Goal: Task Accomplishment & Management: Use online tool/utility

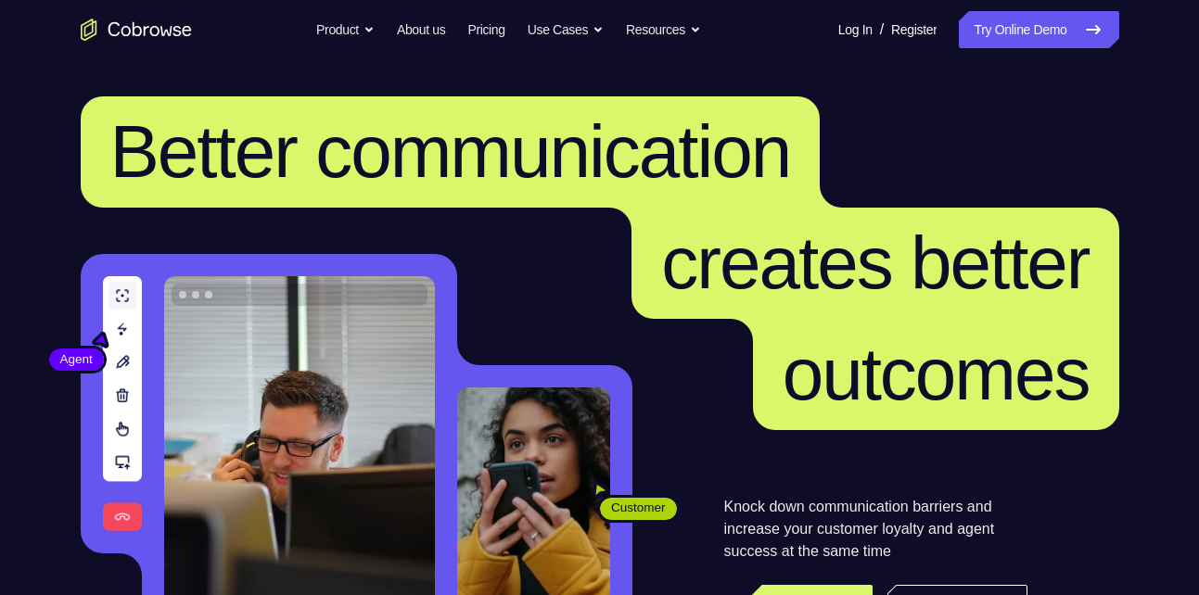
click at [1009, 29] on link "Try Online Demo" at bounding box center [1038, 29] width 159 height 37
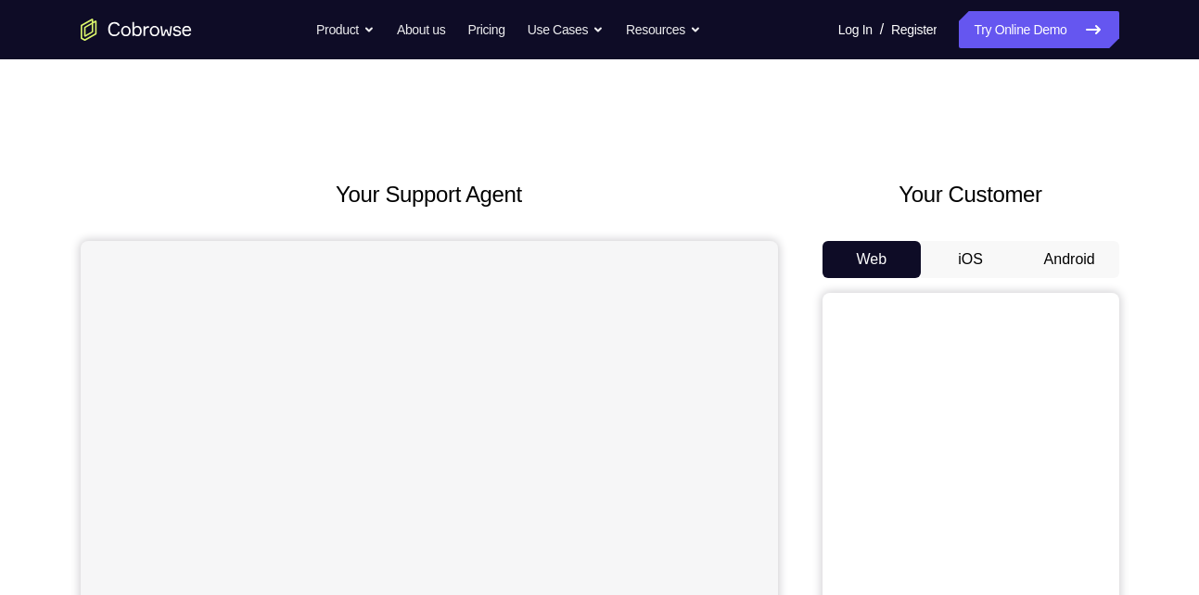
click at [1056, 269] on button "Android" at bounding box center [1069, 259] width 99 height 37
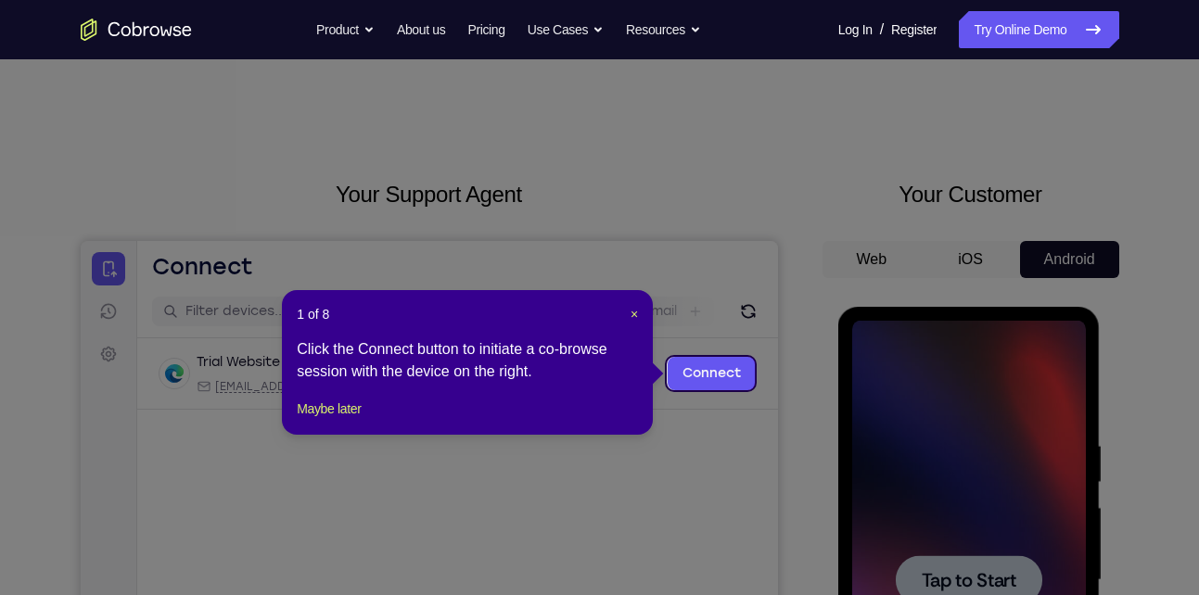
click at [639, 311] on div "1 of 8 × Click the Connect button to initiate a co-browse session with the devi…" at bounding box center [467, 362] width 371 height 145
click at [630, 314] on span "×" at bounding box center [633, 314] width 7 height 15
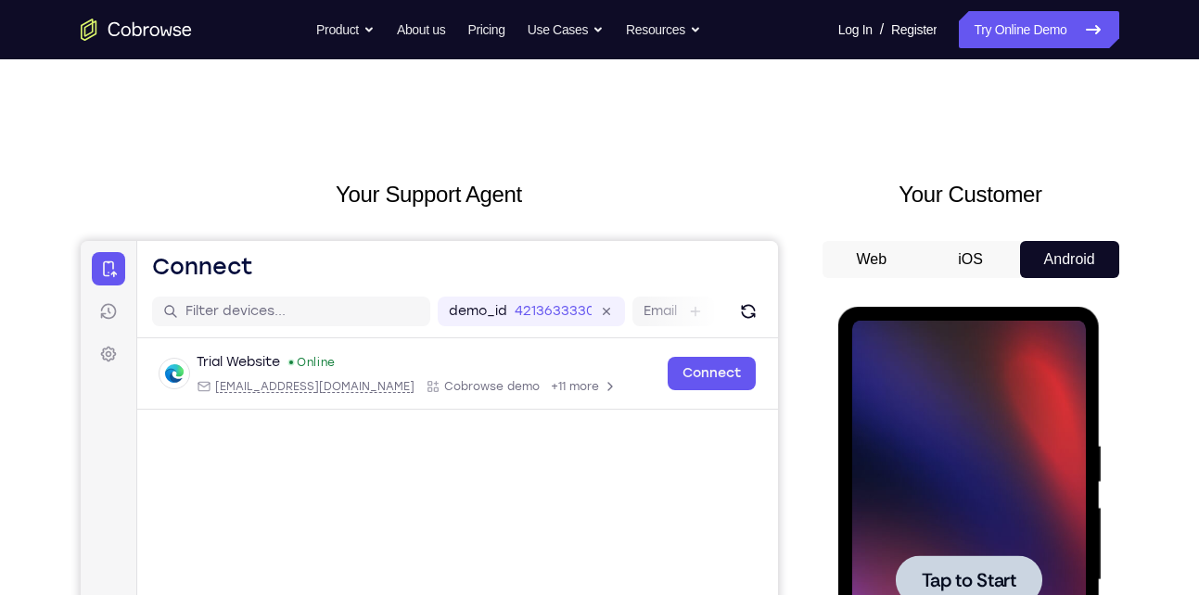
scroll to position [247, 0]
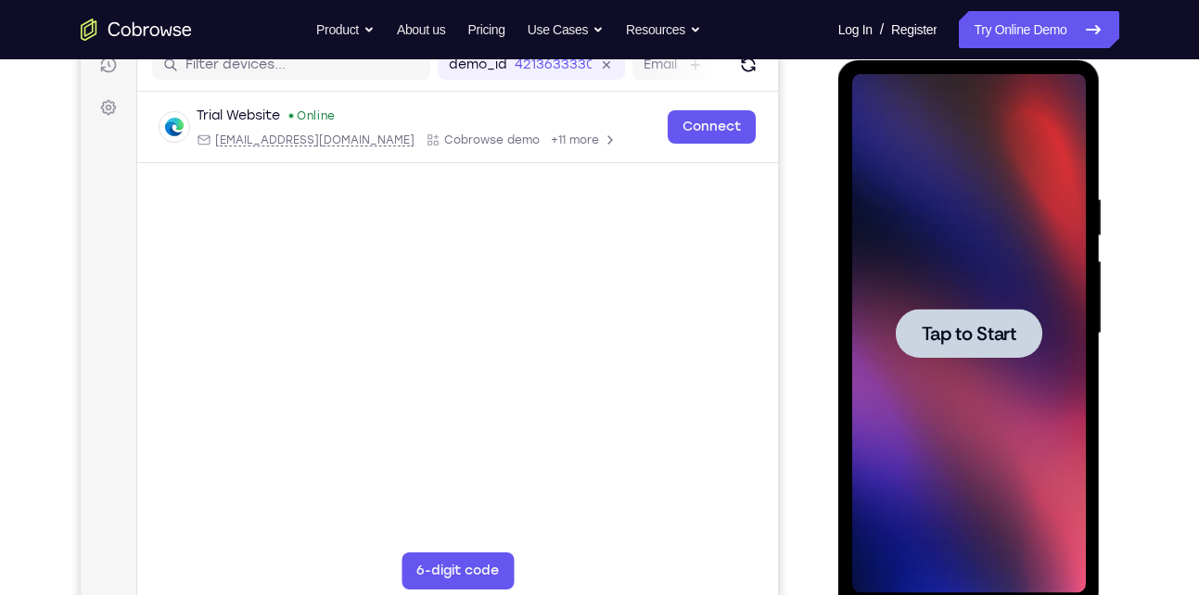
click at [964, 337] on span "Tap to Start" at bounding box center [968, 333] width 95 height 19
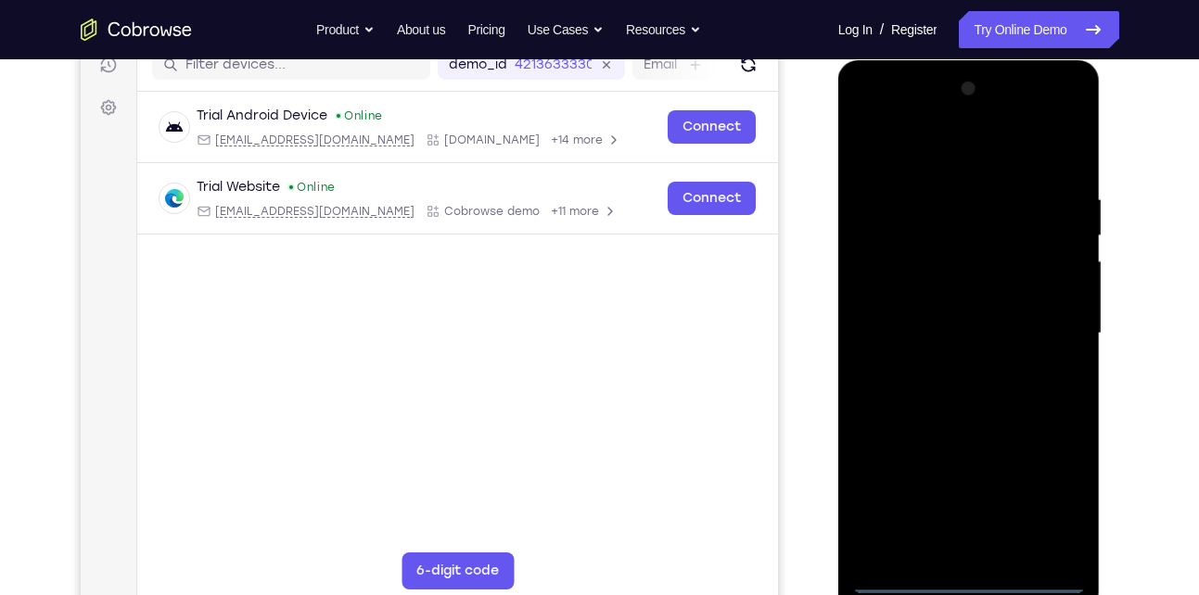
click at [969, 577] on div at bounding box center [969, 333] width 234 height 519
click at [1070, 511] on div at bounding box center [969, 333] width 234 height 519
click at [900, 155] on div at bounding box center [969, 333] width 234 height 519
click at [1052, 330] on div at bounding box center [969, 333] width 234 height 519
click at [947, 365] on div at bounding box center [969, 333] width 234 height 519
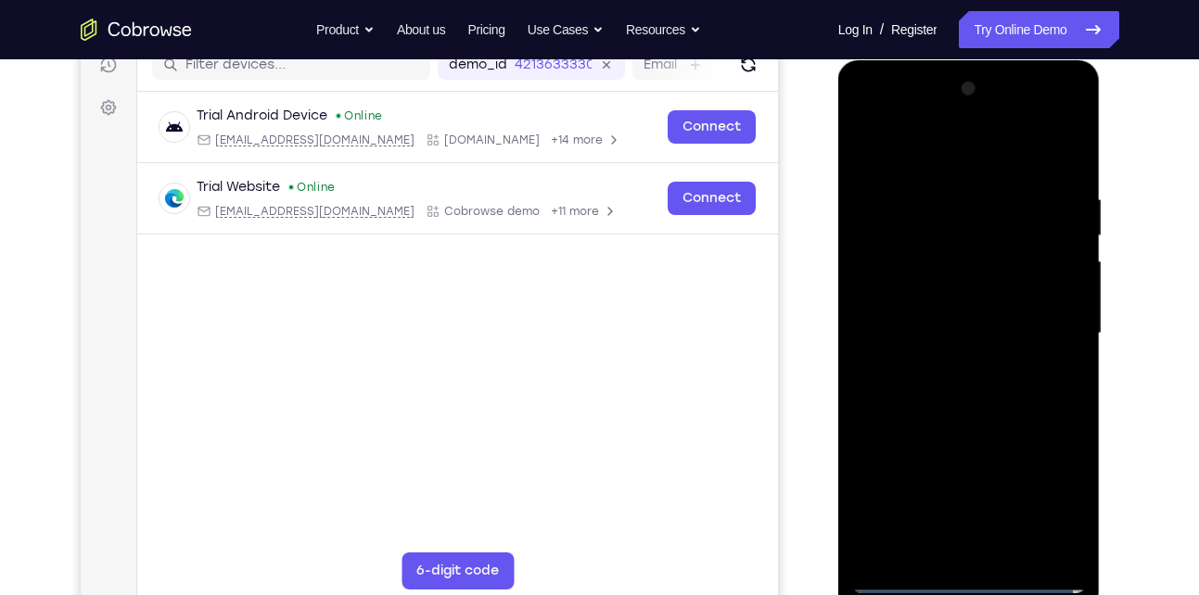
click at [932, 302] on div at bounding box center [969, 333] width 234 height 519
click at [910, 286] on div at bounding box center [969, 333] width 234 height 519
click at [916, 334] on div at bounding box center [969, 333] width 234 height 519
click at [1030, 388] on div at bounding box center [969, 333] width 234 height 519
click at [989, 371] on div at bounding box center [969, 333] width 234 height 519
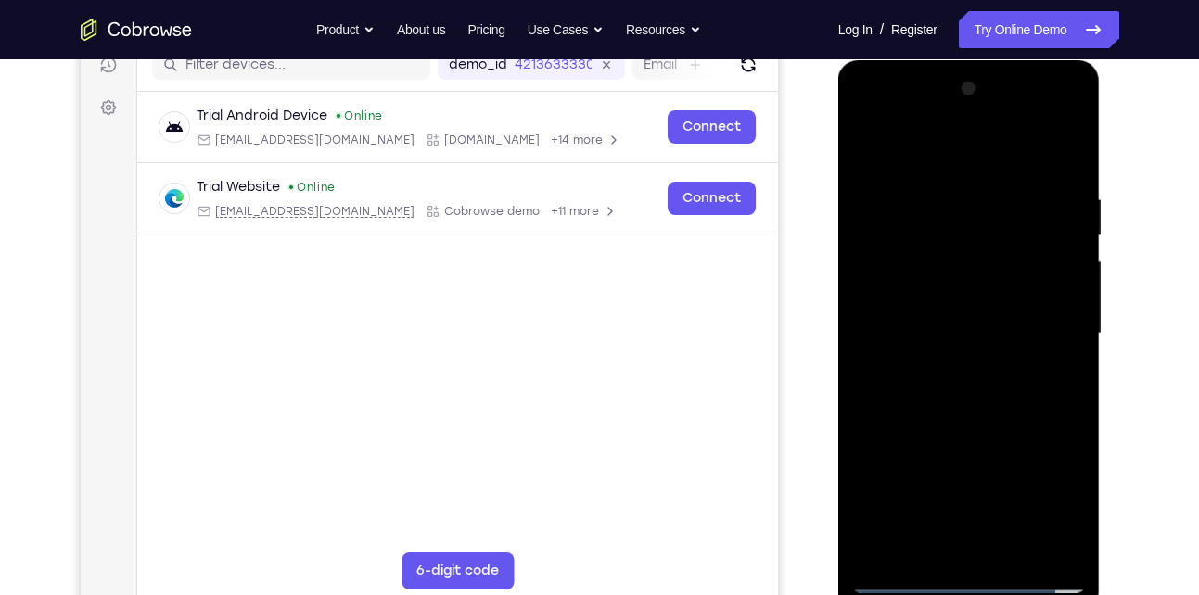
click at [979, 418] on div at bounding box center [969, 333] width 234 height 519
click at [921, 545] on div at bounding box center [969, 333] width 234 height 519
click at [916, 151] on div at bounding box center [969, 333] width 234 height 519
click at [876, 192] on div at bounding box center [969, 333] width 234 height 519
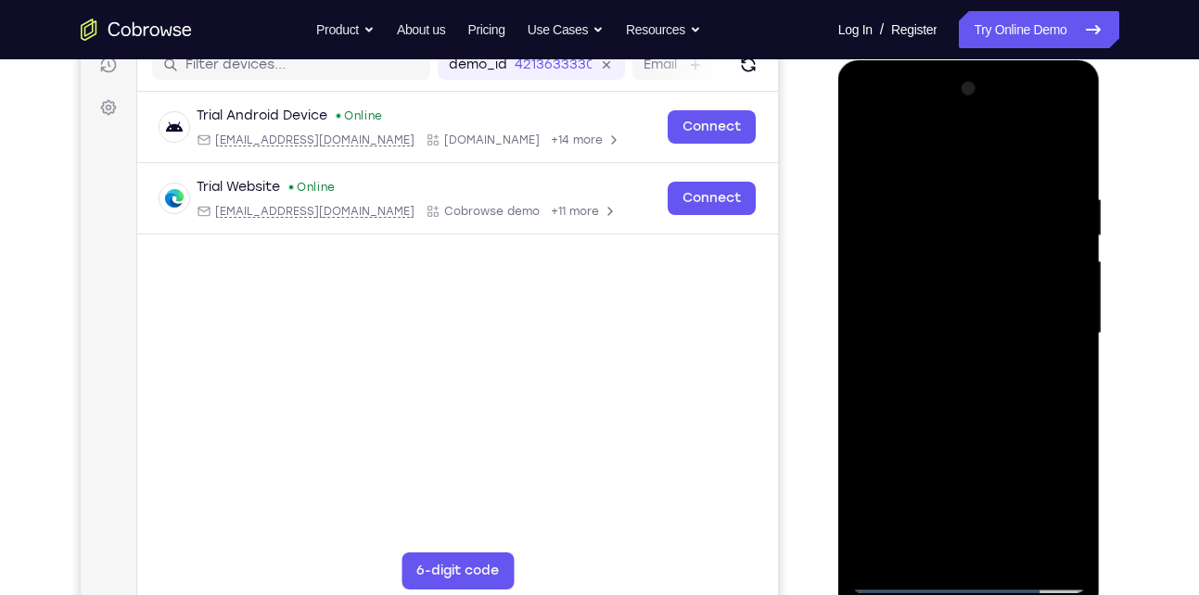
click at [904, 197] on div at bounding box center [969, 333] width 234 height 519
click at [866, 140] on div at bounding box center [969, 333] width 234 height 519
click at [931, 198] on div at bounding box center [969, 333] width 234 height 519
click at [865, 141] on div at bounding box center [969, 333] width 234 height 519
click at [1067, 138] on div at bounding box center [969, 333] width 234 height 519
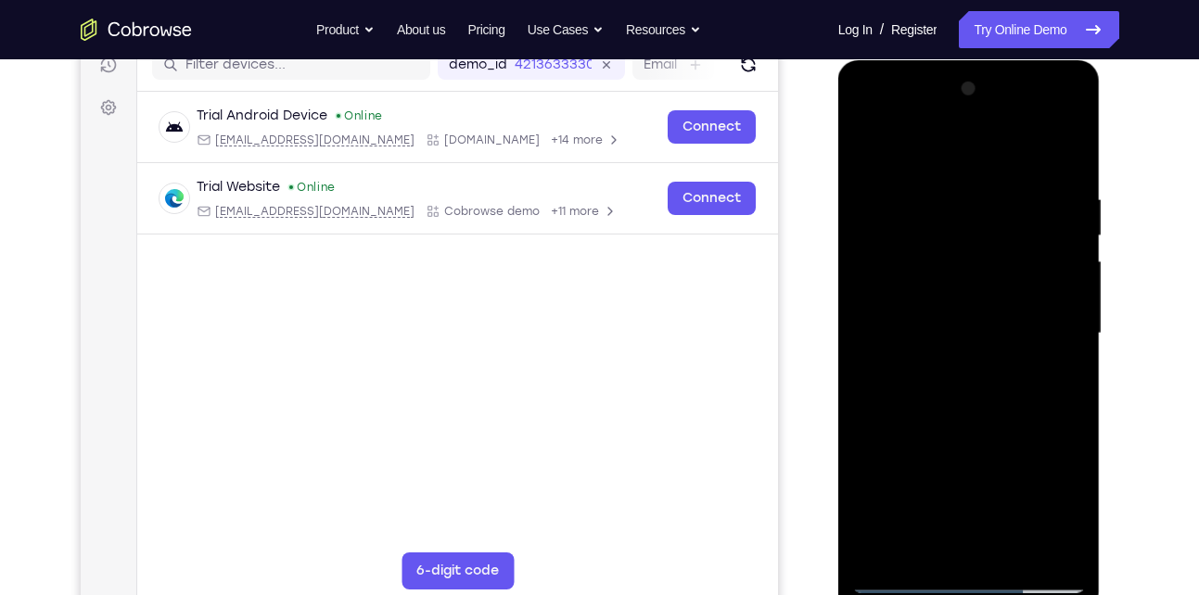
click at [880, 549] on div at bounding box center [969, 333] width 234 height 519
click at [950, 187] on div at bounding box center [969, 333] width 234 height 519
click at [1060, 355] on div at bounding box center [969, 333] width 234 height 519
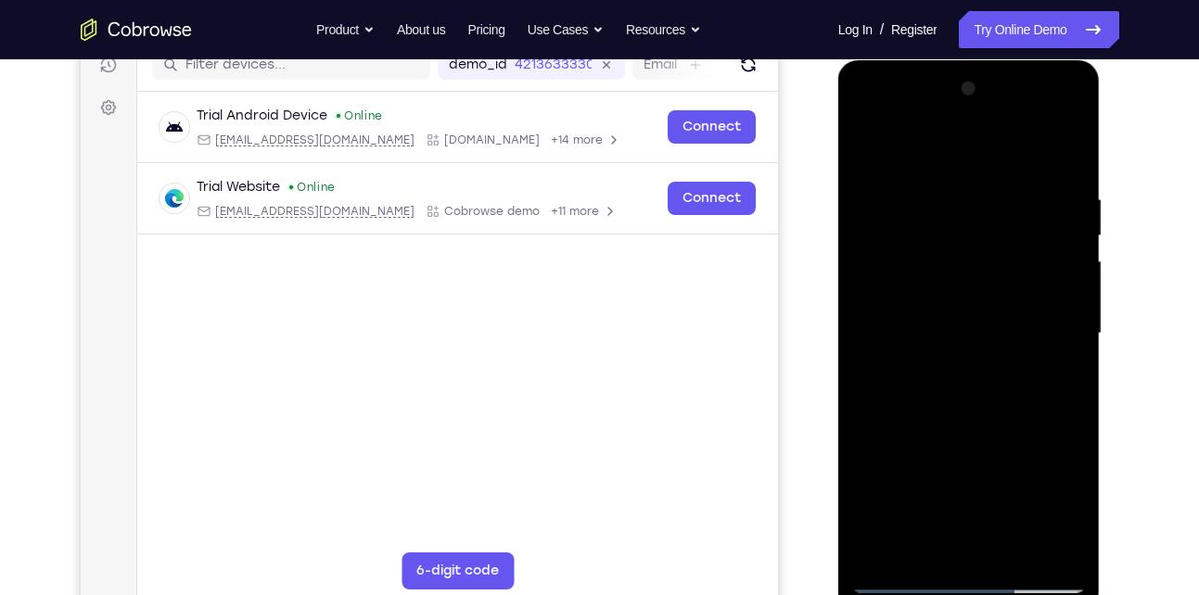
click at [1060, 355] on div at bounding box center [969, 333] width 234 height 519
click at [1066, 227] on div at bounding box center [969, 333] width 234 height 519
click at [1081, 243] on div at bounding box center [969, 333] width 234 height 519
click at [1081, 246] on div at bounding box center [969, 333] width 234 height 519
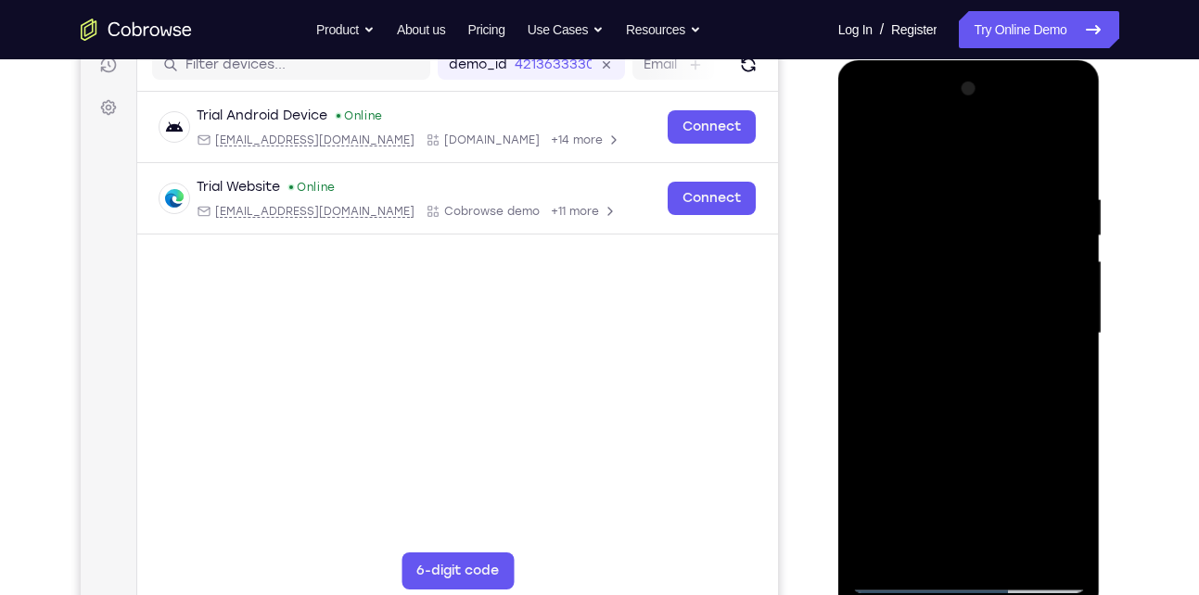
click at [1065, 157] on div at bounding box center [969, 333] width 234 height 519
click at [930, 550] on div at bounding box center [969, 333] width 234 height 519
click at [977, 140] on div at bounding box center [969, 333] width 234 height 519
click at [909, 224] on div at bounding box center [969, 333] width 234 height 519
click at [864, 146] on div at bounding box center [969, 333] width 234 height 519
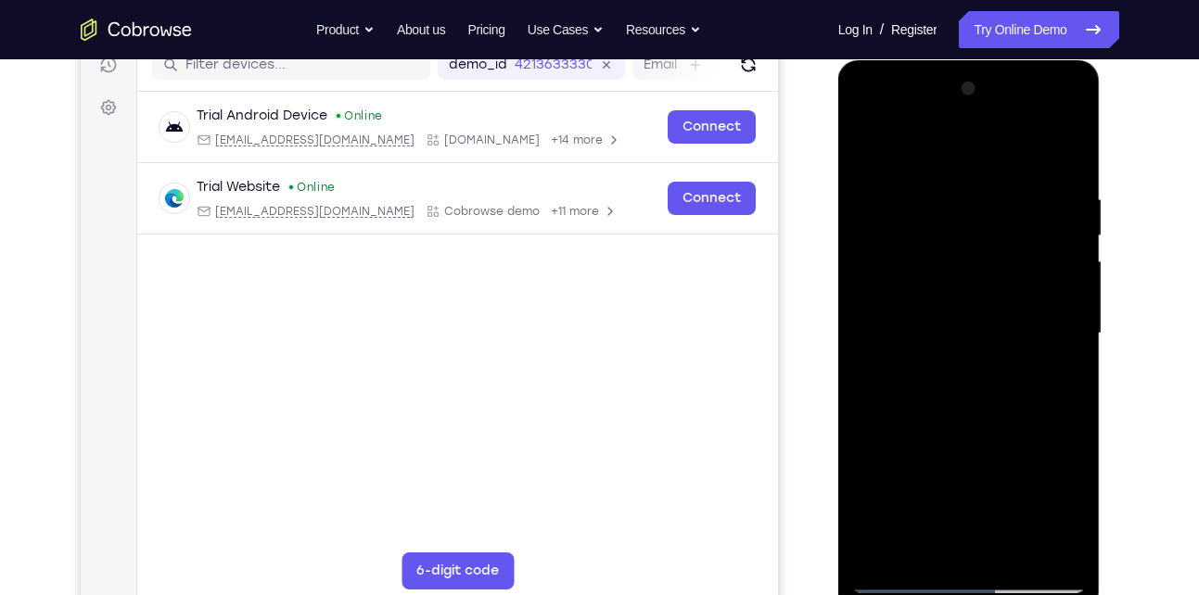
click at [896, 146] on div at bounding box center [969, 333] width 234 height 519
click at [947, 211] on div at bounding box center [969, 333] width 234 height 519
drag, startPoint x: 994, startPoint y: 179, endPoint x: 917, endPoint y: 181, distance: 77.0
click at [917, 181] on div at bounding box center [969, 333] width 234 height 519
click at [871, 142] on div at bounding box center [969, 333] width 234 height 519
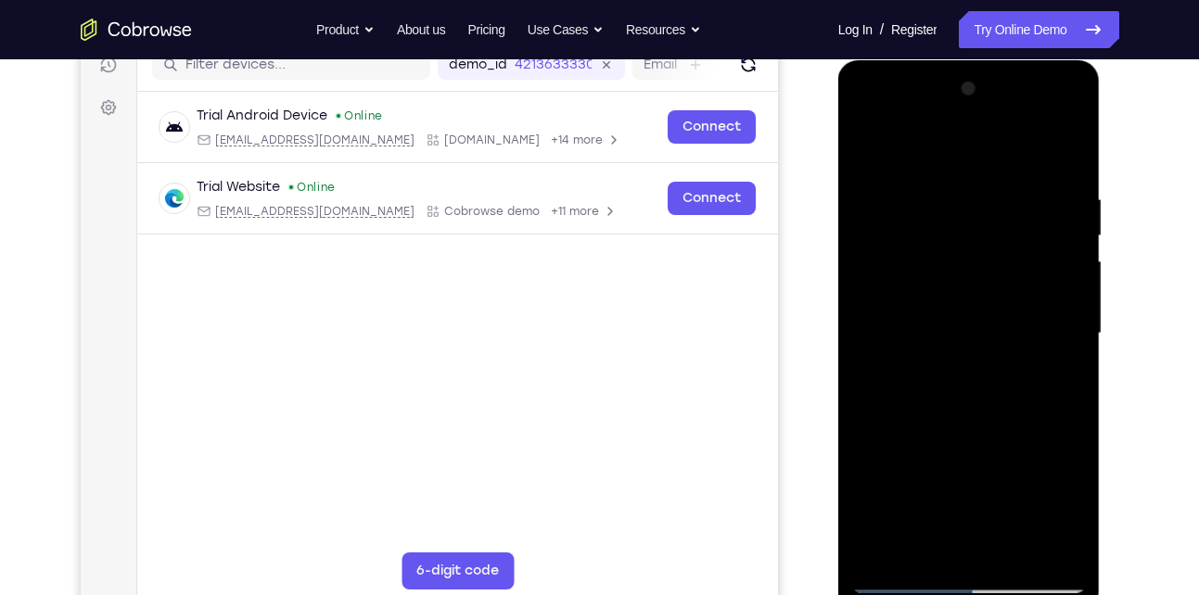
click at [1059, 144] on div at bounding box center [969, 333] width 234 height 519
click at [983, 143] on div at bounding box center [969, 333] width 234 height 519
click at [1037, 144] on div at bounding box center [969, 333] width 234 height 519
click at [933, 184] on div at bounding box center [969, 333] width 234 height 519
click at [886, 203] on div at bounding box center [969, 333] width 234 height 519
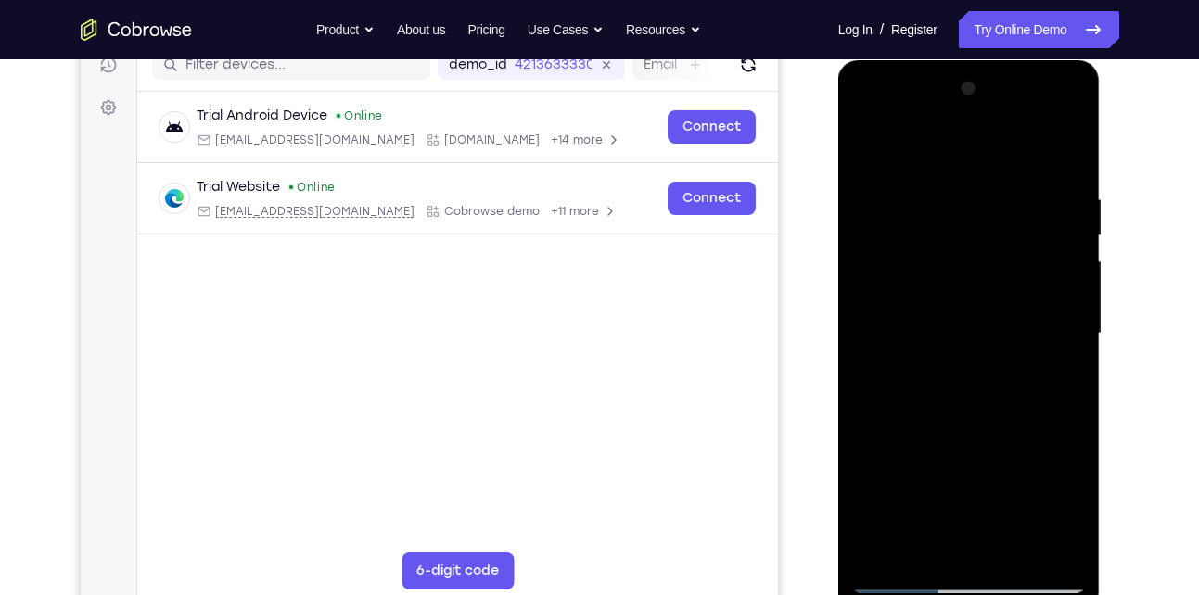
click at [886, 203] on div at bounding box center [969, 333] width 234 height 519
click at [892, 440] on div at bounding box center [969, 333] width 234 height 519
click at [1074, 339] on div at bounding box center [969, 333] width 234 height 519
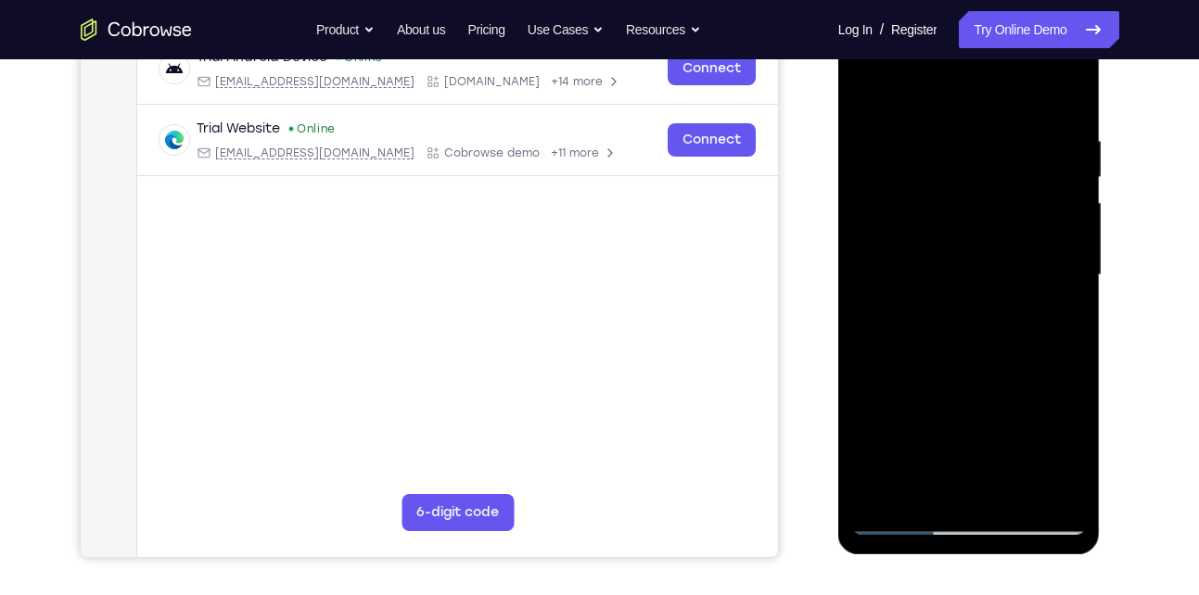
scroll to position [306, 0]
drag, startPoint x: 962, startPoint y: 364, endPoint x: 1008, endPoint y: 219, distance: 152.5
click at [1008, 219] on div at bounding box center [969, 274] width 234 height 519
drag, startPoint x: 956, startPoint y: 342, endPoint x: 990, endPoint y: 224, distance: 122.6
click at [990, 224] on div at bounding box center [969, 274] width 234 height 519
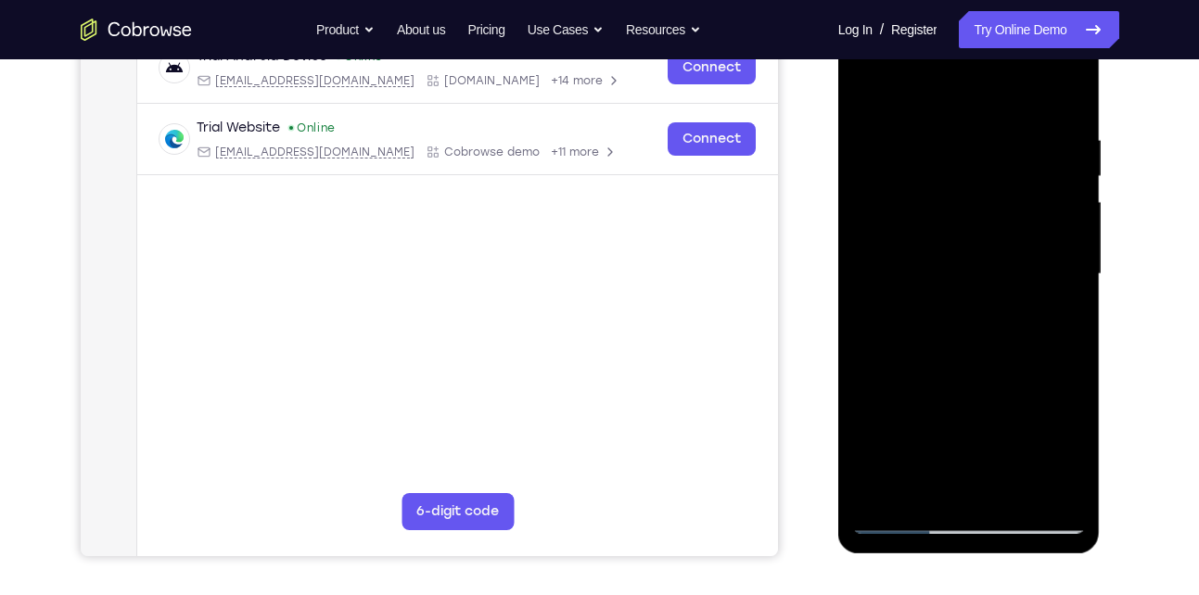
drag, startPoint x: 888, startPoint y: 144, endPoint x: 889, endPoint y: 295, distance: 151.1
click at [889, 295] on div at bounding box center [969, 274] width 234 height 519
click at [866, 86] on div at bounding box center [969, 274] width 234 height 519
click at [886, 490] on div at bounding box center [969, 274] width 234 height 519
click at [1055, 496] on div at bounding box center [969, 274] width 234 height 519
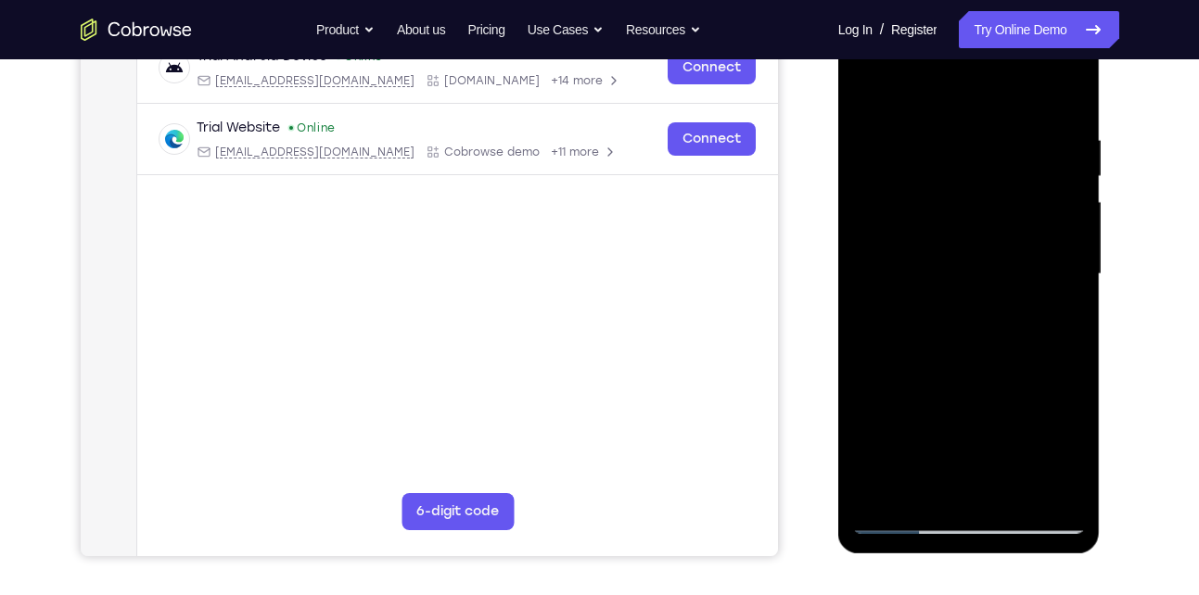
drag, startPoint x: 922, startPoint y: 404, endPoint x: 955, endPoint y: 218, distance: 189.1
click at [955, 218] on div at bounding box center [969, 274] width 234 height 519
drag, startPoint x: 924, startPoint y: 342, endPoint x: 968, endPoint y: 216, distance: 133.4
click at [968, 216] on div at bounding box center [969, 274] width 234 height 519
drag, startPoint x: 931, startPoint y: 352, endPoint x: 985, endPoint y: 186, distance: 174.4
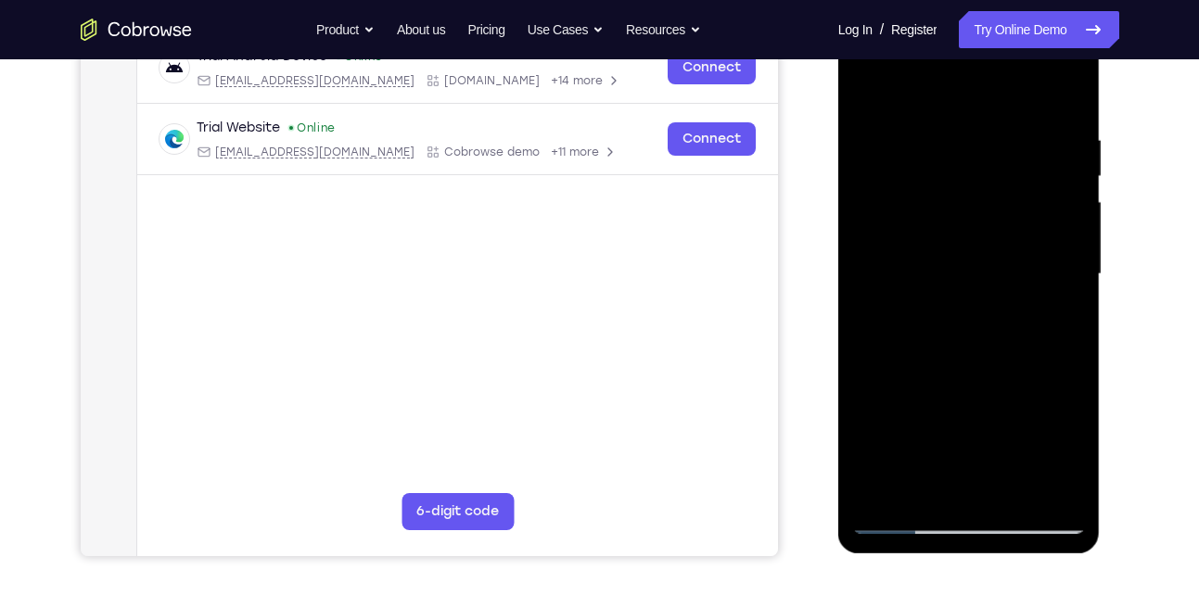
click at [985, 186] on div at bounding box center [969, 274] width 234 height 519
drag, startPoint x: 932, startPoint y: 361, endPoint x: 909, endPoint y: 525, distance: 165.7
click at [909, 525] on div at bounding box center [969, 274] width 234 height 519
click at [879, 492] on div at bounding box center [969, 274] width 234 height 519
click at [1009, 136] on div at bounding box center [969, 274] width 234 height 519
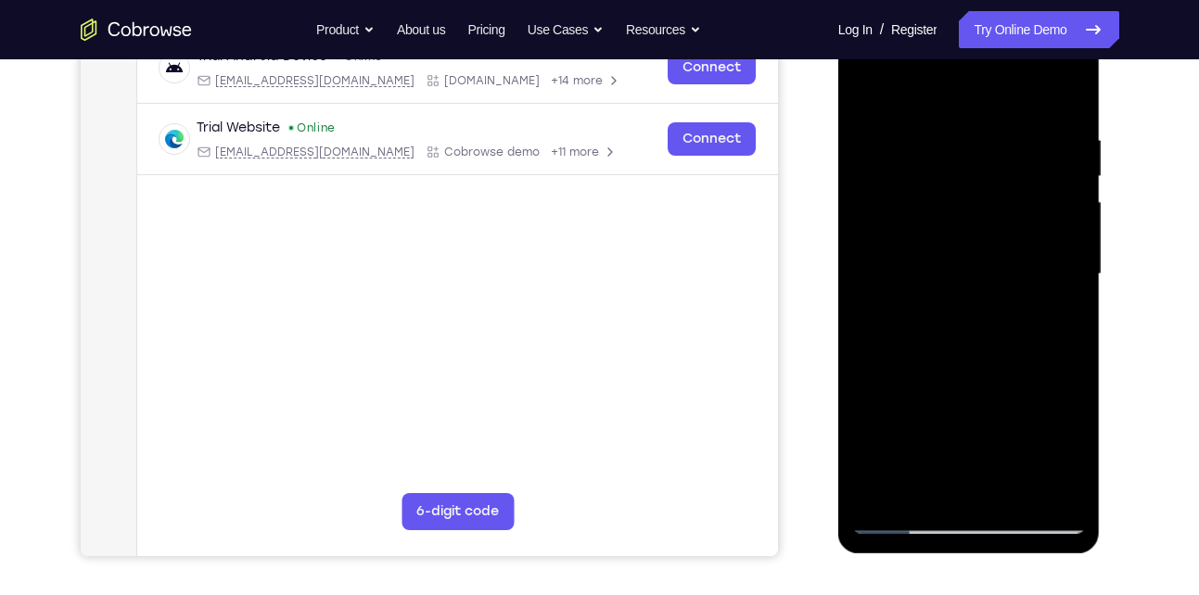
click at [1052, 276] on div at bounding box center [969, 274] width 234 height 519
click at [1065, 95] on div at bounding box center [969, 274] width 234 height 519
drag, startPoint x: 990, startPoint y: 190, endPoint x: 985, endPoint y: 312, distance: 122.5
click at [985, 312] on div at bounding box center [969, 274] width 234 height 519
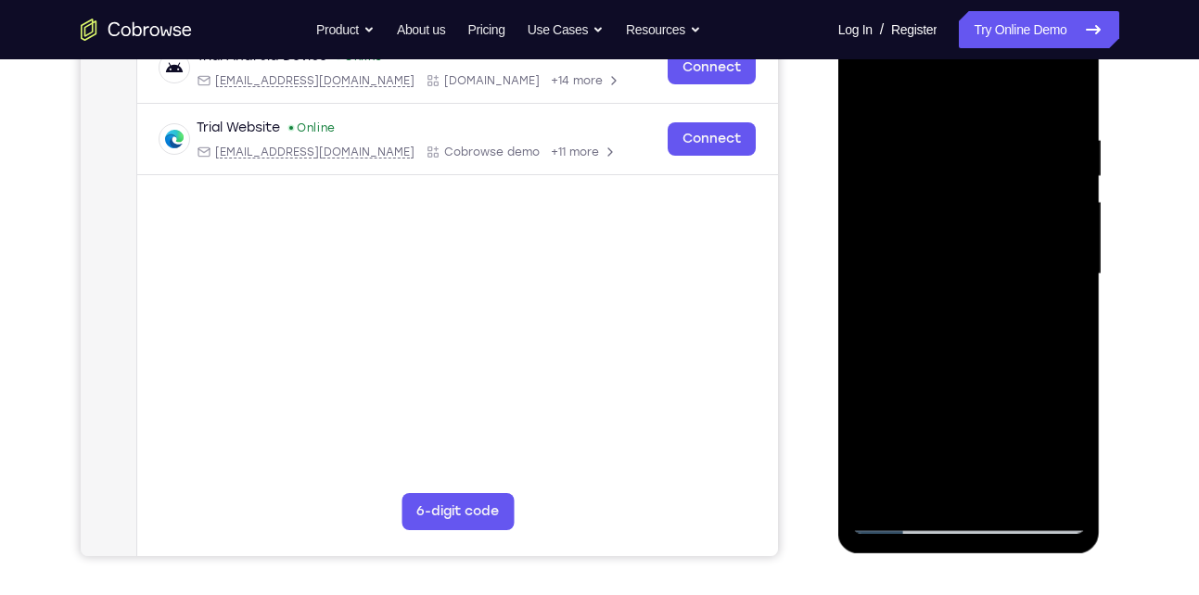
drag, startPoint x: 944, startPoint y: 347, endPoint x: 975, endPoint y: 217, distance: 133.6
click at [975, 217] on div at bounding box center [969, 274] width 234 height 519
drag, startPoint x: 960, startPoint y: 406, endPoint x: 983, endPoint y: 225, distance: 182.1
click at [983, 225] on div at bounding box center [969, 274] width 234 height 519
drag, startPoint x: 972, startPoint y: 388, endPoint x: 981, endPoint y: 245, distance: 143.1
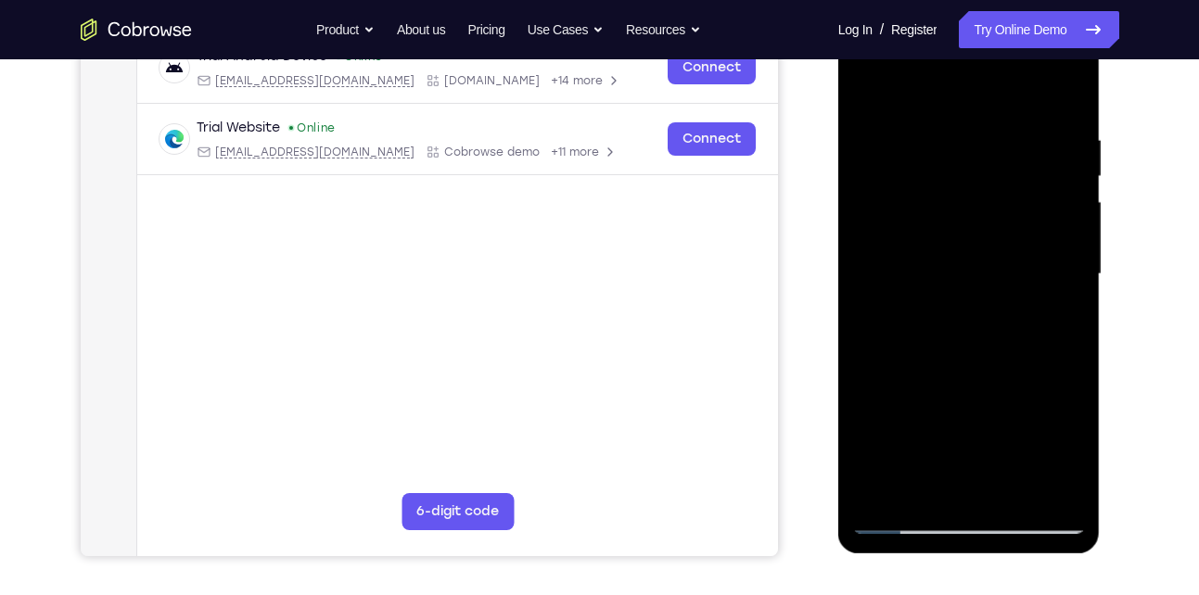
click at [981, 245] on div at bounding box center [969, 274] width 234 height 519
drag, startPoint x: 962, startPoint y: 385, endPoint x: 973, endPoint y: 240, distance: 145.0
click at [973, 240] on div at bounding box center [969, 274] width 234 height 519
drag, startPoint x: 950, startPoint y: 305, endPoint x: 915, endPoint y: 527, distance: 224.3
click at [915, 527] on div at bounding box center [969, 274] width 234 height 519
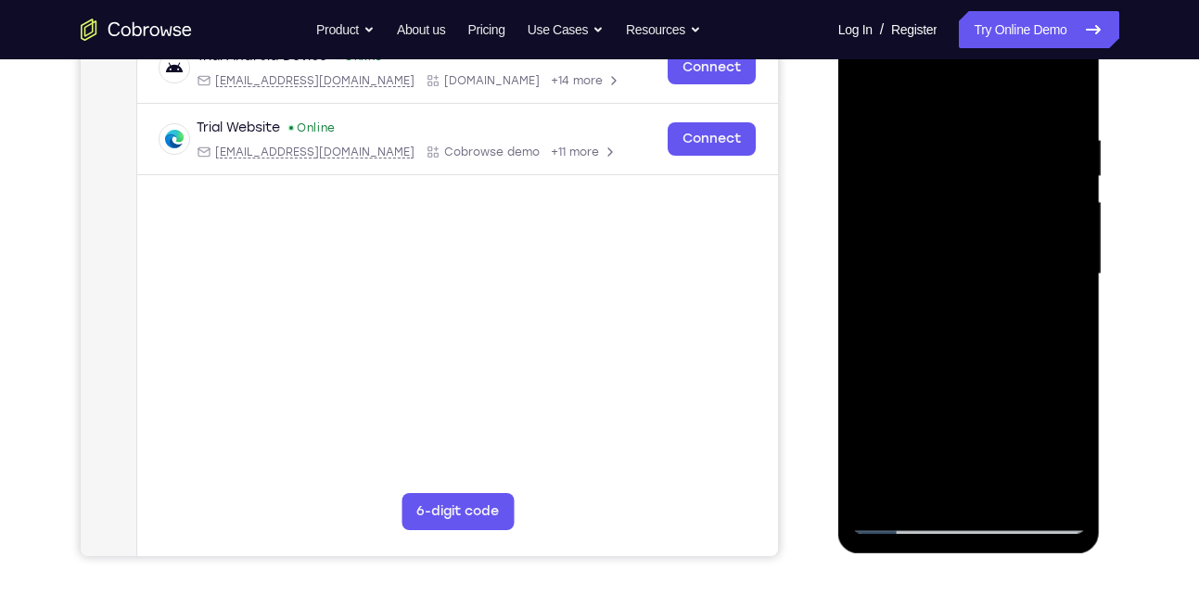
click at [885, 498] on div at bounding box center [969, 274] width 234 height 519
drag, startPoint x: 934, startPoint y: 164, endPoint x: 944, endPoint y: 292, distance: 128.3
click at [944, 292] on div at bounding box center [969, 274] width 234 height 519
click at [1064, 495] on div at bounding box center [969, 274] width 234 height 519
drag, startPoint x: 991, startPoint y: 278, endPoint x: 1003, endPoint y: 346, distance: 68.7
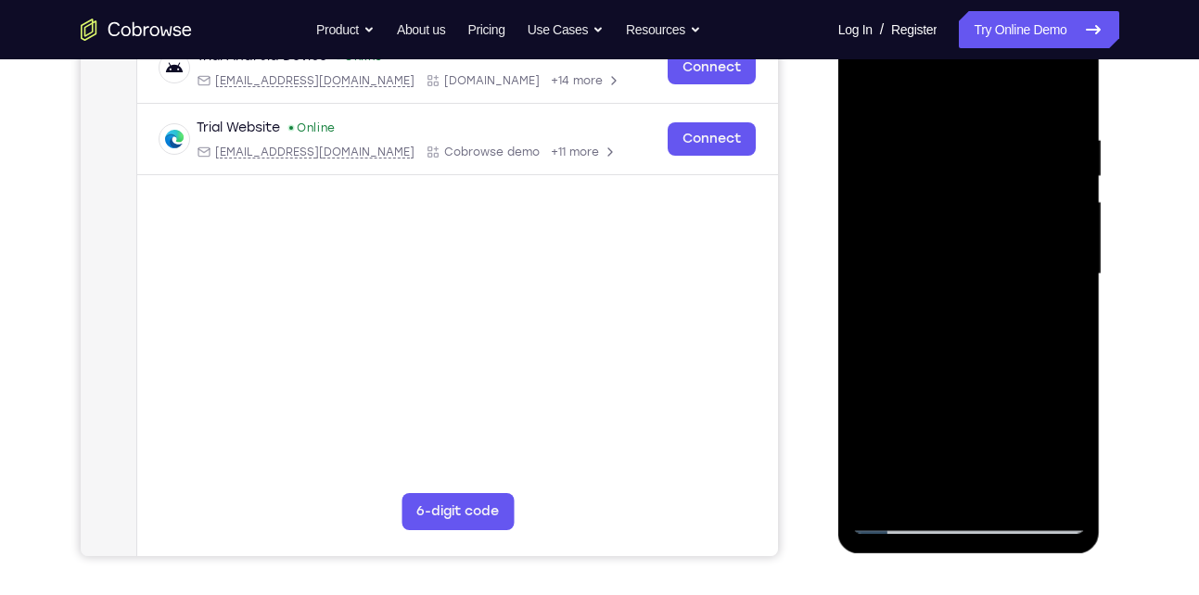
click at [1003, 346] on div at bounding box center [969, 274] width 234 height 519
click at [880, 245] on div at bounding box center [969, 274] width 234 height 519
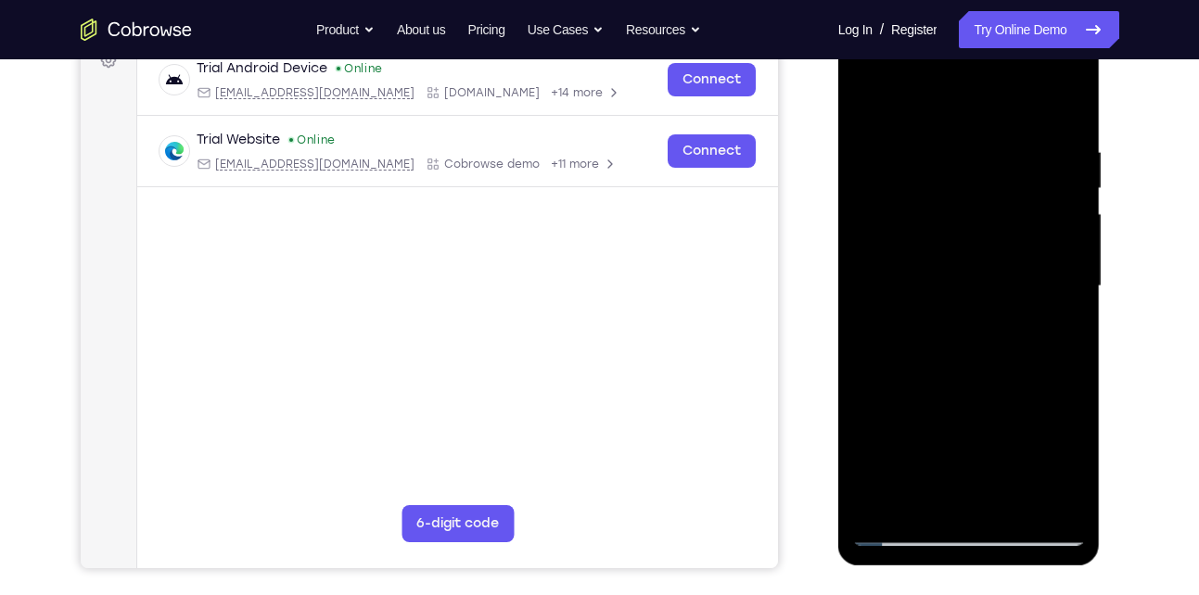
scroll to position [295, 0]
click at [1075, 280] on div at bounding box center [969, 285] width 234 height 519
drag, startPoint x: 1061, startPoint y: 84, endPoint x: 1040, endPoint y: 290, distance: 206.9
click at [1040, 290] on div at bounding box center [969, 285] width 234 height 519
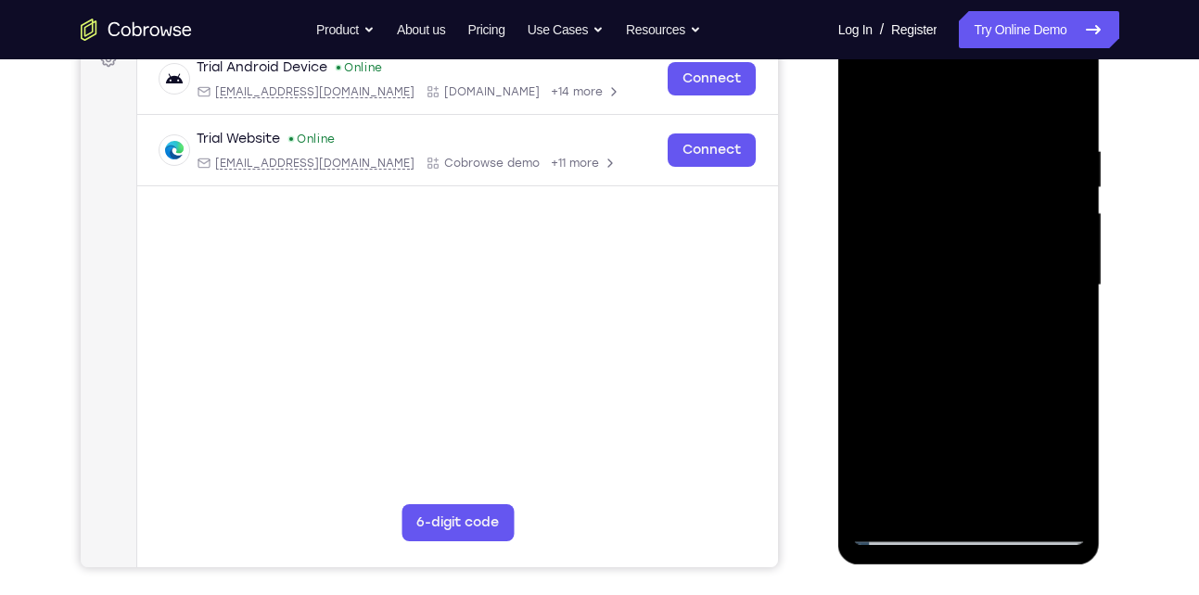
click at [894, 510] on div at bounding box center [969, 285] width 234 height 519
click at [967, 529] on div at bounding box center [969, 285] width 234 height 519
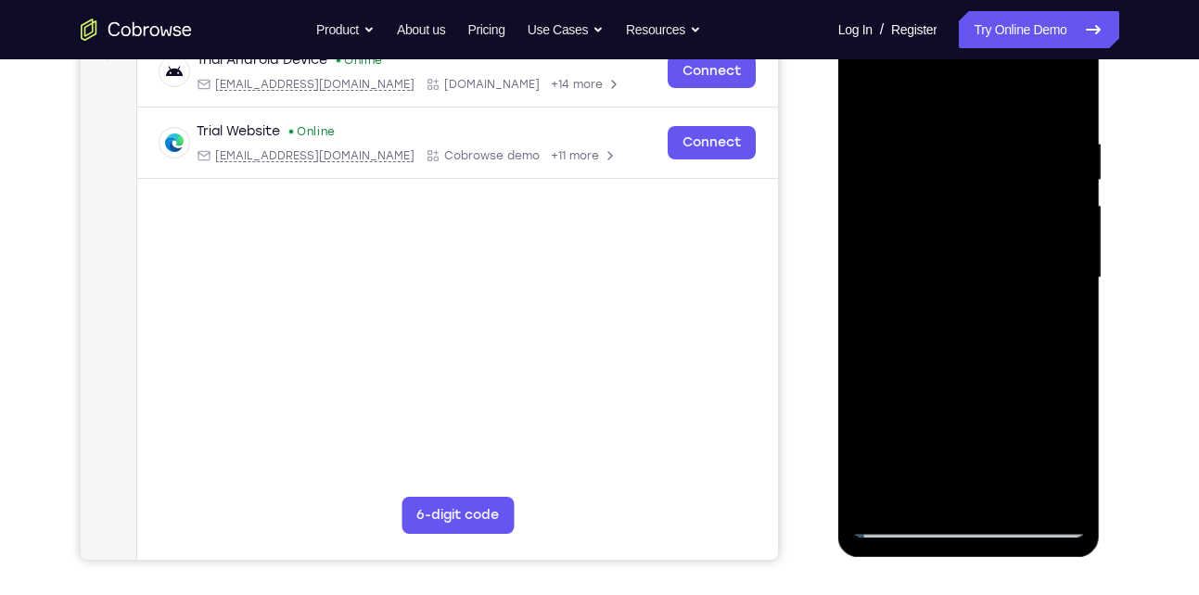
scroll to position [303, 0]
click at [1058, 432] on div at bounding box center [969, 277] width 234 height 519
click at [1021, 498] on div at bounding box center [969, 277] width 234 height 519
click at [961, 377] on div at bounding box center [969, 277] width 234 height 519
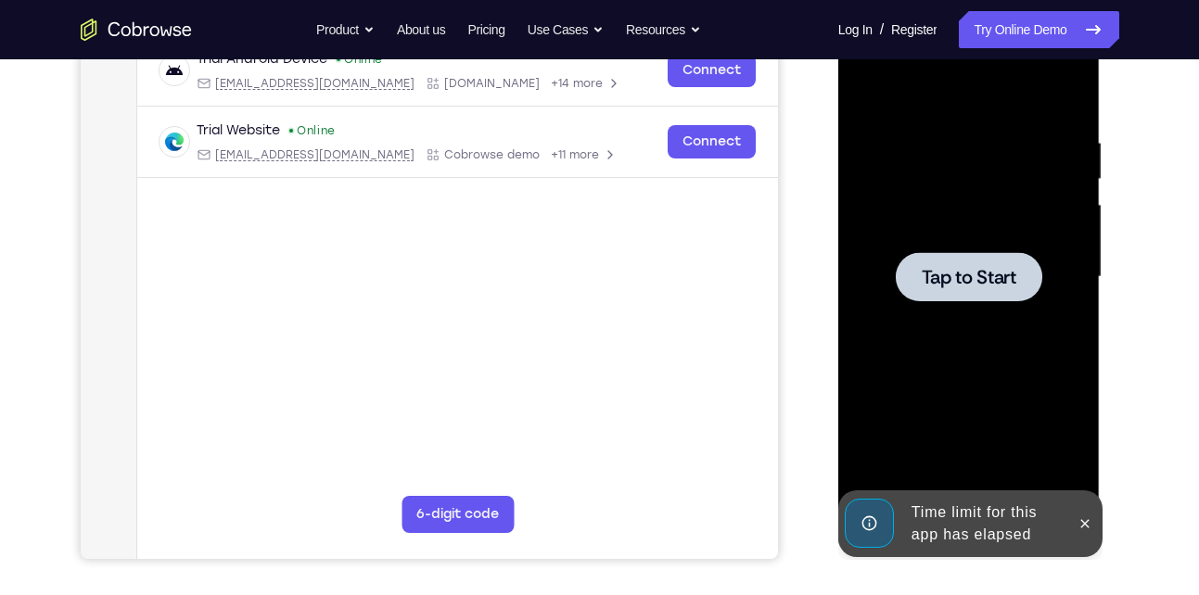
click at [963, 279] on span "Tap to Start" at bounding box center [968, 277] width 95 height 19
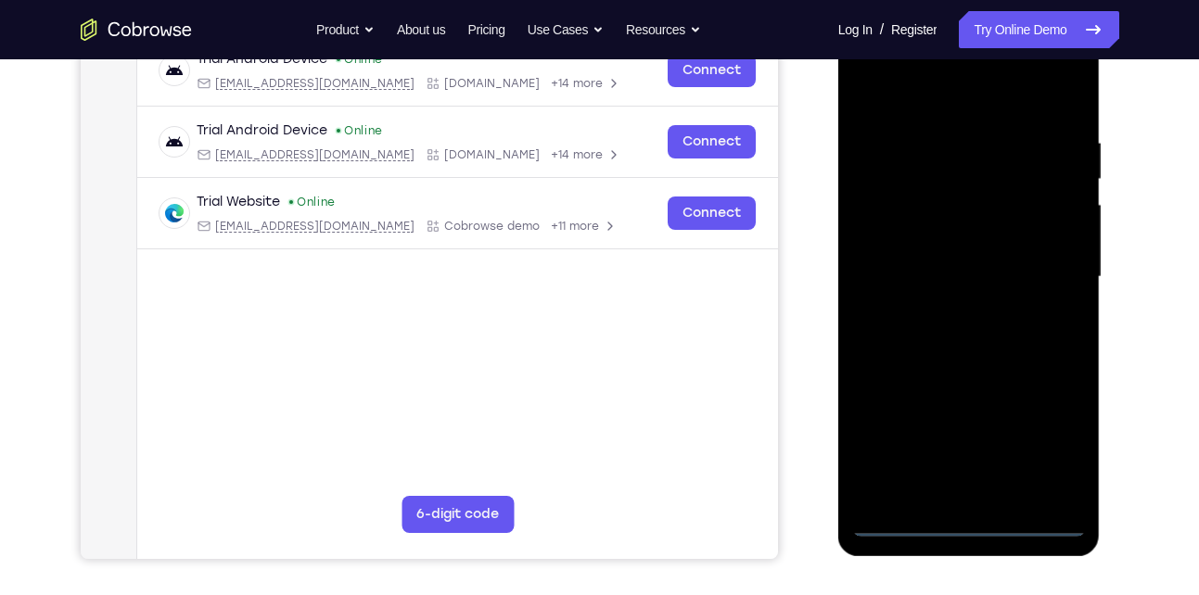
click at [962, 510] on div at bounding box center [969, 277] width 234 height 519
click at [967, 522] on div at bounding box center [969, 277] width 234 height 519
click at [1044, 441] on div at bounding box center [969, 277] width 234 height 519
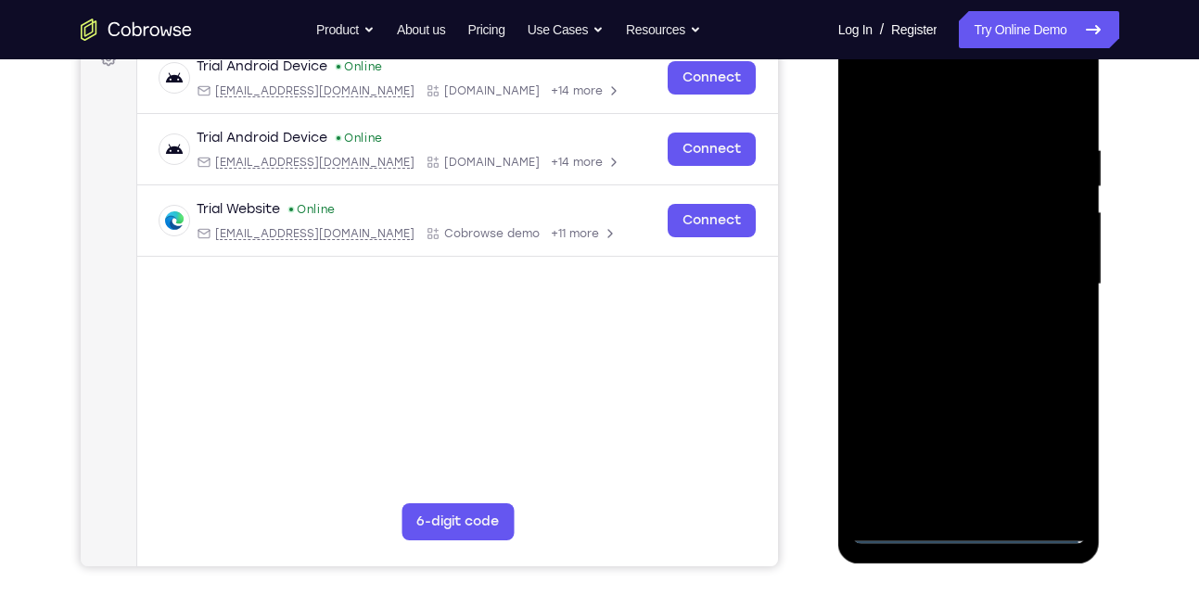
scroll to position [297, 0]
click at [881, 97] on div at bounding box center [969, 283] width 234 height 519
click at [1050, 280] on div at bounding box center [969, 283] width 234 height 519
click at [945, 321] on div at bounding box center [969, 283] width 234 height 519
click at [975, 261] on div at bounding box center [969, 283] width 234 height 519
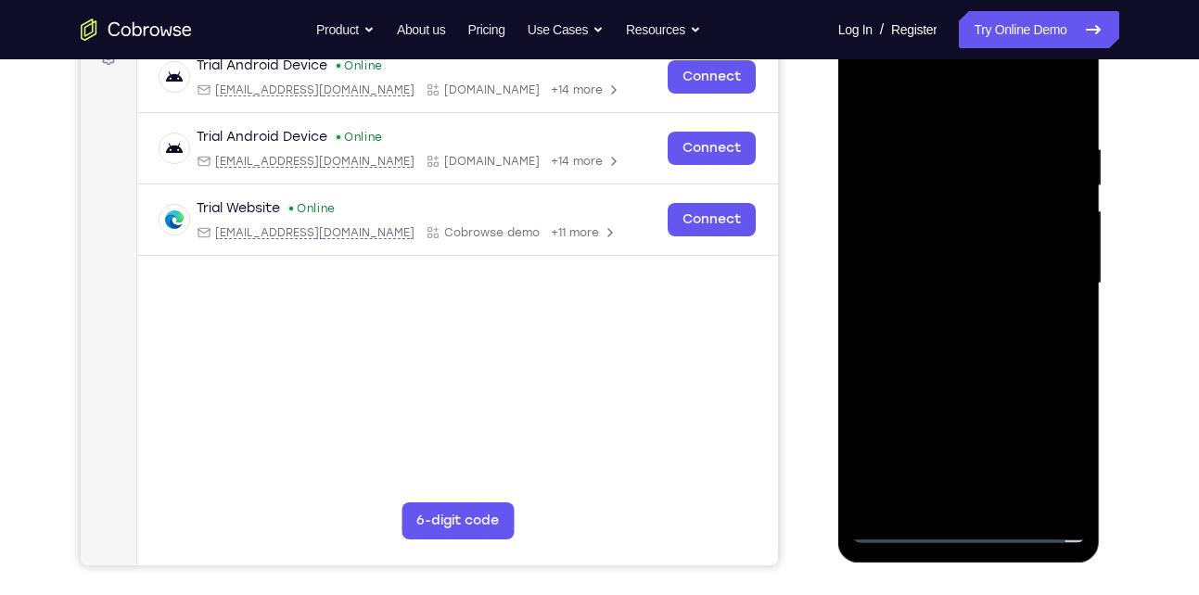
click at [935, 249] on div at bounding box center [969, 283] width 234 height 519
click at [933, 281] on div at bounding box center [969, 283] width 234 height 519
click at [914, 344] on div at bounding box center [969, 283] width 234 height 519
click at [1048, 95] on div at bounding box center [969, 283] width 234 height 519
click at [989, 365] on div at bounding box center [969, 283] width 234 height 519
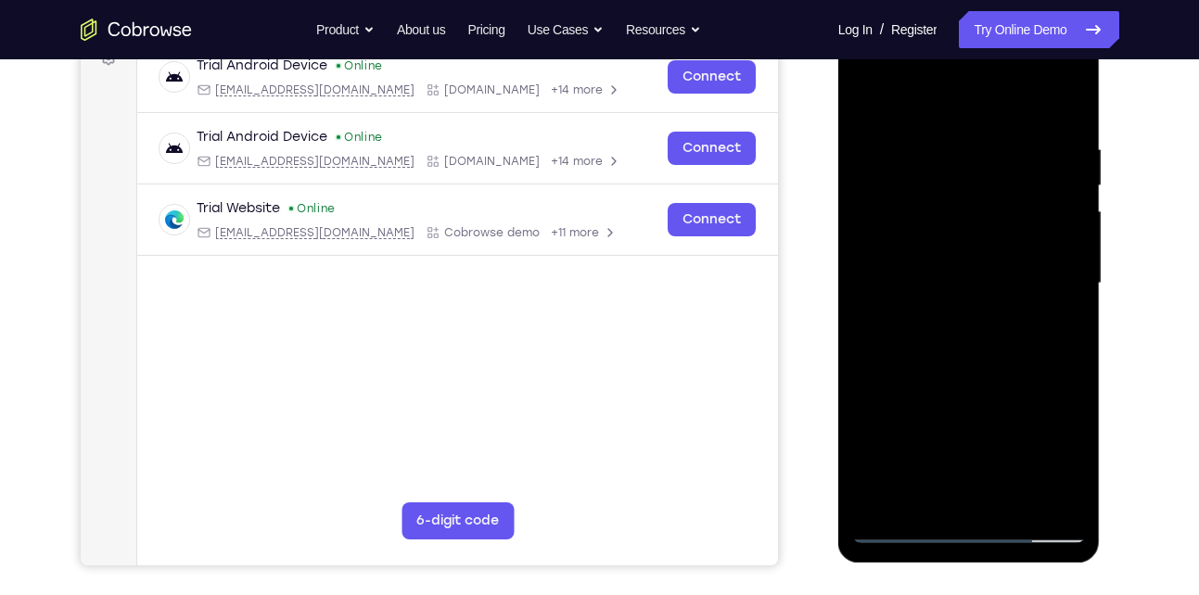
click at [955, 151] on div at bounding box center [969, 283] width 234 height 519
click at [1064, 299] on div at bounding box center [969, 283] width 234 height 519
click at [1062, 106] on div at bounding box center [969, 283] width 234 height 519
drag, startPoint x: 944, startPoint y: 383, endPoint x: 986, endPoint y: 280, distance: 111.4
click at [986, 280] on div at bounding box center [969, 283] width 234 height 519
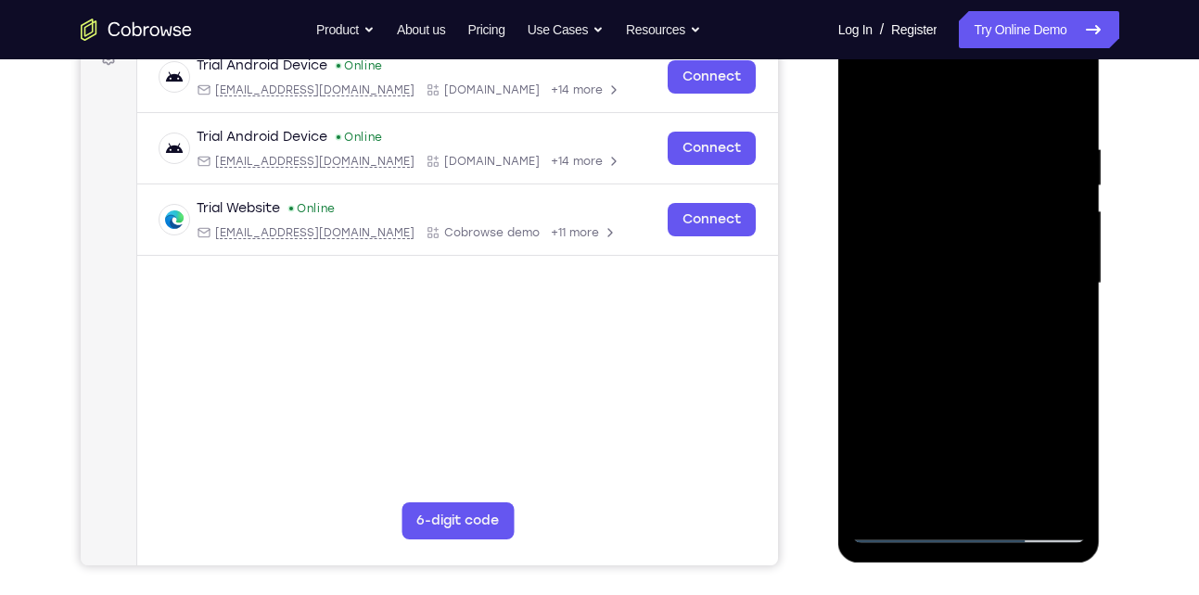
click at [1075, 272] on div at bounding box center [969, 283] width 234 height 519
drag, startPoint x: 943, startPoint y: 358, endPoint x: 1015, endPoint y: 197, distance: 176.8
click at [1015, 197] on div at bounding box center [969, 283] width 234 height 519
drag, startPoint x: 985, startPoint y: 329, endPoint x: 1024, endPoint y: 217, distance: 119.0
click at [1024, 217] on div at bounding box center [969, 283] width 234 height 519
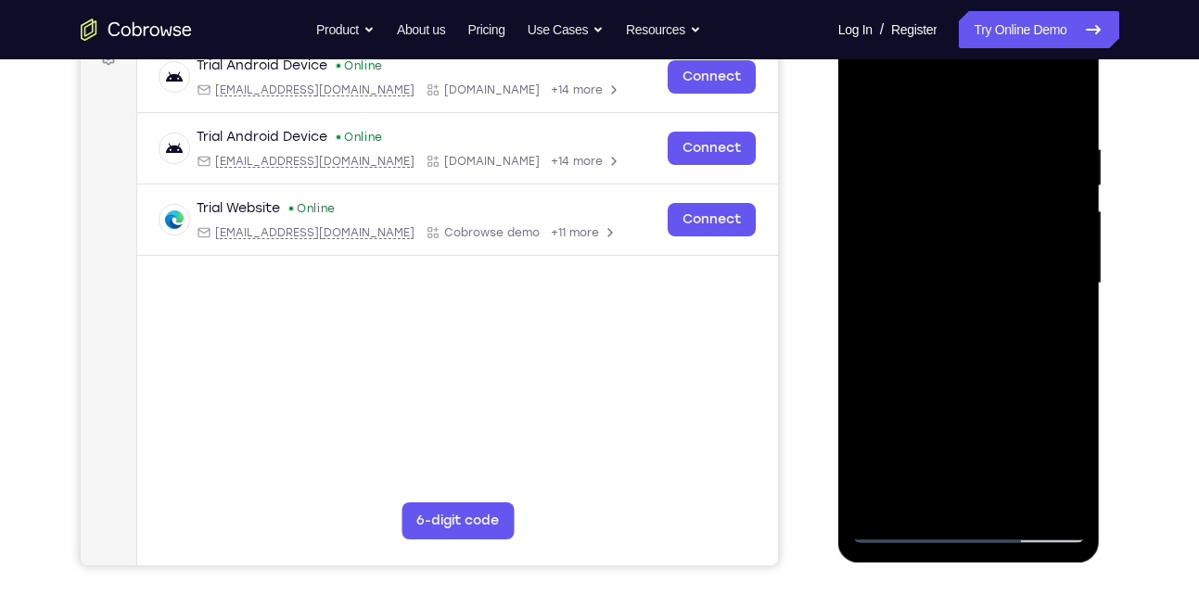
drag, startPoint x: 1013, startPoint y: 335, endPoint x: 1051, endPoint y: 174, distance: 164.8
click at [1051, 174] on div at bounding box center [969, 283] width 234 height 519
drag, startPoint x: 964, startPoint y: 431, endPoint x: 1012, endPoint y: 239, distance: 197.9
click at [1012, 239] on div at bounding box center [969, 283] width 234 height 519
drag, startPoint x: 1033, startPoint y: 362, endPoint x: 1047, endPoint y: 301, distance: 61.8
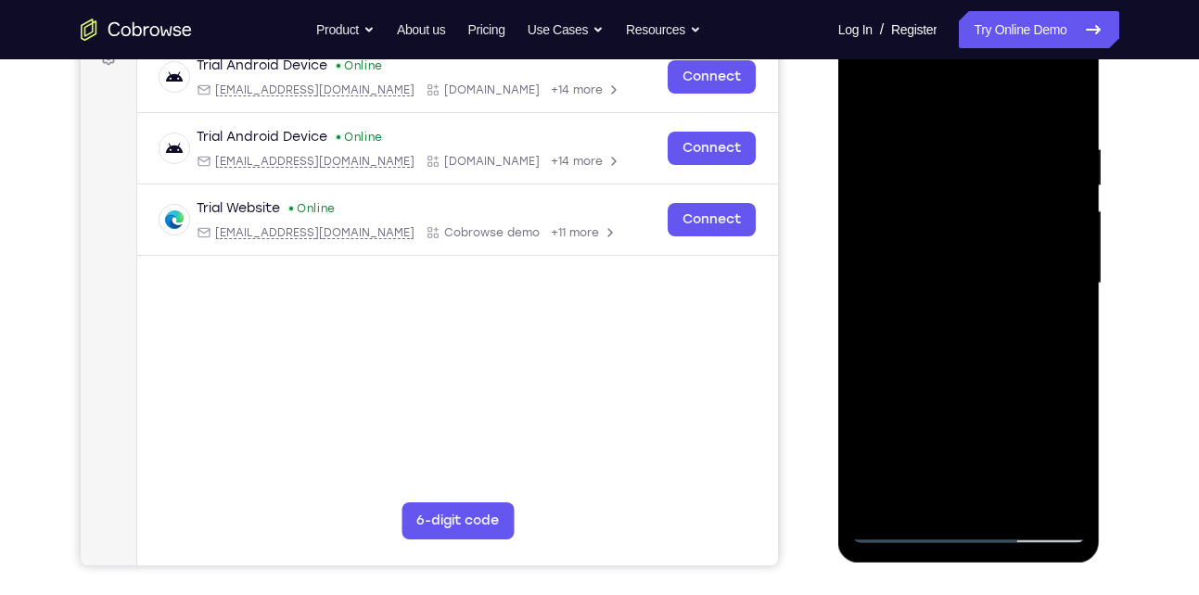
click at [1047, 301] on div at bounding box center [969, 283] width 234 height 519
drag, startPoint x: 1075, startPoint y: 294, endPoint x: 1077, endPoint y: 198, distance: 95.5
click at [1077, 198] on div at bounding box center [969, 283] width 234 height 519
click at [1063, 209] on div at bounding box center [969, 283] width 234 height 519
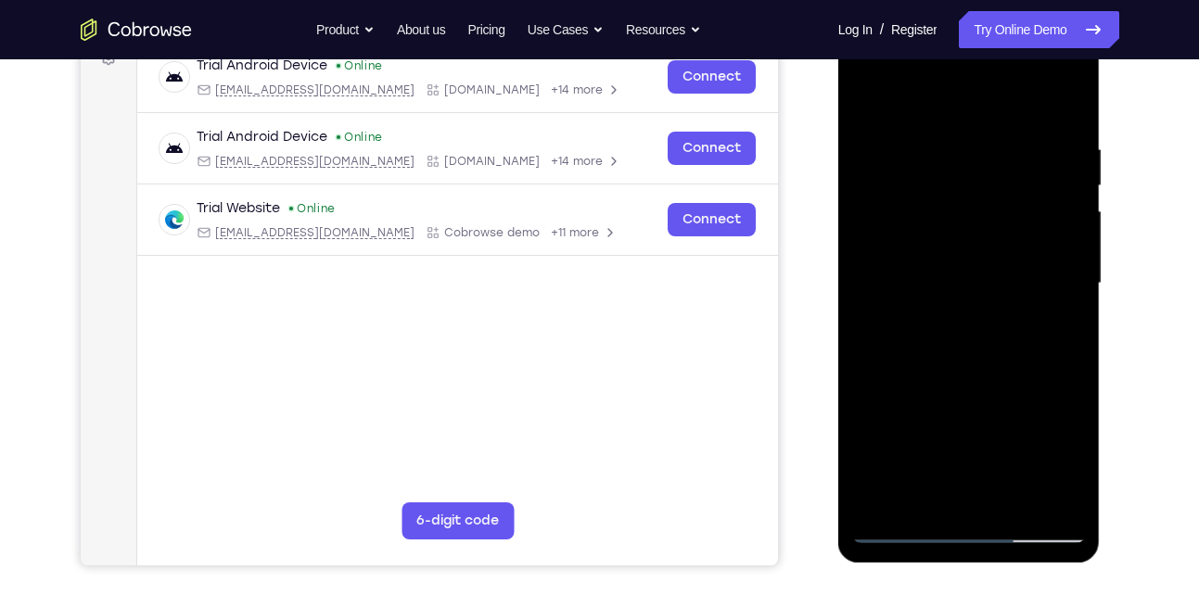
click at [886, 495] on div at bounding box center [969, 283] width 234 height 519
click at [926, 506] on div at bounding box center [969, 283] width 234 height 519
click at [930, 92] on div at bounding box center [969, 283] width 234 height 519
click at [896, 186] on div at bounding box center [969, 283] width 234 height 519
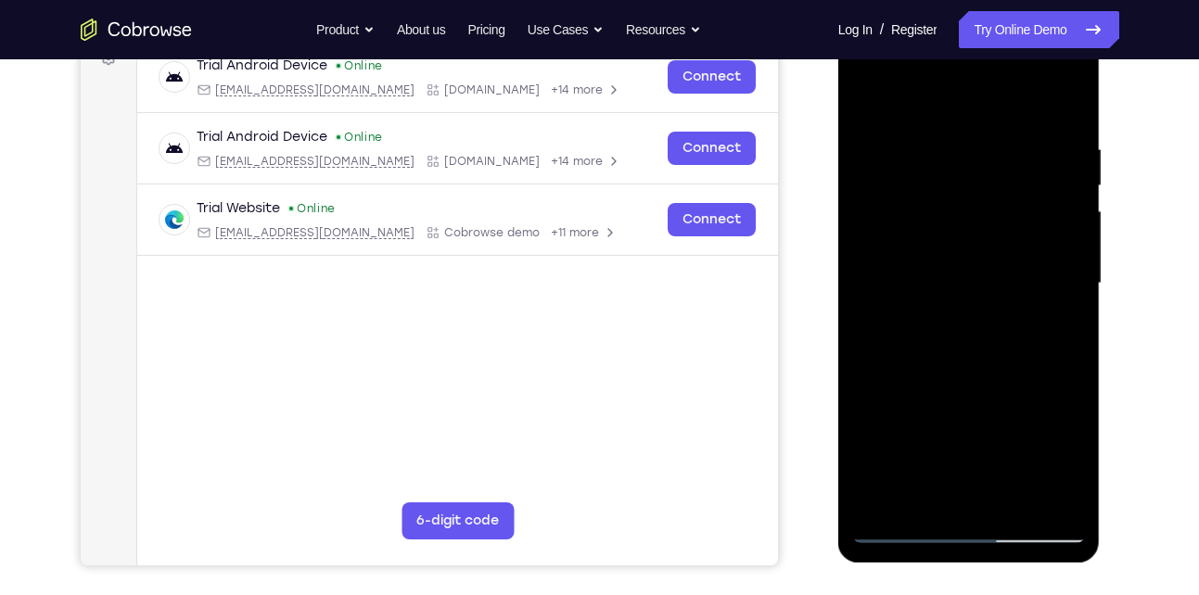
click at [902, 174] on div at bounding box center [969, 283] width 234 height 519
drag, startPoint x: 867, startPoint y: 97, endPoint x: 929, endPoint y: 97, distance: 62.1
click at [929, 97] on div at bounding box center [969, 283] width 234 height 519
click at [973, 143] on div at bounding box center [969, 283] width 234 height 519
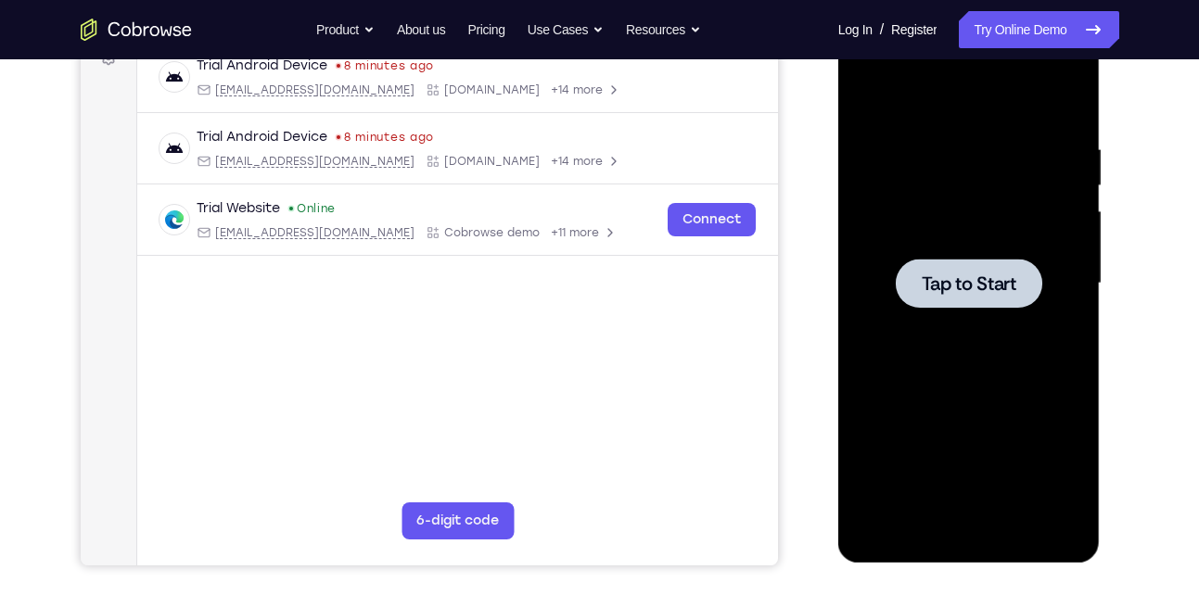
click at [1010, 293] on span "Tap to Start" at bounding box center [968, 283] width 95 height 19
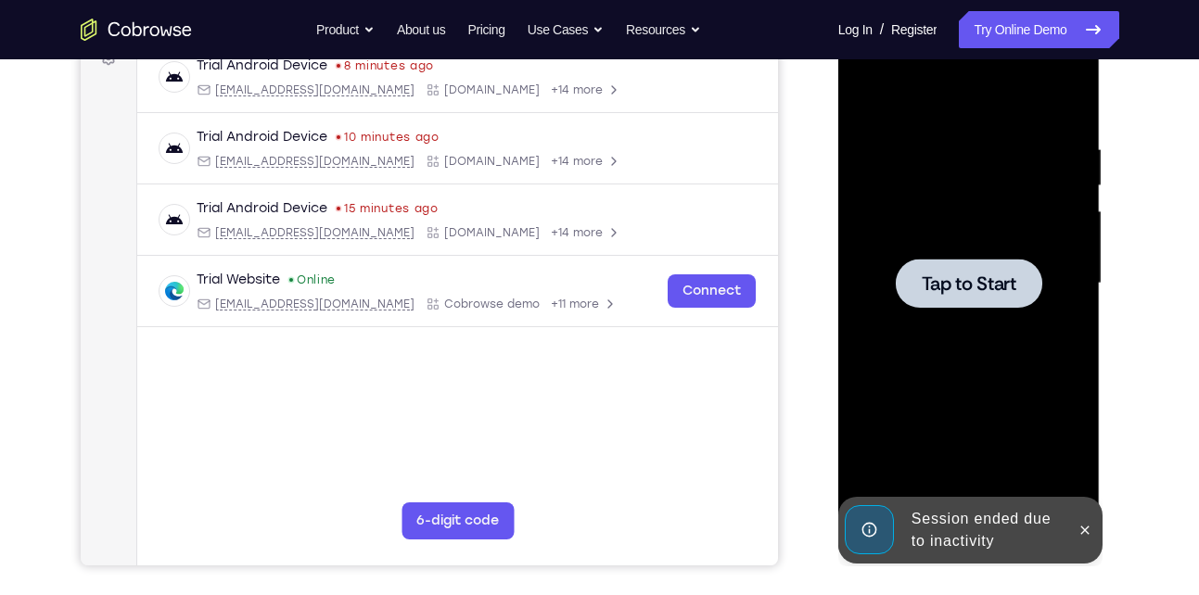
click at [997, 319] on div at bounding box center [969, 283] width 234 height 519
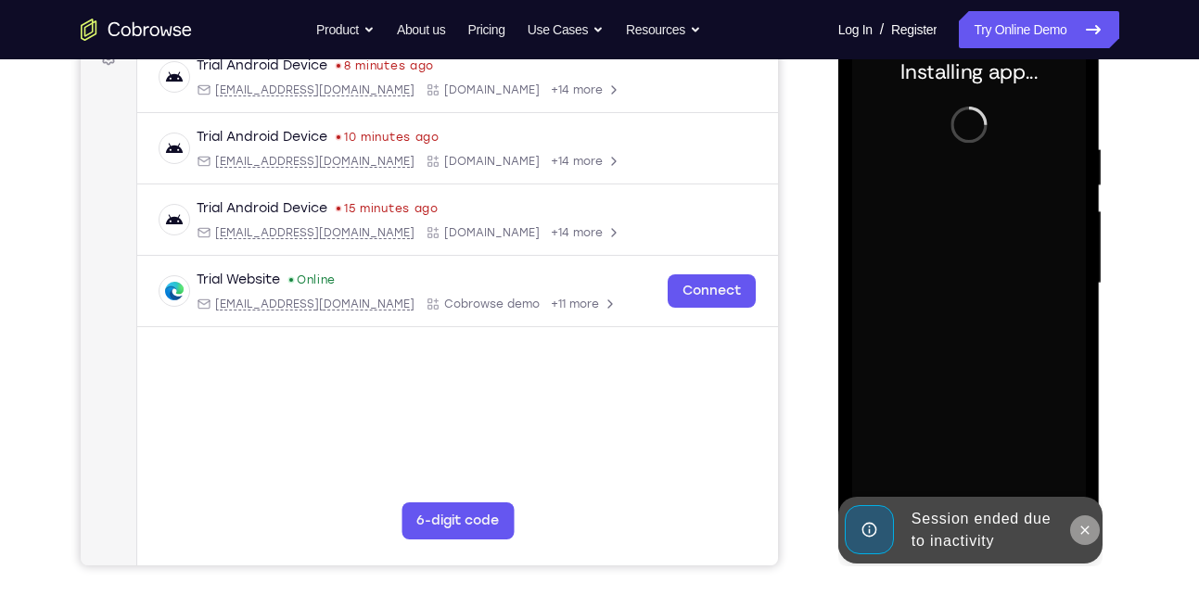
click at [1083, 528] on icon at bounding box center [1085, 530] width 8 height 8
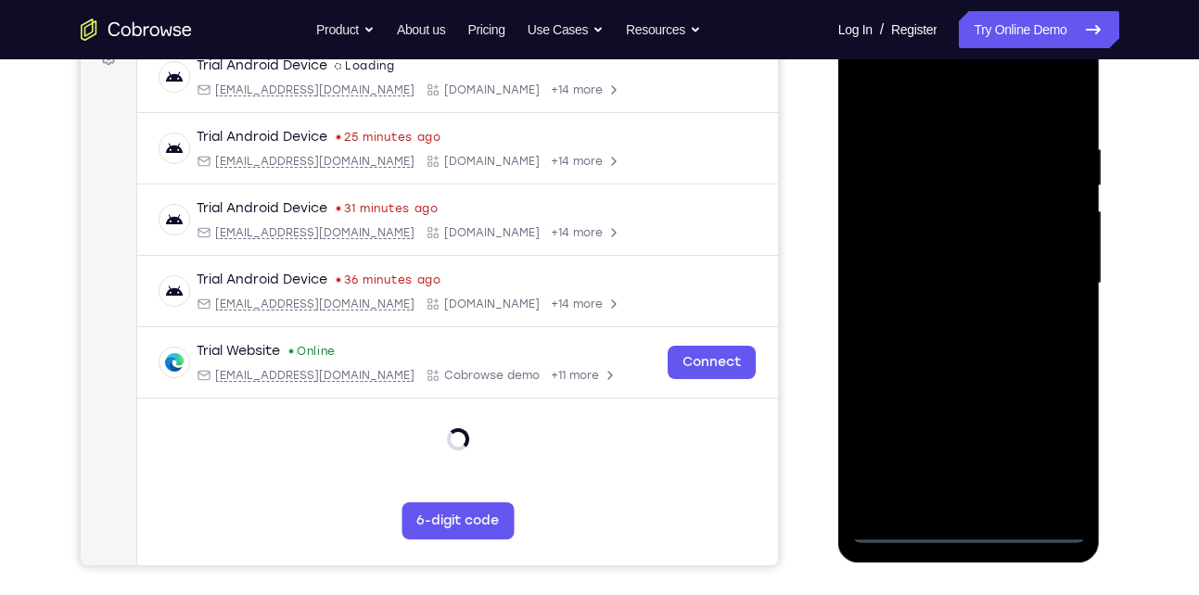
click at [967, 523] on div at bounding box center [969, 283] width 234 height 519
click at [968, 527] on div at bounding box center [969, 283] width 234 height 519
click at [1067, 438] on div at bounding box center [969, 283] width 234 height 519
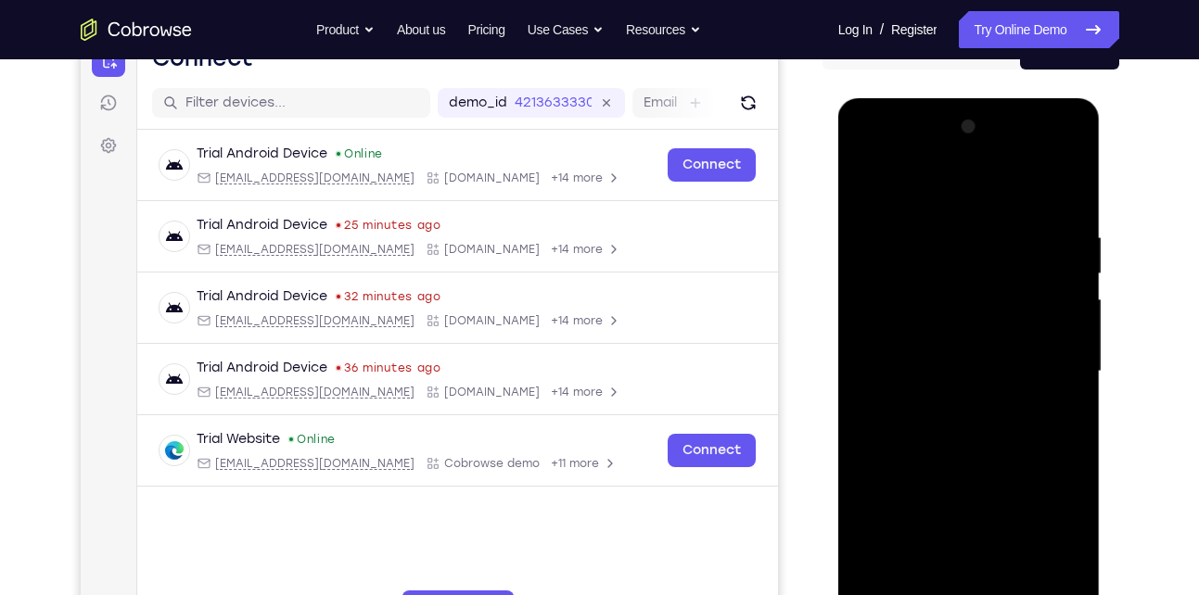
click at [898, 189] on div at bounding box center [969, 371] width 234 height 519
click at [1056, 375] on div at bounding box center [969, 371] width 234 height 519
click at [950, 410] on div at bounding box center [969, 371] width 234 height 519
click at [946, 355] on div at bounding box center [969, 371] width 234 height 519
click at [924, 334] on div at bounding box center [969, 371] width 234 height 519
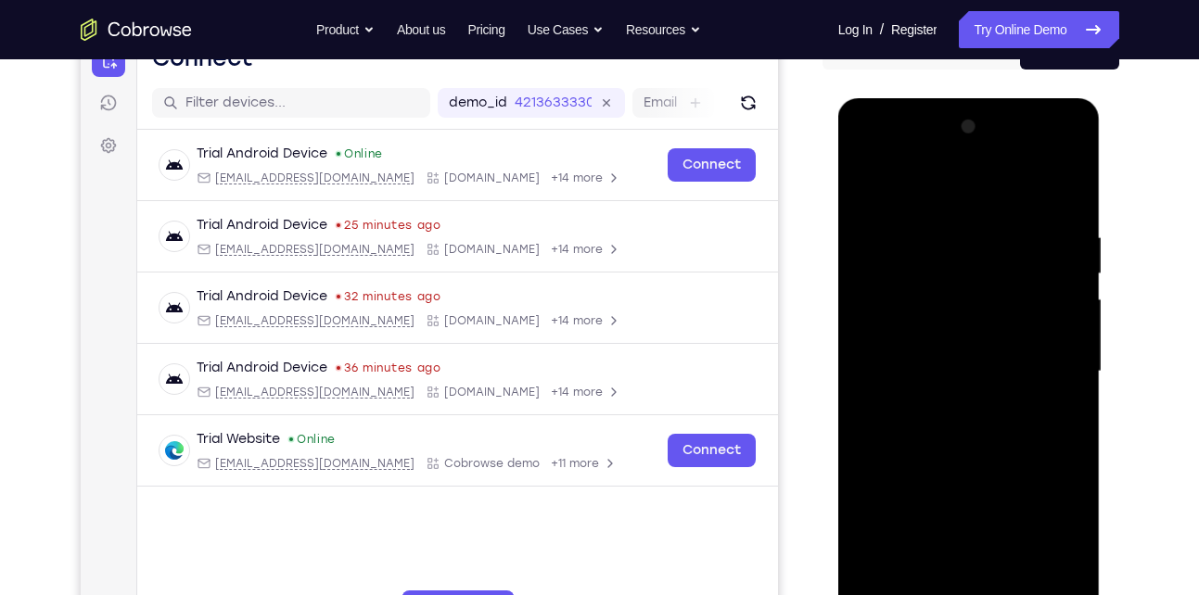
click at [947, 366] on div at bounding box center [969, 371] width 234 height 519
drag, startPoint x: 947, startPoint y: 434, endPoint x: 950, endPoint y: 302, distance: 131.7
click at [950, 302] on div at bounding box center [969, 371] width 234 height 519
click at [957, 415] on div at bounding box center [969, 371] width 234 height 519
drag, startPoint x: 920, startPoint y: 436, endPoint x: 938, endPoint y: 202, distance: 234.4
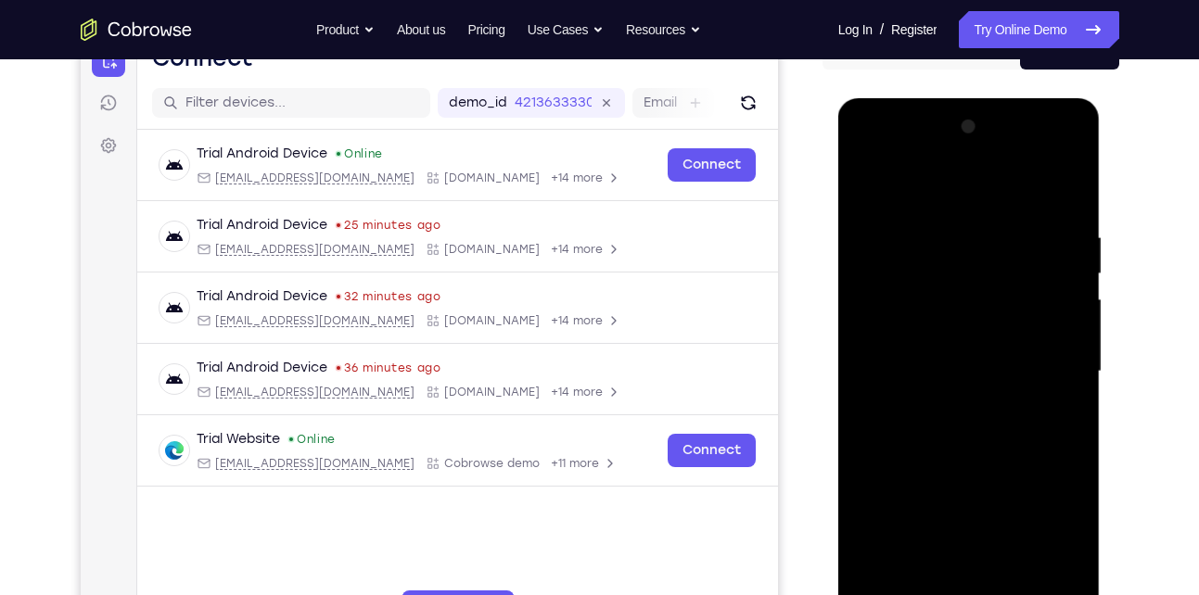
click at [938, 202] on div at bounding box center [969, 371] width 234 height 519
drag, startPoint x: 959, startPoint y: 451, endPoint x: 965, endPoint y: 187, distance: 263.3
click at [965, 187] on div at bounding box center [969, 371] width 234 height 519
drag, startPoint x: 966, startPoint y: 468, endPoint x: 995, endPoint y: 183, distance: 287.0
click at [995, 183] on div at bounding box center [969, 371] width 234 height 519
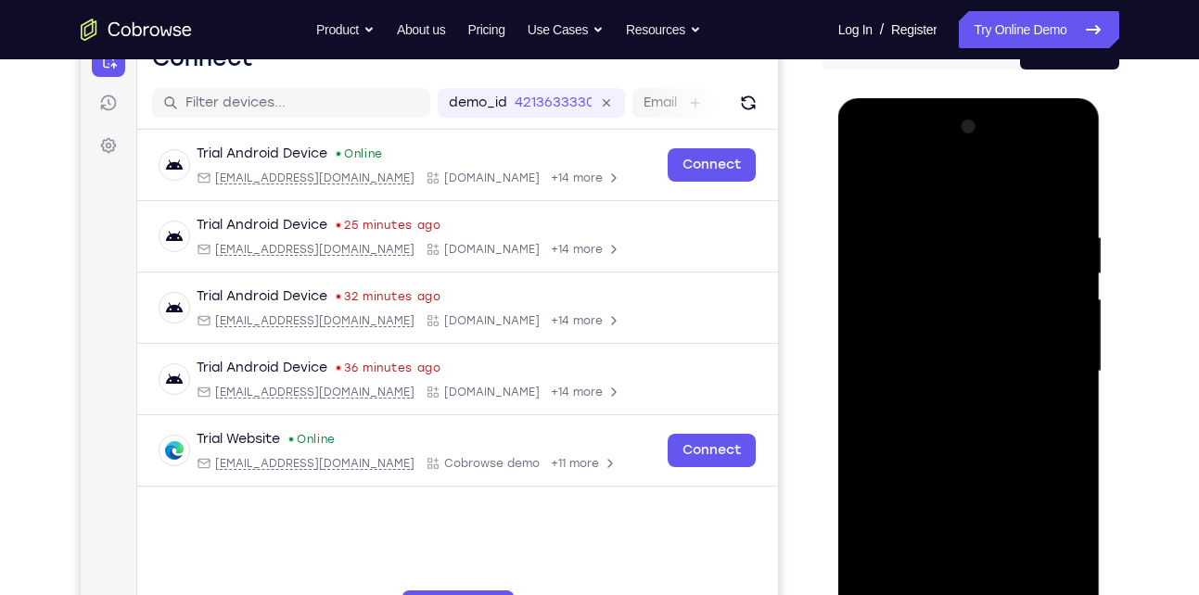
click at [1048, 181] on div at bounding box center [969, 371] width 234 height 519
drag, startPoint x: 944, startPoint y: 516, endPoint x: 983, endPoint y: 240, distance: 279.0
click at [983, 240] on div at bounding box center [969, 371] width 234 height 519
drag, startPoint x: 1030, startPoint y: 271, endPoint x: 997, endPoint y: 377, distance: 111.7
click at [997, 377] on div at bounding box center [969, 371] width 234 height 519
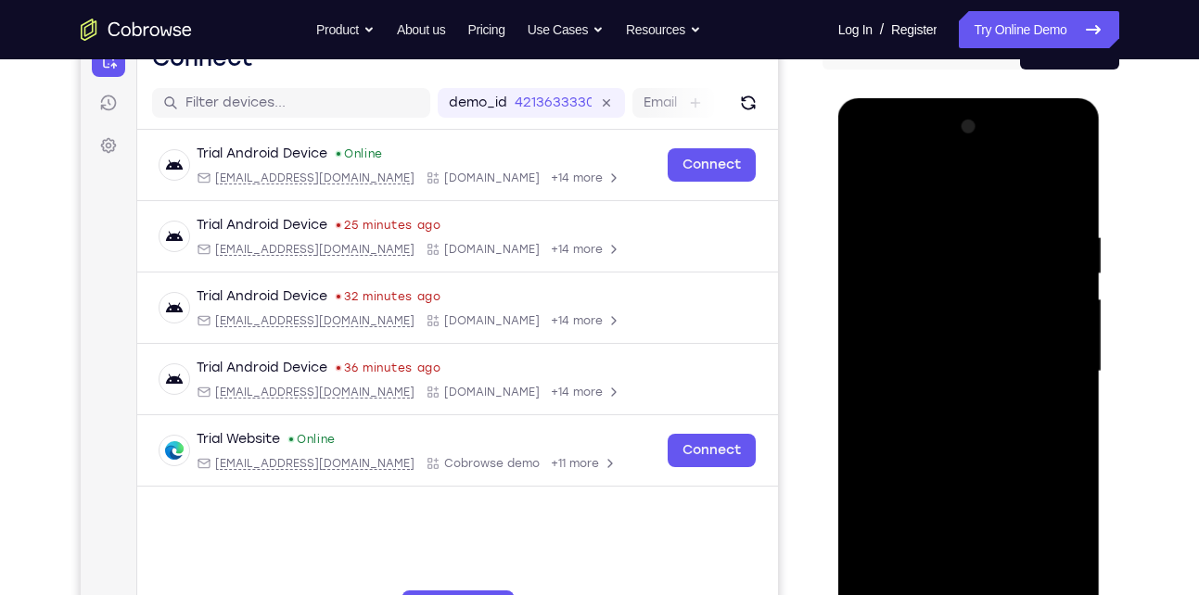
click at [1071, 341] on div at bounding box center [969, 371] width 234 height 519
drag, startPoint x: 986, startPoint y: 321, endPoint x: 952, endPoint y: 436, distance: 120.0
click at [952, 436] on div at bounding box center [969, 371] width 234 height 519
click at [1071, 172] on div at bounding box center [969, 371] width 234 height 519
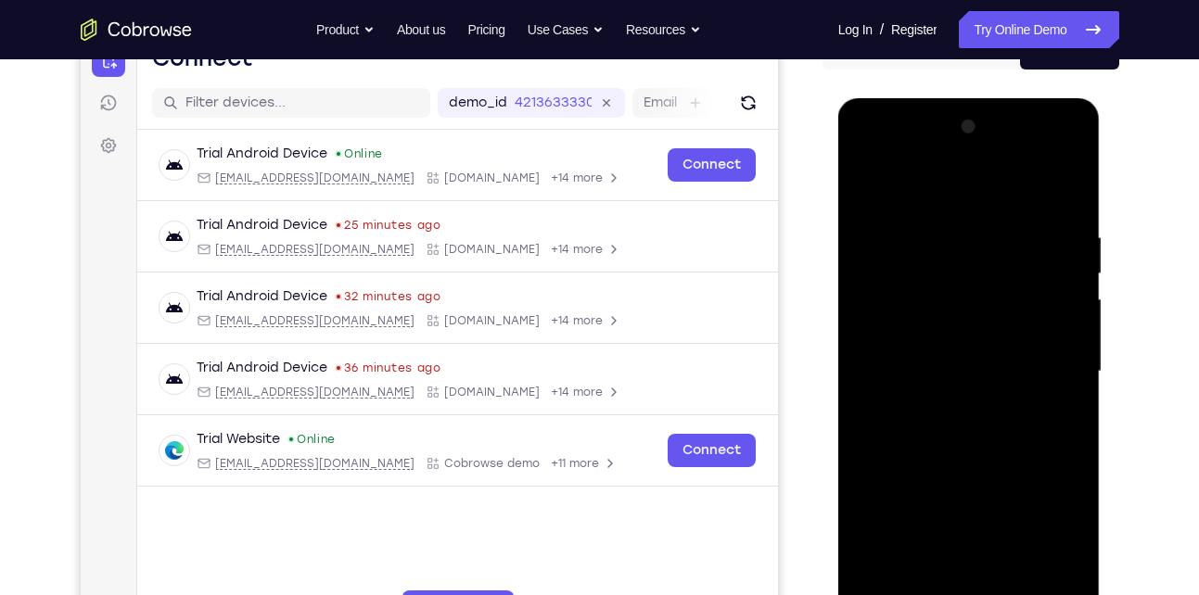
click at [914, 281] on div at bounding box center [969, 371] width 234 height 519
click at [1069, 183] on div at bounding box center [969, 371] width 234 height 519
click at [963, 206] on div at bounding box center [969, 371] width 234 height 519
click at [870, 286] on div at bounding box center [969, 371] width 234 height 519
click at [1061, 319] on div at bounding box center [969, 371] width 234 height 519
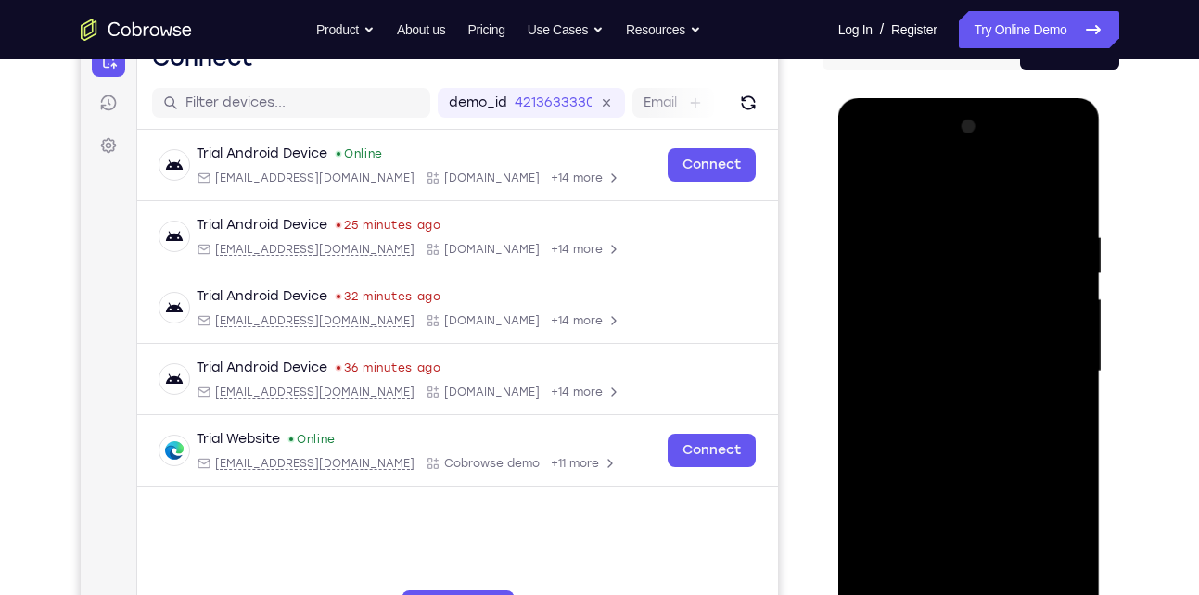
click at [1061, 319] on div at bounding box center [969, 371] width 234 height 519
click at [1067, 138] on div at bounding box center [969, 371] width 234 height 519
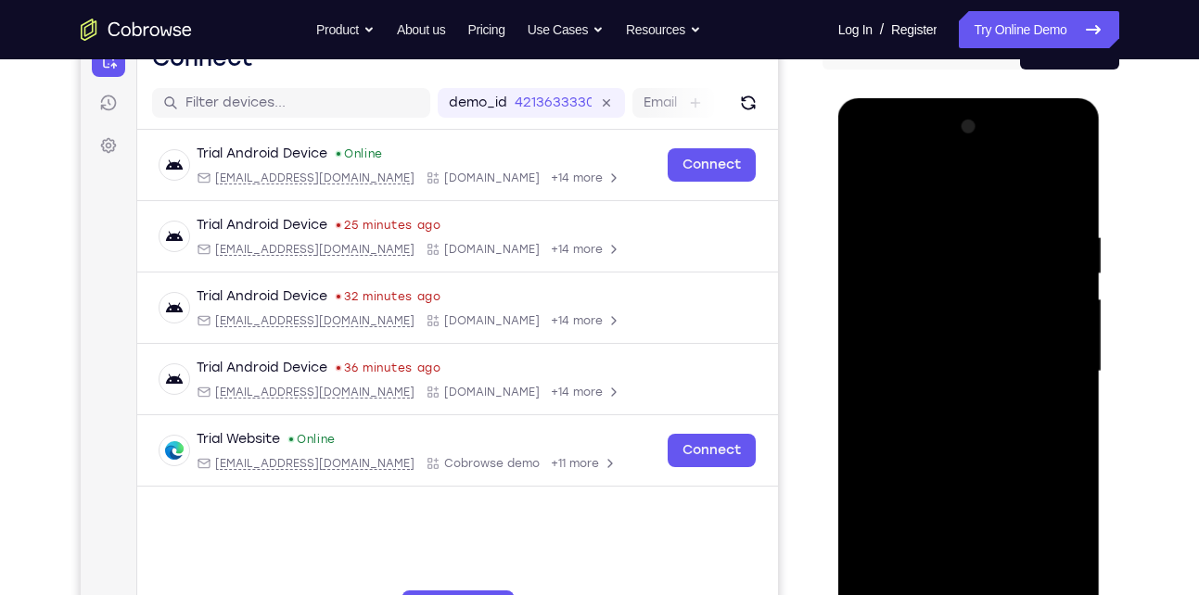
click at [868, 179] on div at bounding box center [969, 371] width 234 height 519
drag, startPoint x: 982, startPoint y: 457, endPoint x: 1002, endPoint y: 151, distance: 306.6
click at [1002, 151] on div at bounding box center [969, 371] width 234 height 519
click at [863, 181] on div at bounding box center [969, 371] width 234 height 519
drag, startPoint x: 959, startPoint y: 477, endPoint x: 1004, endPoint y: 210, distance: 270.7
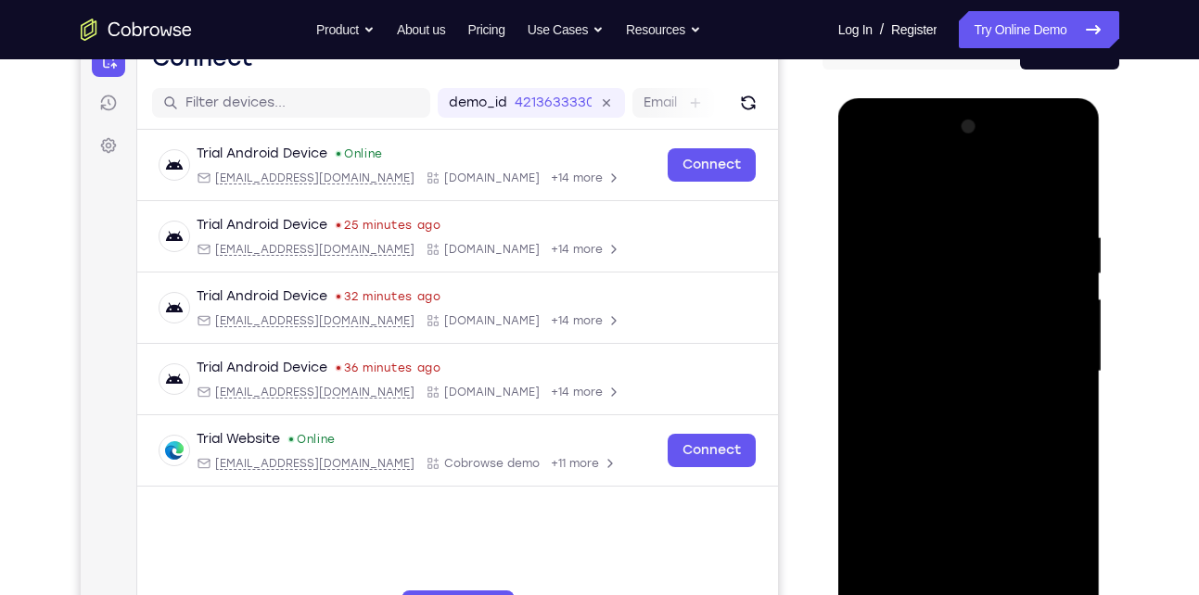
click at [1004, 210] on div at bounding box center [969, 371] width 234 height 519
drag, startPoint x: 997, startPoint y: 574, endPoint x: 1017, endPoint y: 367, distance: 207.7
click at [1017, 367] on div at bounding box center [969, 371] width 234 height 519
drag, startPoint x: 970, startPoint y: 448, endPoint x: 1000, endPoint y: 331, distance: 120.7
click at [1000, 331] on div at bounding box center [969, 371] width 234 height 519
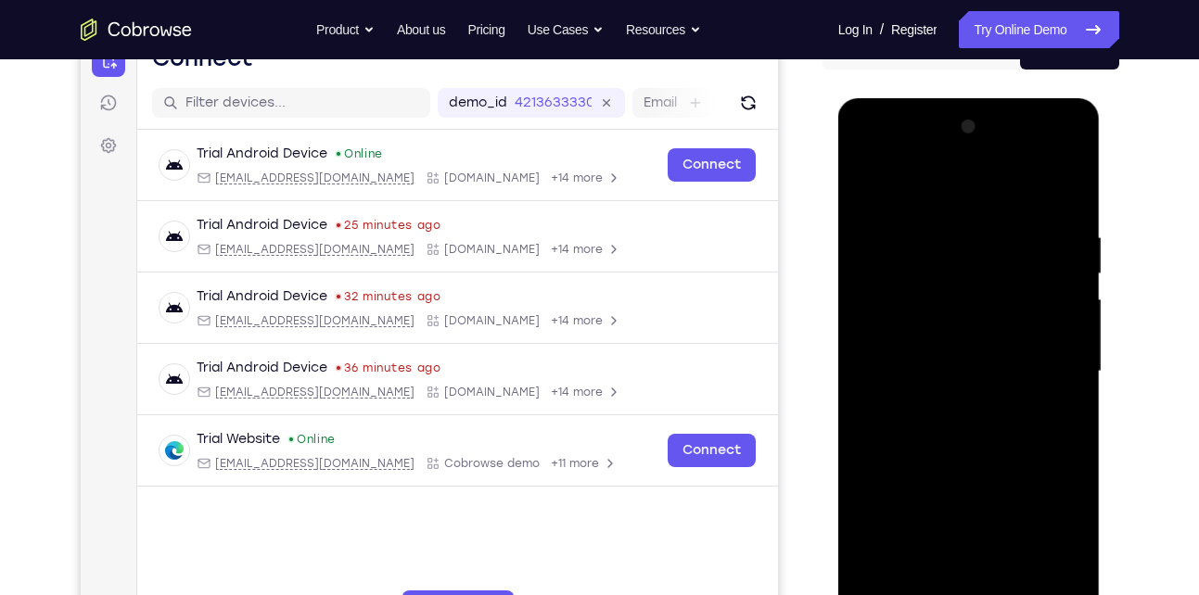
click at [925, 591] on div at bounding box center [969, 371] width 234 height 519
click at [934, 179] on div at bounding box center [969, 371] width 234 height 519
drag, startPoint x: 936, startPoint y: 256, endPoint x: 930, endPoint y: 306, distance: 50.5
click at [930, 306] on div at bounding box center [969, 371] width 234 height 519
click at [904, 242] on div at bounding box center [969, 371] width 234 height 519
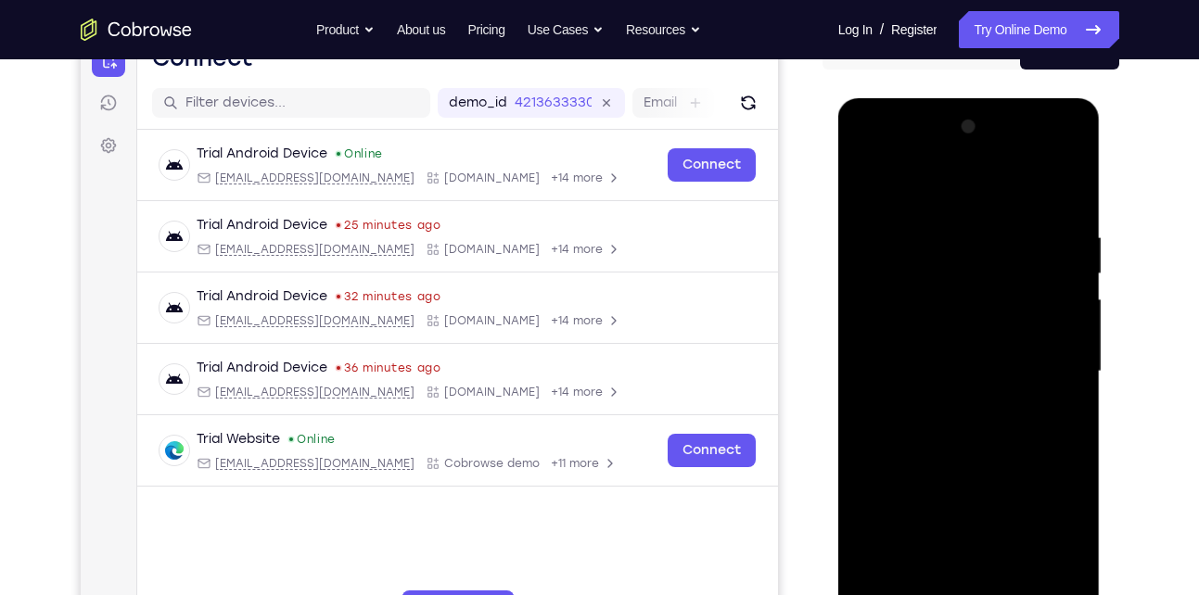
click at [872, 220] on div at bounding box center [969, 371] width 234 height 519
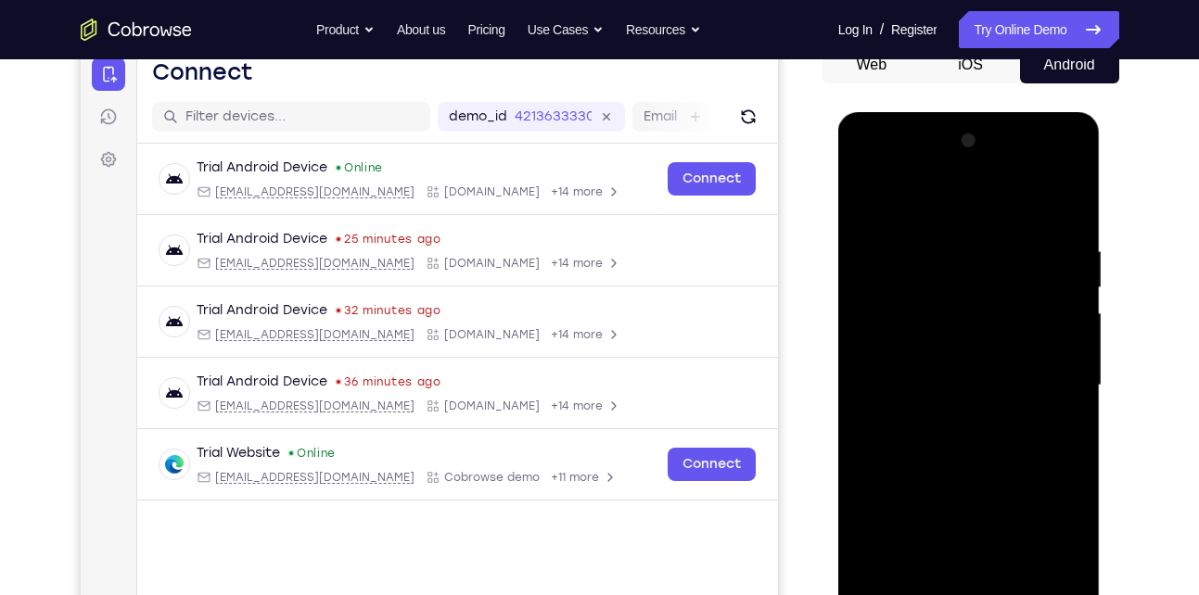
scroll to position [194, 0]
click at [1010, 327] on div at bounding box center [969, 386] width 234 height 519
drag, startPoint x: 956, startPoint y: 283, endPoint x: 956, endPoint y: 347, distance: 64.0
click at [956, 347] on div at bounding box center [969, 386] width 234 height 519
click at [866, 198] on div at bounding box center [969, 386] width 234 height 519
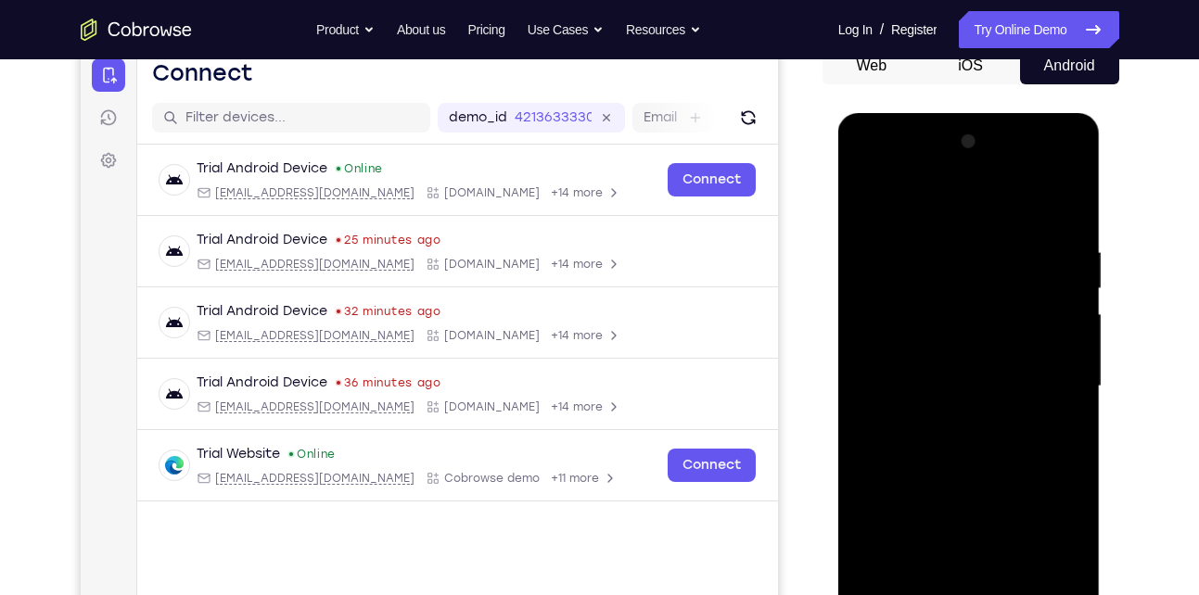
click at [866, 198] on div at bounding box center [969, 386] width 234 height 519
click at [1037, 198] on div at bounding box center [969, 386] width 234 height 519
click at [966, 251] on div at bounding box center [969, 386] width 234 height 519
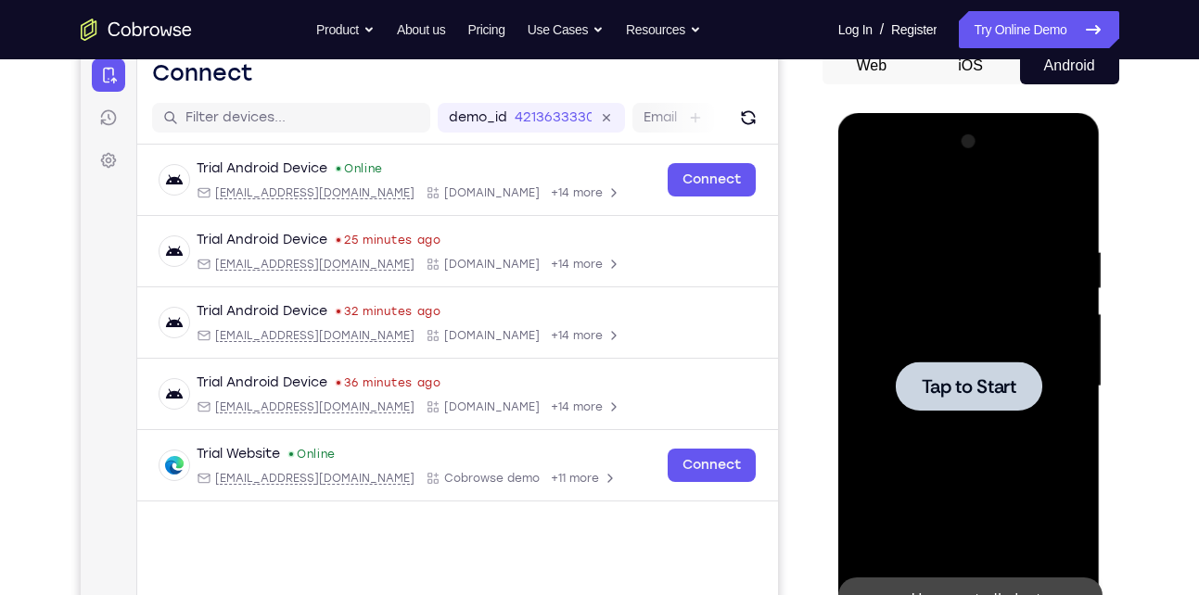
click at [954, 391] on span "Tap to Start" at bounding box center [968, 386] width 95 height 19
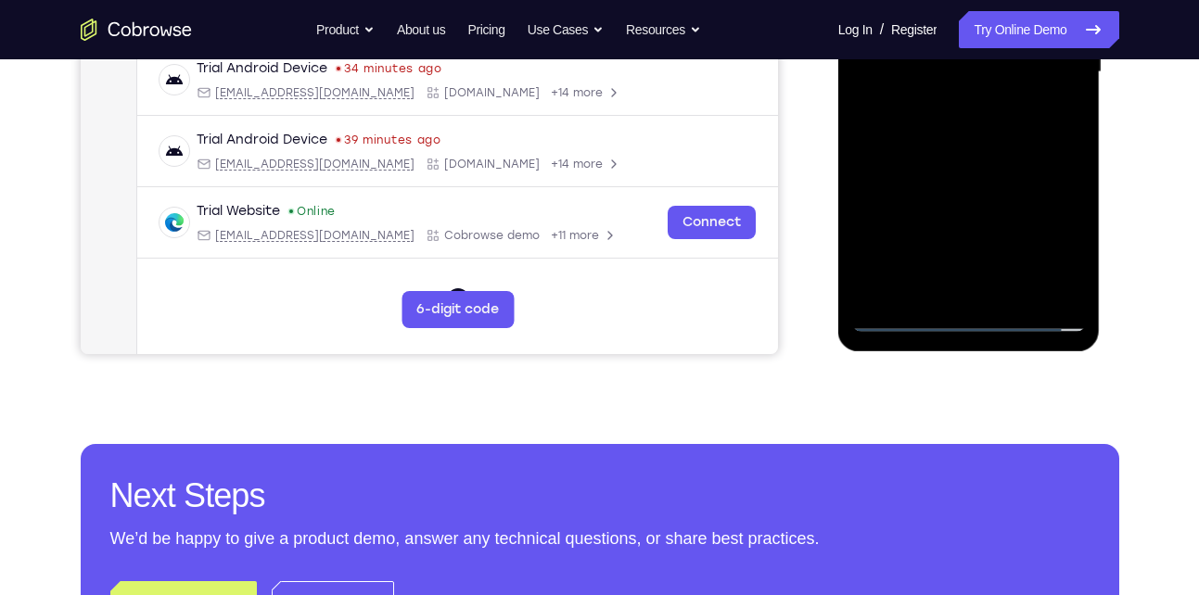
scroll to position [512, 0]
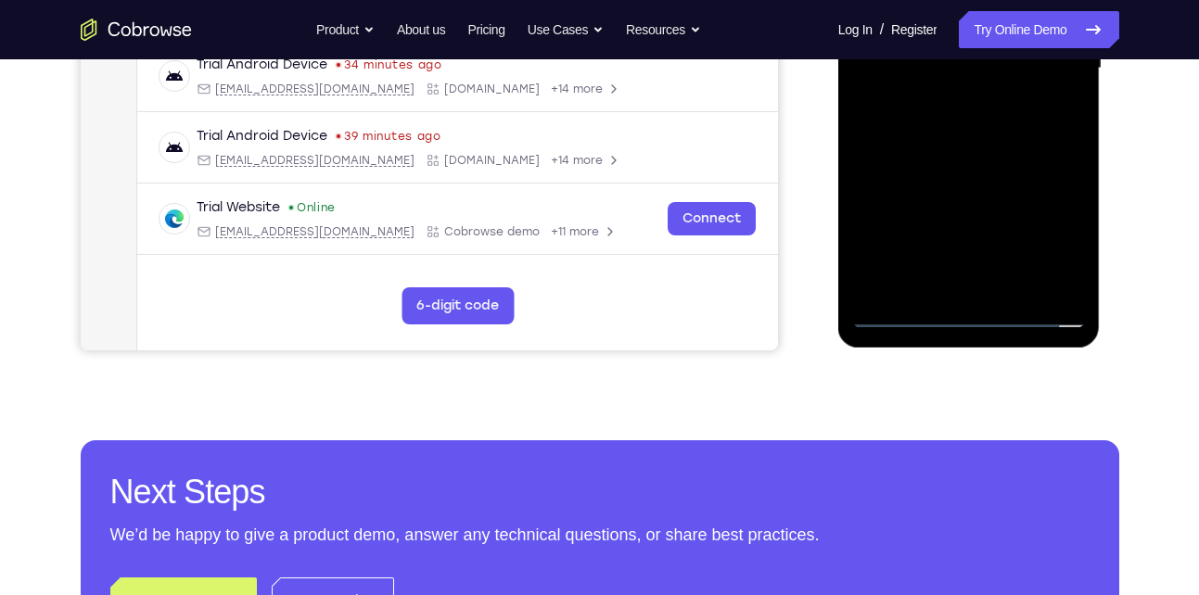
click at [971, 302] on div at bounding box center [969, 68] width 234 height 519
click at [962, 312] on div at bounding box center [969, 68] width 234 height 519
click at [1057, 236] on div at bounding box center [969, 68] width 234 height 519
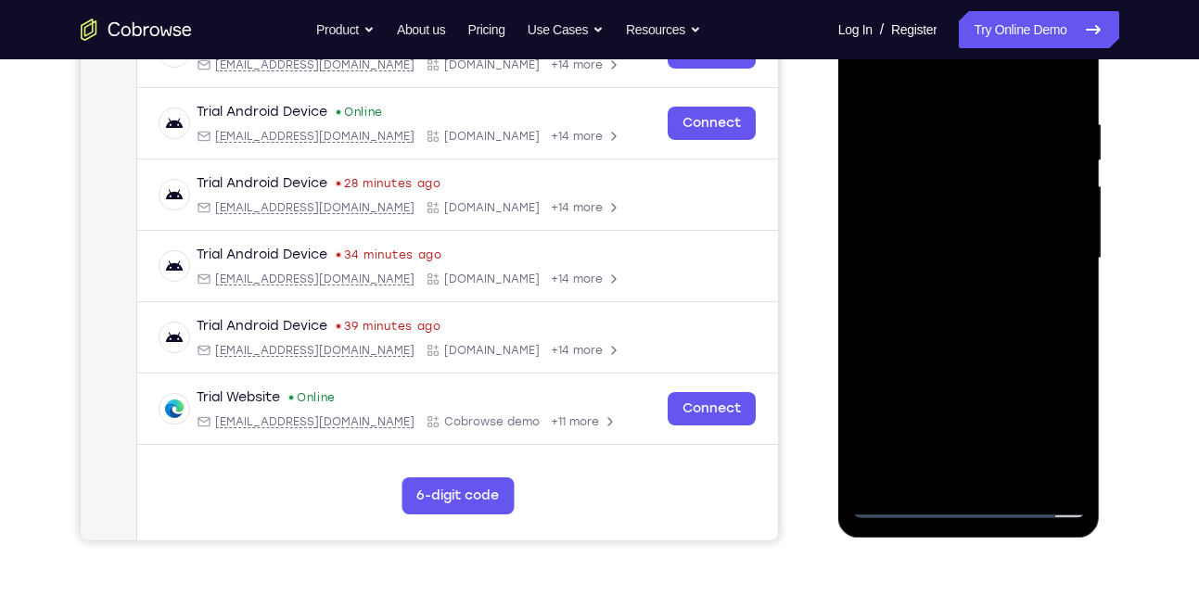
scroll to position [321, 0]
click at [927, 77] on div at bounding box center [969, 259] width 234 height 519
click at [1057, 269] on div at bounding box center [969, 259] width 234 height 519
click at [947, 291] on div at bounding box center [969, 259] width 234 height 519
click at [926, 255] on div at bounding box center [969, 259] width 234 height 519
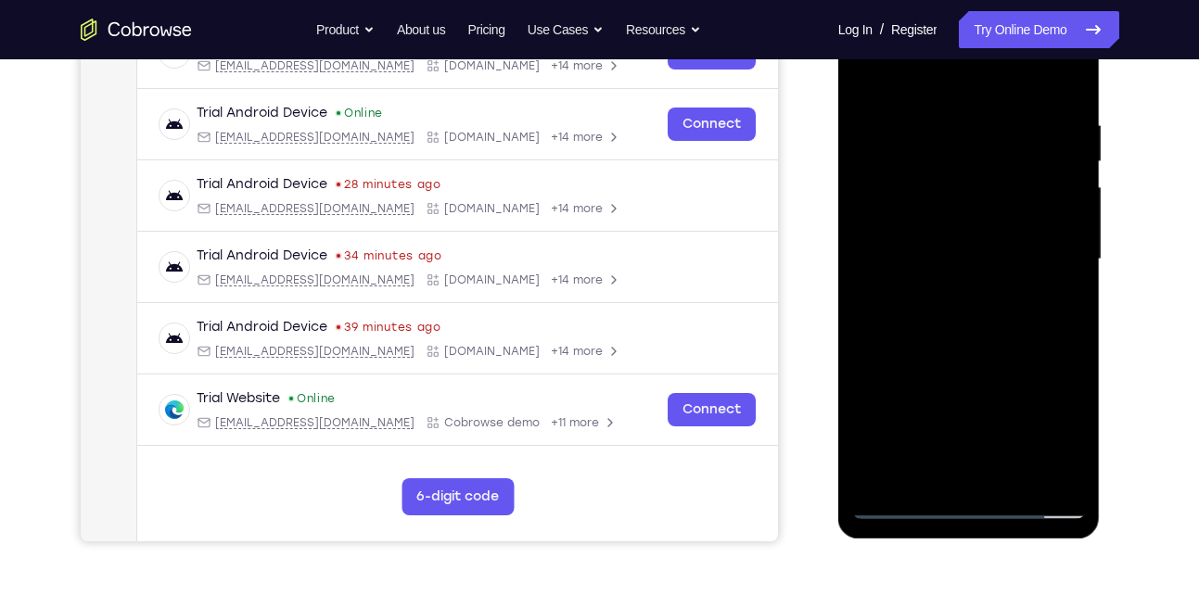
click at [910, 217] on div at bounding box center [969, 259] width 234 height 519
click at [937, 255] on div at bounding box center [969, 259] width 234 height 519
click at [944, 319] on div at bounding box center [969, 259] width 234 height 519
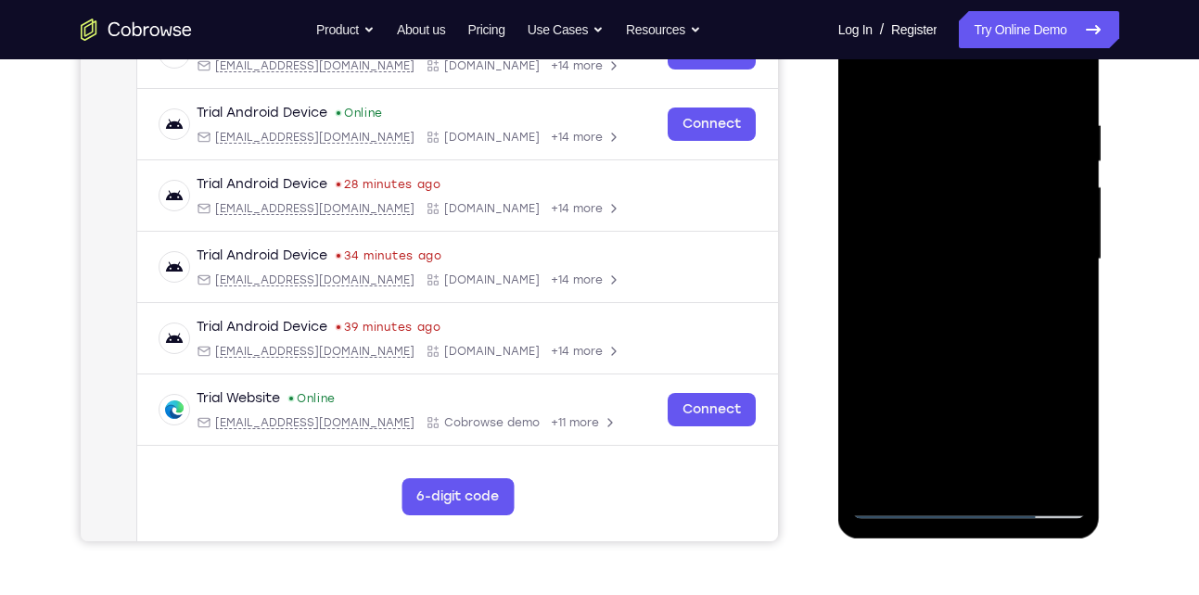
click at [944, 319] on div at bounding box center [969, 259] width 234 height 519
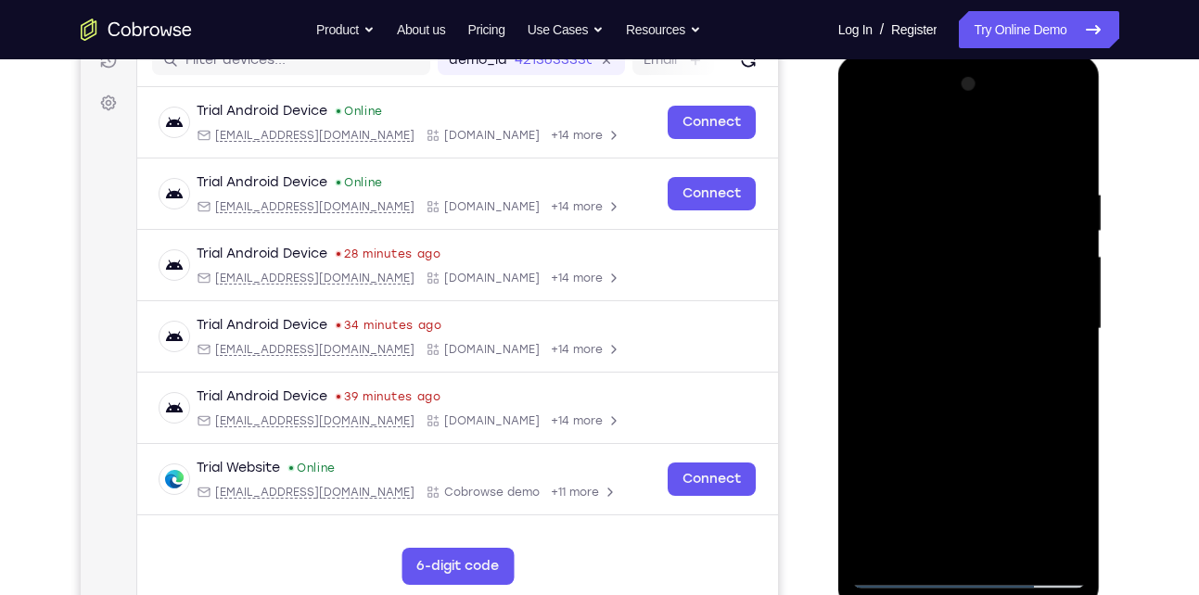
scroll to position [250, 0]
click at [1072, 165] on div at bounding box center [969, 329] width 234 height 519
drag, startPoint x: 1078, startPoint y: 184, endPoint x: 985, endPoint y: 190, distance: 92.9
click at [985, 190] on div at bounding box center [969, 329] width 234 height 519
drag, startPoint x: 1027, startPoint y: 185, endPoint x: 911, endPoint y: 187, distance: 115.9
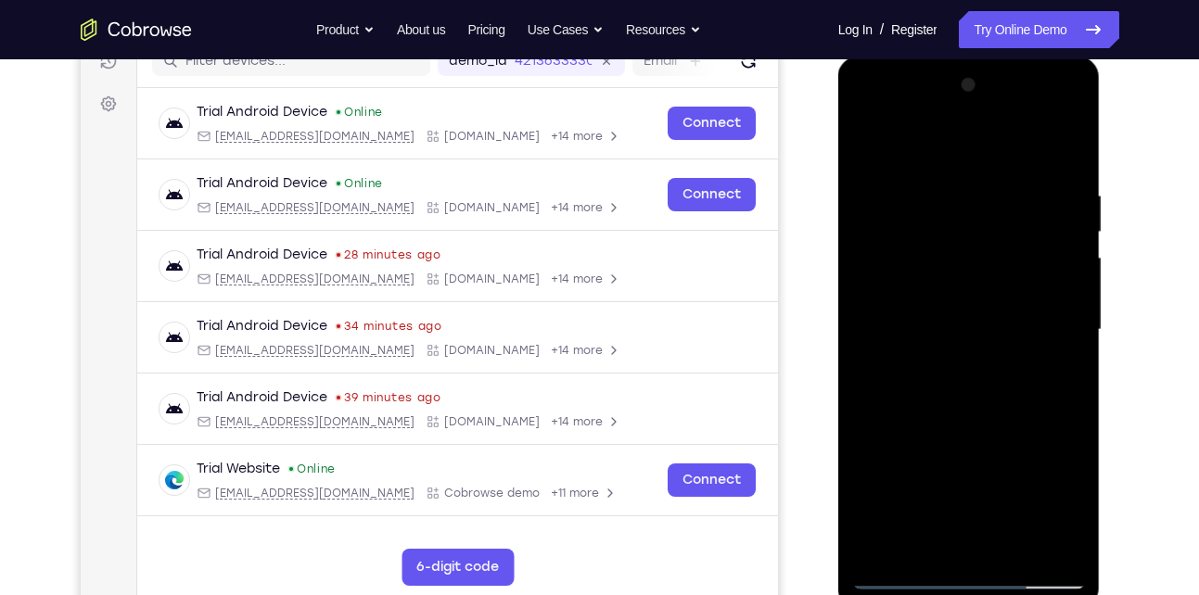
click at [911, 187] on div at bounding box center [969, 329] width 234 height 519
drag, startPoint x: 1004, startPoint y: 179, endPoint x: 894, endPoint y: 172, distance: 110.5
click at [894, 172] on div at bounding box center [969, 329] width 234 height 519
drag, startPoint x: 1008, startPoint y: 176, endPoint x: 934, endPoint y: 176, distance: 73.2
click at [934, 176] on div at bounding box center [969, 329] width 234 height 519
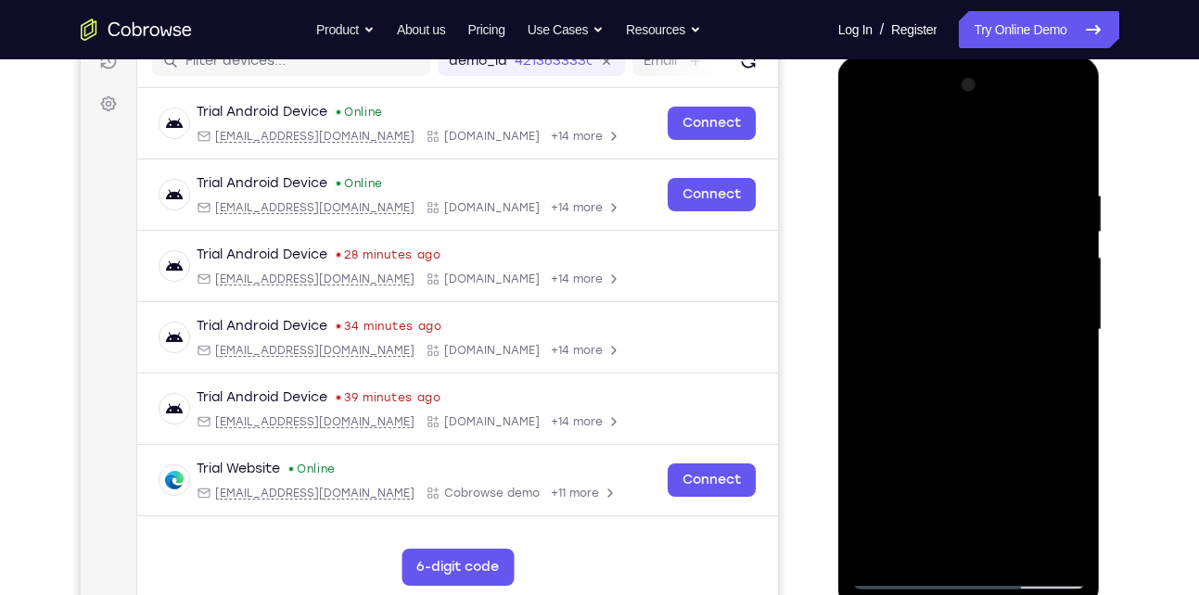
click at [1054, 550] on div at bounding box center [969, 329] width 234 height 519
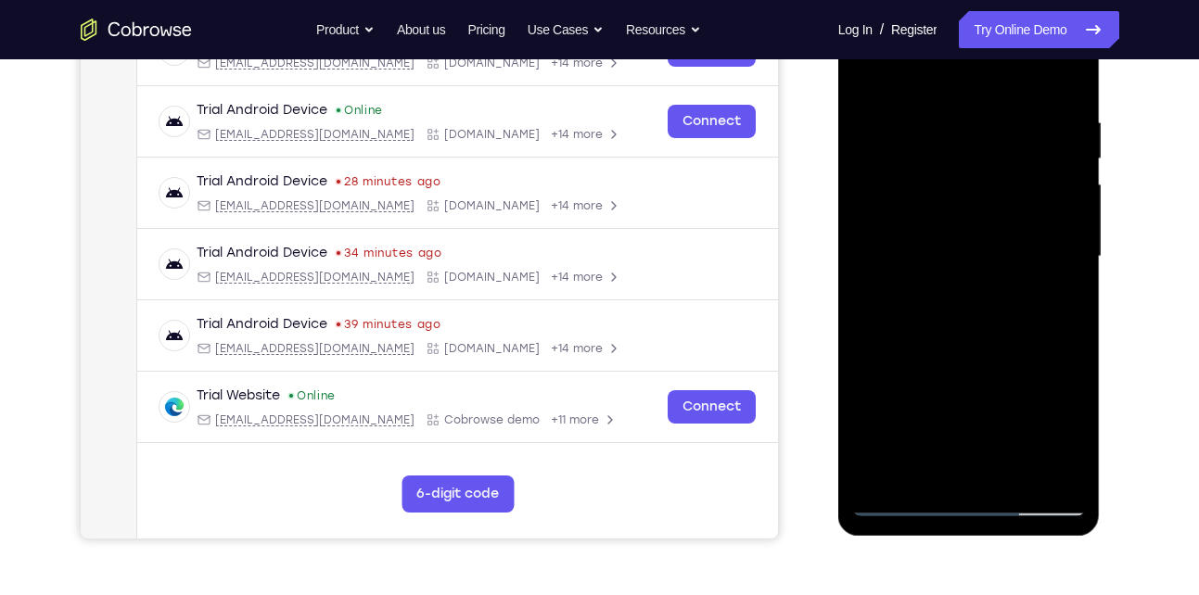
scroll to position [324, 0]
drag, startPoint x: 932, startPoint y: 358, endPoint x: 930, endPoint y: 218, distance: 140.0
click at [930, 218] on div at bounding box center [969, 255] width 234 height 519
click at [905, 251] on div at bounding box center [969, 255] width 234 height 519
drag, startPoint x: 1015, startPoint y: 369, endPoint x: 1038, endPoint y: 200, distance: 170.3
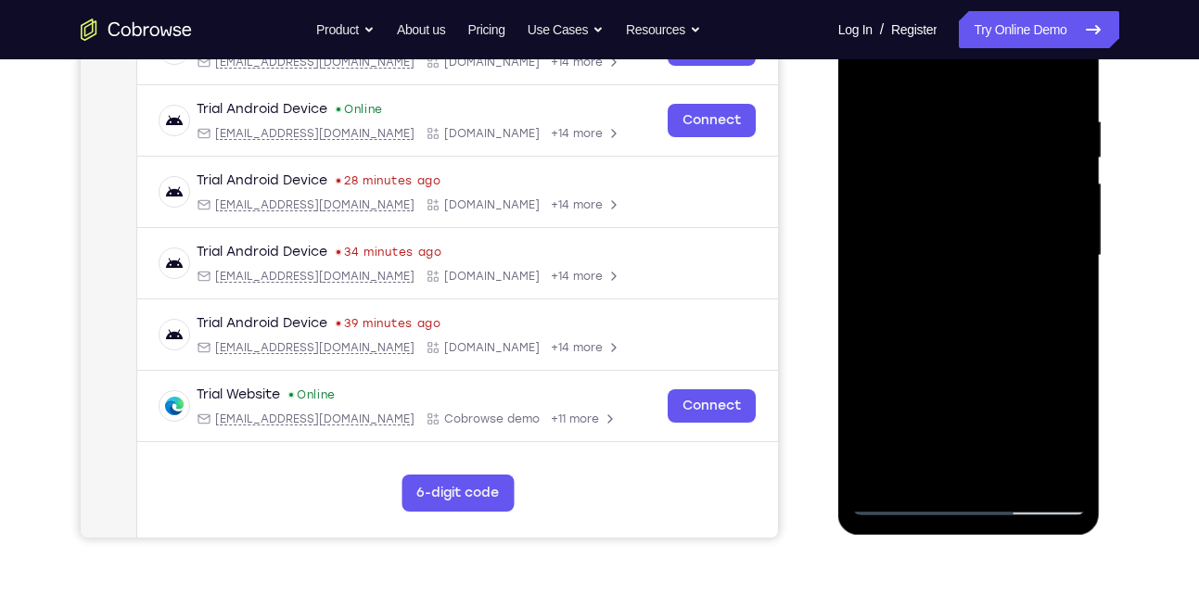
click at [1038, 200] on div at bounding box center [969, 255] width 234 height 519
drag, startPoint x: 1005, startPoint y: 375, endPoint x: 1015, endPoint y: 229, distance: 146.8
click at [1015, 229] on div at bounding box center [969, 255] width 234 height 519
drag, startPoint x: 1004, startPoint y: 265, endPoint x: 988, endPoint y: 337, distance: 74.0
click at [988, 337] on div at bounding box center [969, 255] width 234 height 519
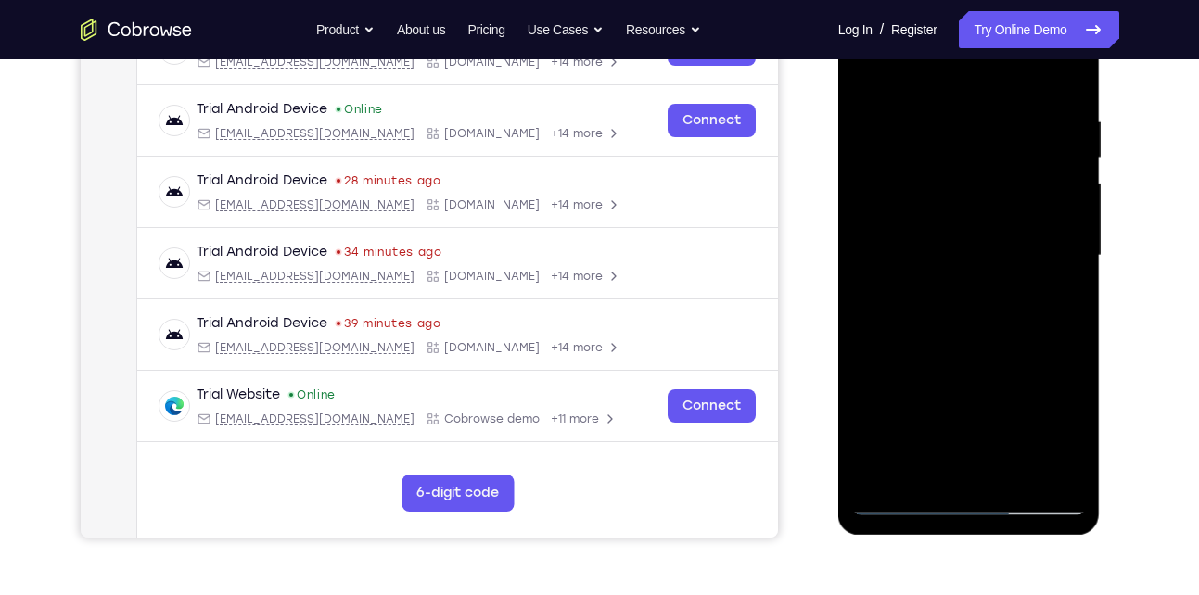
drag, startPoint x: 988, startPoint y: 337, endPoint x: 1011, endPoint y: 246, distance: 94.7
click at [1011, 246] on div at bounding box center [969, 255] width 234 height 519
drag, startPoint x: 1008, startPoint y: 368, endPoint x: 1017, endPoint y: 274, distance: 94.1
click at [1017, 274] on div at bounding box center [969, 255] width 234 height 519
drag, startPoint x: 1022, startPoint y: 222, endPoint x: 1014, endPoint y: 419, distance: 197.6
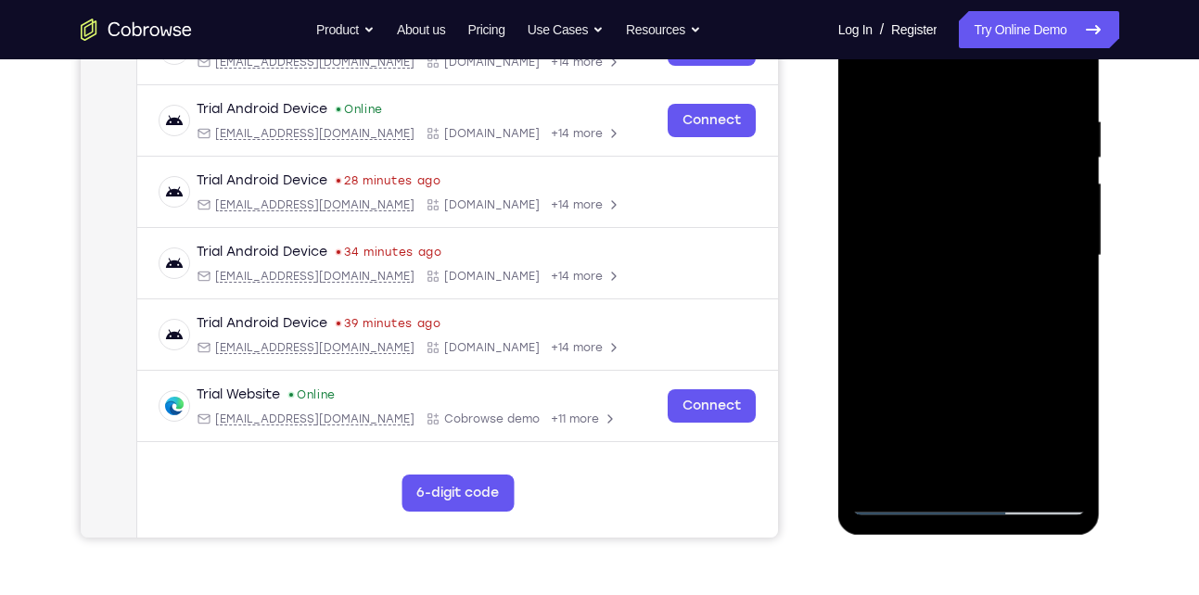
click at [1014, 419] on div at bounding box center [969, 255] width 234 height 519
drag, startPoint x: 1010, startPoint y: 215, endPoint x: 1005, endPoint y: 337, distance: 121.6
click at [1005, 337] on div at bounding box center [969, 255] width 234 height 519
click at [1066, 269] on div at bounding box center [969, 255] width 234 height 519
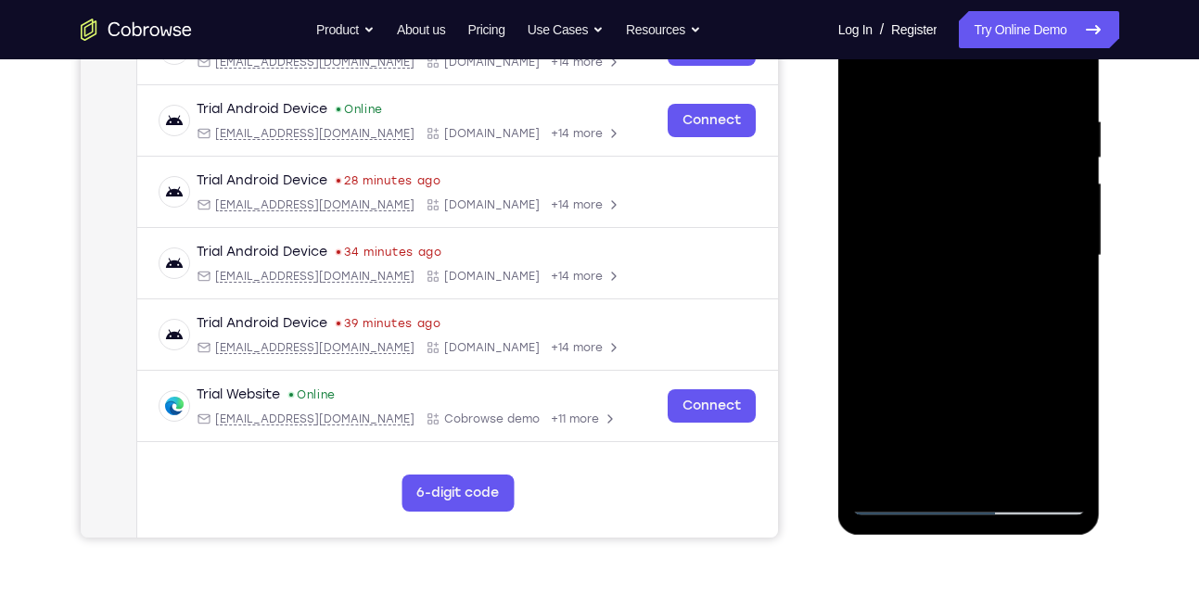
click at [866, 267] on div at bounding box center [969, 255] width 234 height 519
drag, startPoint x: 967, startPoint y: 349, endPoint x: 970, endPoint y: 203, distance: 145.6
click at [970, 203] on div at bounding box center [969, 255] width 234 height 519
drag, startPoint x: 972, startPoint y: 343, endPoint x: 993, endPoint y: 134, distance: 209.7
click at [993, 134] on div at bounding box center [969, 255] width 234 height 519
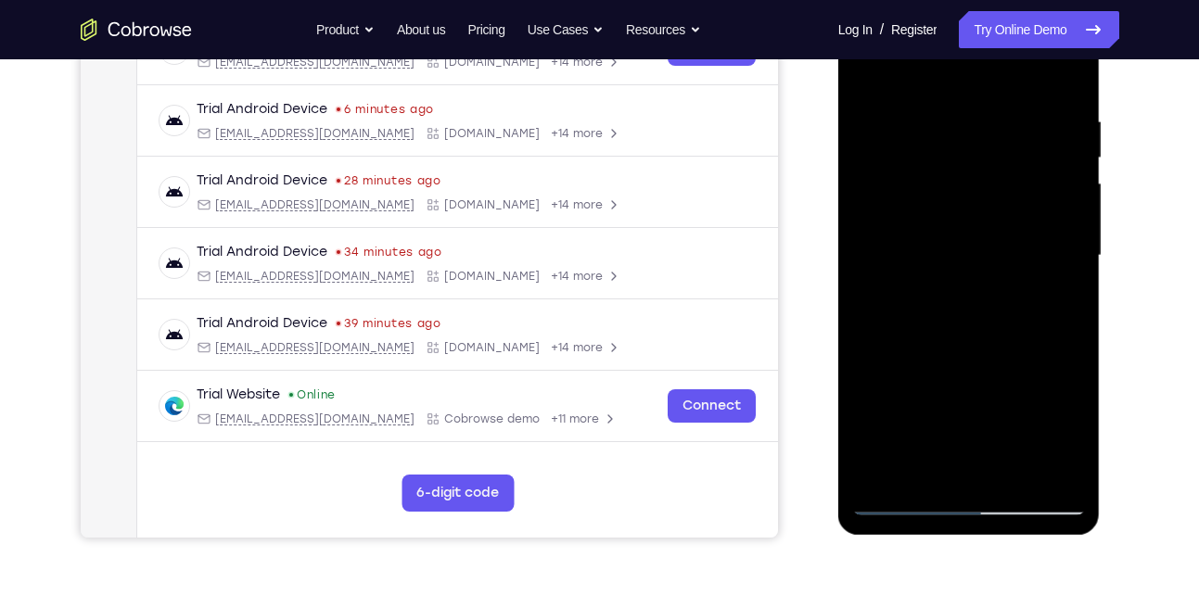
drag, startPoint x: 970, startPoint y: 385, endPoint x: 990, endPoint y: 220, distance: 166.3
click at [990, 220] on div at bounding box center [969, 255] width 234 height 519
click at [1075, 451] on div at bounding box center [969, 255] width 234 height 519
click at [1057, 479] on div at bounding box center [969, 255] width 234 height 519
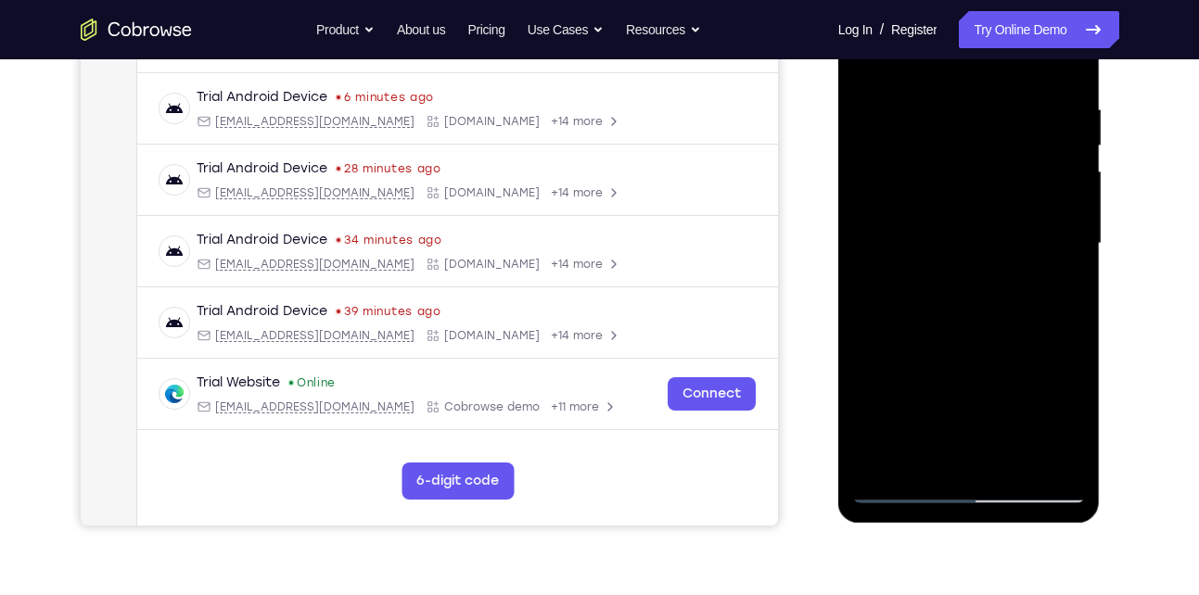
click at [972, 326] on div at bounding box center [969, 243] width 234 height 519
drag, startPoint x: 957, startPoint y: 367, endPoint x: 963, endPoint y: 223, distance: 143.8
click at [963, 223] on div at bounding box center [969, 243] width 234 height 519
drag, startPoint x: 927, startPoint y: 175, endPoint x: 933, endPoint y: 310, distance: 134.5
click at [933, 310] on div at bounding box center [969, 243] width 234 height 519
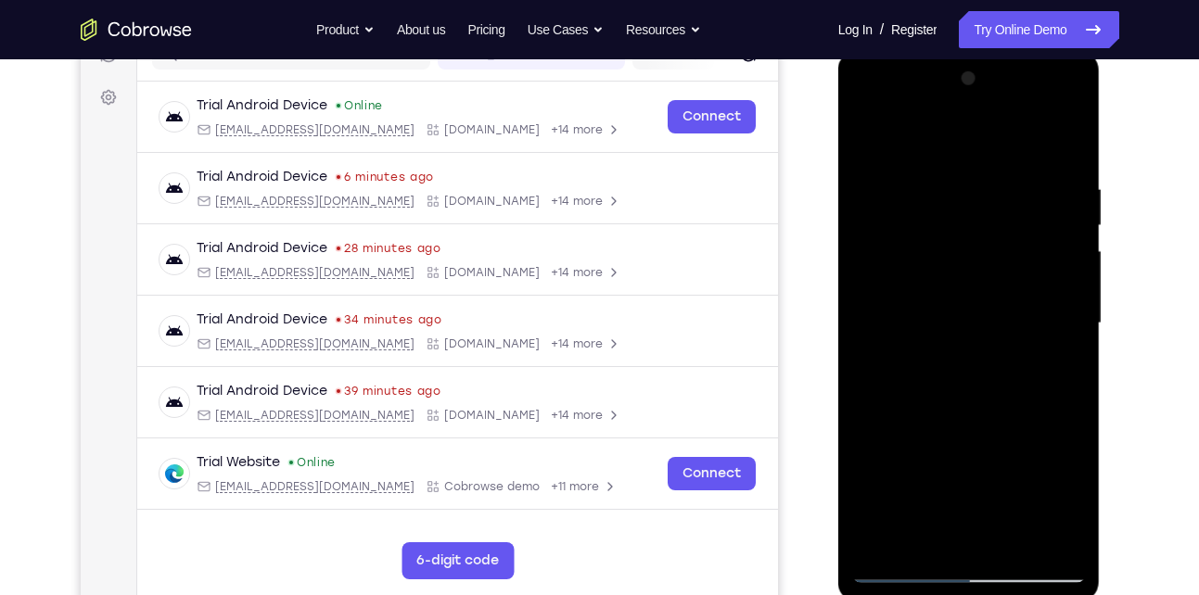
scroll to position [258, 0]
drag, startPoint x: 921, startPoint y: 205, endPoint x: 924, endPoint y: 248, distance: 42.7
click at [924, 248] on div at bounding box center [969, 322] width 234 height 519
click at [869, 134] on div at bounding box center [969, 322] width 234 height 519
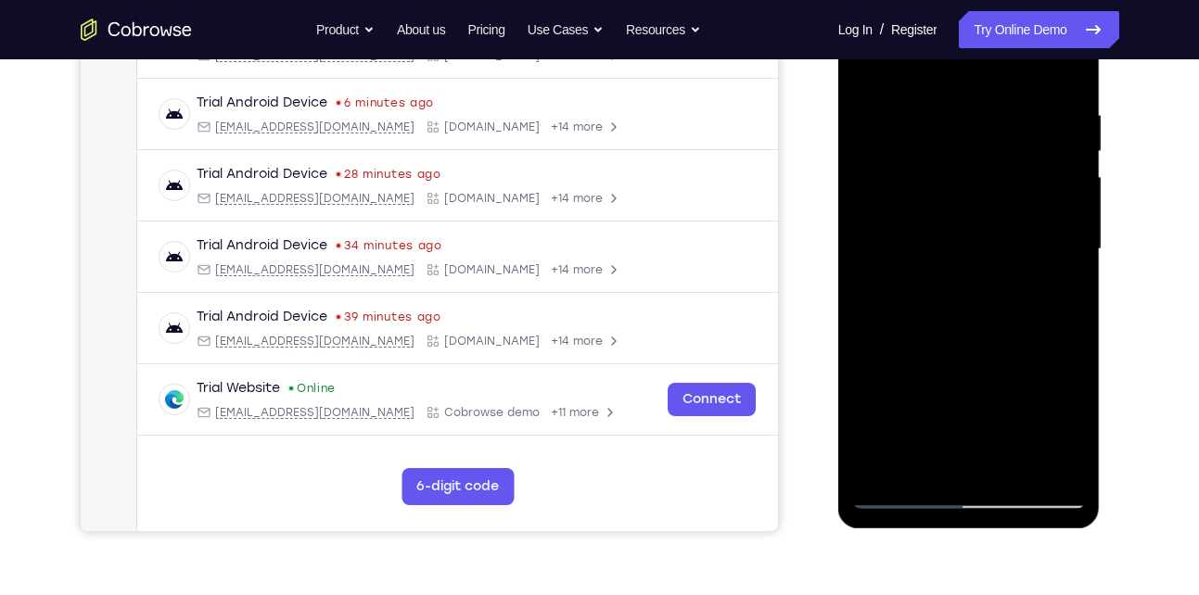
scroll to position [328, 0]
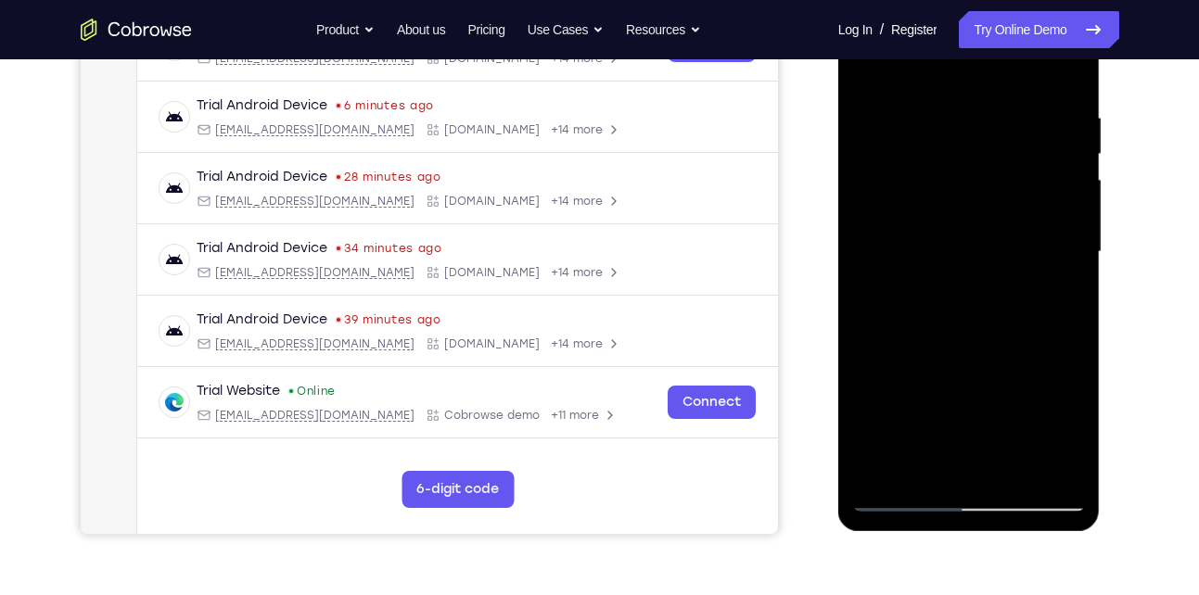
drag, startPoint x: 985, startPoint y: 345, endPoint x: 990, endPoint y: 142, distance: 203.1
click at [990, 142] on div at bounding box center [969, 252] width 234 height 519
drag, startPoint x: 1008, startPoint y: 370, endPoint x: 1010, endPoint y: 128, distance: 242.0
click at [1010, 128] on div at bounding box center [969, 252] width 234 height 519
drag, startPoint x: 1026, startPoint y: 392, endPoint x: 1029, endPoint y: 151, distance: 241.0
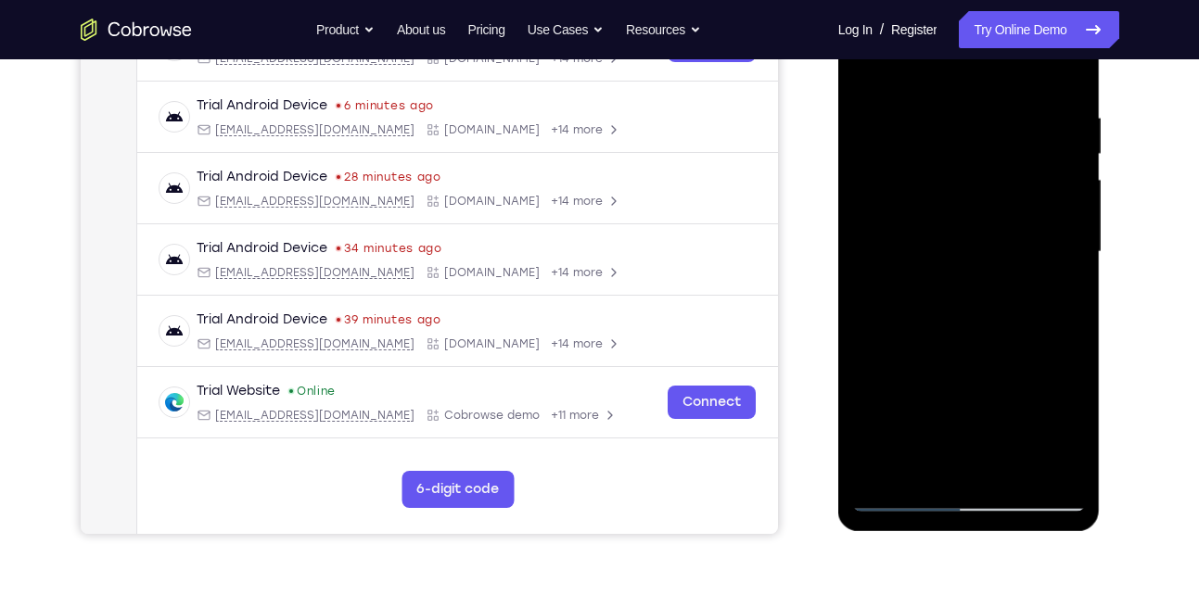
click at [1029, 151] on div at bounding box center [969, 252] width 234 height 519
drag, startPoint x: 1007, startPoint y: 397, endPoint x: 995, endPoint y: 146, distance: 250.6
click at [995, 146] on div at bounding box center [969, 252] width 234 height 519
drag, startPoint x: 1004, startPoint y: 311, endPoint x: 1002, endPoint y: 155, distance: 155.8
click at [1002, 155] on div at bounding box center [969, 252] width 234 height 519
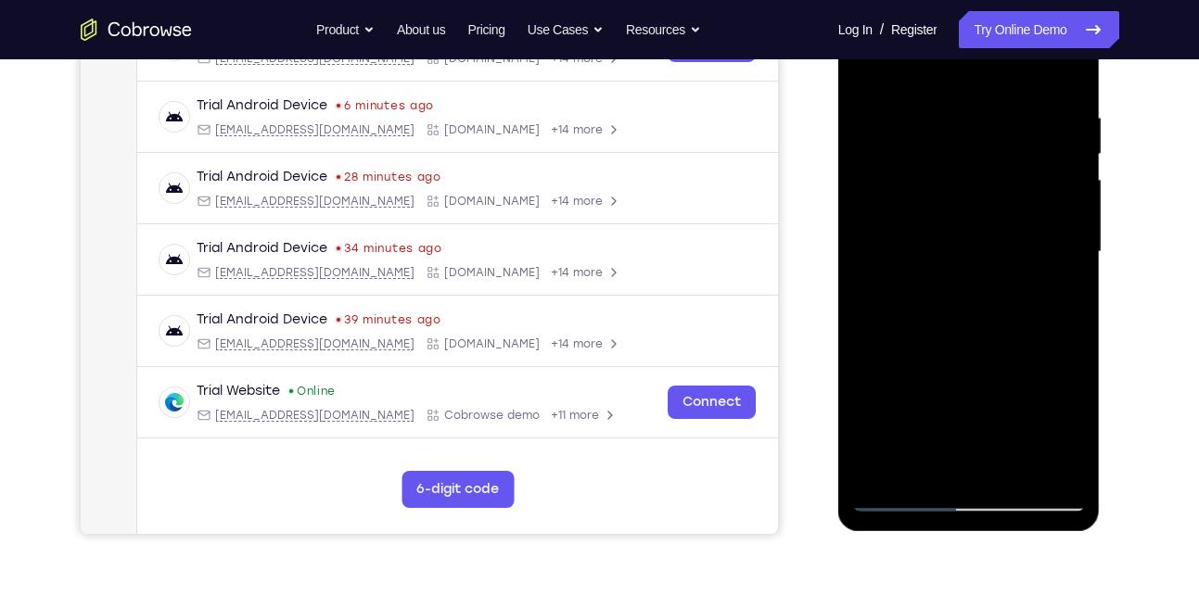
drag, startPoint x: 1008, startPoint y: 370, endPoint x: 1010, endPoint y: 182, distance: 188.2
click at [1010, 182] on div at bounding box center [969, 252] width 234 height 519
drag, startPoint x: 1010, startPoint y: 339, endPoint x: 1005, endPoint y: 224, distance: 115.0
click at [1005, 224] on div at bounding box center [969, 252] width 234 height 519
click at [985, 230] on div at bounding box center [969, 252] width 234 height 519
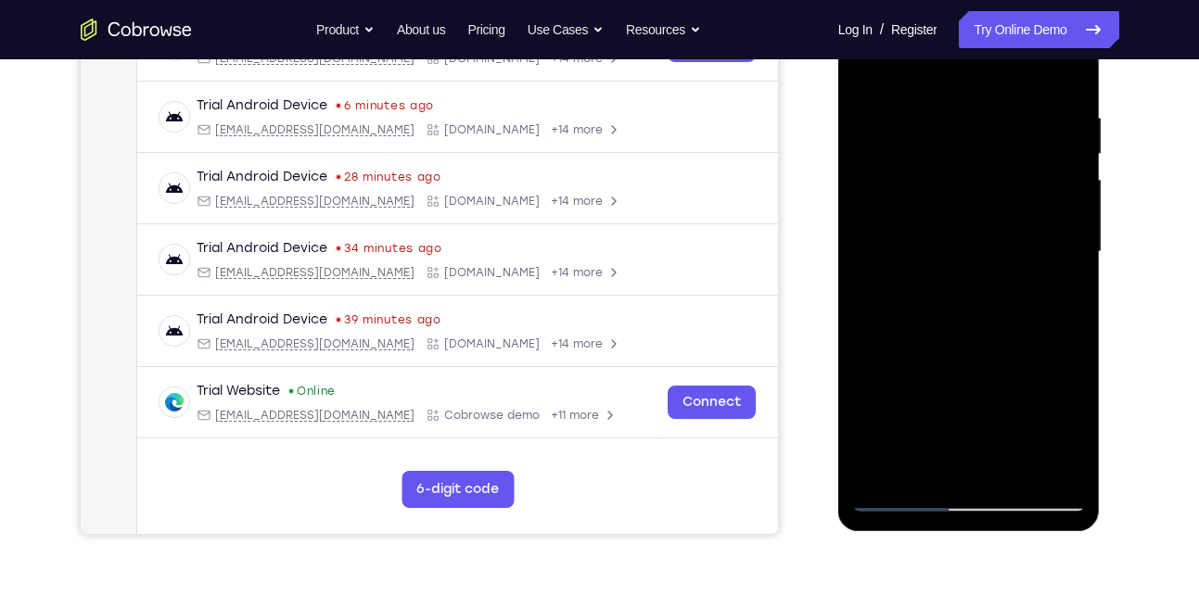
click at [1074, 173] on div at bounding box center [969, 252] width 234 height 519
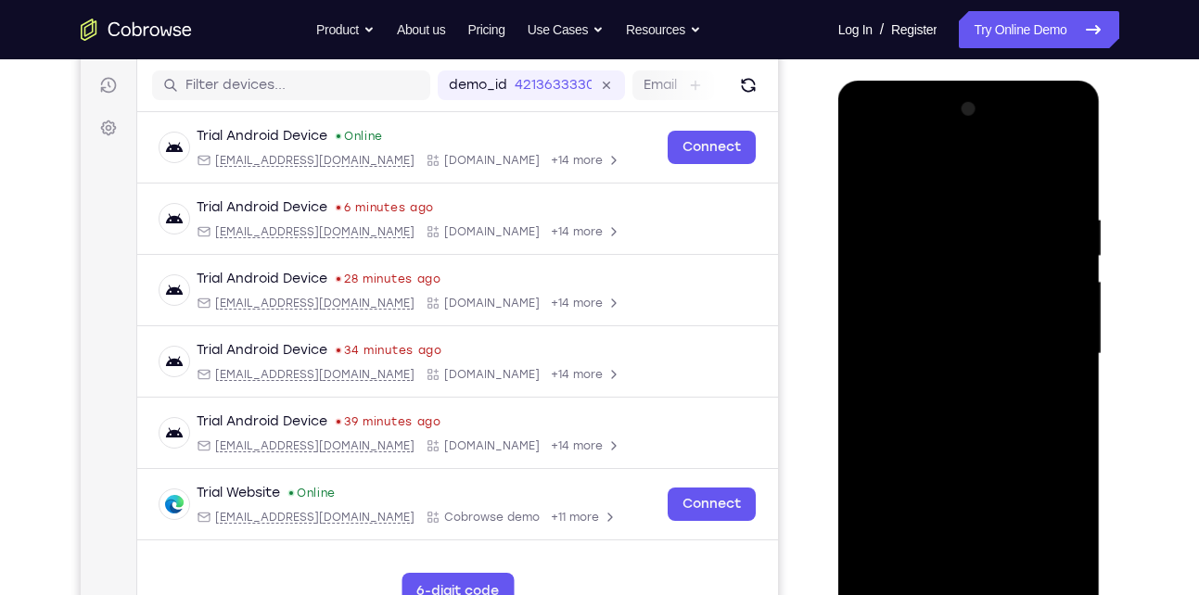
scroll to position [225, 0]
drag, startPoint x: 992, startPoint y: 355, endPoint x: 995, endPoint y: 392, distance: 37.2
click at [995, 392] on div at bounding box center [969, 354] width 234 height 519
click at [1078, 349] on div at bounding box center [969, 354] width 234 height 519
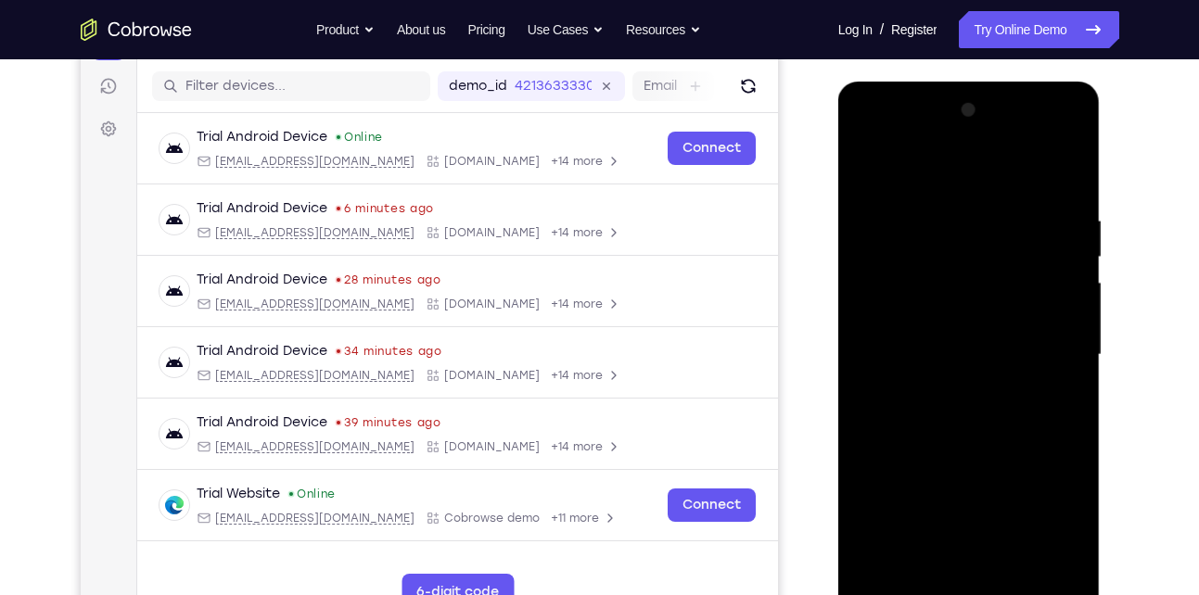
click at [866, 162] on div at bounding box center [969, 354] width 234 height 519
click at [890, 572] on div at bounding box center [969, 354] width 234 height 519
click at [930, 207] on div at bounding box center [969, 354] width 234 height 519
click at [1062, 184] on div at bounding box center [969, 354] width 234 height 519
drag, startPoint x: 991, startPoint y: 205, endPoint x: 896, endPoint y: 202, distance: 95.5
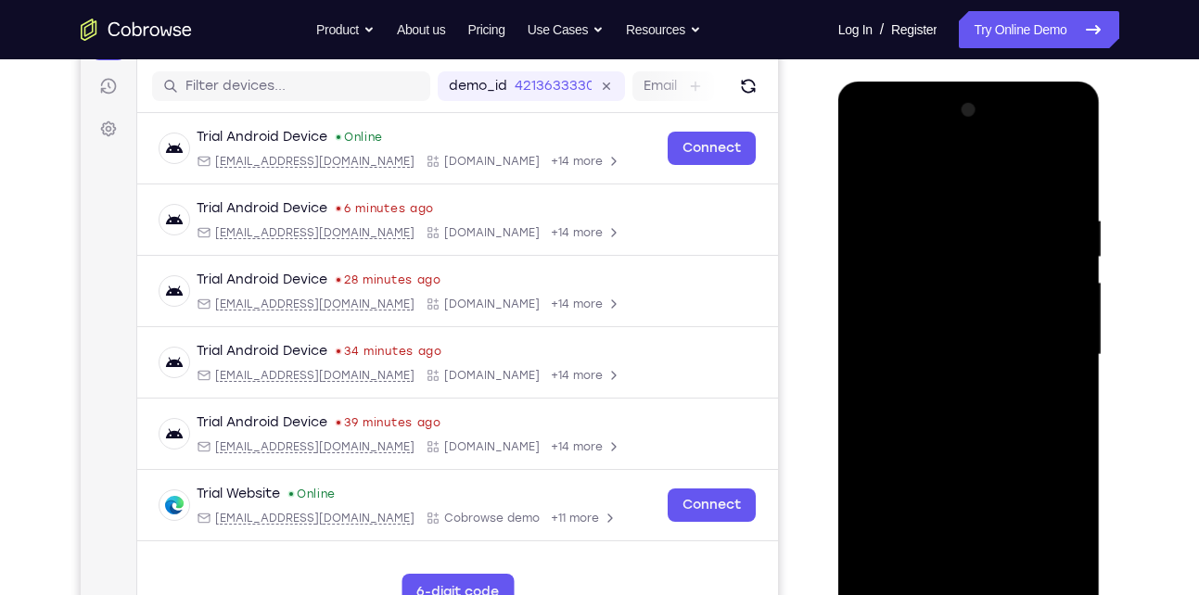
click at [896, 202] on div at bounding box center [969, 354] width 234 height 519
drag, startPoint x: 967, startPoint y: 197, endPoint x: 860, endPoint y: 193, distance: 106.7
click at [860, 193] on div at bounding box center [969, 354] width 234 height 519
click at [1014, 574] on div at bounding box center [969, 354] width 234 height 519
click at [1000, 451] on div at bounding box center [969, 354] width 234 height 519
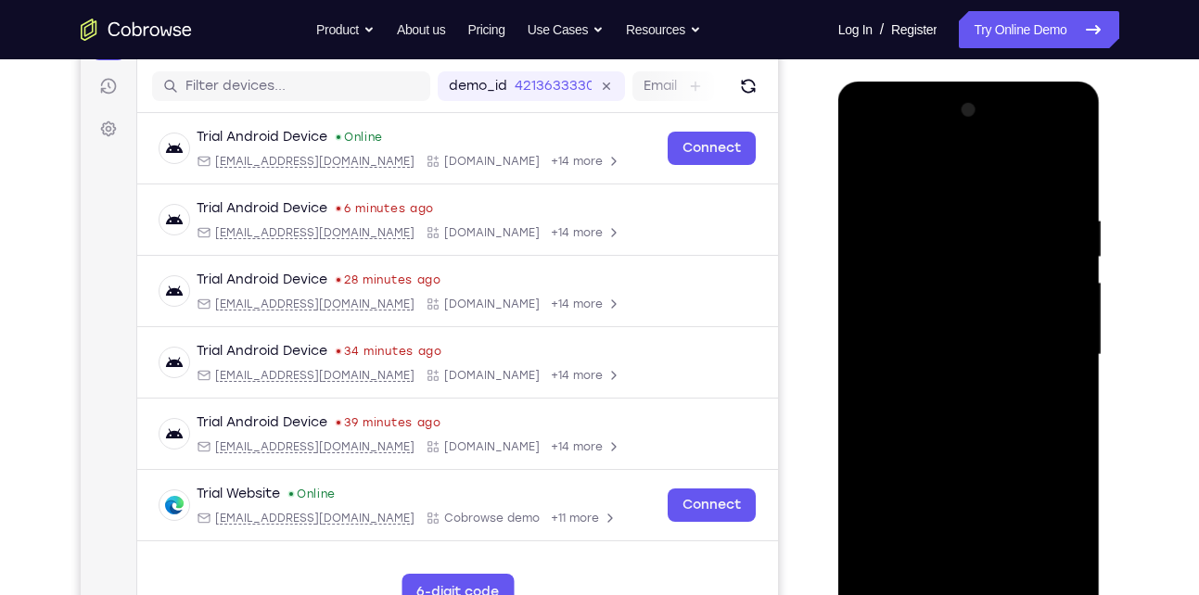
drag, startPoint x: 982, startPoint y: 444, endPoint x: 987, endPoint y: 396, distance: 48.5
click at [987, 396] on div at bounding box center [969, 354] width 234 height 519
drag, startPoint x: 970, startPoint y: 499, endPoint x: 1006, endPoint y: 401, distance: 103.8
click at [1006, 401] on div at bounding box center [969, 354] width 234 height 519
drag, startPoint x: 956, startPoint y: 547, endPoint x: 967, endPoint y: 411, distance: 136.7
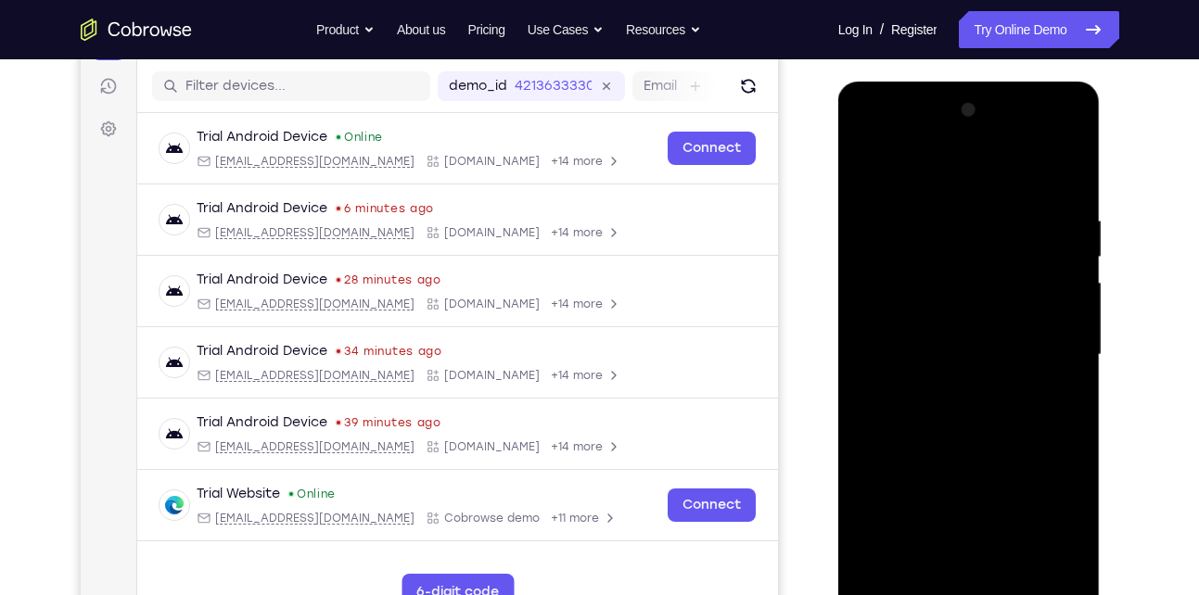
click at [967, 411] on div at bounding box center [969, 354] width 234 height 519
drag, startPoint x: 934, startPoint y: 509, endPoint x: 940, endPoint y: 479, distance: 30.2
click at [940, 479] on div at bounding box center [969, 354] width 234 height 519
click at [945, 447] on div at bounding box center [969, 354] width 234 height 519
click at [941, 576] on div at bounding box center [969, 354] width 234 height 519
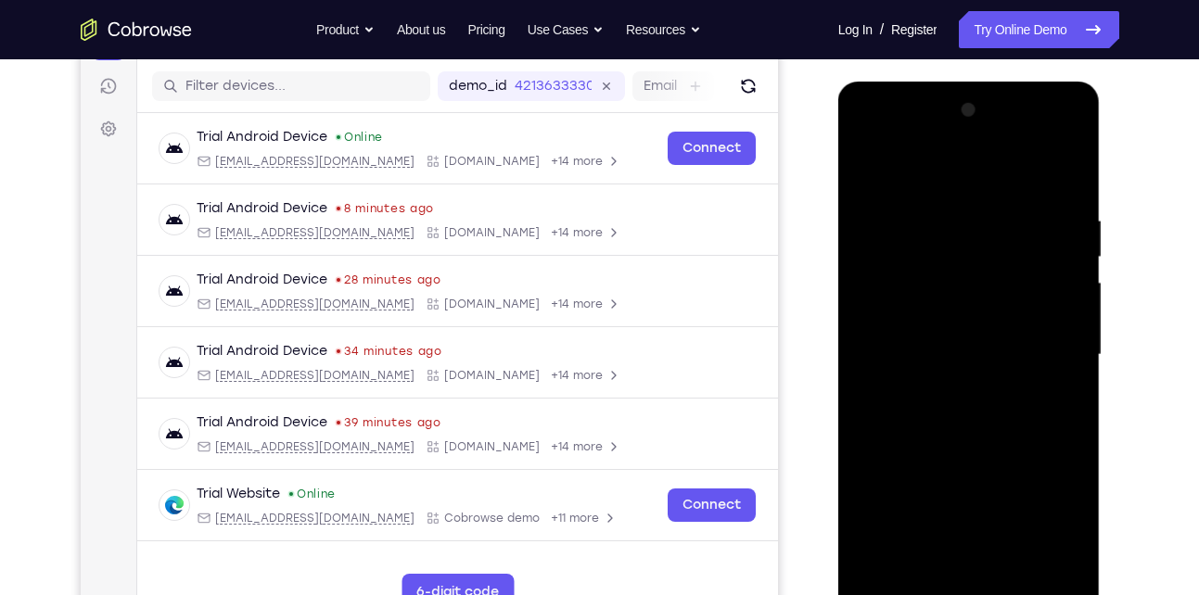
click at [1060, 400] on div at bounding box center [969, 354] width 234 height 519
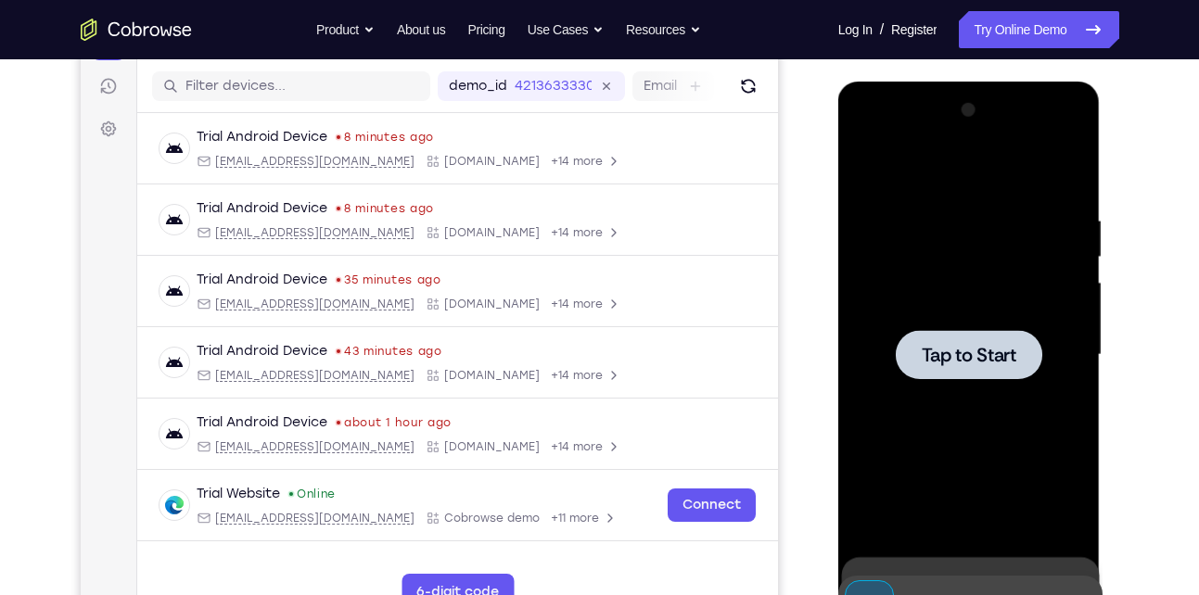
click at [960, 364] on span "Tap to Start" at bounding box center [968, 355] width 95 height 19
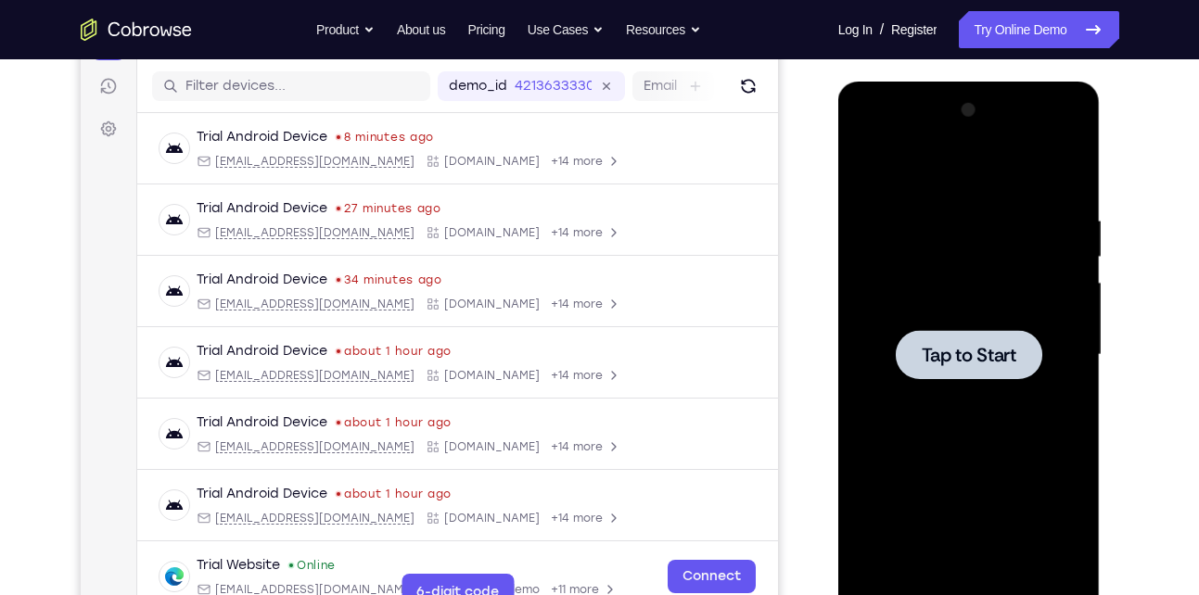
click at [946, 362] on span "Tap to Start" at bounding box center [968, 355] width 95 height 19
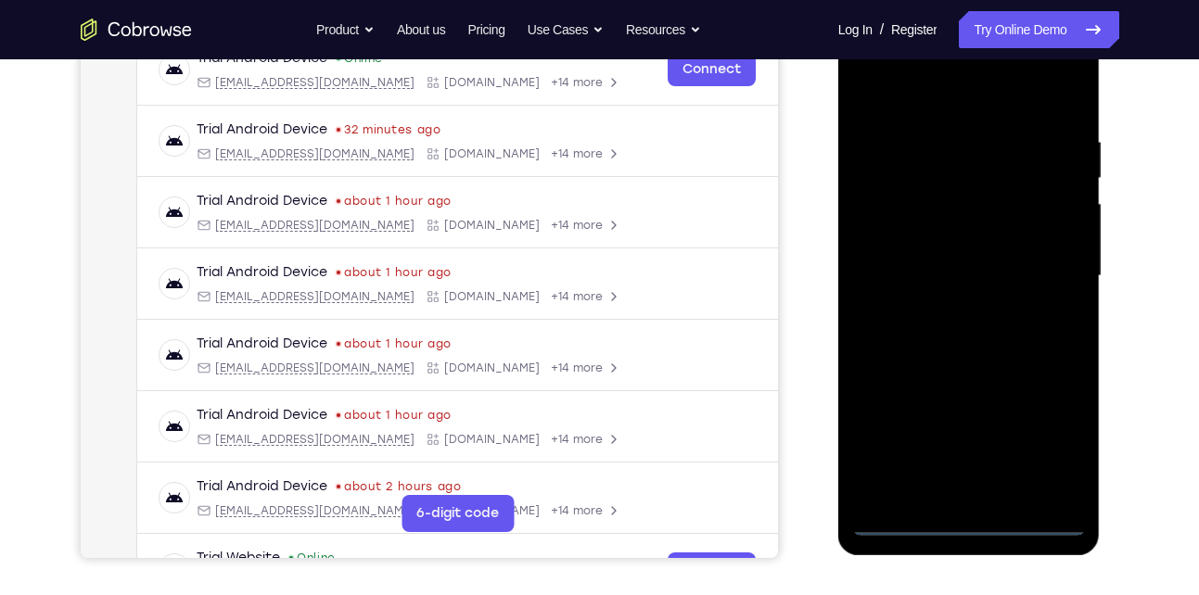
scroll to position [309, 0]
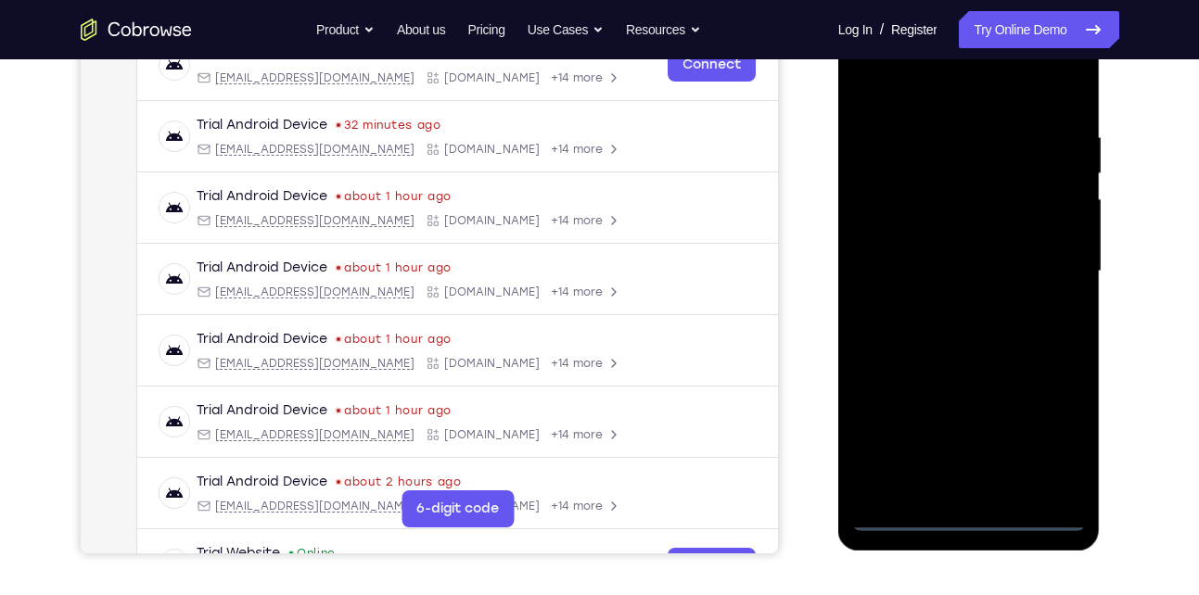
click at [972, 519] on div at bounding box center [969, 271] width 234 height 519
click at [1052, 418] on div at bounding box center [969, 271] width 234 height 519
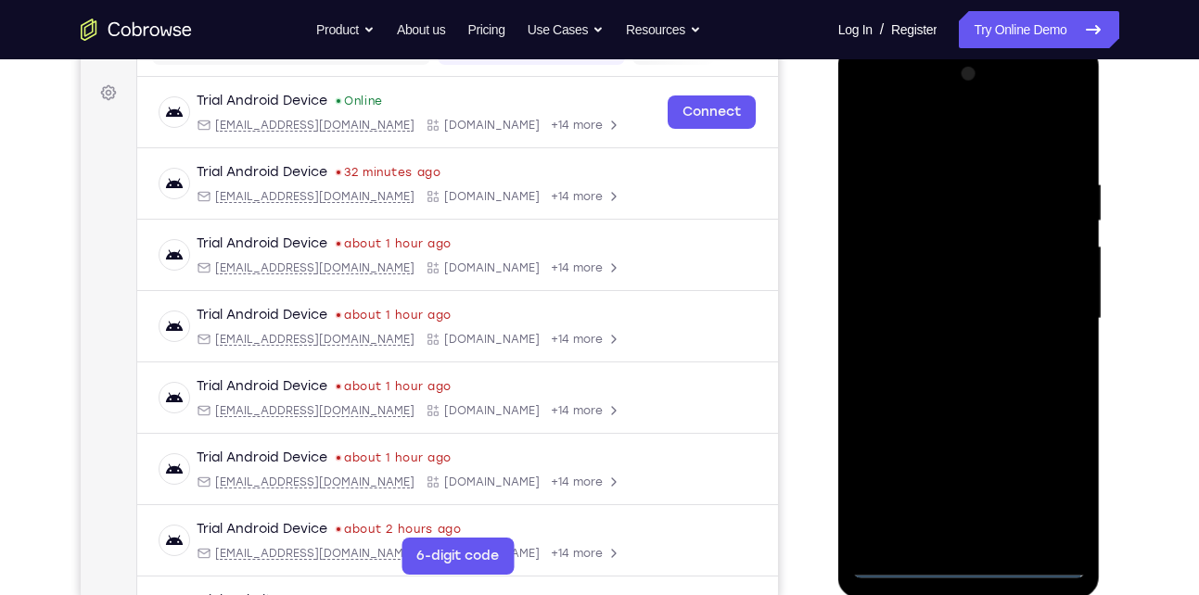
scroll to position [263, 0]
click at [1052, 477] on div at bounding box center [969, 316] width 234 height 519
click at [916, 147] on div at bounding box center [969, 316] width 234 height 519
click at [1043, 305] on div at bounding box center [969, 316] width 234 height 519
click at [952, 348] on div at bounding box center [969, 316] width 234 height 519
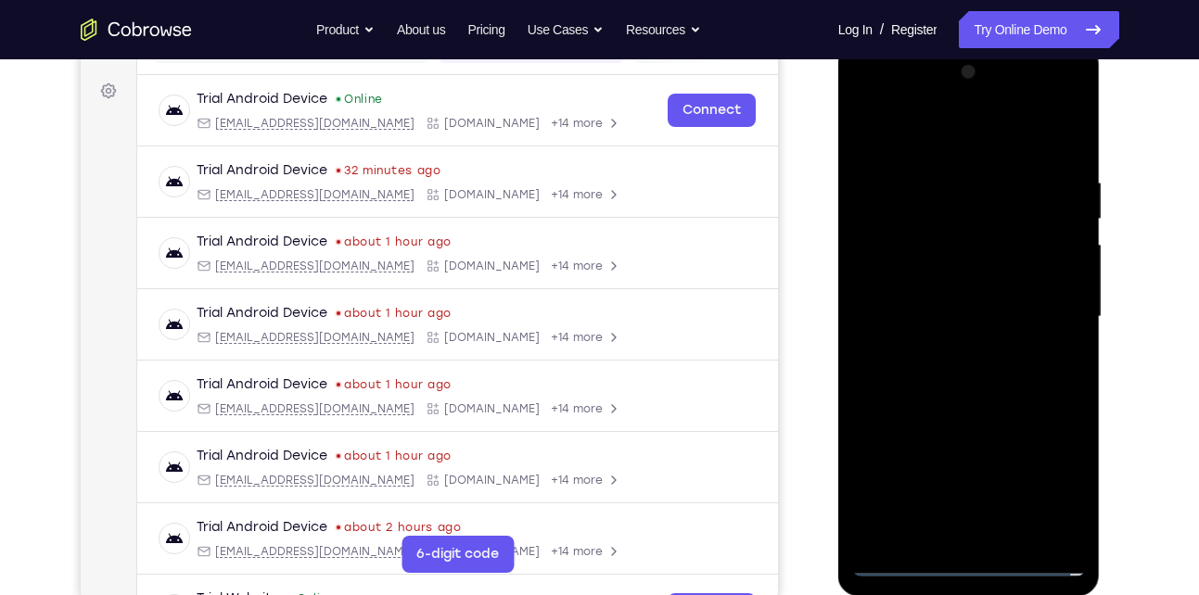
click at [954, 300] on div at bounding box center [969, 316] width 234 height 519
click at [924, 283] on div at bounding box center [969, 316] width 234 height 519
click at [949, 320] on div at bounding box center [969, 316] width 234 height 519
click at [937, 184] on div at bounding box center [969, 316] width 234 height 519
click at [965, 401] on div at bounding box center [969, 316] width 234 height 519
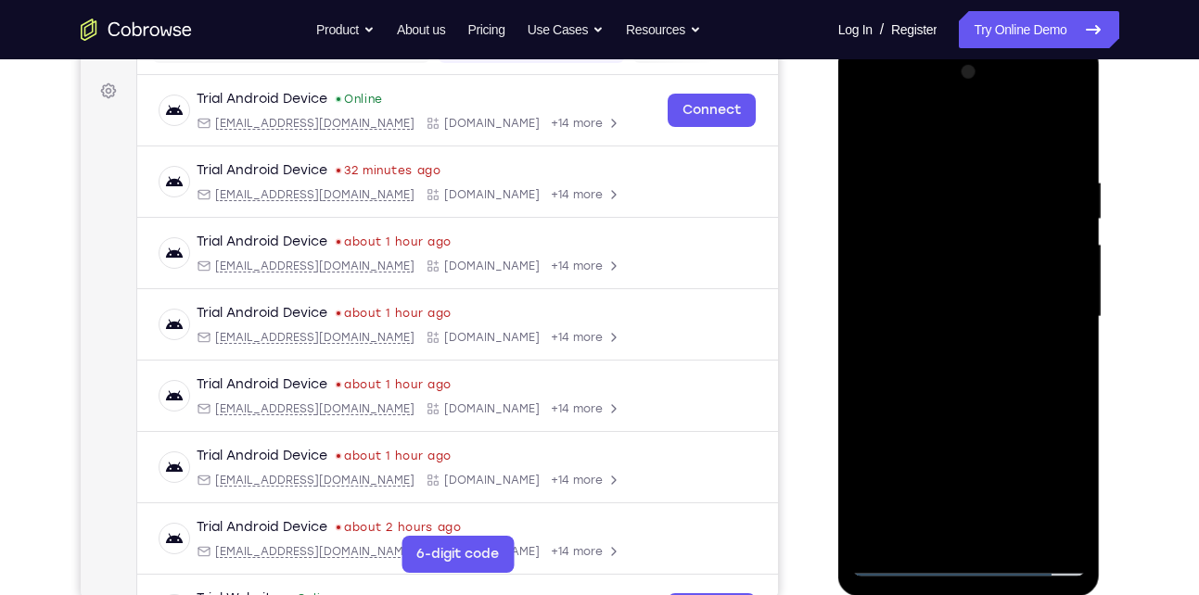
click at [1058, 133] on div at bounding box center [969, 316] width 234 height 519
click at [946, 178] on div at bounding box center [969, 316] width 234 height 519
click at [1066, 313] on div at bounding box center [969, 316] width 234 height 519
click at [1063, 133] on div at bounding box center [969, 316] width 234 height 519
drag, startPoint x: 1059, startPoint y: 171, endPoint x: 979, endPoint y: 171, distance: 79.7
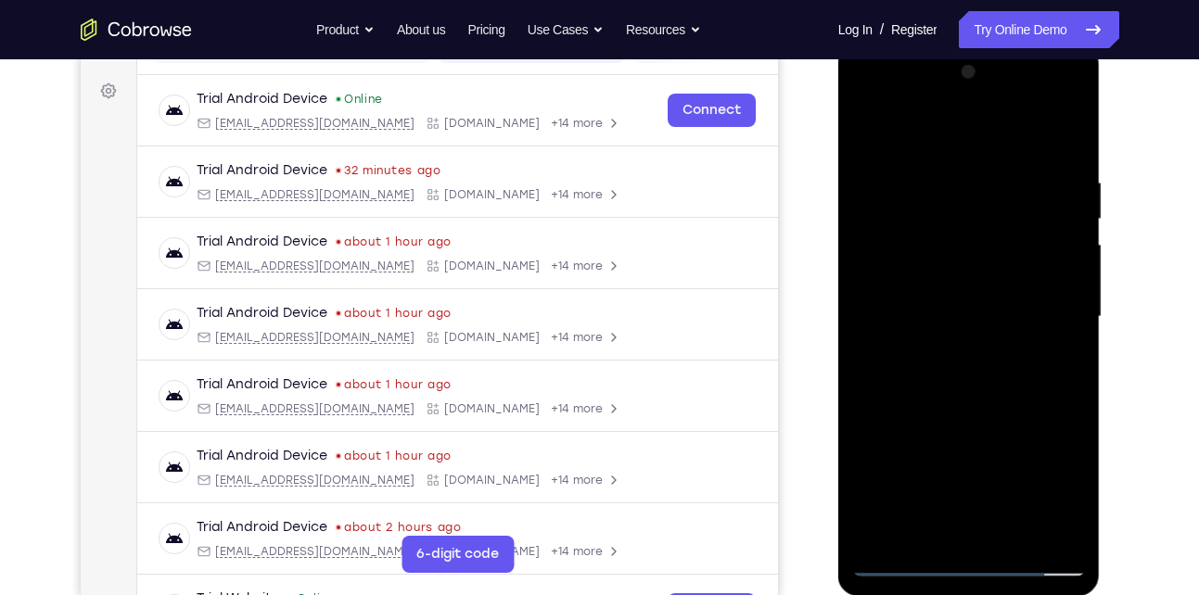
click at [979, 171] on div at bounding box center [969, 316] width 234 height 519
click at [1071, 533] on div at bounding box center [969, 316] width 234 height 519
click at [1009, 538] on div at bounding box center [969, 316] width 234 height 519
click at [947, 418] on div at bounding box center [969, 316] width 234 height 519
click at [956, 307] on div at bounding box center [969, 316] width 234 height 519
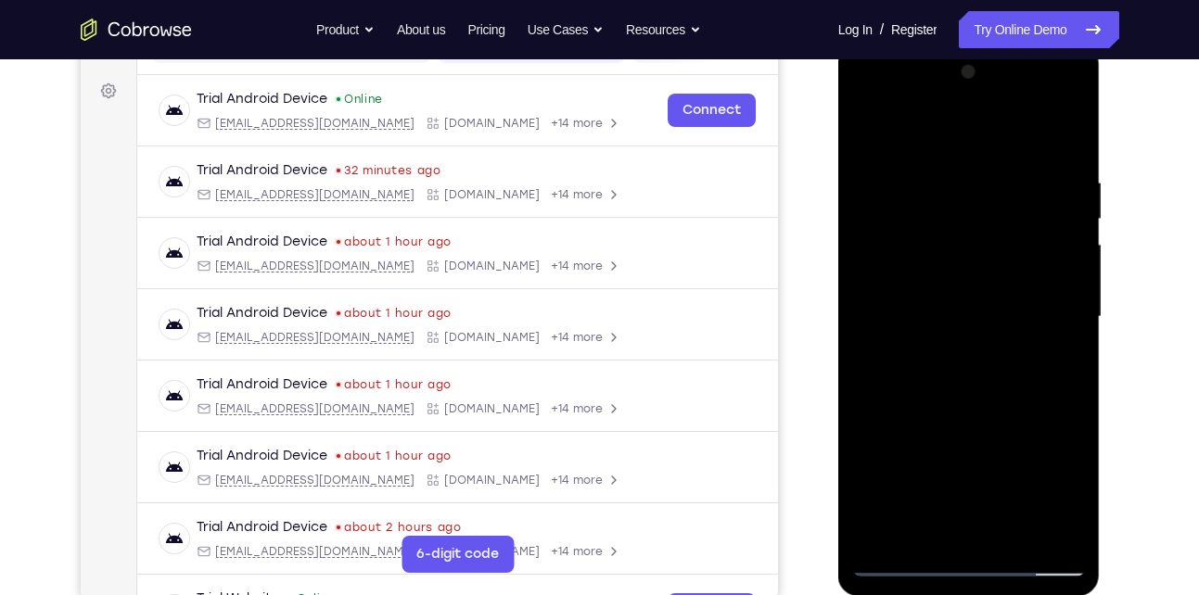
click at [934, 523] on div at bounding box center [969, 316] width 234 height 519
click at [862, 128] on div at bounding box center [969, 316] width 234 height 519
click at [923, 149] on div at bounding box center [969, 316] width 234 height 519
click at [918, 200] on div at bounding box center [969, 316] width 234 height 519
click at [914, 229] on div at bounding box center [969, 316] width 234 height 519
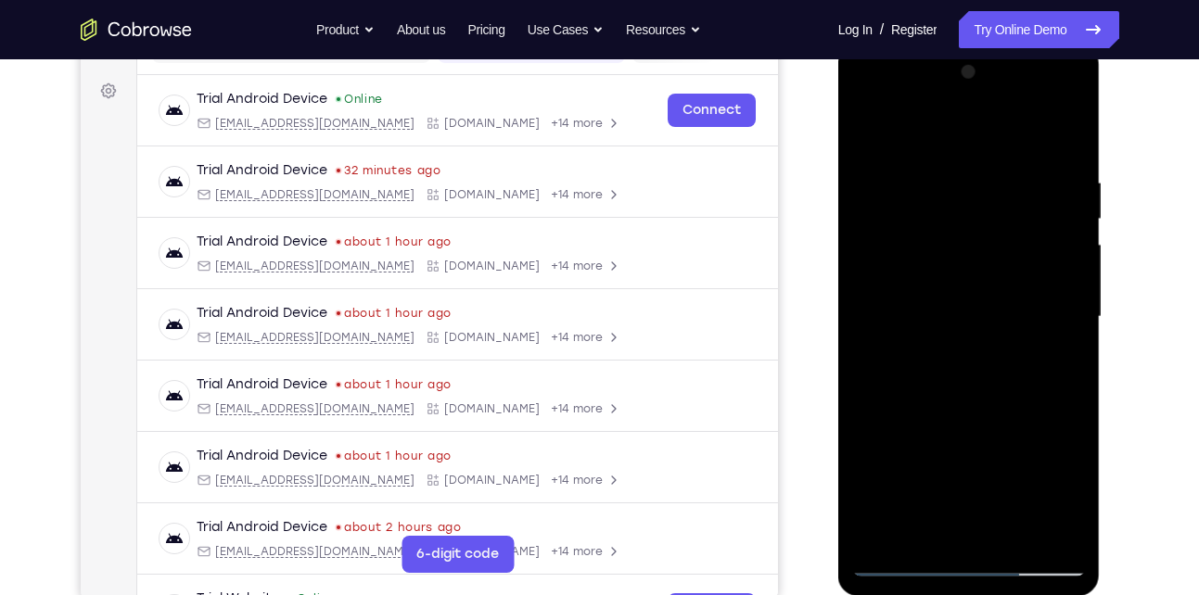
click at [924, 526] on div at bounding box center [969, 316] width 234 height 519
click at [979, 363] on div at bounding box center [969, 316] width 234 height 519
click at [972, 363] on div at bounding box center [969, 316] width 234 height 519
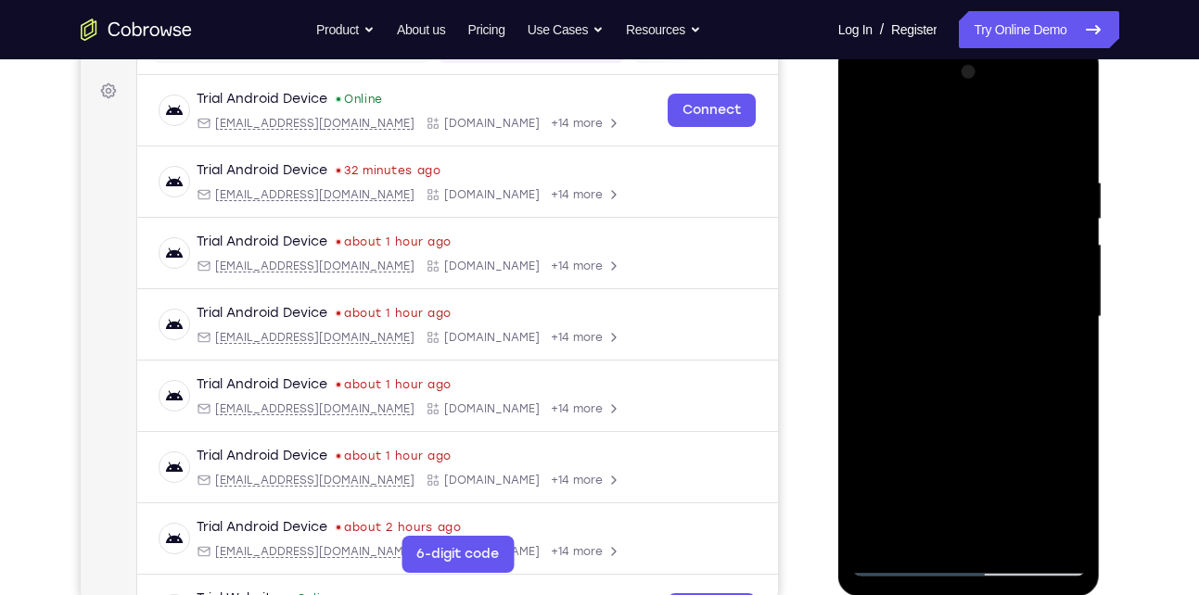
click at [972, 363] on div at bounding box center [969, 316] width 234 height 519
click at [1016, 363] on div at bounding box center [969, 316] width 234 height 519
click at [1020, 367] on div at bounding box center [969, 316] width 234 height 519
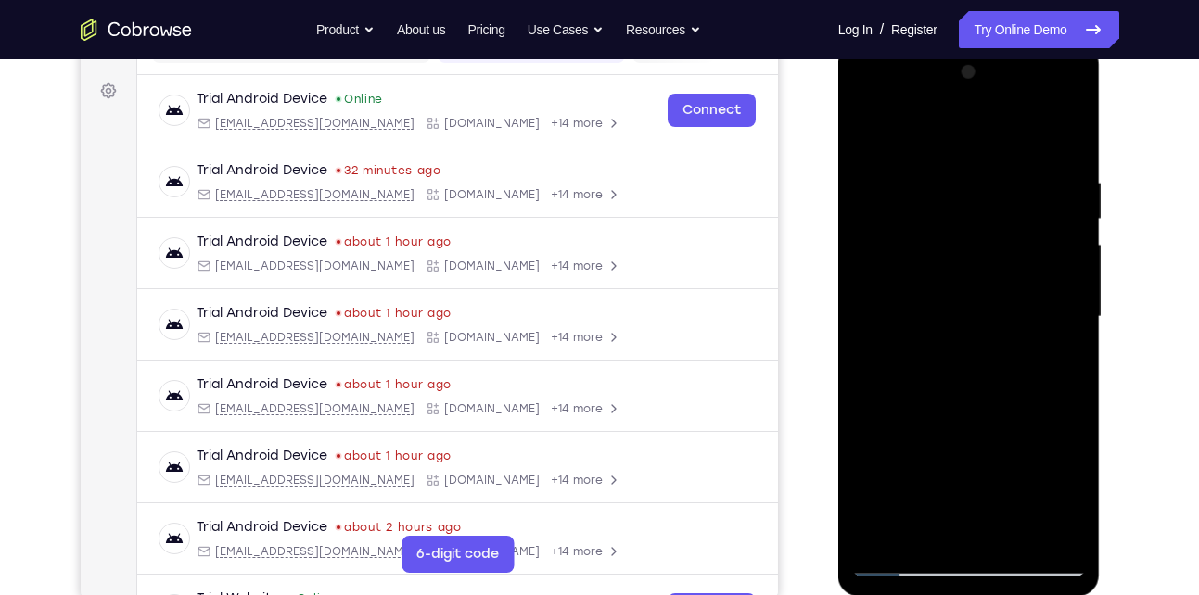
click at [1024, 366] on div at bounding box center [969, 316] width 234 height 519
click at [932, 366] on div at bounding box center [969, 316] width 234 height 519
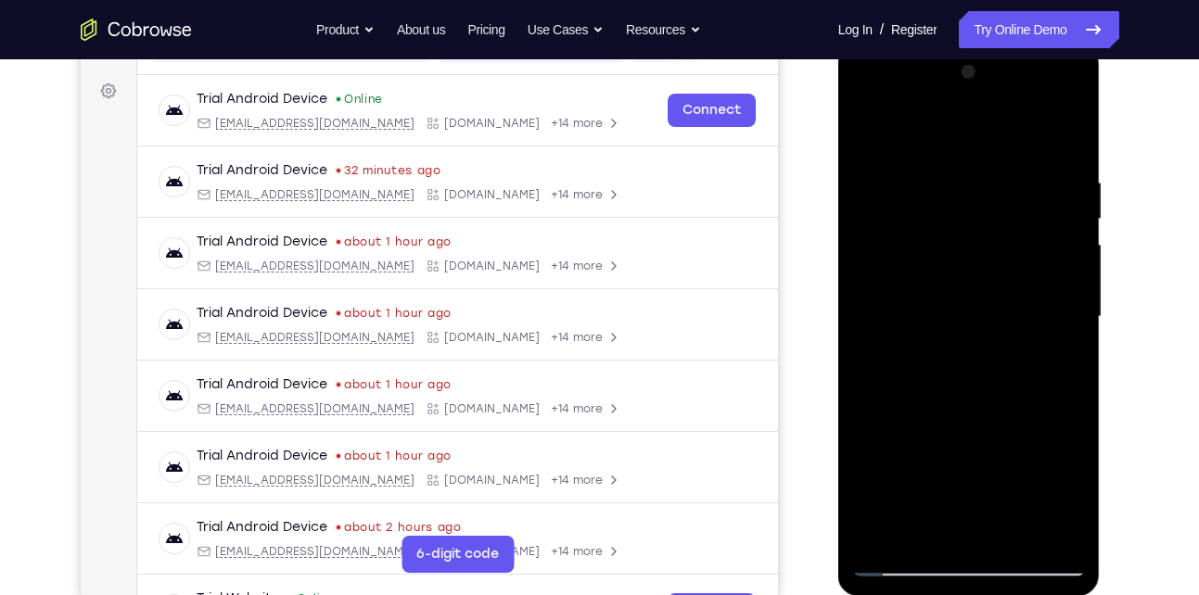
click at [929, 366] on div at bounding box center [969, 316] width 234 height 519
click at [1061, 364] on div at bounding box center [969, 316] width 234 height 519
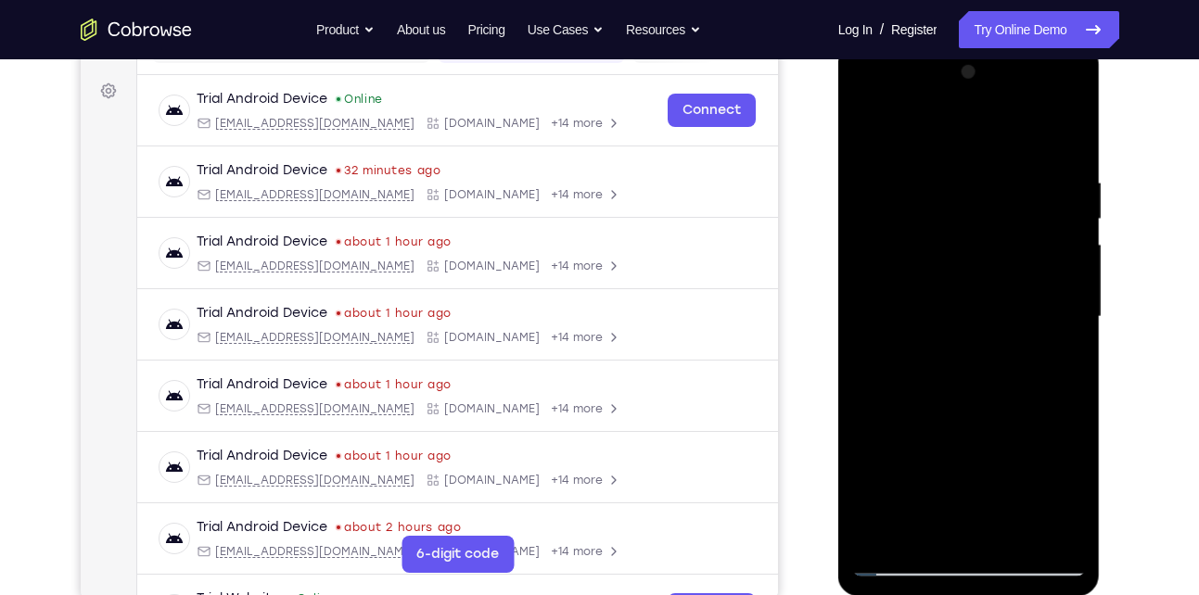
click at [934, 358] on div at bounding box center [969, 316] width 234 height 519
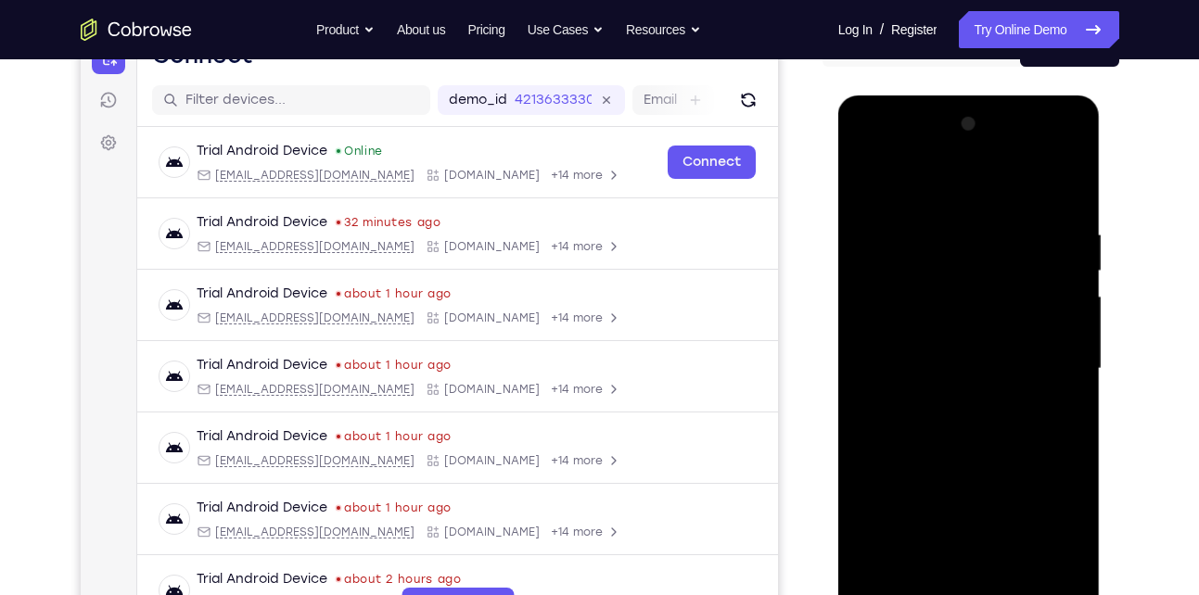
scroll to position [210, 0]
click at [865, 187] on div at bounding box center [969, 369] width 234 height 519
click at [871, 204] on div at bounding box center [969, 369] width 234 height 519
click at [871, 205] on div at bounding box center [969, 369] width 234 height 519
click at [868, 186] on div at bounding box center [969, 369] width 234 height 519
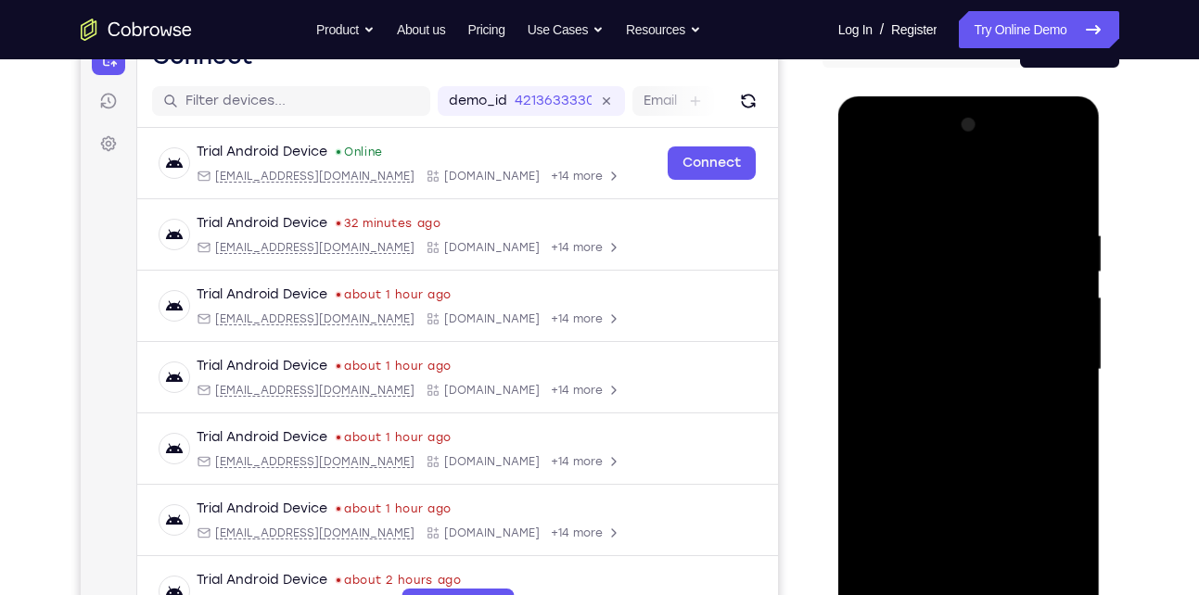
drag, startPoint x: 927, startPoint y: 362, endPoint x: 980, endPoint y: 182, distance: 187.5
click at [980, 182] on div at bounding box center [969, 369] width 234 height 519
drag, startPoint x: 945, startPoint y: 374, endPoint x: 1018, endPoint y: 188, distance: 199.4
click at [1018, 188] on div at bounding box center [969, 369] width 234 height 519
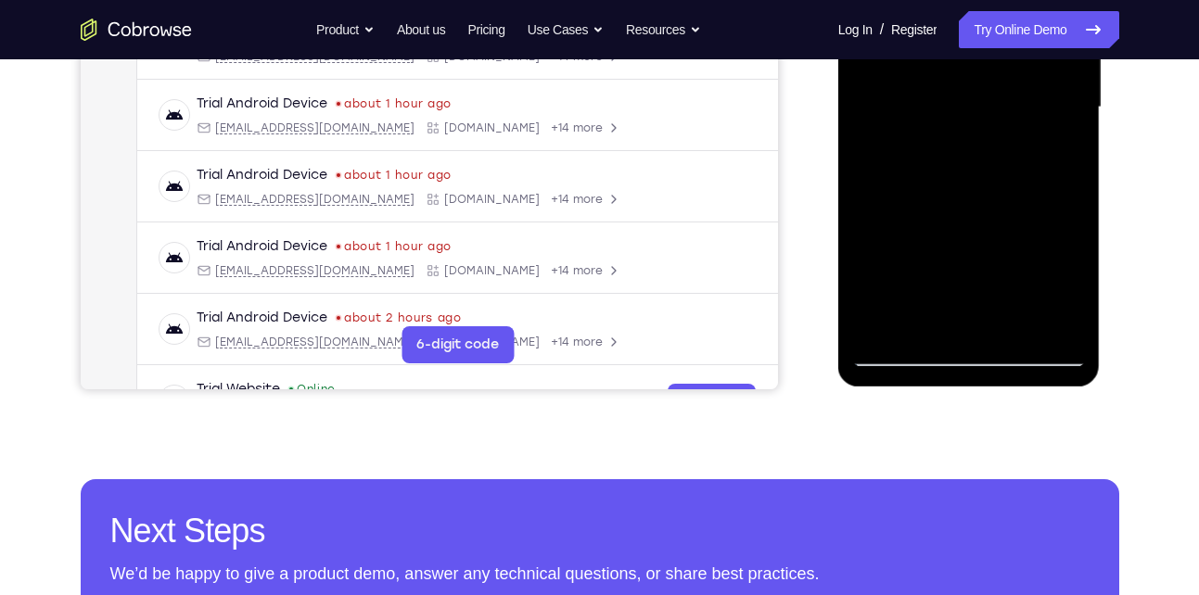
scroll to position [474, 0]
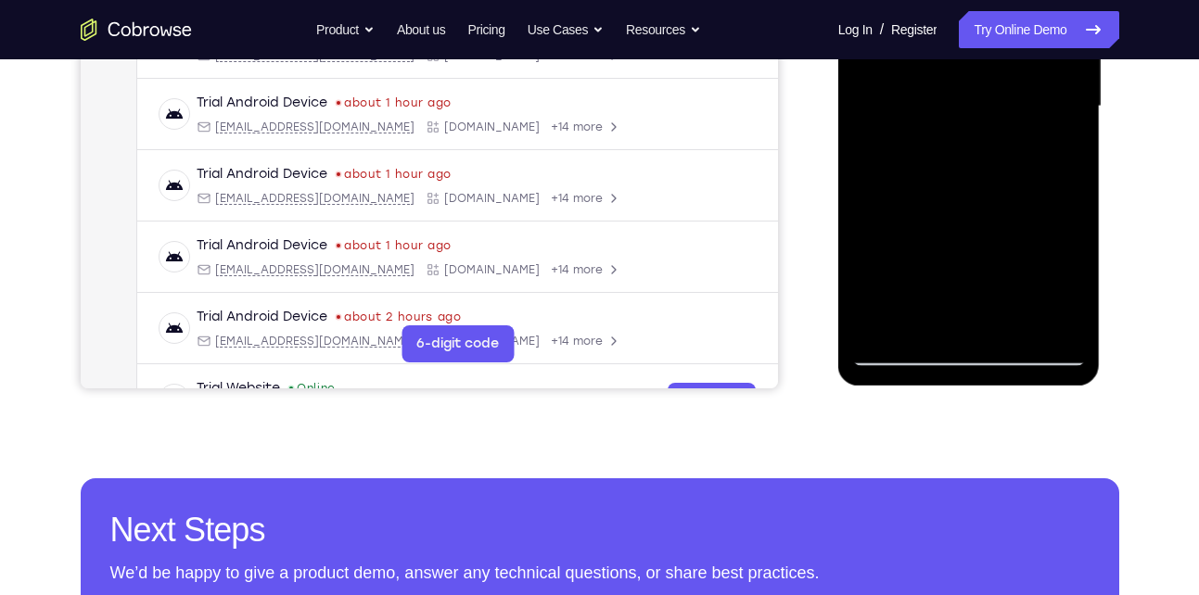
click at [880, 326] on div at bounding box center [969, 106] width 234 height 519
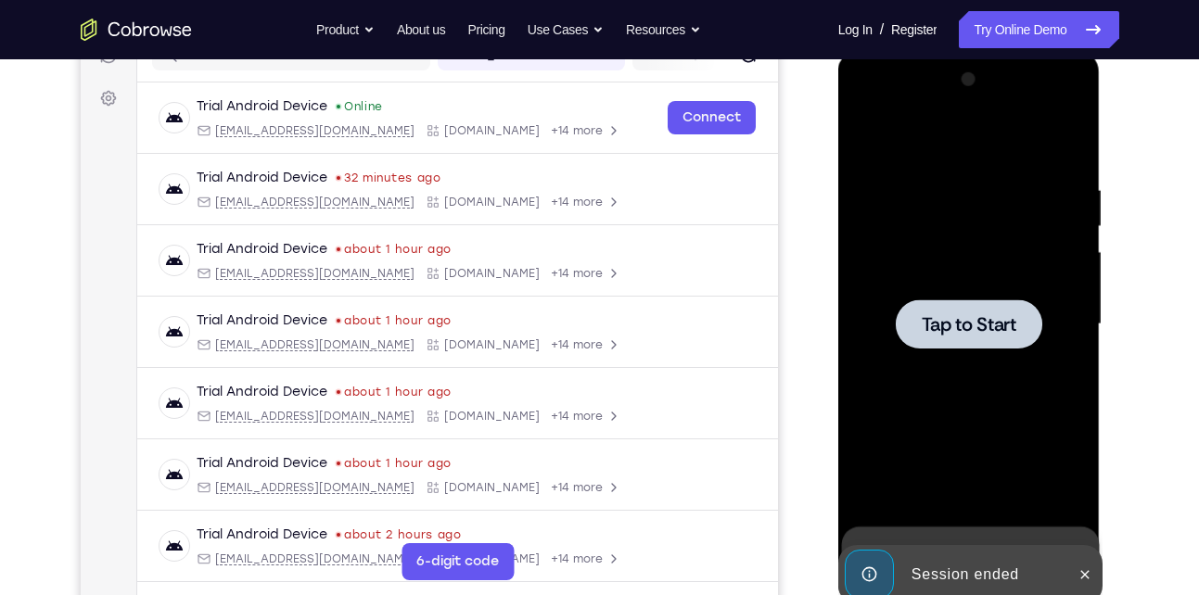
scroll to position [282, 0]
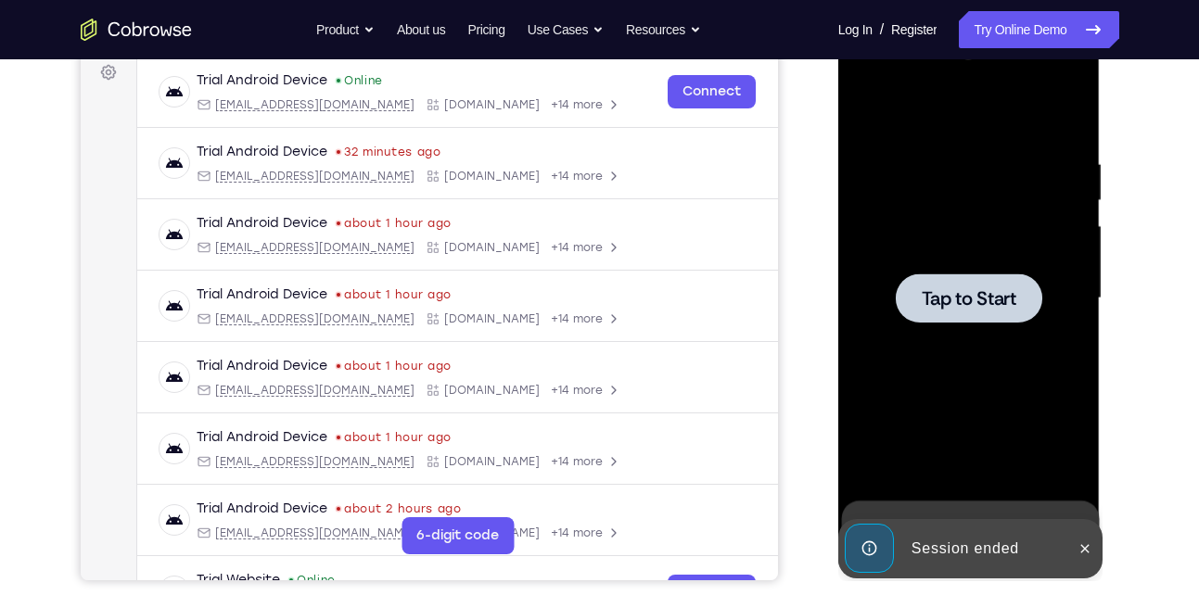
click at [978, 283] on div at bounding box center [969, 297] width 146 height 49
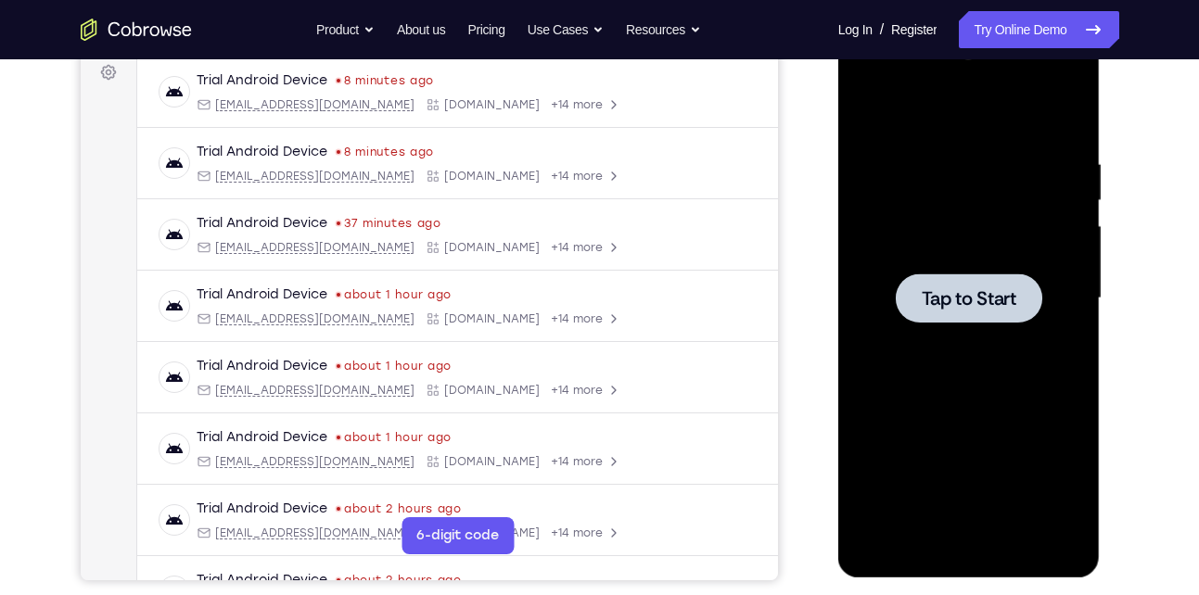
click at [1012, 335] on div at bounding box center [969, 298] width 234 height 519
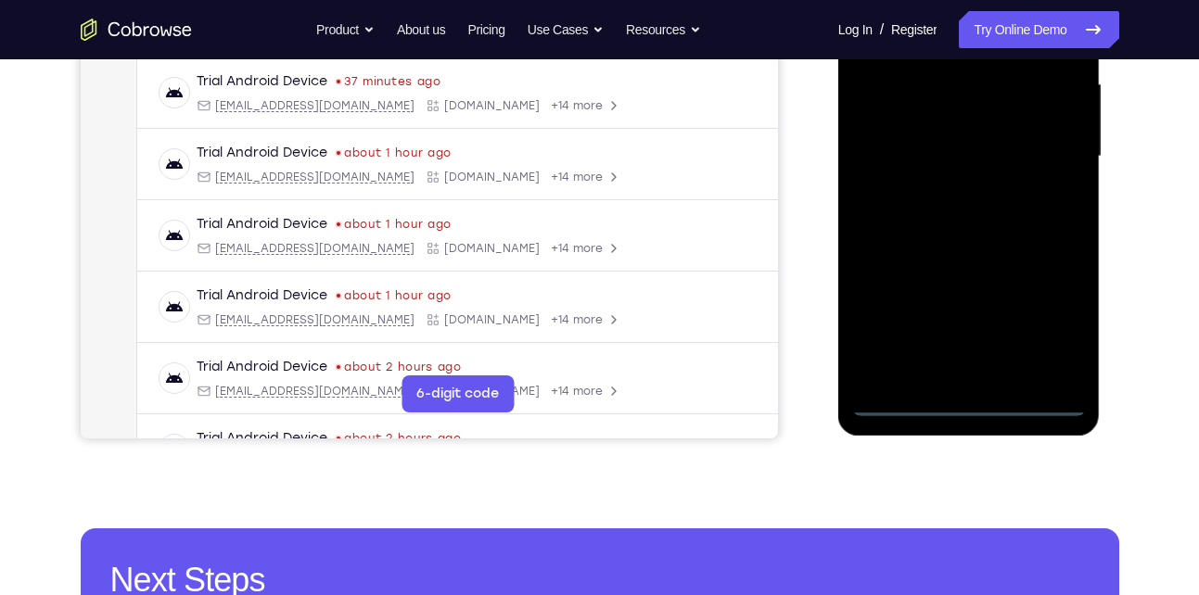
scroll to position [429, 0]
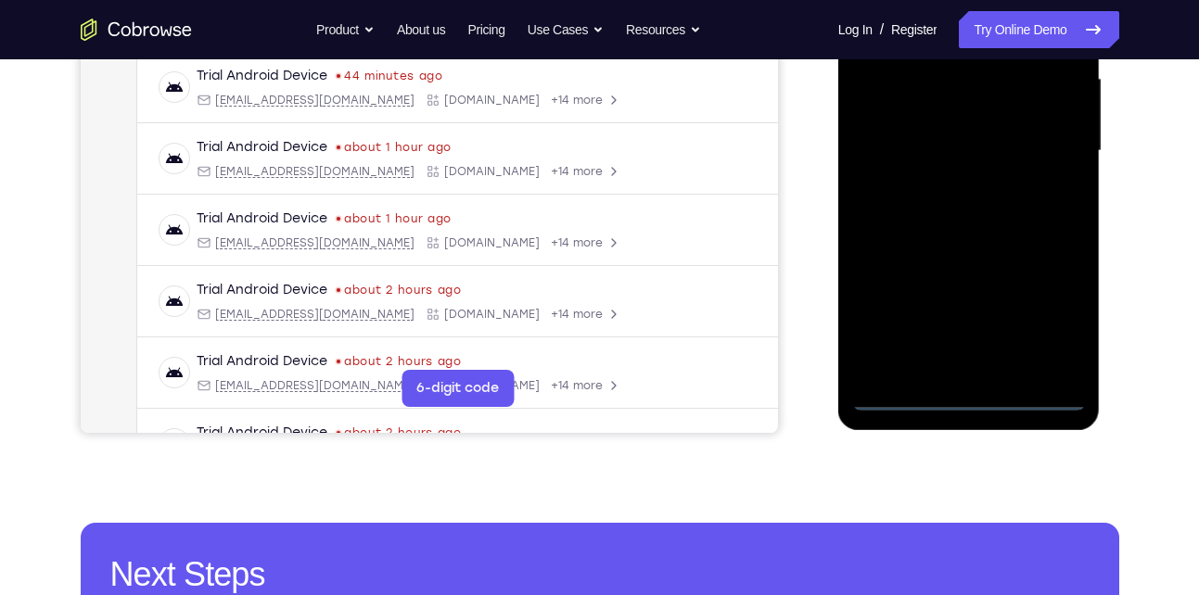
click at [974, 390] on div at bounding box center [969, 151] width 234 height 519
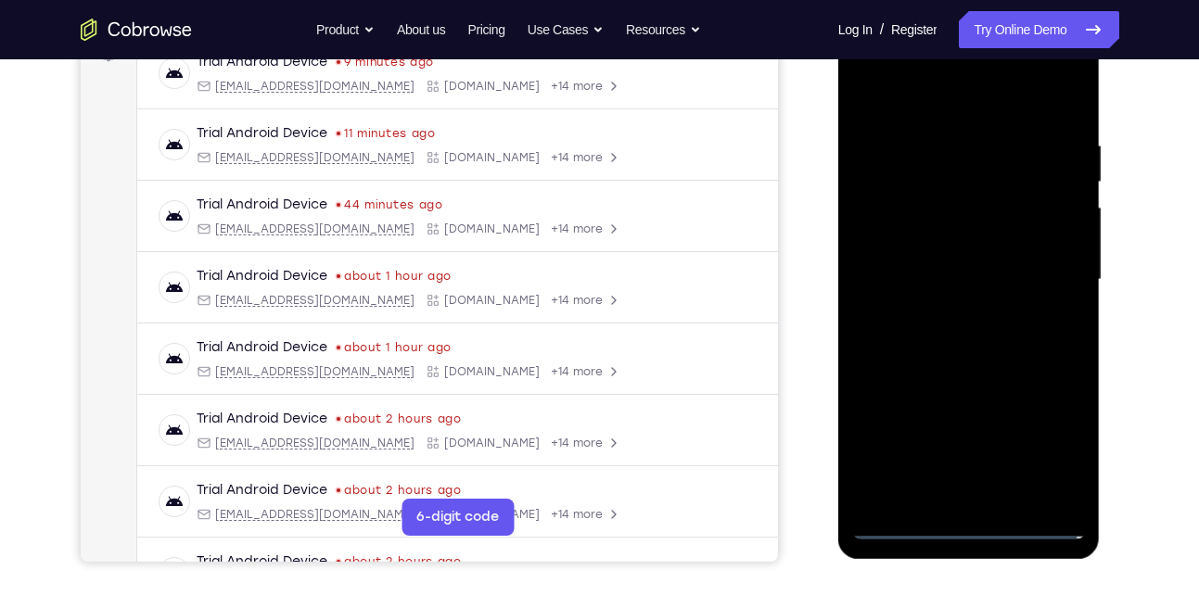
scroll to position [299, 0]
click at [976, 527] on div at bounding box center [969, 280] width 234 height 519
click at [1066, 440] on div at bounding box center [969, 280] width 234 height 519
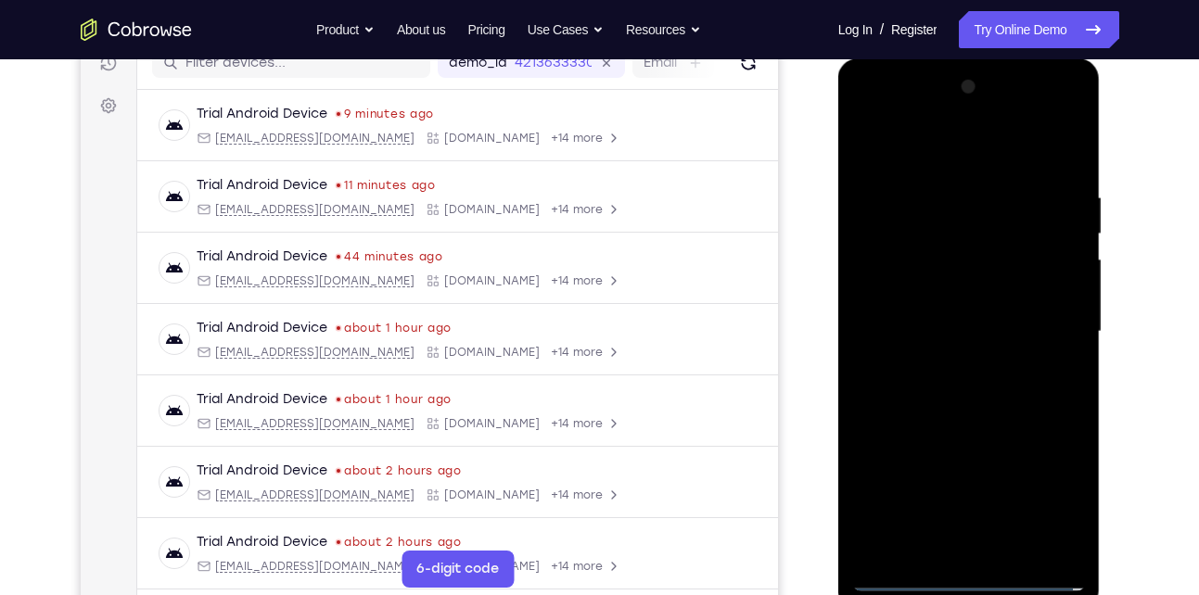
scroll to position [248, 0]
click at [933, 160] on div at bounding box center [969, 332] width 234 height 519
click at [1048, 327] on div at bounding box center [969, 332] width 234 height 519
click at [946, 368] on div at bounding box center [969, 332] width 234 height 519
click at [939, 312] on div at bounding box center [969, 332] width 234 height 519
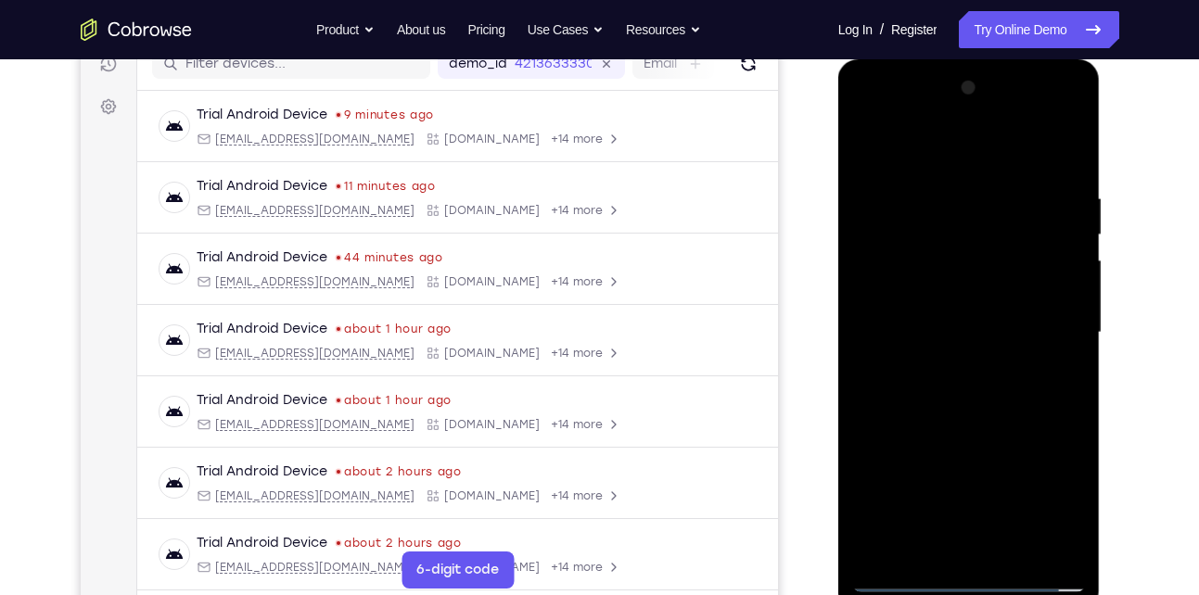
click at [921, 290] on div at bounding box center [969, 332] width 234 height 519
click at [923, 334] on div at bounding box center [969, 332] width 234 height 519
click at [942, 390] on div at bounding box center [969, 332] width 234 height 519
click at [959, 413] on div at bounding box center [969, 332] width 234 height 519
click at [1074, 376] on div at bounding box center [969, 332] width 234 height 519
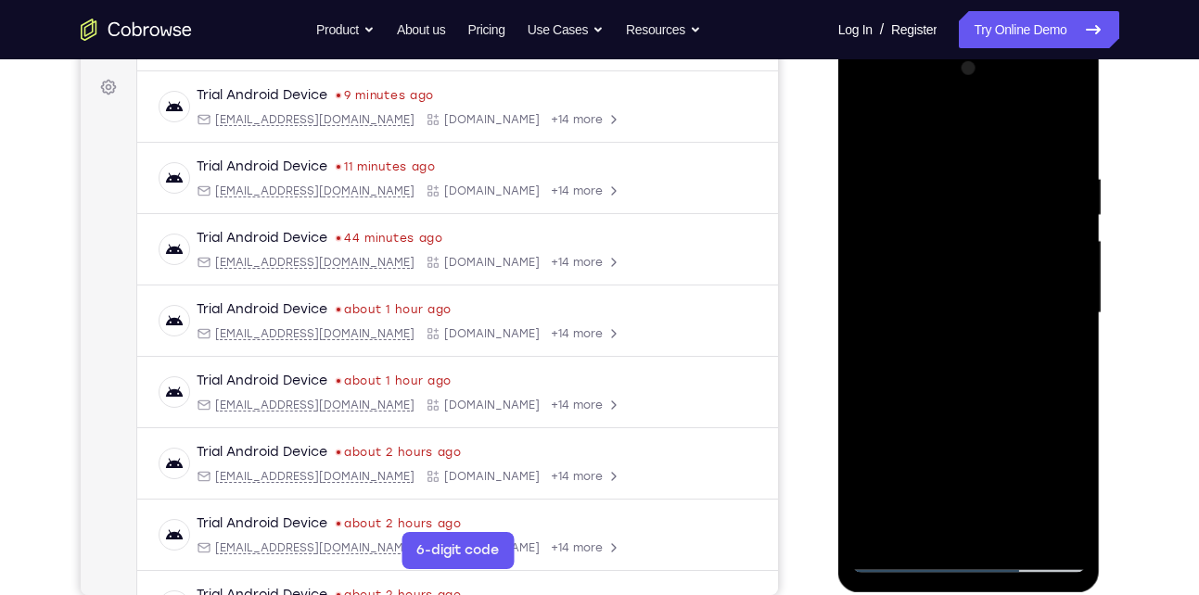
scroll to position [268, 0]
click at [1073, 359] on div at bounding box center [969, 312] width 234 height 519
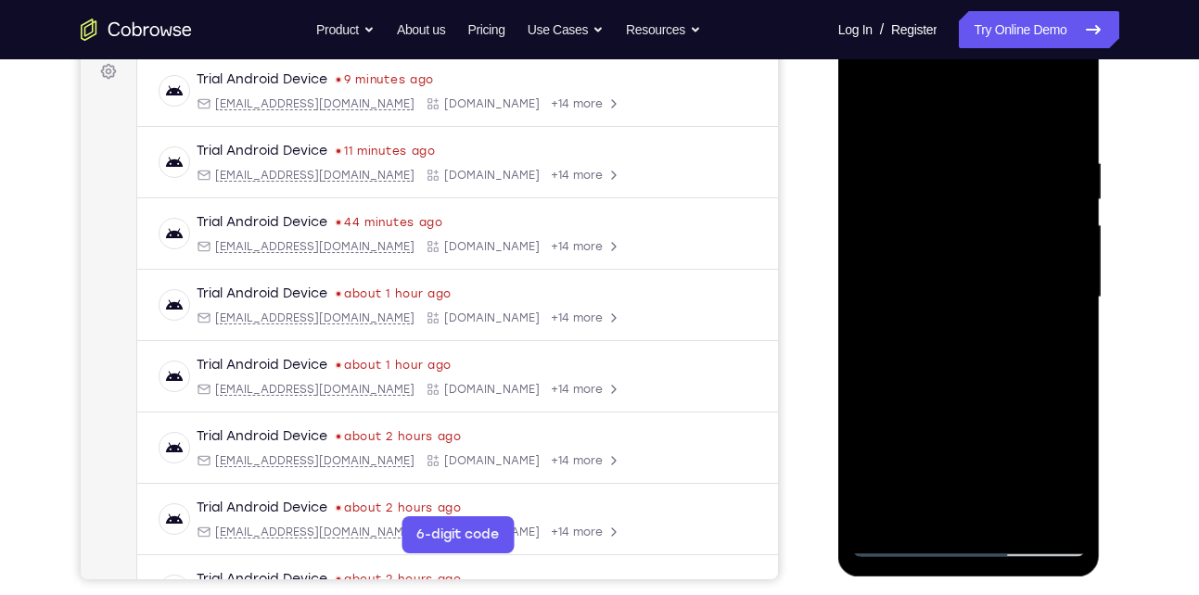
scroll to position [284, 0]
click at [1071, 337] on div at bounding box center [969, 296] width 234 height 519
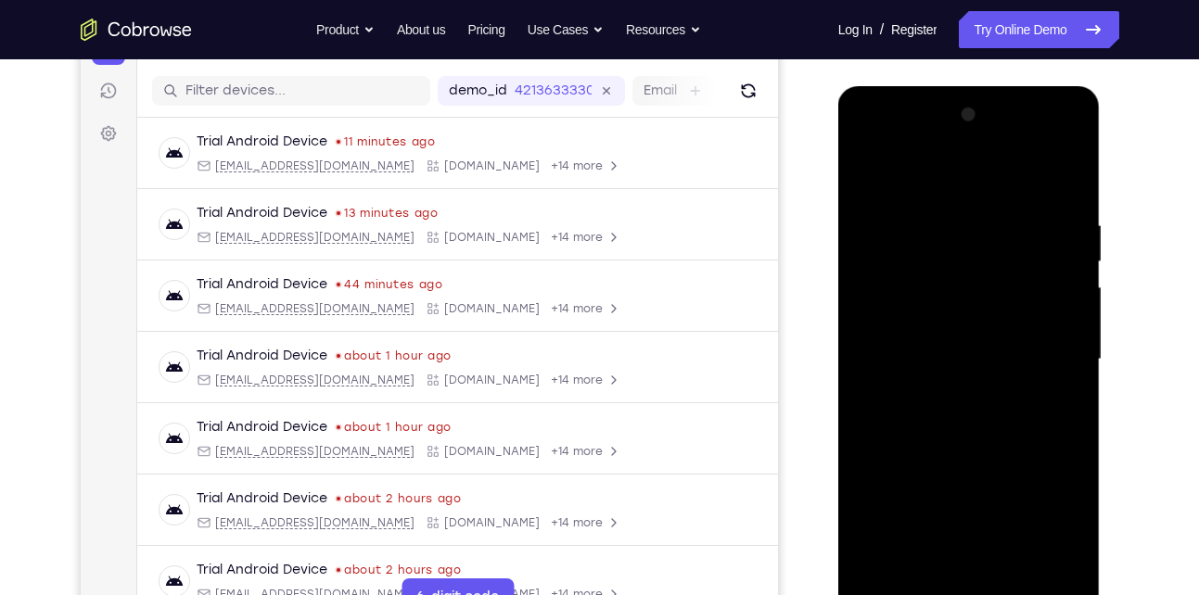
scroll to position [187, 0]
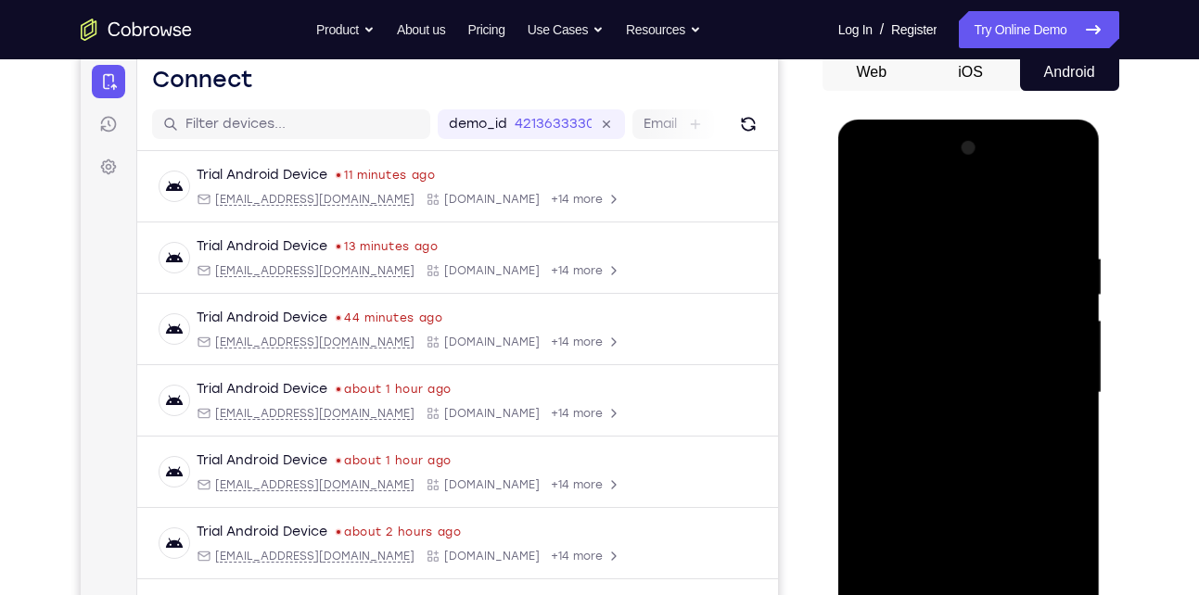
click at [943, 244] on div at bounding box center [969, 392] width 234 height 519
click at [1065, 210] on div at bounding box center [969, 392] width 234 height 519
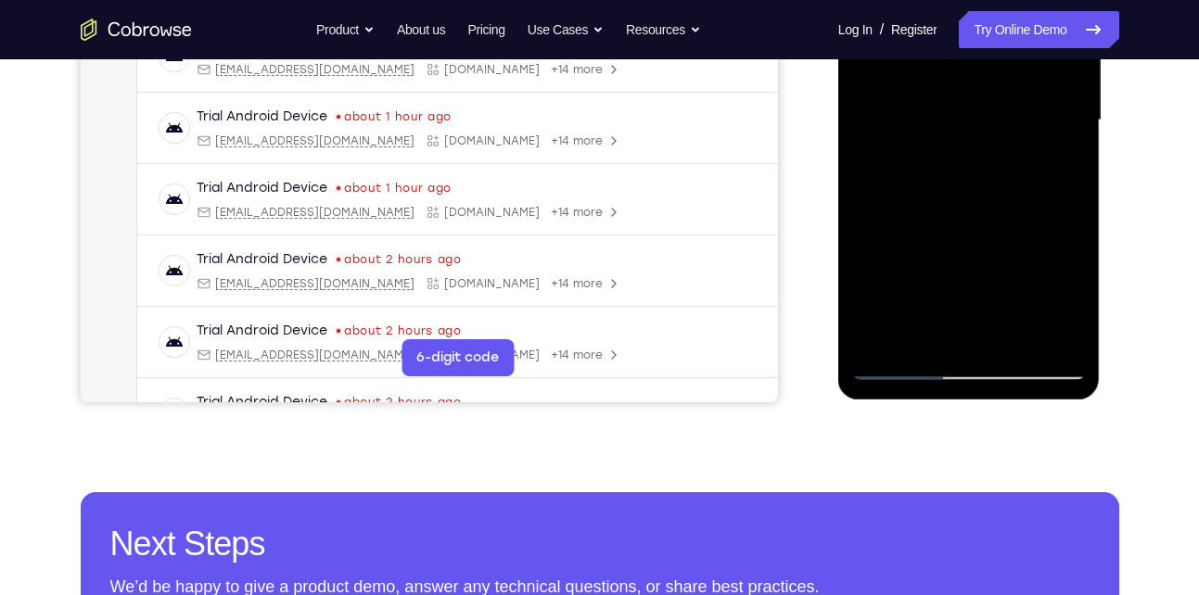
scroll to position [462, 0]
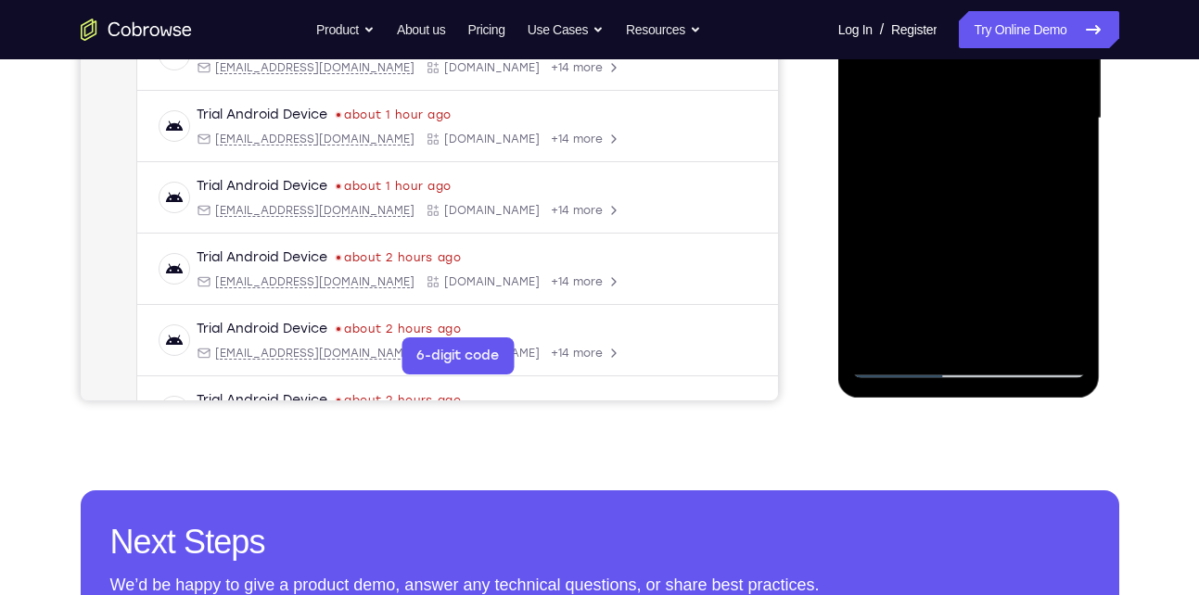
click at [1068, 336] on div at bounding box center [969, 118] width 234 height 519
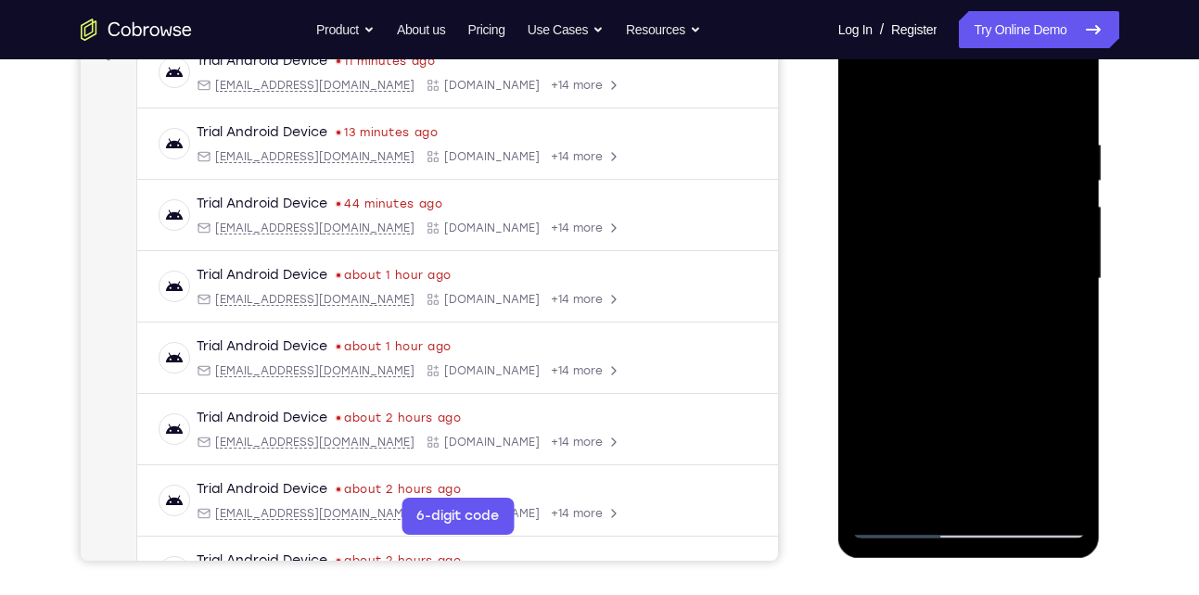
scroll to position [299, 0]
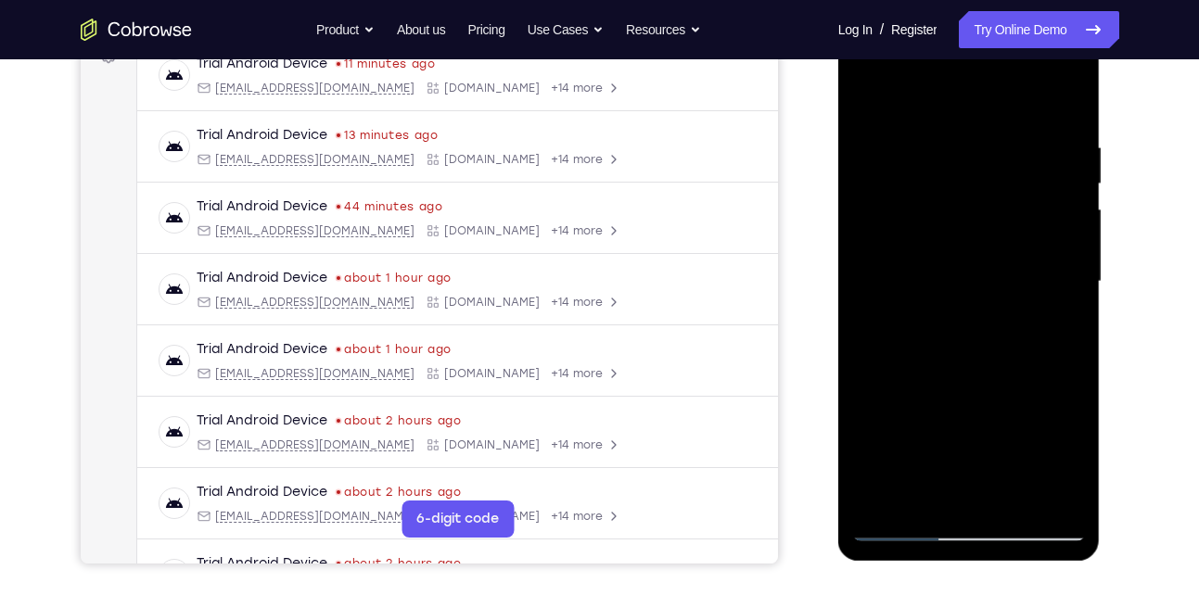
click at [917, 496] on div at bounding box center [969, 281] width 234 height 519
click at [906, 92] on div at bounding box center [969, 281] width 234 height 519
click at [906, 183] on div at bounding box center [969, 281] width 234 height 519
click at [1029, 158] on div at bounding box center [969, 281] width 234 height 519
click at [932, 378] on div at bounding box center [969, 281] width 234 height 519
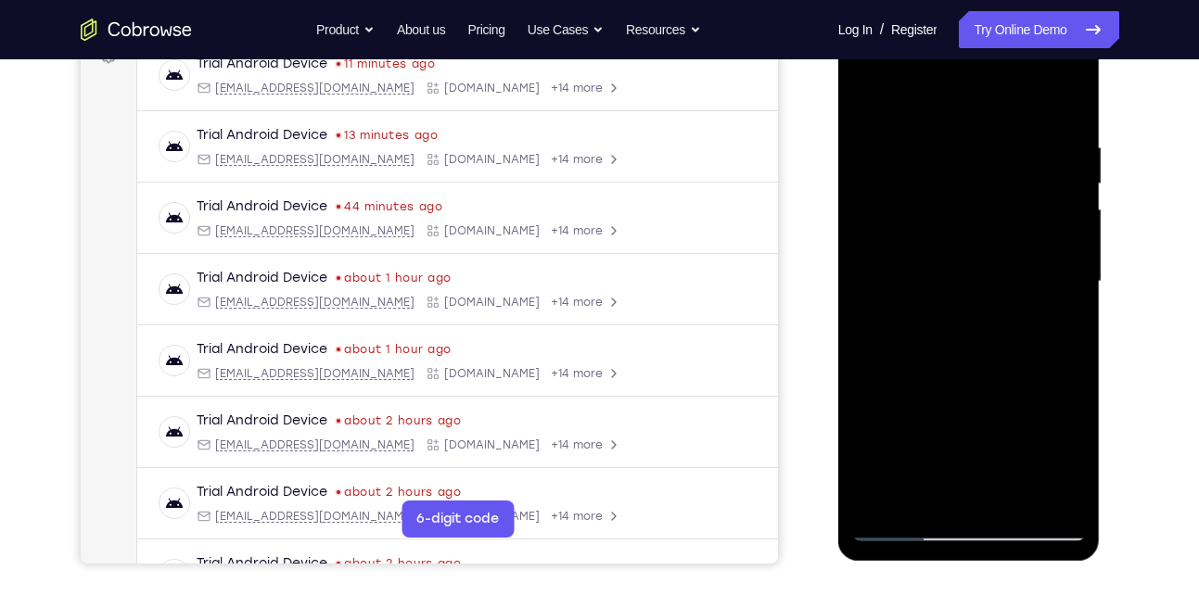
click at [937, 495] on div at bounding box center [969, 281] width 234 height 519
click at [865, 89] on div at bounding box center [969, 281] width 234 height 519
click at [869, 96] on div at bounding box center [969, 281] width 234 height 519
click at [1012, 502] on div at bounding box center [969, 281] width 234 height 519
click at [914, 264] on div at bounding box center [969, 281] width 234 height 519
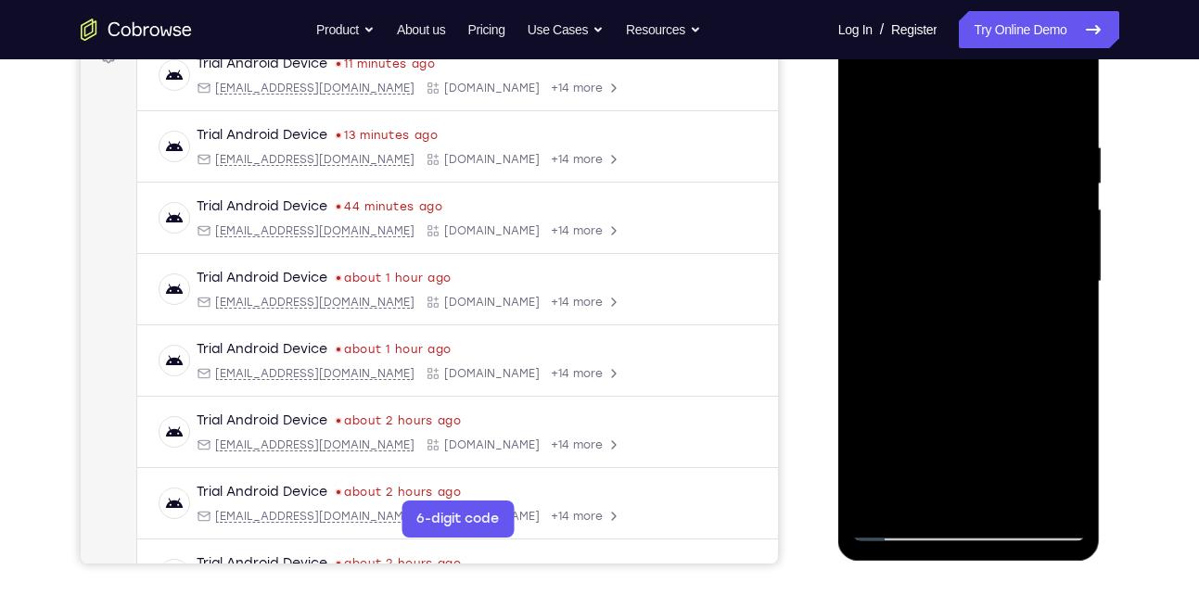
click at [866, 89] on div at bounding box center [969, 281] width 234 height 519
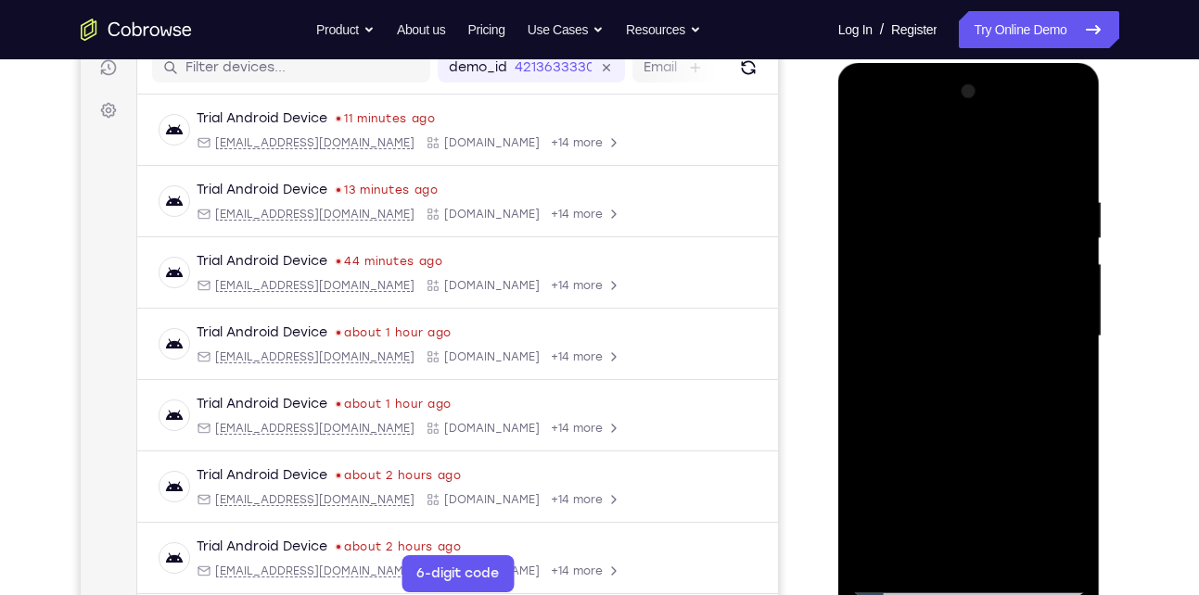
scroll to position [239, 0]
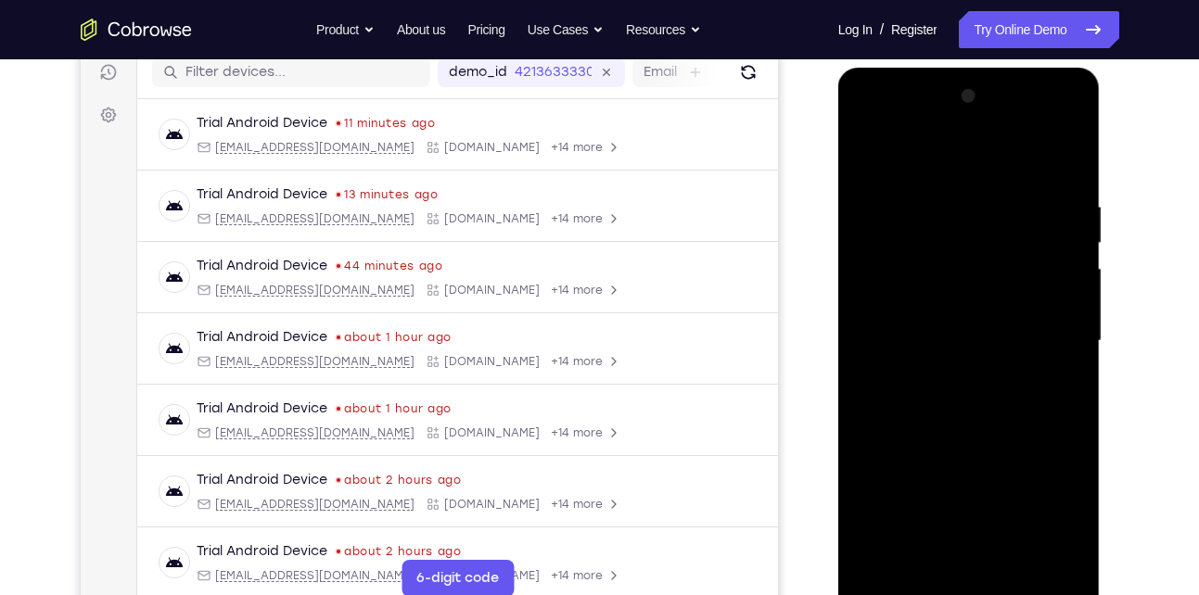
click at [869, 148] on div at bounding box center [969, 341] width 234 height 519
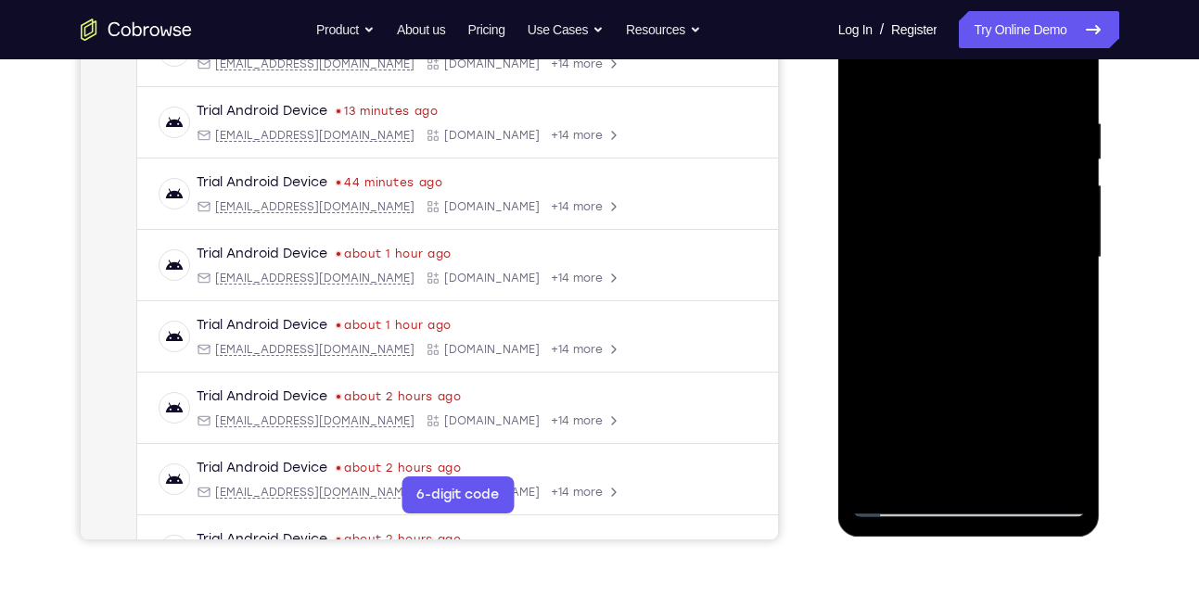
scroll to position [324, 0]
drag, startPoint x: 960, startPoint y: 426, endPoint x: 980, endPoint y: 218, distance: 209.5
click at [980, 218] on div at bounding box center [969, 255] width 234 height 519
drag, startPoint x: 942, startPoint y: 413, endPoint x: 972, endPoint y: 207, distance: 209.0
click at [972, 207] on div at bounding box center [969, 255] width 234 height 519
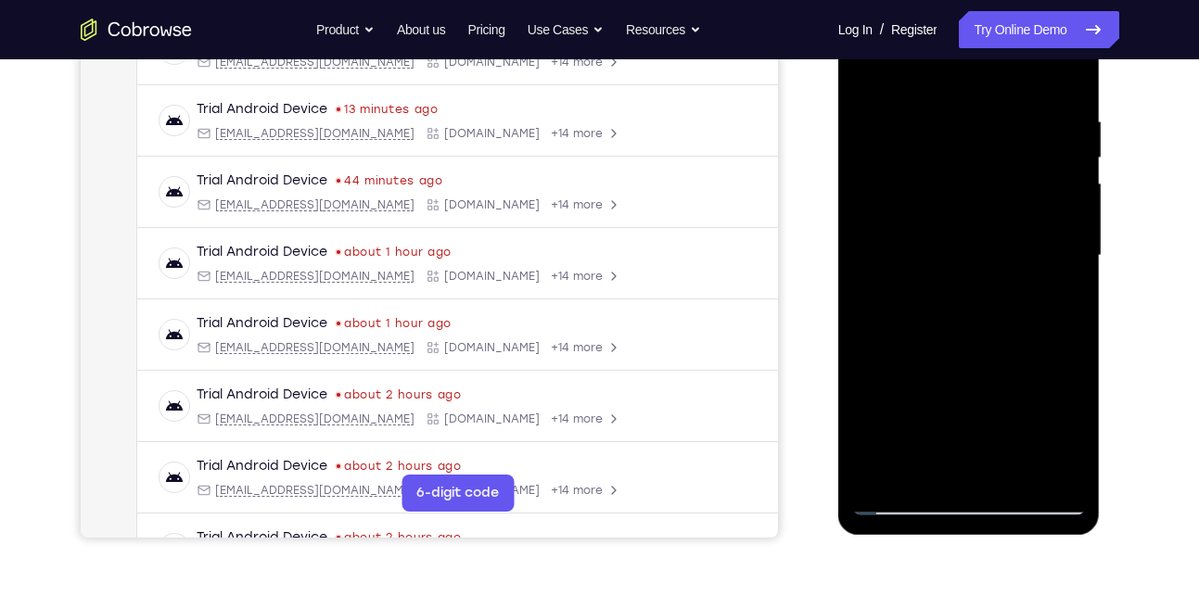
click at [887, 475] on div at bounding box center [969, 255] width 234 height 519
click at [1053, 471] on div at bounding box center [969, 255] width 234 height 519
drag, startPoint x: 951, startPoint y: 325, endPoint x: 975, endPoint y: 124, distance: 202.6
click at [975, 124] on div at bounding box center [969, 255] width 234 height 519
drag, startPoint x: 934, startPoint y: 319, endPoint x: 963, endPoint y: 164, distance: 157.5
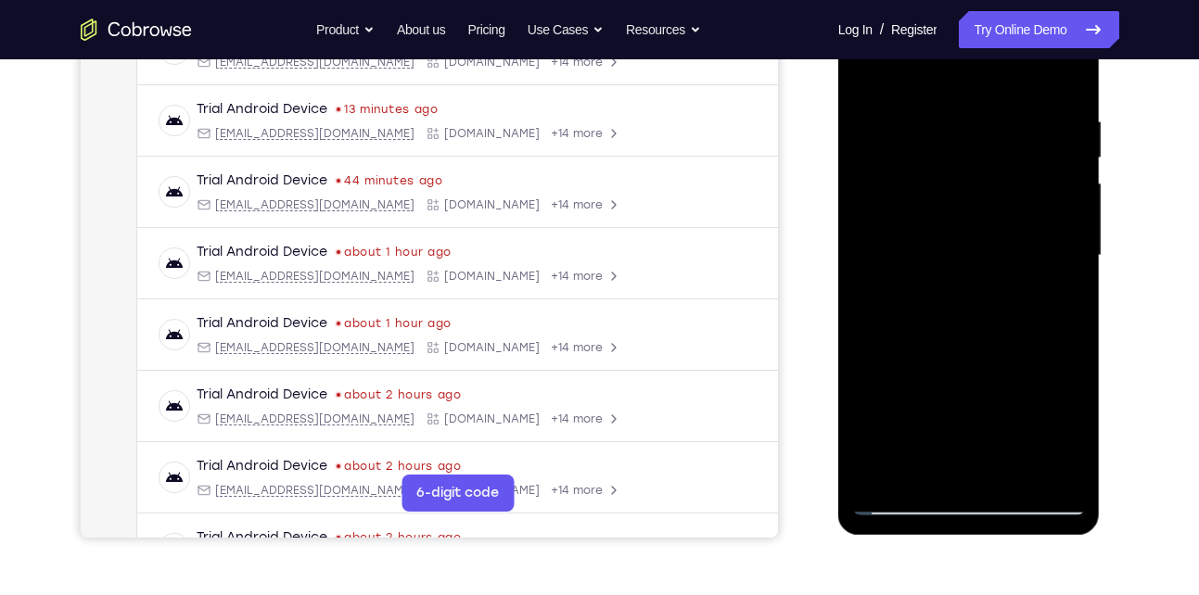
click at [963, 164] on div at bounding box center [969, 255] width 234 height 519
drag, startPoint x: 942, startPoint y: 341, endPoint x: 980, endPoint y: 172, distance: 173.0
click at [980, 172] on div at bounding box center [969, 255] width 234 height 519
drag, startPoint x: 966, startPoint y: 355, endPoint x: 988, endPoint y: 204, distance: 152.7
click at [988, 204] on div at bounding box center [969, 255] width 234 height 519
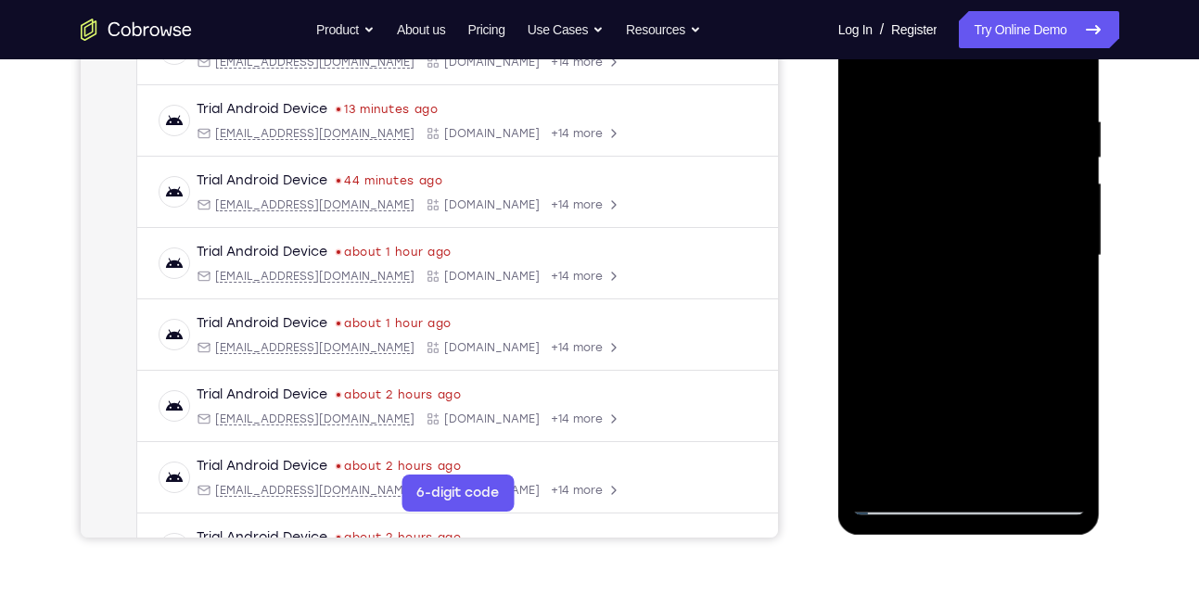
drag, startPoint x: 954, startPoint y: 378, endPoint x: 986, endPoint y: 230, distance: 151.8
click at [986, 230] on div at bounding box center [969, 255] width 234 height 519
drag, startPoint x: 966, startPoint y: 366, endPoint x: 998, endPoint y: 183, distance: 186.2
click at [998, 183] on div at bounding box center [969, 255] width 234 height 519
drag, startPoint x: 985, startPoint y: 296, endPoint x: 1006, endPoint y: 181, distance: 116.9
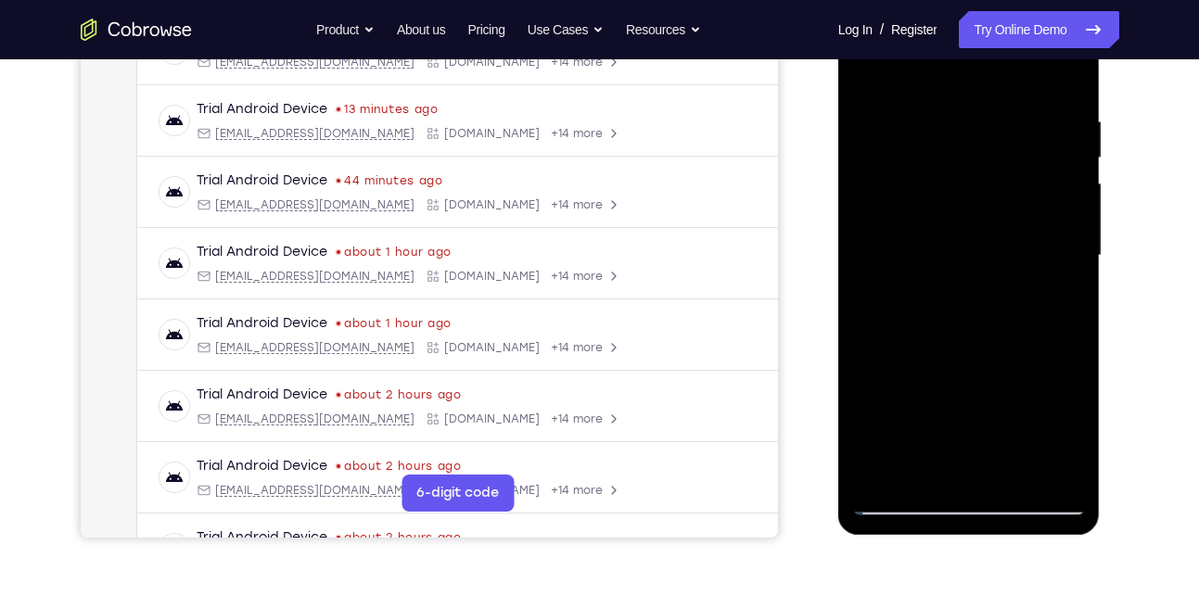
click at [1006, 181] on div at bounding box center [969, 255] width 234 height 519
click at [878, 482] on div at bounding box center [969, 255] width 234 height 519
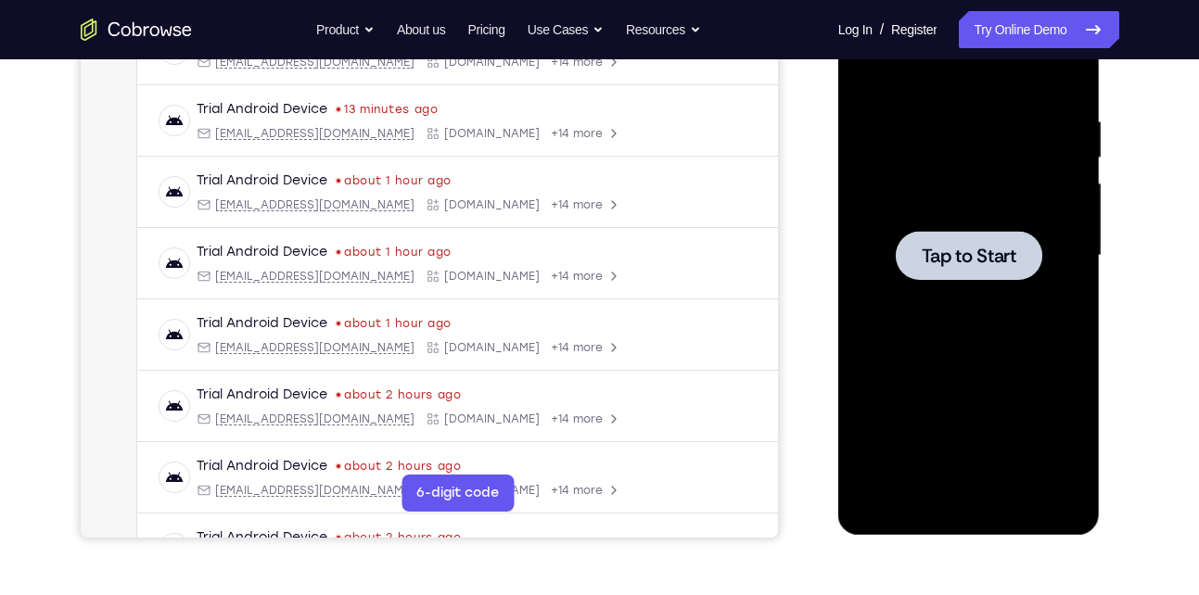
click at [956, 220] on div at bounding box center [969, 255] width 234 height 519
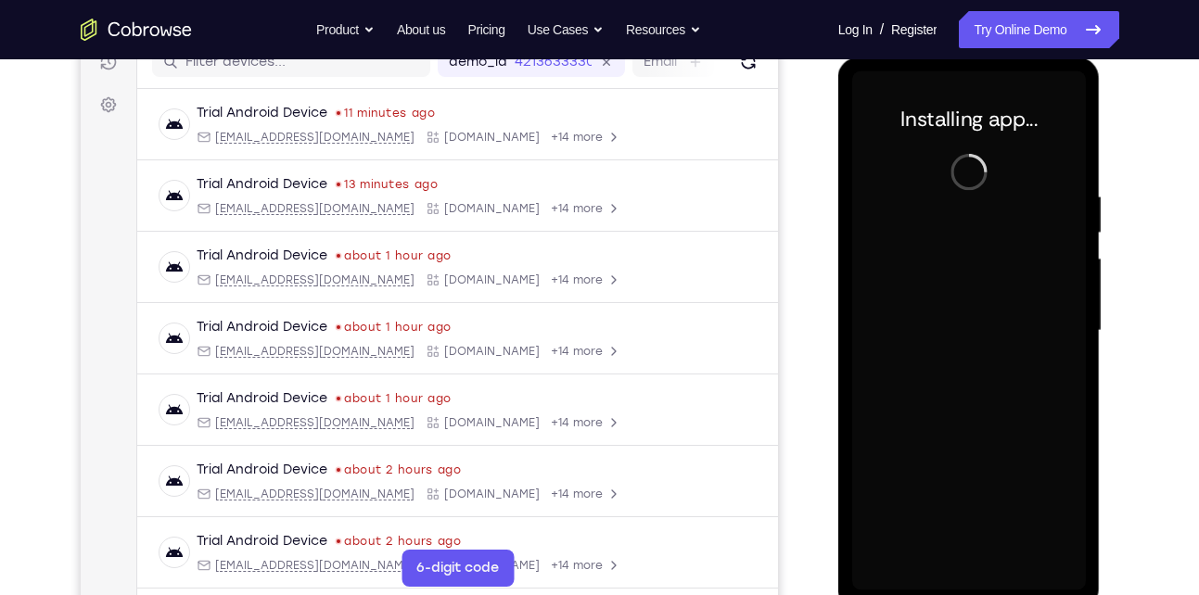
scroll to position [248, 0]
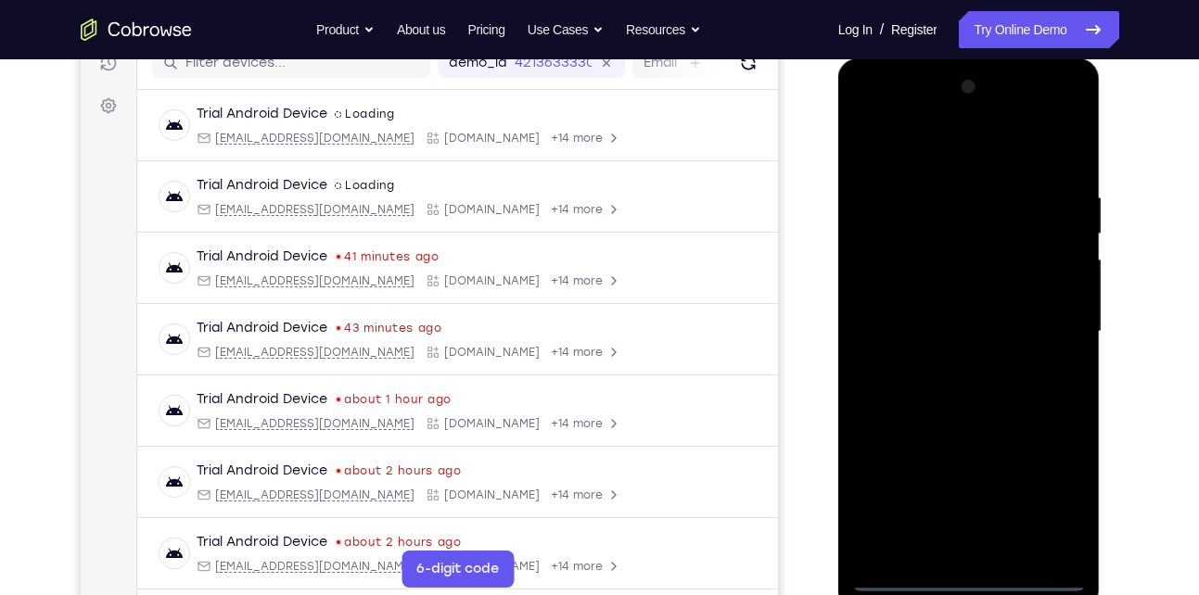
click at [969, 576] on div at bounding box center [969, 331] width 234 height 519
click at [1047, 489] on div at bounding box center [969, 331] width 234 height 519
click at [900, 134] on div at bounding box center [969, 331] width 234 height 519
click at [1058, 337] on div at bounding box center [969, 331] width 234 height 519
click at [942, 364] on div at bounding box center [969, 331] width 234 height 519
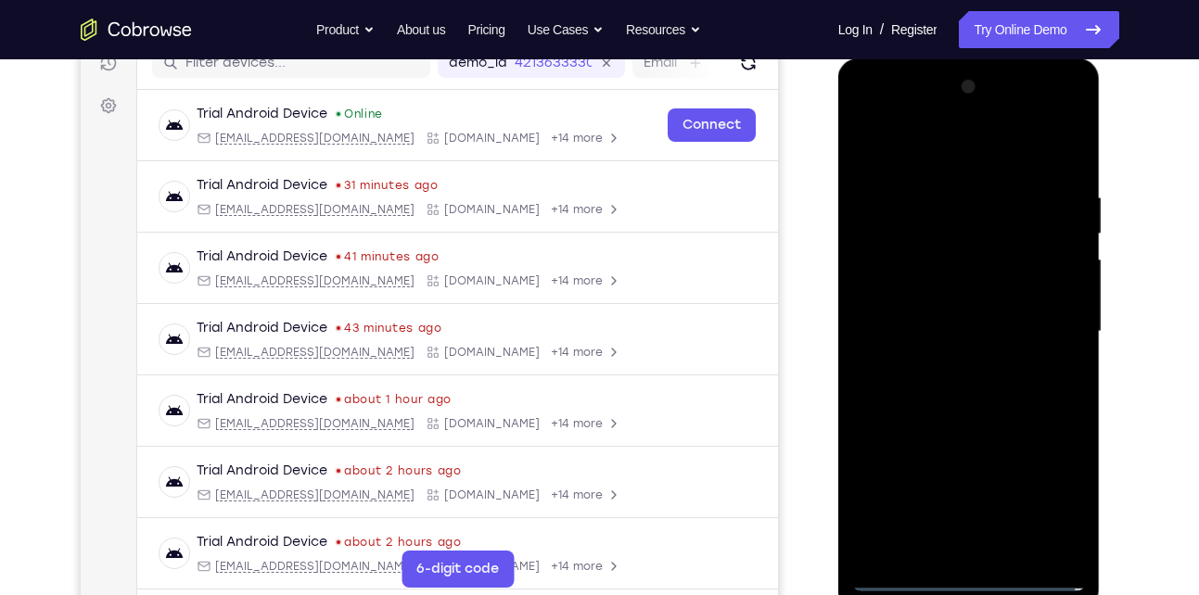
click at [960, 290] on div at bounding box center [969, 331] width 234 height 519
click at [939, 320] on div at bounding box center [969, 331] width 234 height 519
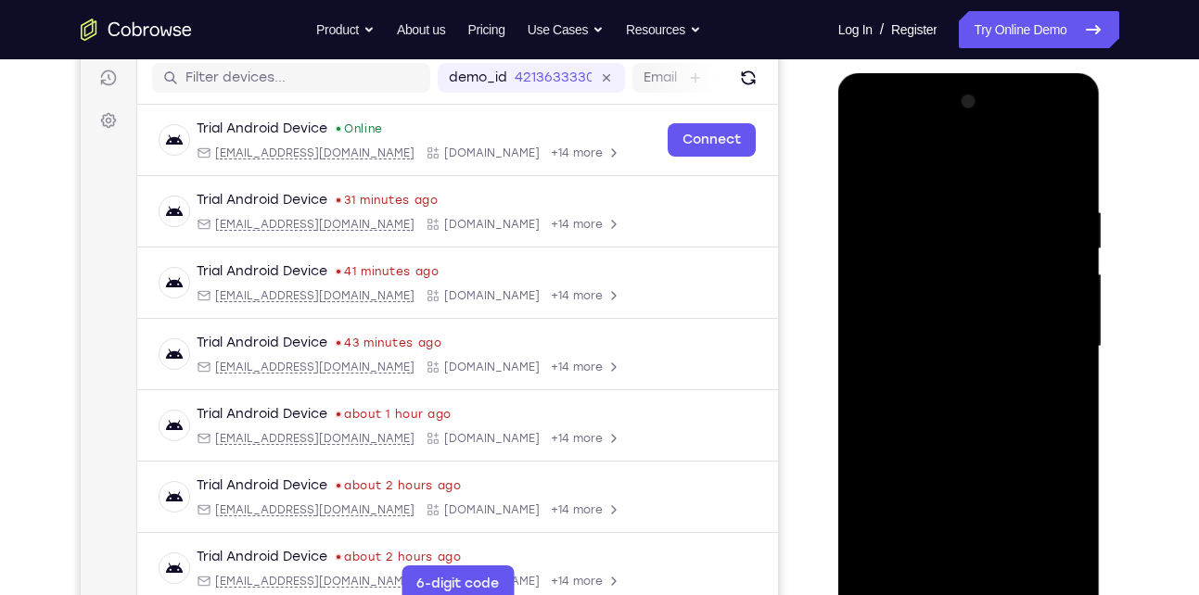
click at [966, 334] on div at bounding box center [969, 346] width 234 height 519
click at [963, 304] on div at bounding box center [969, 346] width 234 height 519
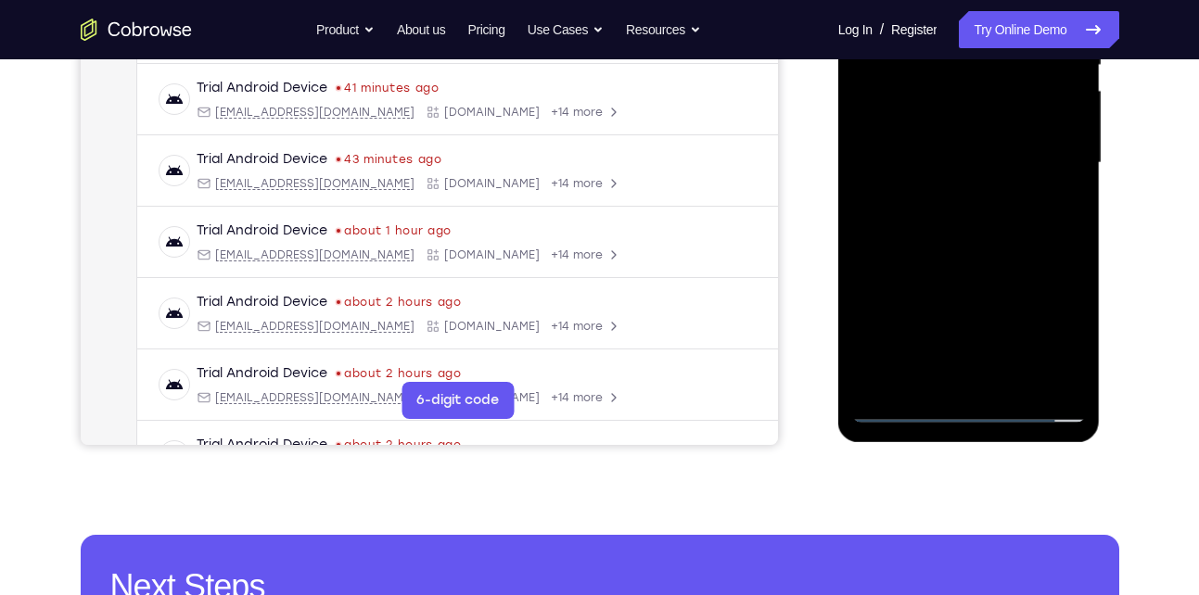
scroll to position [419, 0]
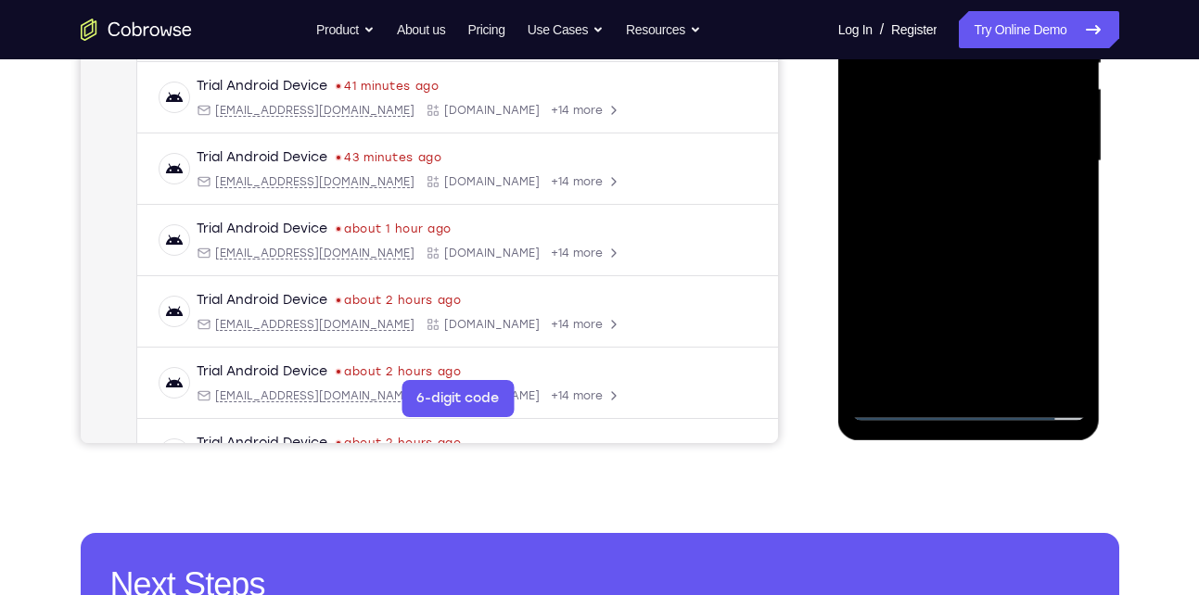
click at [1010, 380] on div at bounding box center [969, 161] width 234 height 519
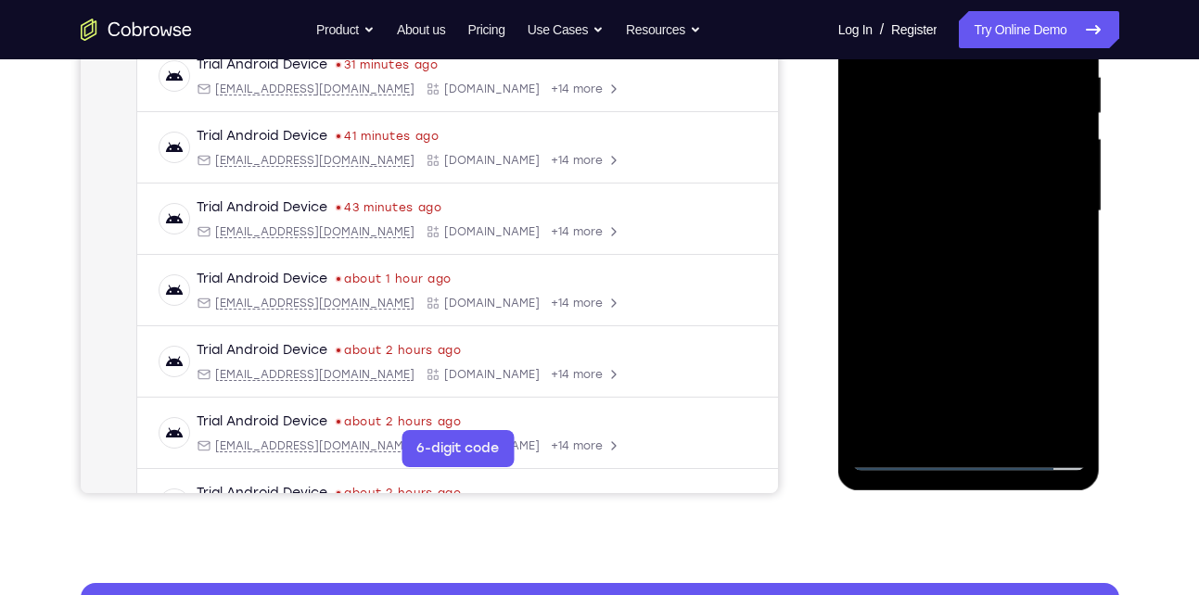
scroll to position [364, 0]
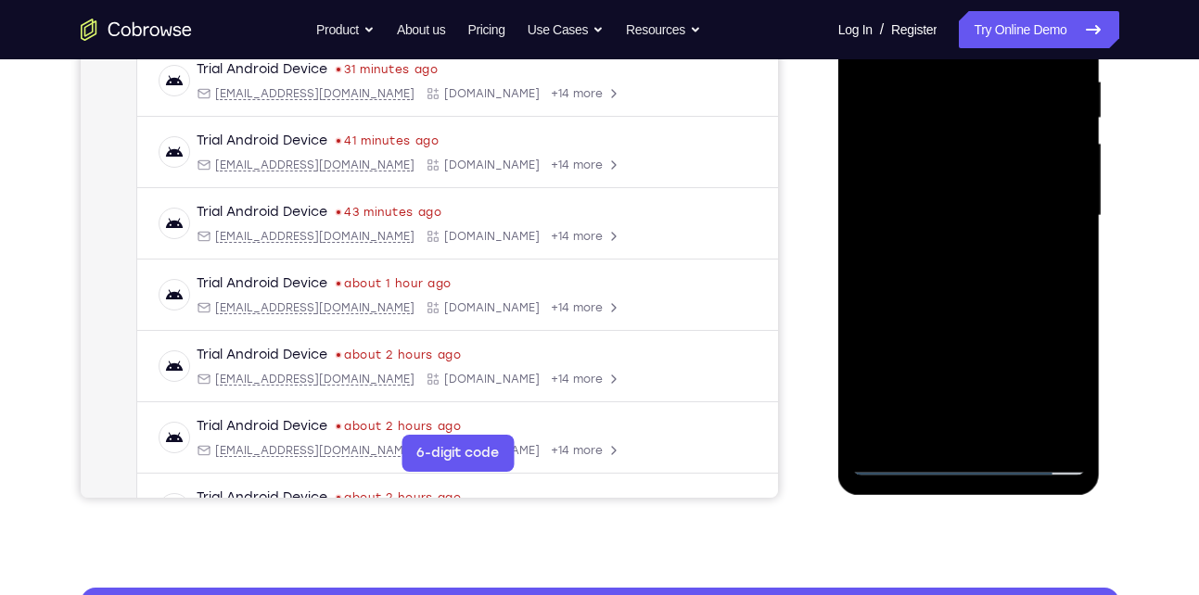
click at [959, 308] on div at bounding box center [969, 215] width 234 height 519
click at [960, 279] on div at bounding box center [969, 215] width 234 height 519
click at [918, 430] on div at bounding box center [969, 215] width 234 height 519
click at [905, 262] on div at bounding box center [969, 215] width 234 height 519
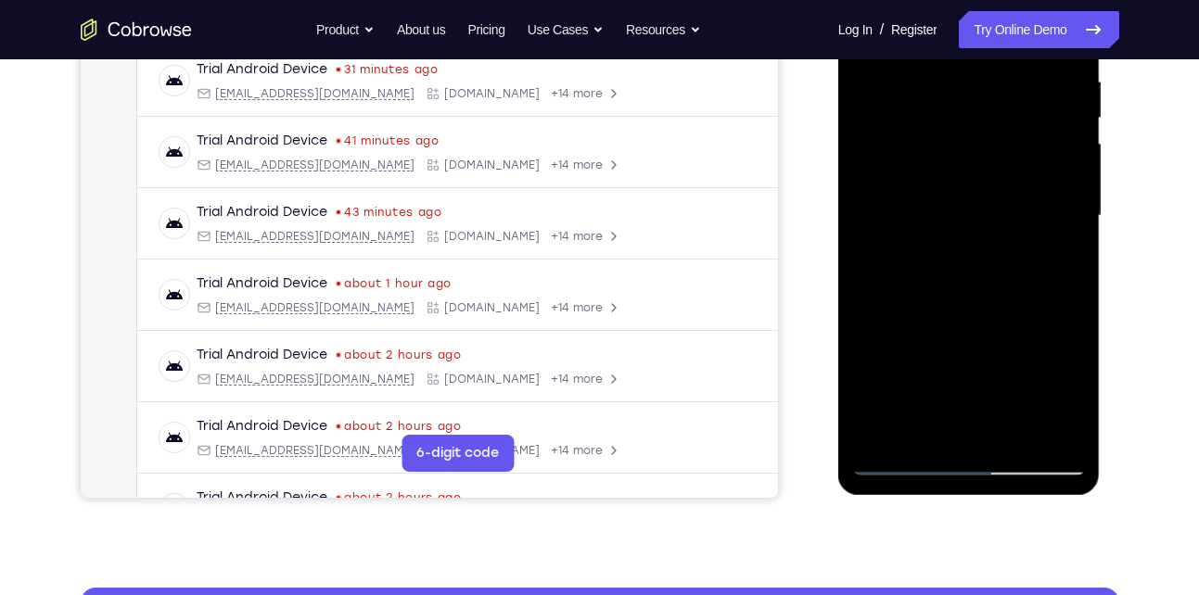
click at [905, 262] on div at bounding box center [969, 215] width 234 height 519
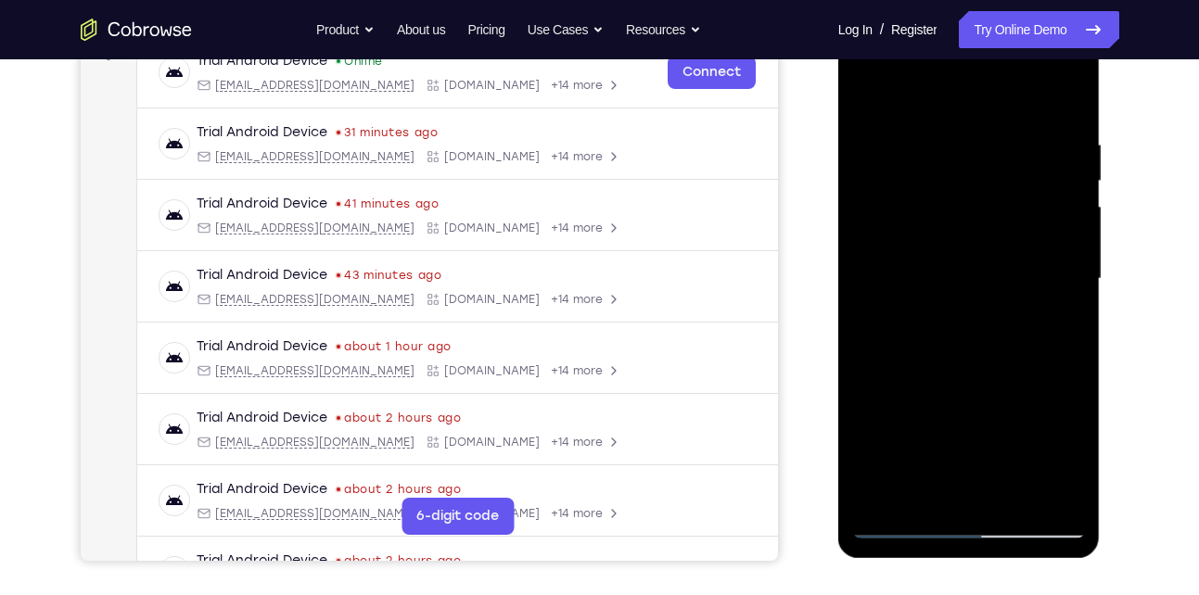
scroll to position [106, 0]
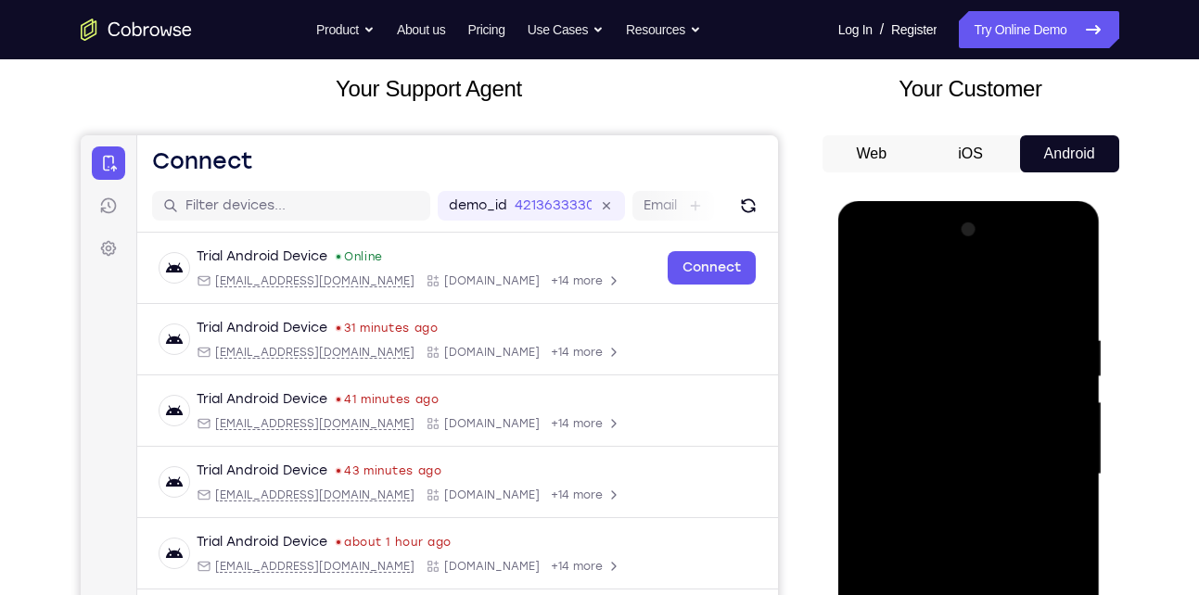
click at [872, 288] on div at bounding box center [969, 474] width 234 height 519
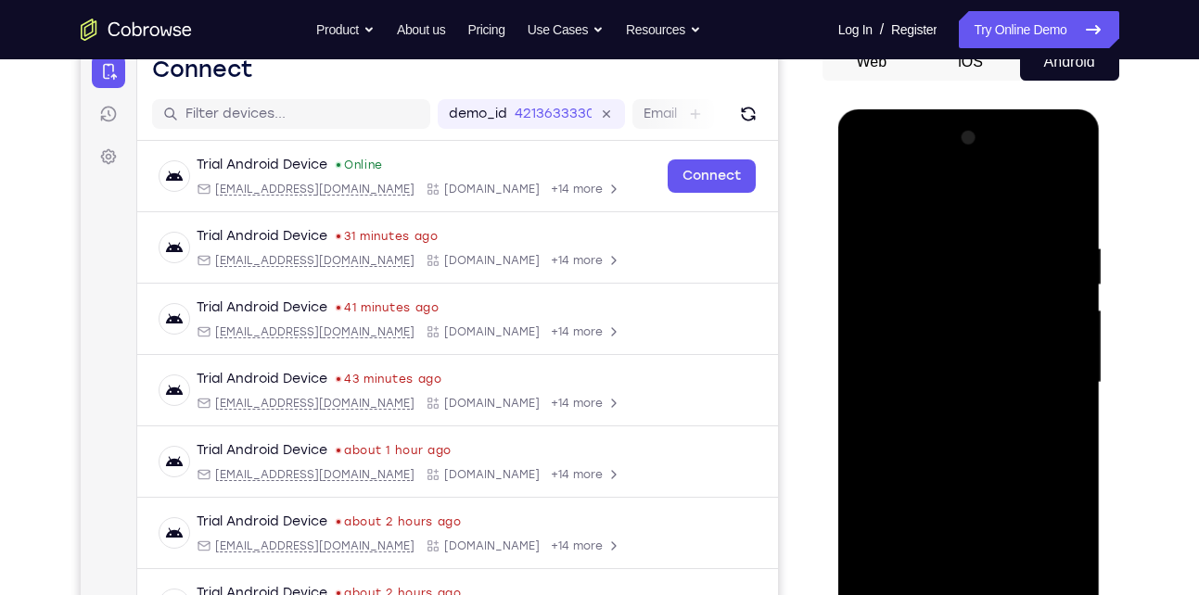
scroll to position [202, 0]
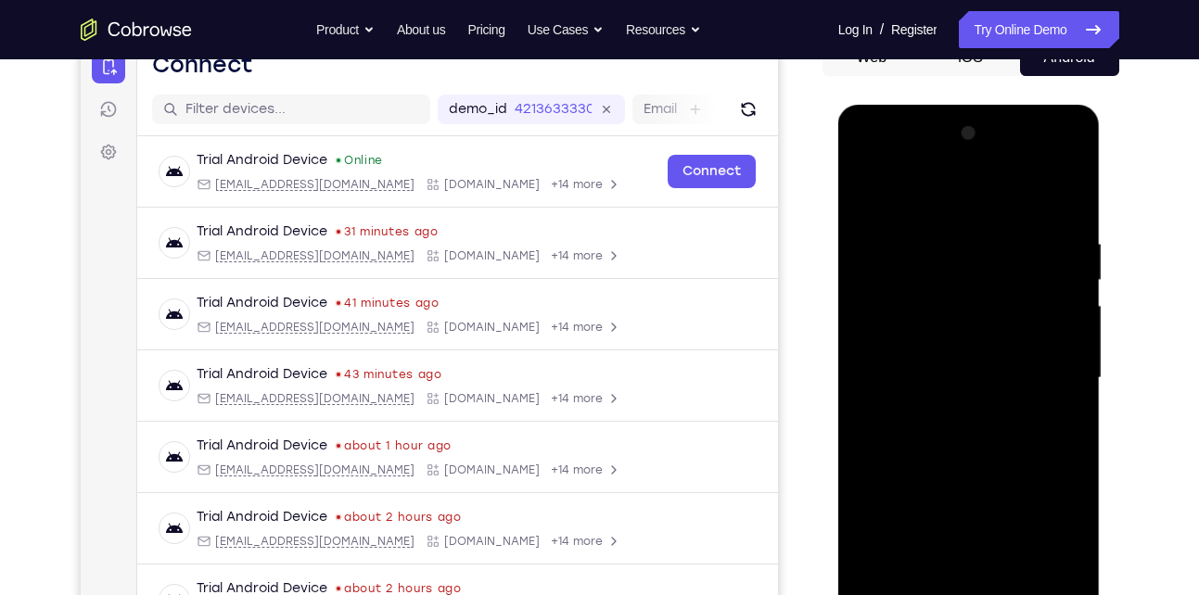
click at [968, 409] on div at bounding box center [969, 378] width 234 height 519
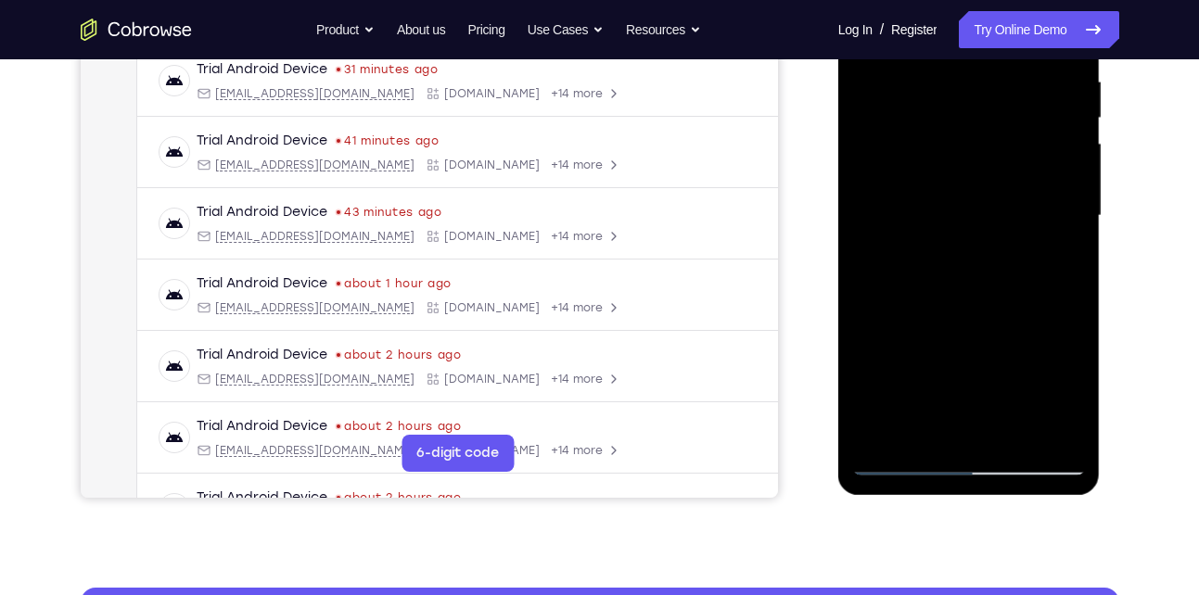
scroll to position [374, 0]
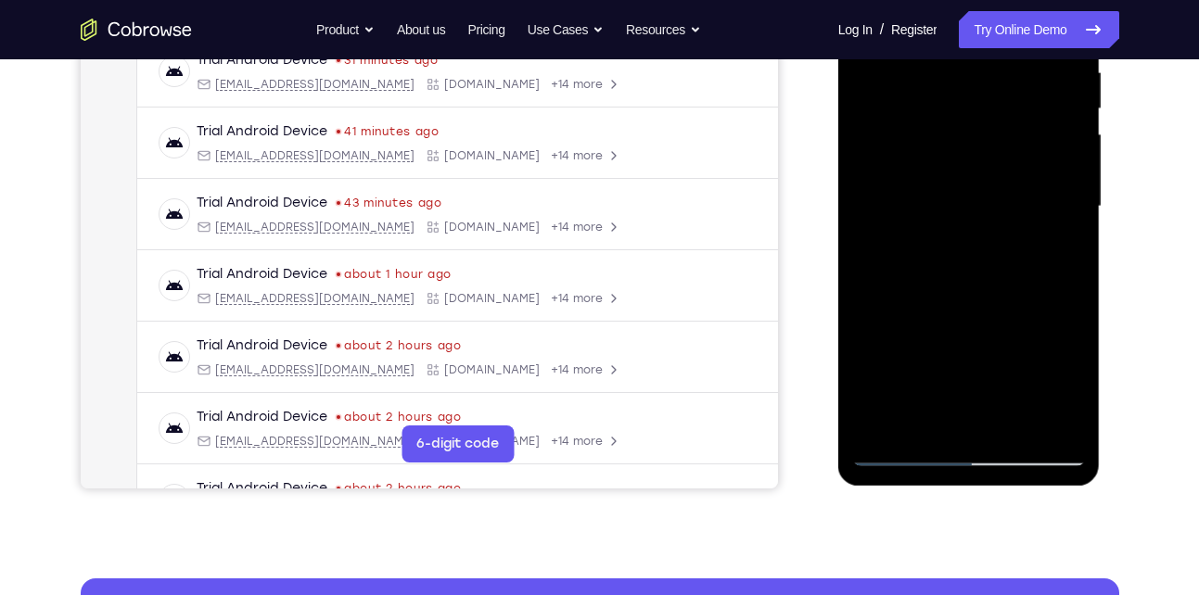
click at [898, 377] on div at bounding box center [969, 206] width 234 height 519
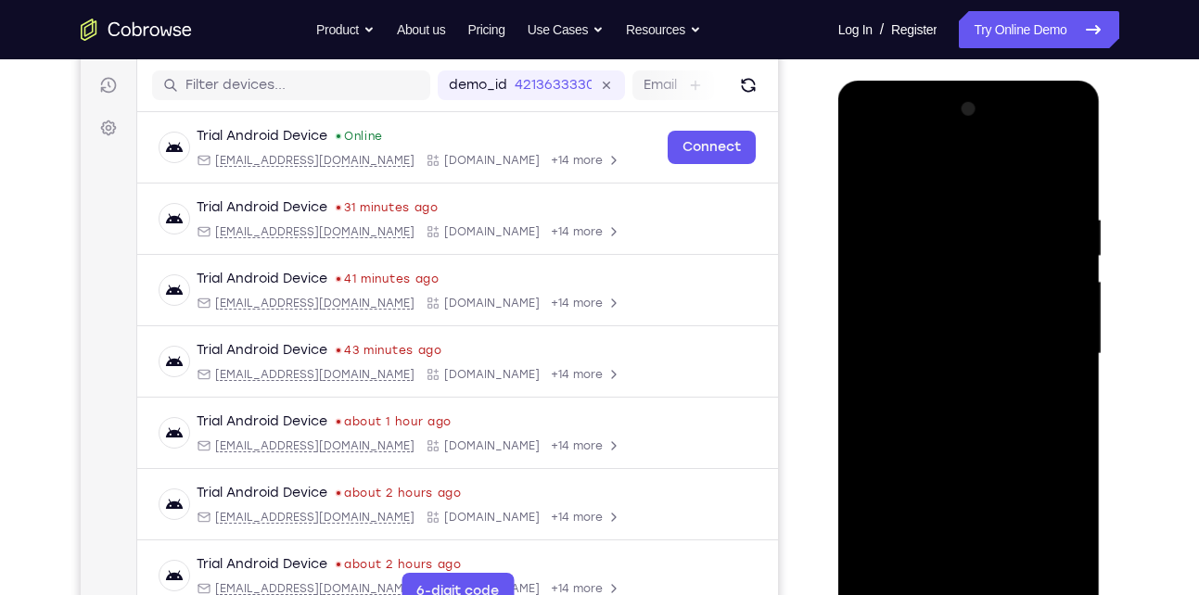
scroll to position [223, 0]
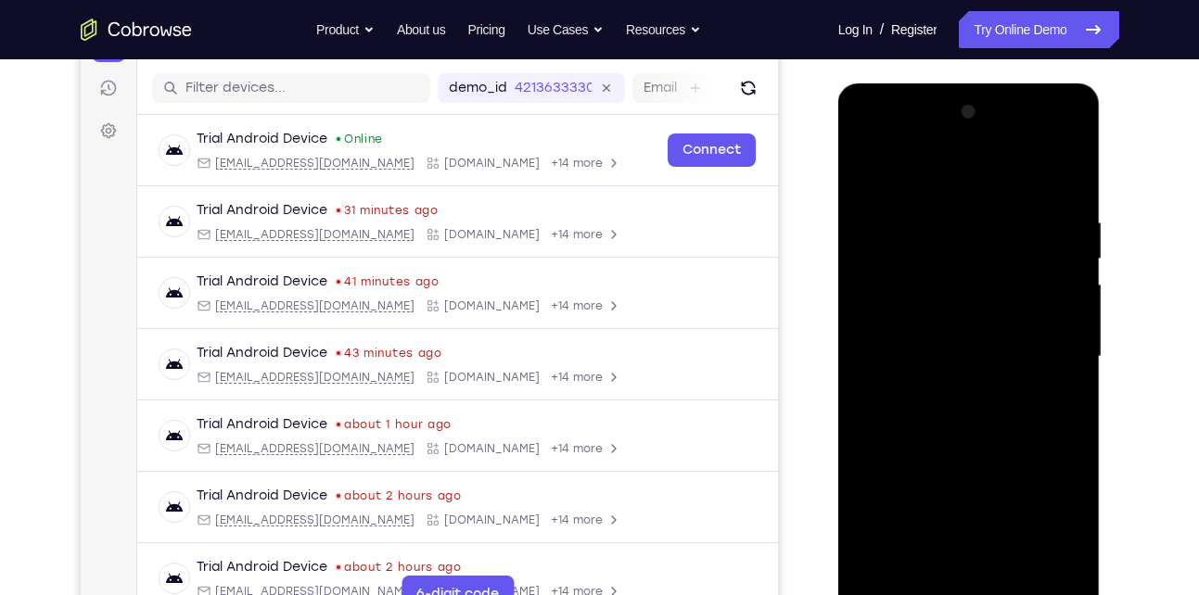
click at [866, 174] on div at bounding box center [969, 356] width 234 height 519
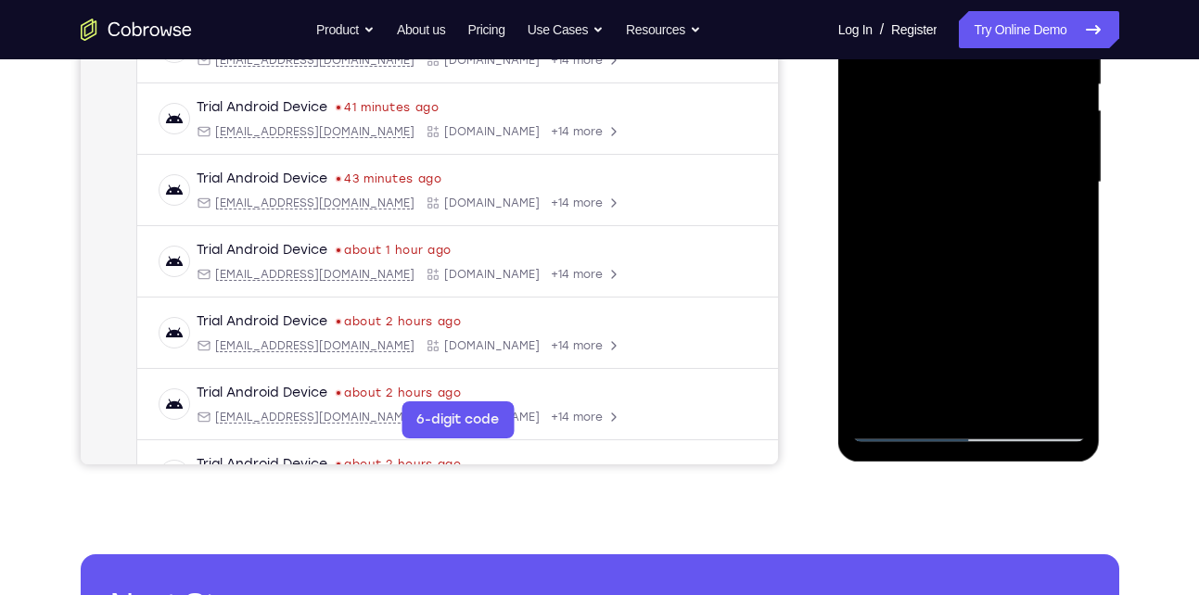
scroll to position [400, 0]
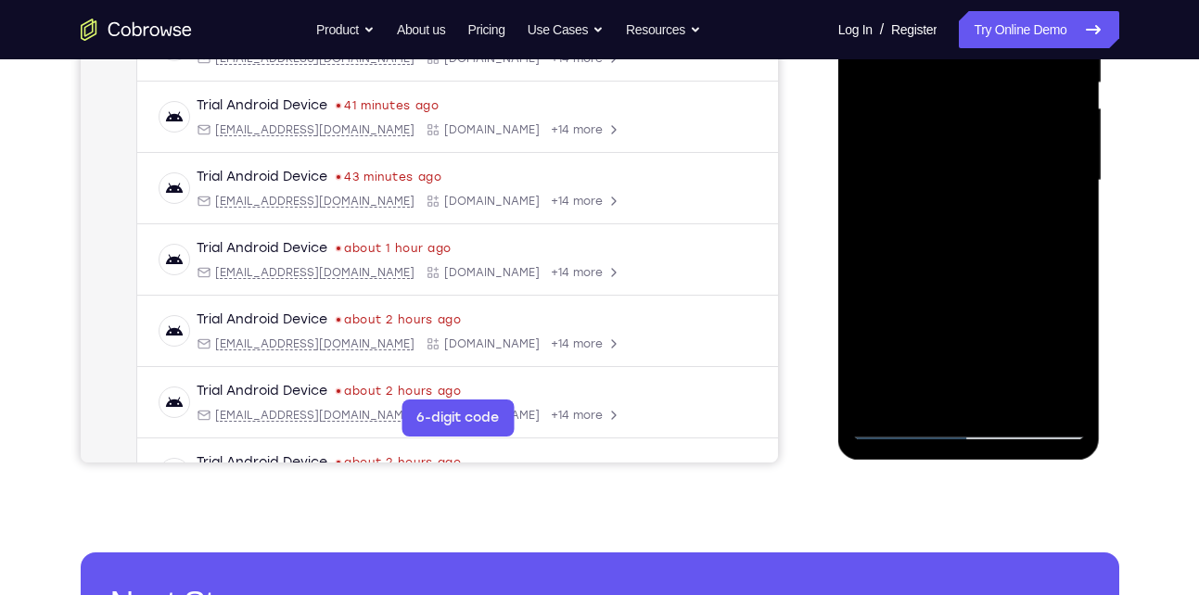
click at [901, 426] on div at bounding box center [969, 180] width 234 height 519
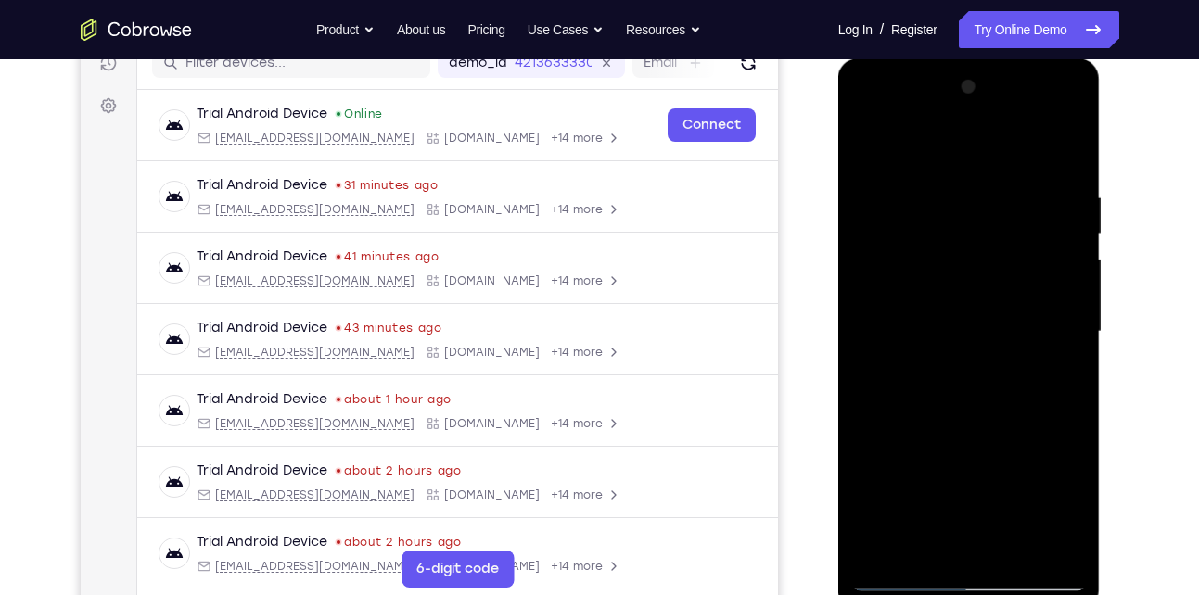
scroll to position [246, 0]
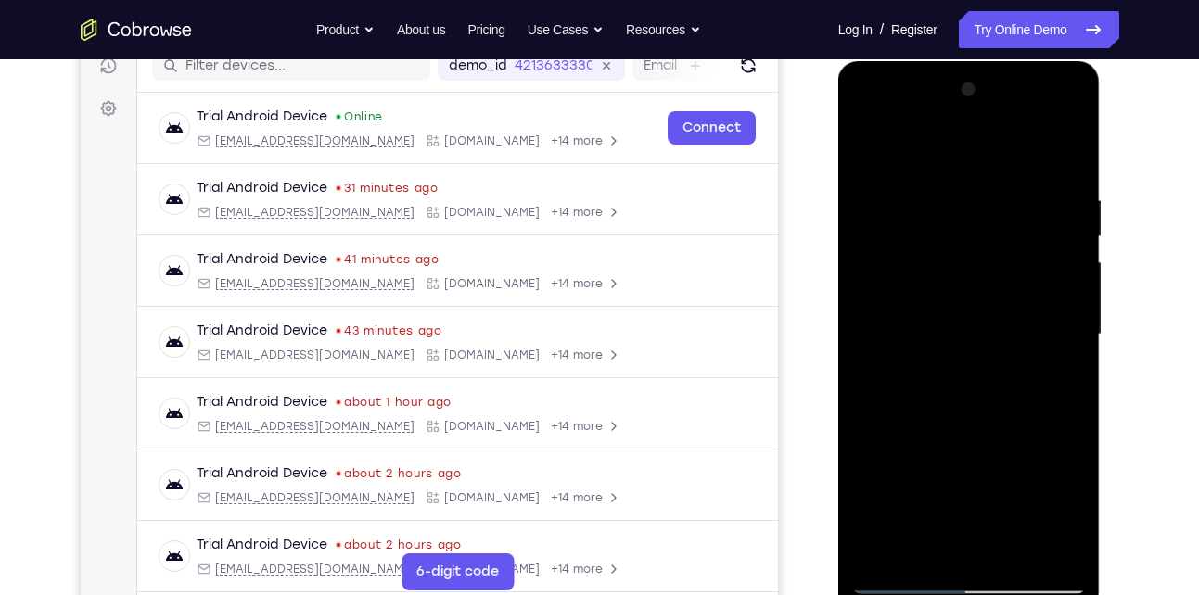
click at [868, 152] on div at bounding box center [969, 334] width 234 height 519
click at [946, 163] on div at bounding box center [969, 334] width 234 height 519
click at [1074, 364] on div at bounding box center [969, 334] width 234 height 519
click at [856, 340] on div at bounding box center [969, 334] width 234 height 519
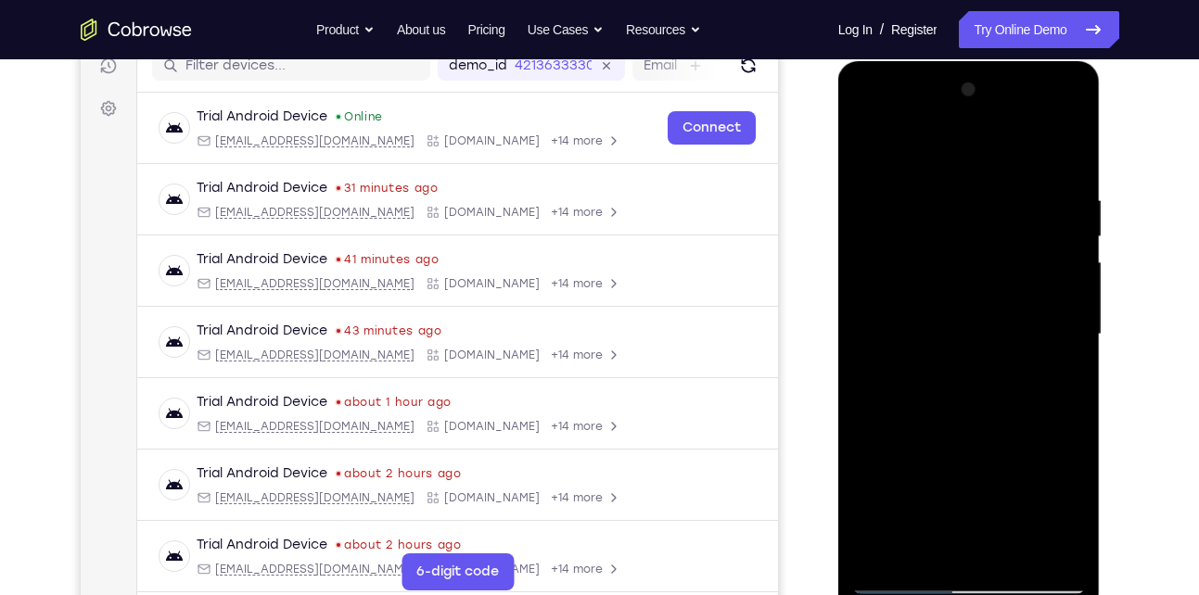
click at [1075, 354] on div at bounding box center [969, 334] width 234 height 519
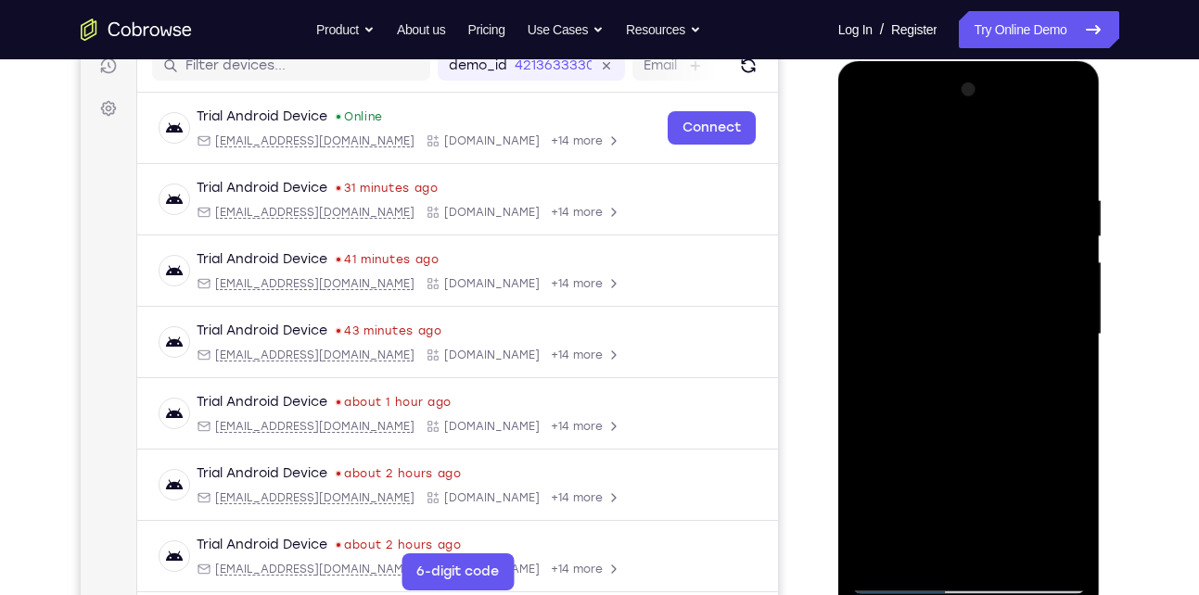
click at [865, 351] on div at bounding box center [969, 334] width 234 height 519
click at [1032, 350] on div at bounding box center [969, 334] width 234 height 519
click at [961, 418] on div at bounding box center [969, 334] width 234 height 519
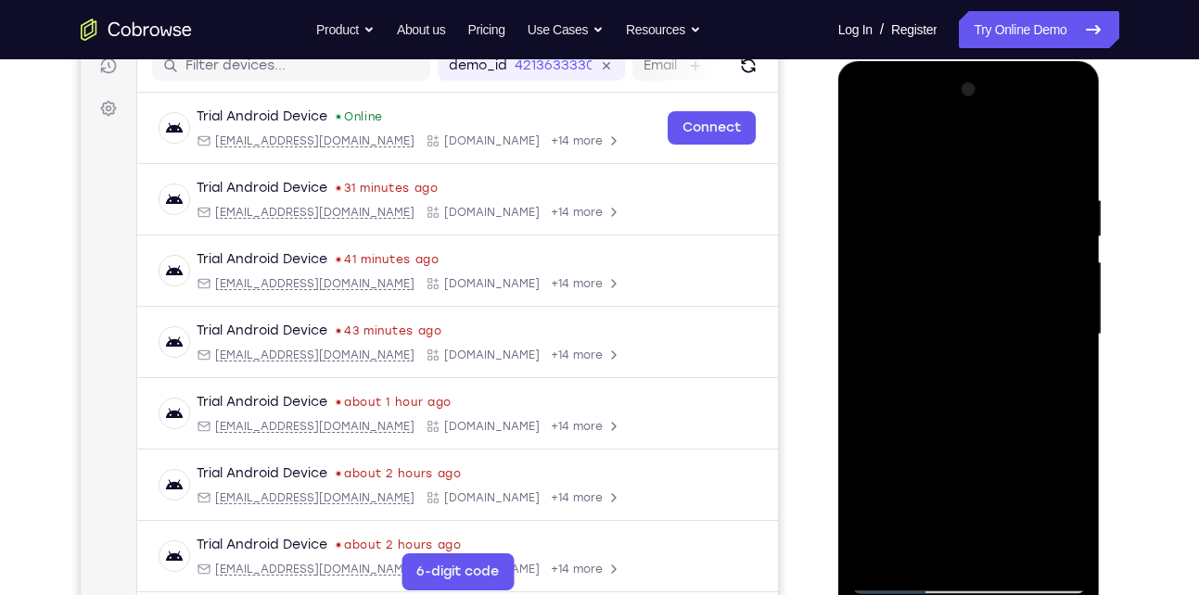
click at [867, 387] on div at bounding box center [969, 334] width 234 height 519
click at [860, 377] on div at bounding box center [969, 334] width 234 height 519
click at [871, 357] on div at bounding box center [969, 334] width 234 height 519
click at [1094, 337] on div at bounding box center [969, 337] width 262 height 553
click at [1074, 337] on div at bounding box center [969, 334] width 234 height 519
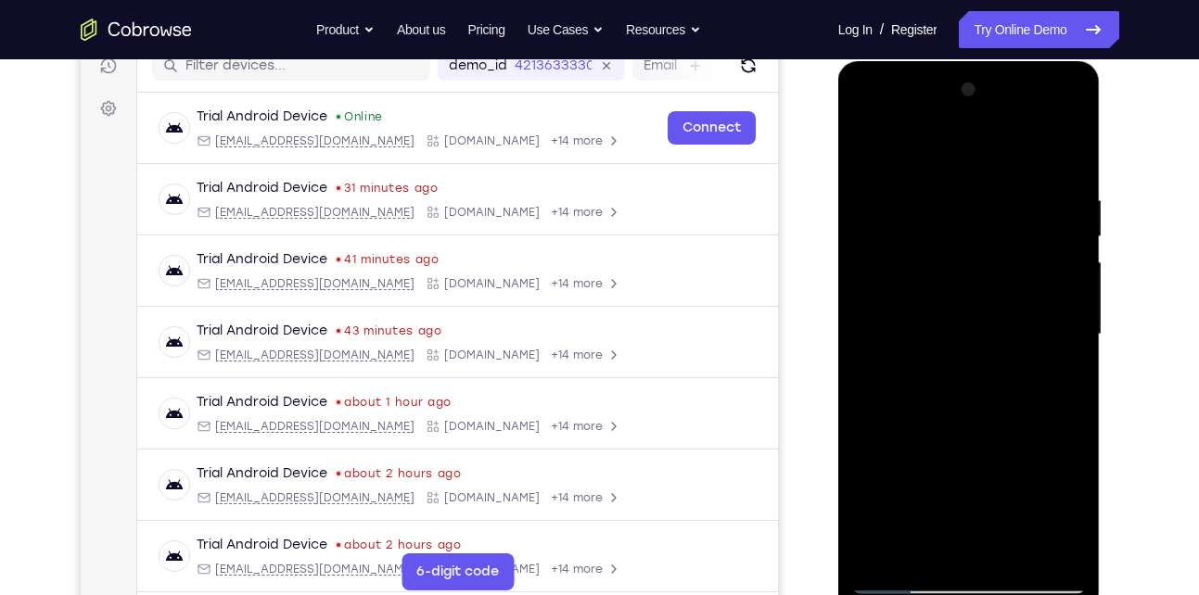
click at [1074, 337] on div at bounding box center [969, 334] width 234 height 519
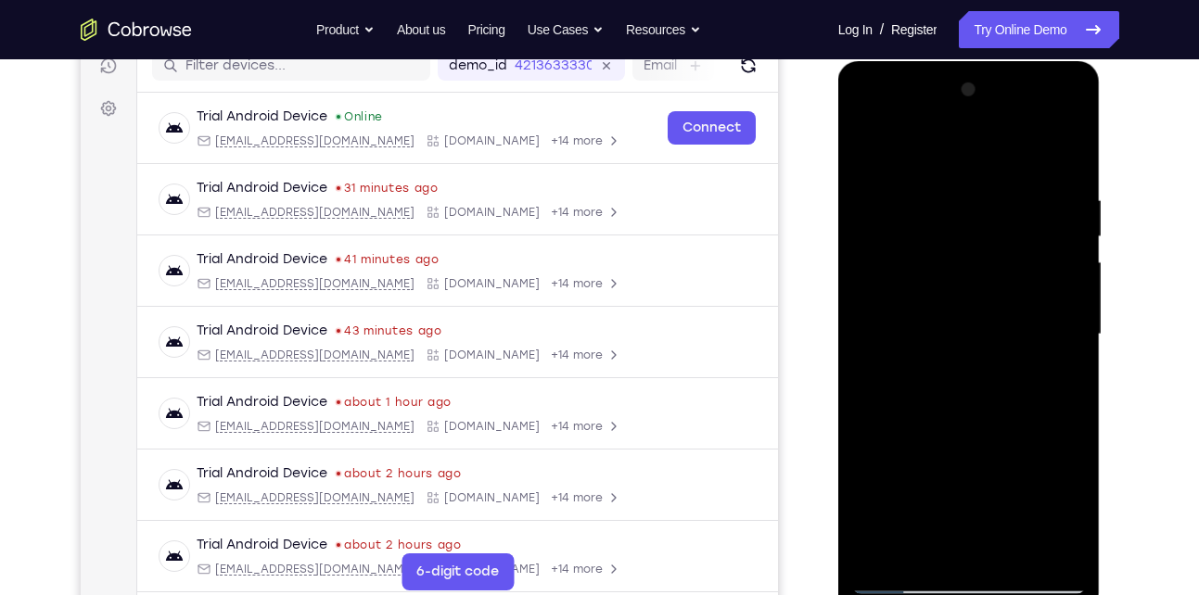
click at [1066, 161] on div at bounding box center [969, 334] width 234 height 519
drag, startPoint x: 963, startPoint y: 429, endPoint x: 993, endPoint y: 314, distance: 118.7
click at [993, 314] on div at bounding box center [969, 334] width 234 height 519
drag, startPoint x: 971, startPoint y: 412, endPoint x: 1006, endPoint y: 258, distance: 157.9
click at [1006, 258] on div at bounding box center [969, 334] width 234 height 519
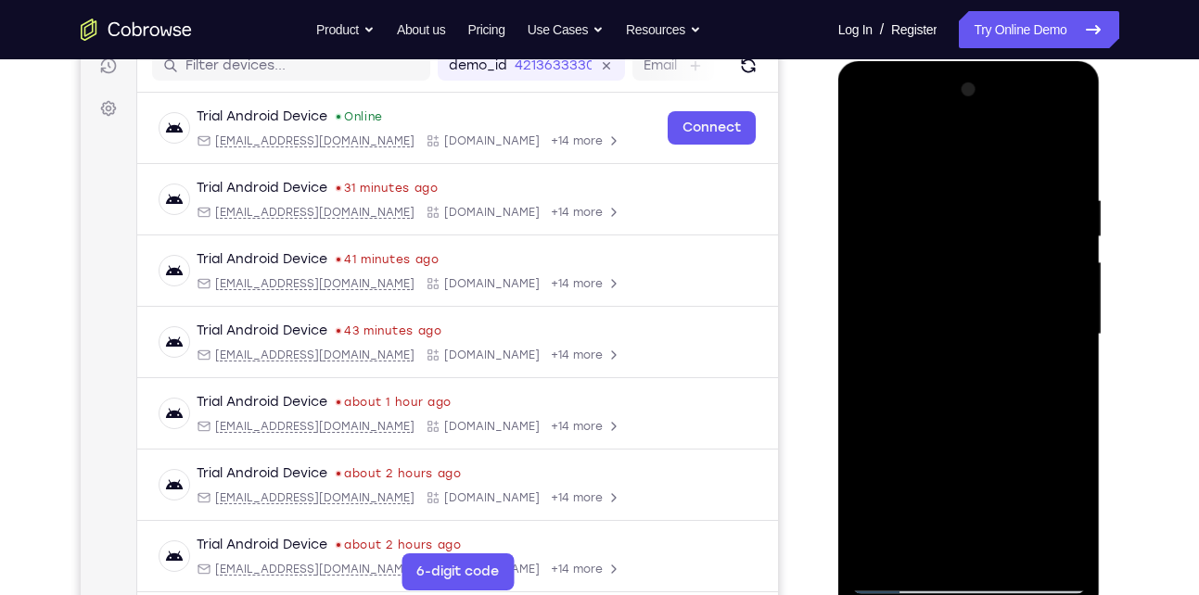
drag, startPoint x: 971, startPoint y: 445, endPoint x: 1002, endPoint y: 236, distance: 211.0
click at [1002, 236] on div at bounding box center [969, 334] width 234 height 519
drag, startPoint x: 972, startPoint y: 372, endPoint x: 1016, endPoint y: 133, distance: 242.2
click at [1016, 133] on div at bounding box center [969, 334] width 234 height 519
drag, startPoint x: 972, startPoint y: 424, endPoint x: 1005, endPoint y: 222, distance: 203.8
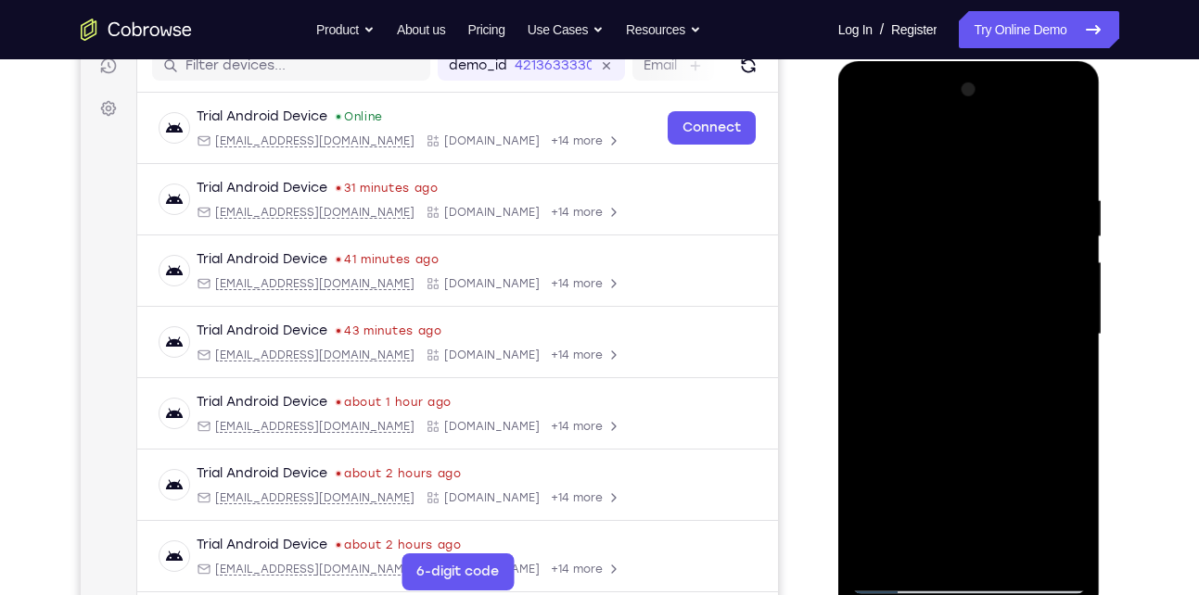
click at [1005, 222] on div at bounding box center [969, 334] width 234 height 519
drag, startPoint x: 970, startPoint y: 323, endPoint x: 998, endPoint y: 146, distance: 178.5
click at [998, 146] on div at bounding box center [969, 334] width 234 height 519
drag, startPoint x: 970, startPoint y: 413, endPoint x: 994, endPoint y: 236, distance: 177.8
click at [994, 236] on div at bounding box center [969, 334] width 234 height 519
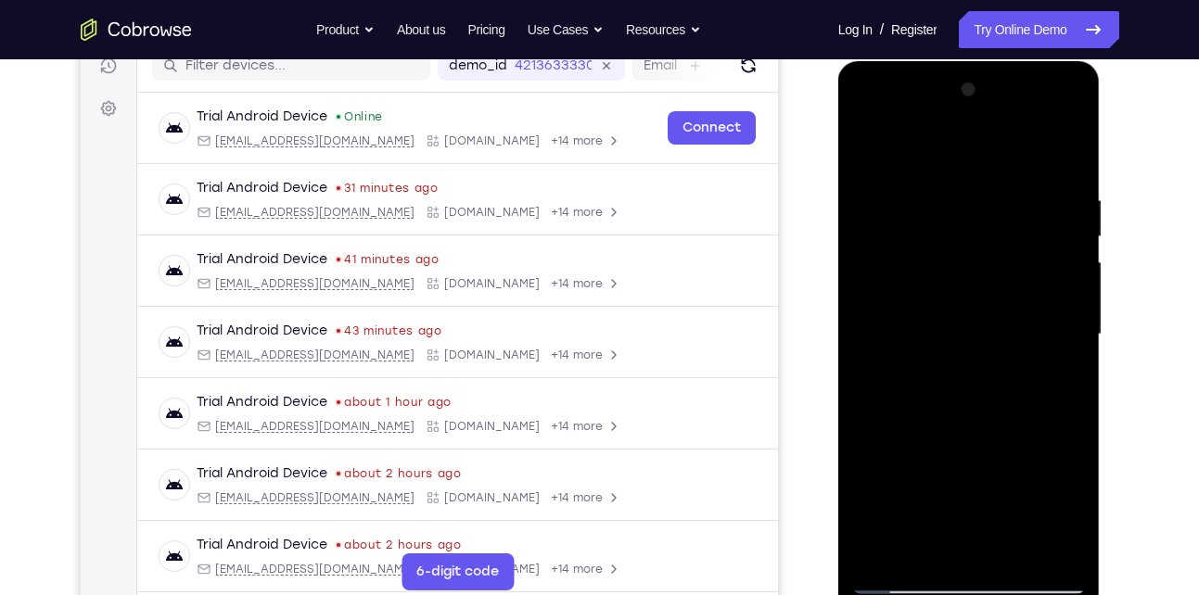
drag, startPoint x: 984, startPoint y: 421, endPoint x: 1003, endPoint y: 351, distance: 72.2
click at [1003, 351] on div at bounding box center [969, 334] width 234 height 519
drag, startPoint x: 993, startPoint y: 420, endPoint x: 1031, endPoint y: 262, distance: 162.1
click at [1031, 262] on div at bounding box center [969, 334] width 234 height 519
drag, startPoint x: 1005, startPoint y: 405, endPoint x: 1036, endPoint y: 194, distance: 213.7
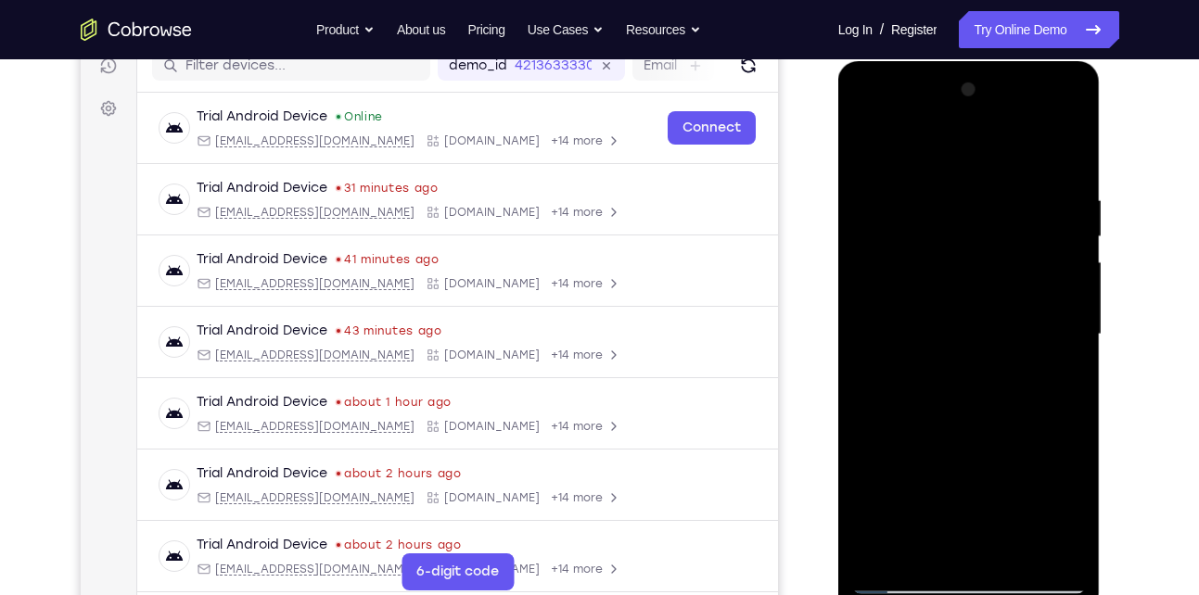
click at [1036, 194] on div at bounding box center [969, 334] width 234 height 519
click at [1070, 208] on div at bounding box center [969, 334] width 234 height 519
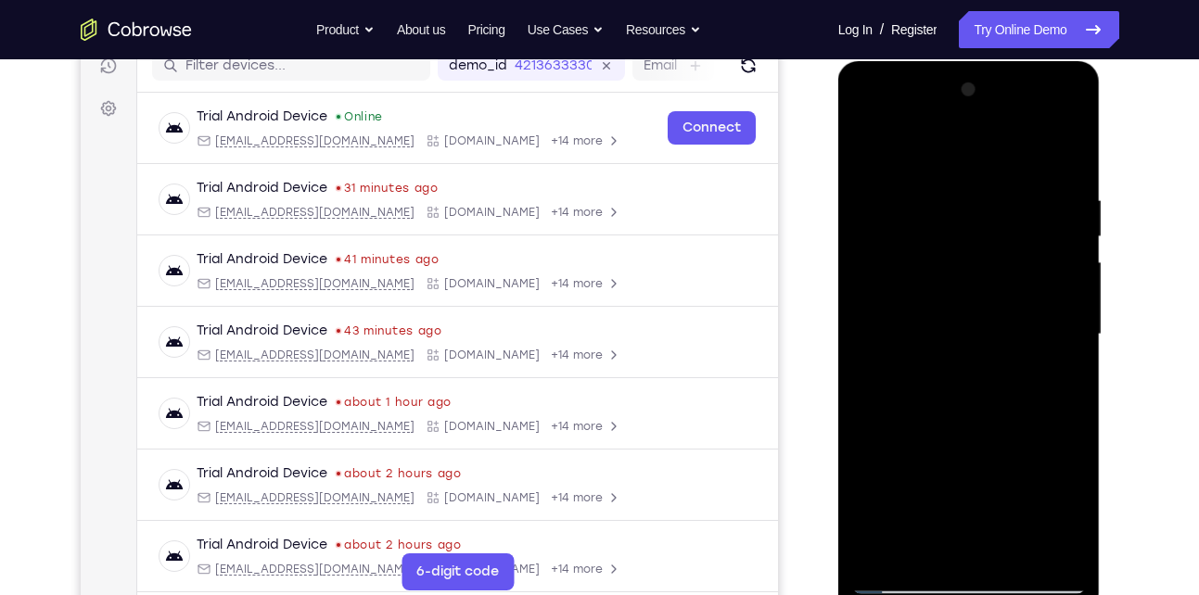
click at [1070, 208] on div at bounding box center [969, 334] width 234 height 519
drag, startPoint x: 937, startPoint y: 366, endPoint x: 989, endPoint y: 178, distance: 195.2
click at [989, 178] on div at bounding box center [969, 334] width 234 height 519
drag, startPoint x: 986, startPoint y: 388, endPoint x: 1049, endPoint y: 163, distance: 233.0
click at [1049, 163] on div at bounding box center [969, 334] width 234 height 519
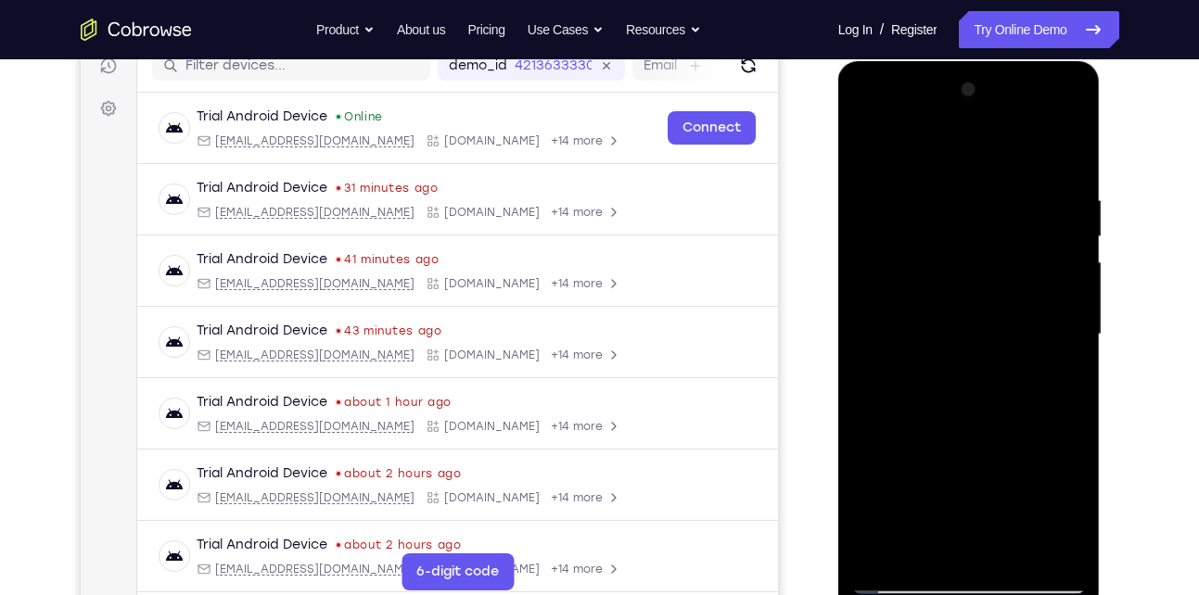
drag, startPoint x: 997, startPoint y: 455, endPoint x: 1012, endPoint y: 297, distance: 159.3
click at [1012, 297] on div at bounding box center [969, 334] width 234 height 519
drag, startPoint x: 1001, startPoint y: 383, endPoint x: 1020, endPoint y: 279, distance: 105.5
click at [1020, 279] on div at bounding box center [969, 334] width 234 height 519
drag, startPoint x: 1009, startPoint y: 375, endPoint x: 1006, endPoint y: 228, distance: 147.4
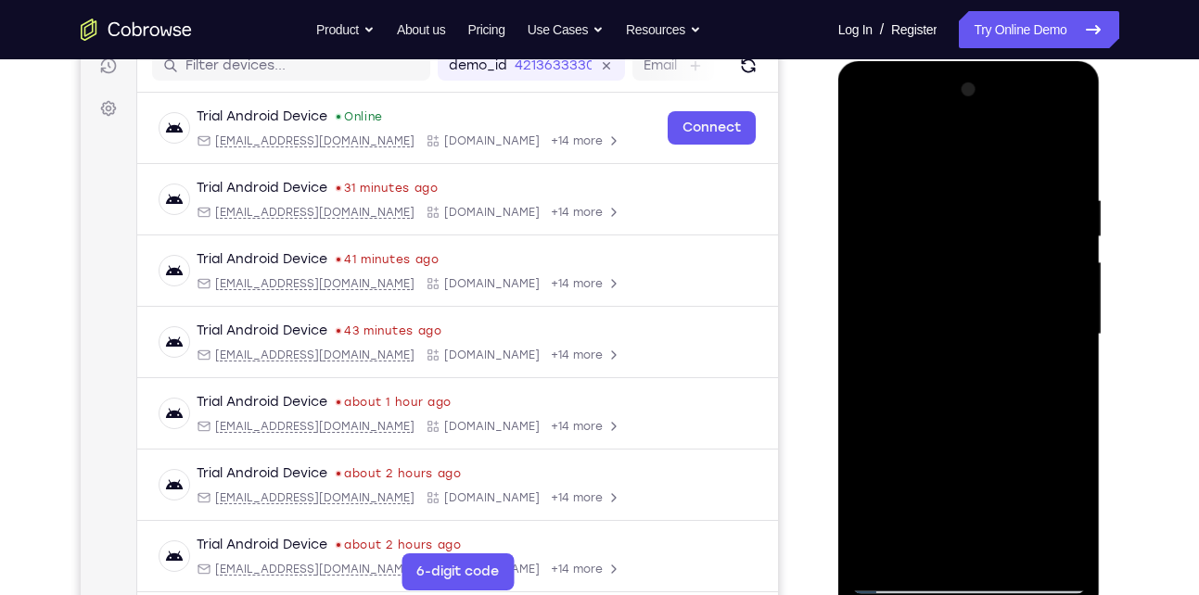
click at [1006, 228] on div at bounding box center [969, 334] width 234 height 519
drag, startPoint x: 995, startPoint y: 419, endPoint x: 1017, endPoint y: 192, distance: 228.2
click at [1017, 192] on div at bounding box center [969, 334] width 234 height 519
drag, startPoint x: 1003, startPoint y: 414, endPoint x: 1023, endPoint y: 248, distance: 168.0
click at [1023, 248] on div at bounding box center [969, 334] width 234 height 519
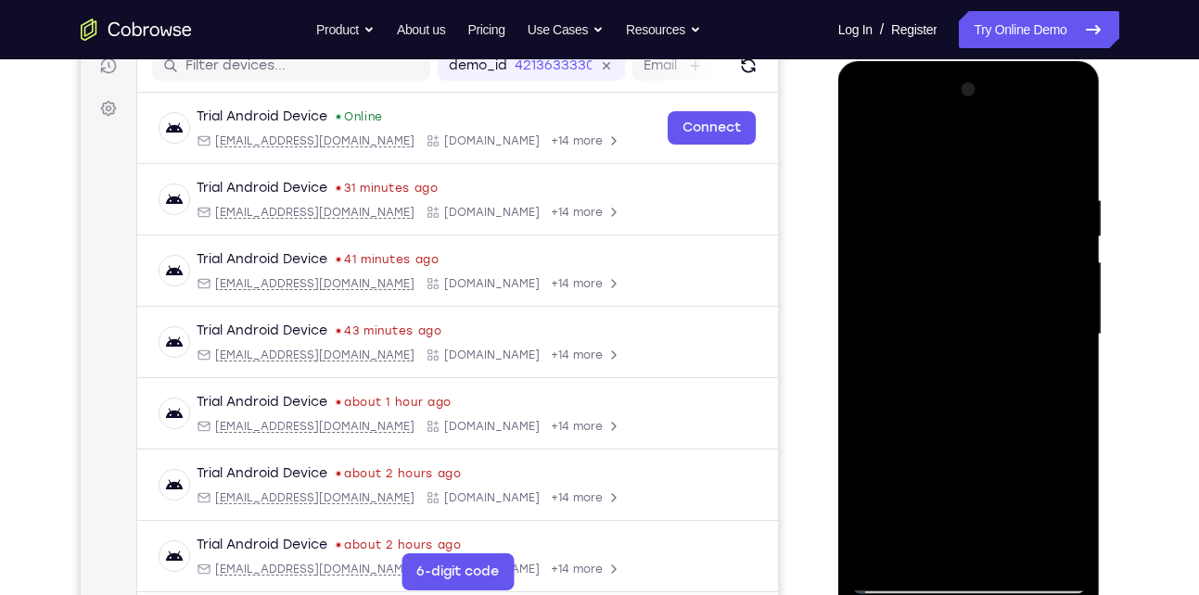
drag, startPoint x: 998, startPoint y: 410, endPoint x: 1012, endPoint y: 267, distance: 143.4
click at [1012, 267] on div at bounding box center [969, 334] width 234 height 519
drag, startPoint x: 1001, startPoint y: 384, endPoint x: 1053, endPoint y: 170, distance: 220.4
click at [1053, 170] on div at bounding box center [969, 334] width 234 height 519
drag, startPoint x: 1019, startPoint y: 388, endPoint x: 1024, endPoint y: 238, distance: 150.3
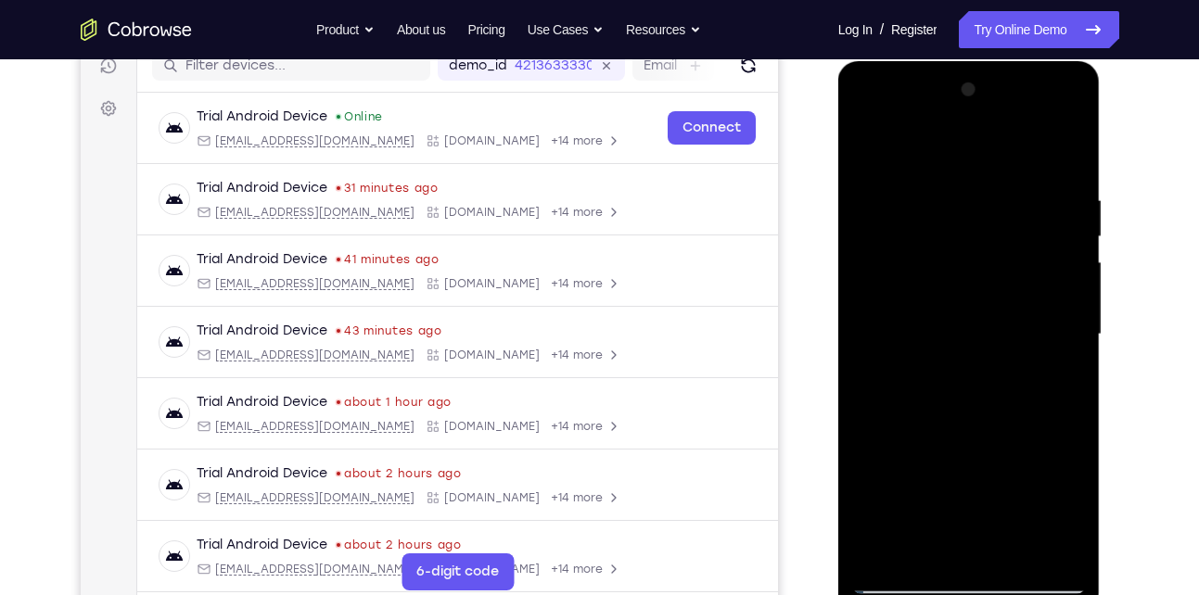
click at [1024, 238] on div at bounding box center [969, 334] width 234 height 519
drag, startPoint x: 1000, startPoint y: 430, endPoint x: 993, endPoint y: 204, distance: 226.3
click at [993, 204] on div at bounding box center [969, 334] width 234 height 519
drag, startPoint x: 990, startPoint y: 417, endPoint x: 992, endPoint y: 267, distance: 150.2
click at [992, 267] on div at bounding box center [969, 334] width 234 height 519
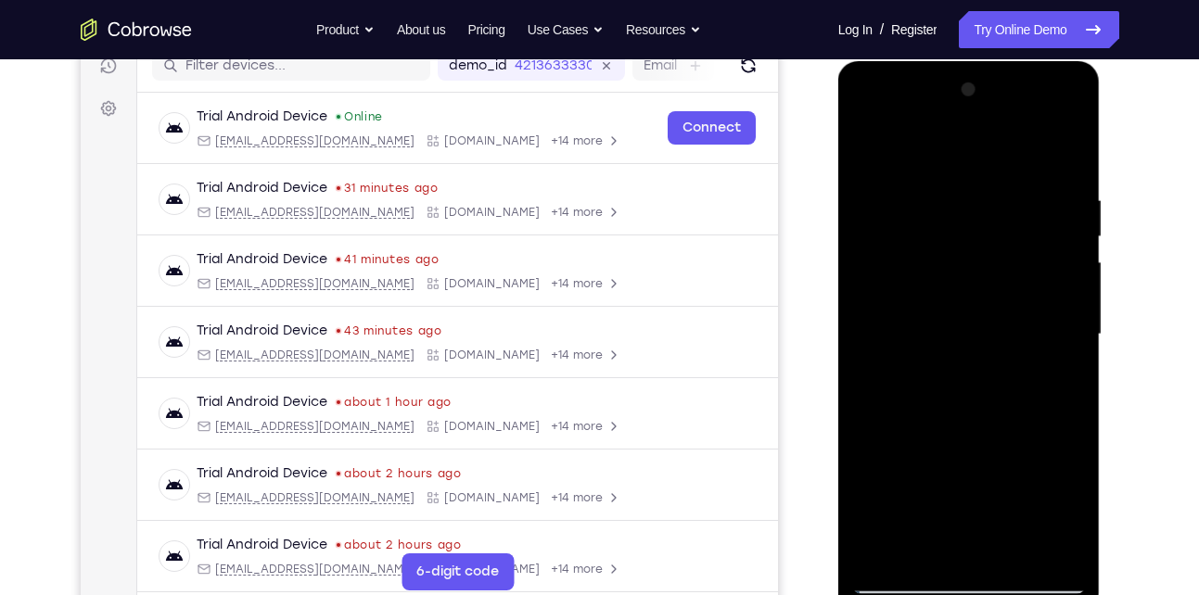
drag, startPoint x: 982, startPoint y: 507, endPoint x: 987, endPoint y: 227, distance: 280.0
click at [987, 227] on div at bounding box center [969, 334] width 234 height 519
drag, startPoint x: 987, startPoint y: 445, endPoint x: 978, endPoint y: 175, distance: 269.9
click at [978, 175] on div at bounding box center [969, 334] width 234 height 519
drag, startPoint x: 984, startPoint y: 393, endPoint x: 998, endPoint y: 169, distance: 224.8
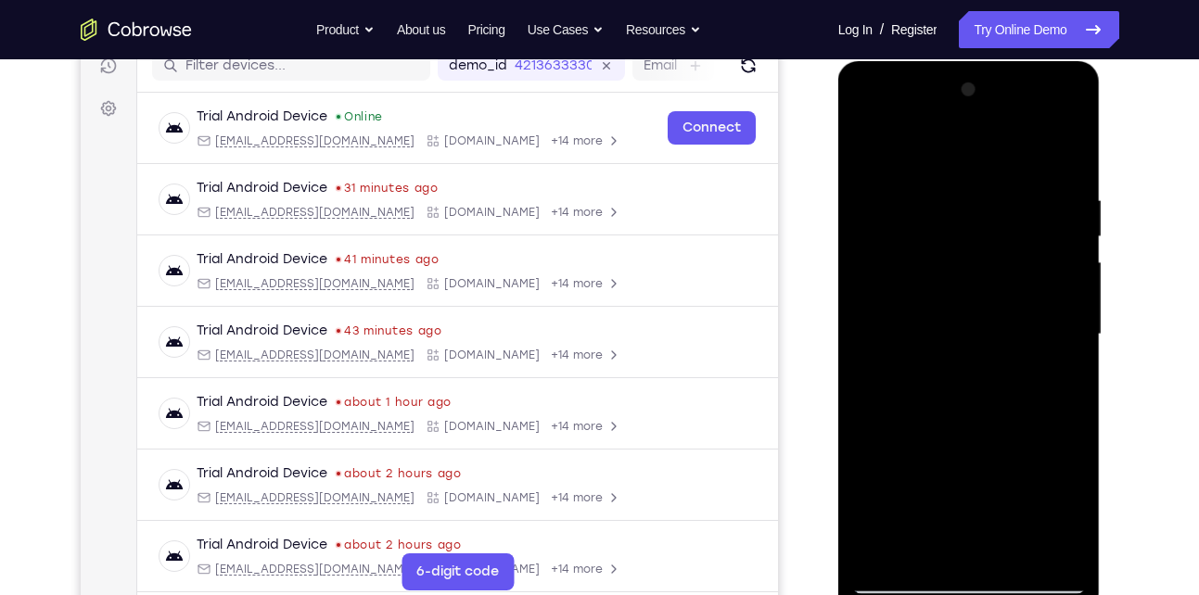
click at [998, 169] on div at bounding box center [969, 334] width 234 height 519
drag, startPoint x: 989, startPoint y: 394, endPoint x: 1004, endPoint y: 240, distance: 154.6
click at [1004, 240] on div at bounding box center [969, 334] width 234 height 519
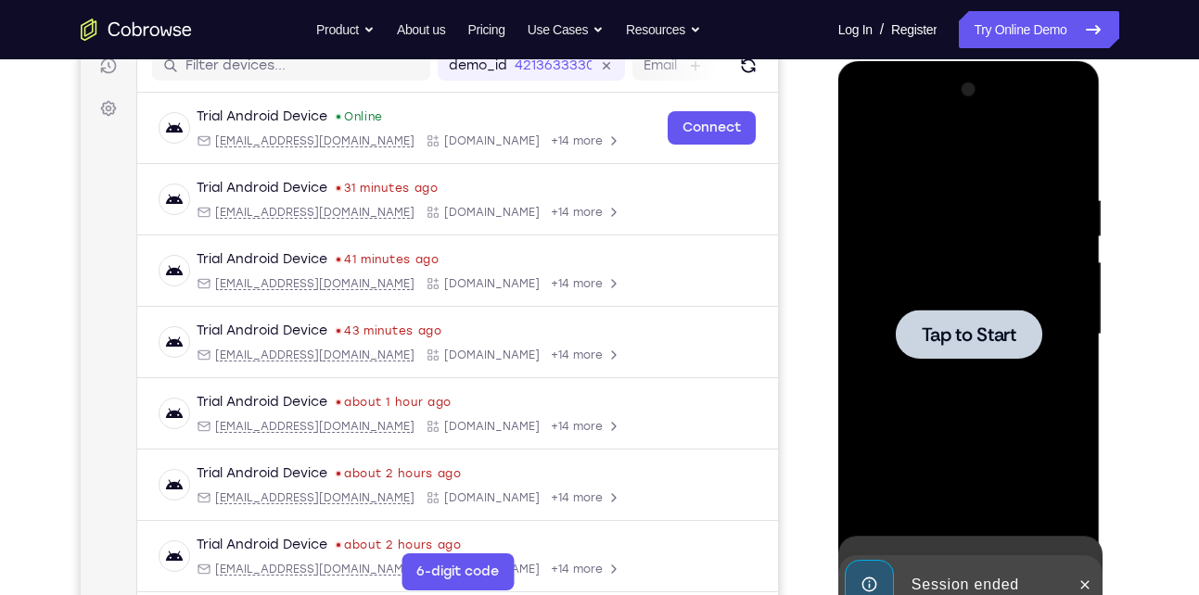
drag, startPoint x: 1014, startPoint y: 370, endPoint x: 1037, endPoint y: 200, distance: 171.2
click at [1037, 200] on div at bounding box center [969, 334] width 234 height 519
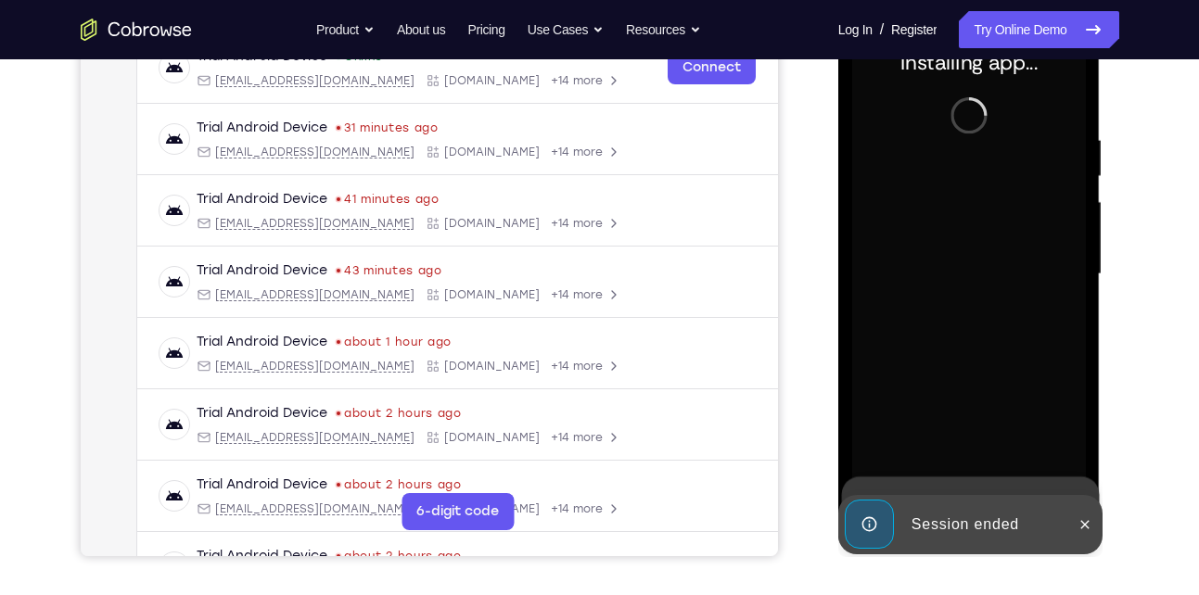
scroll to position [315, 0]
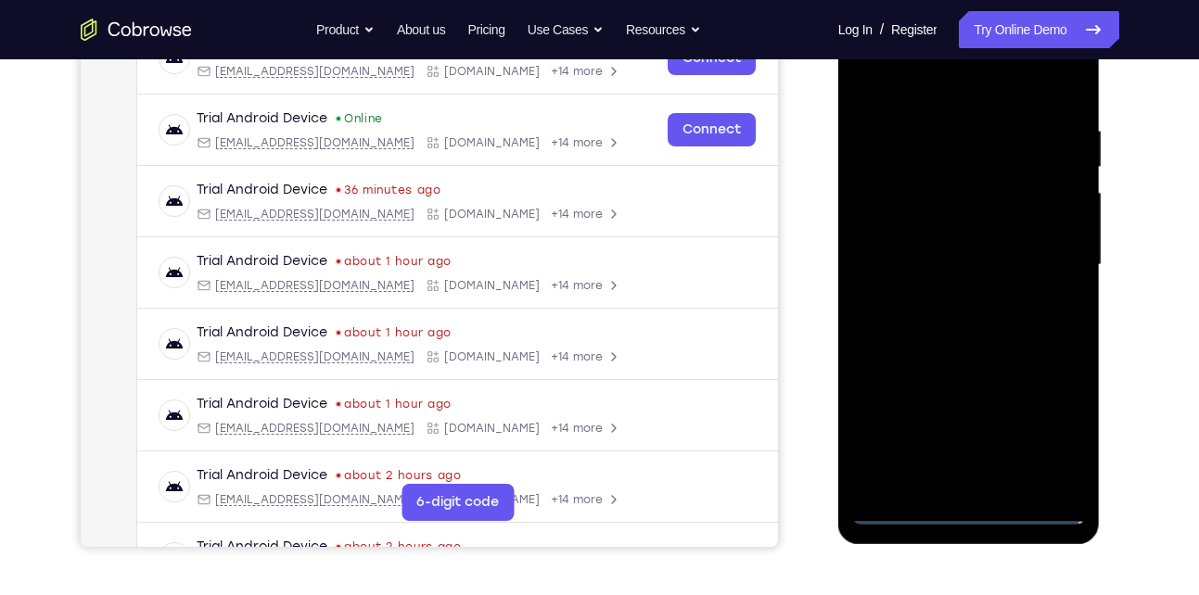
click at [972, 511] on div at bounding box center [969, 265] width 234 height 519
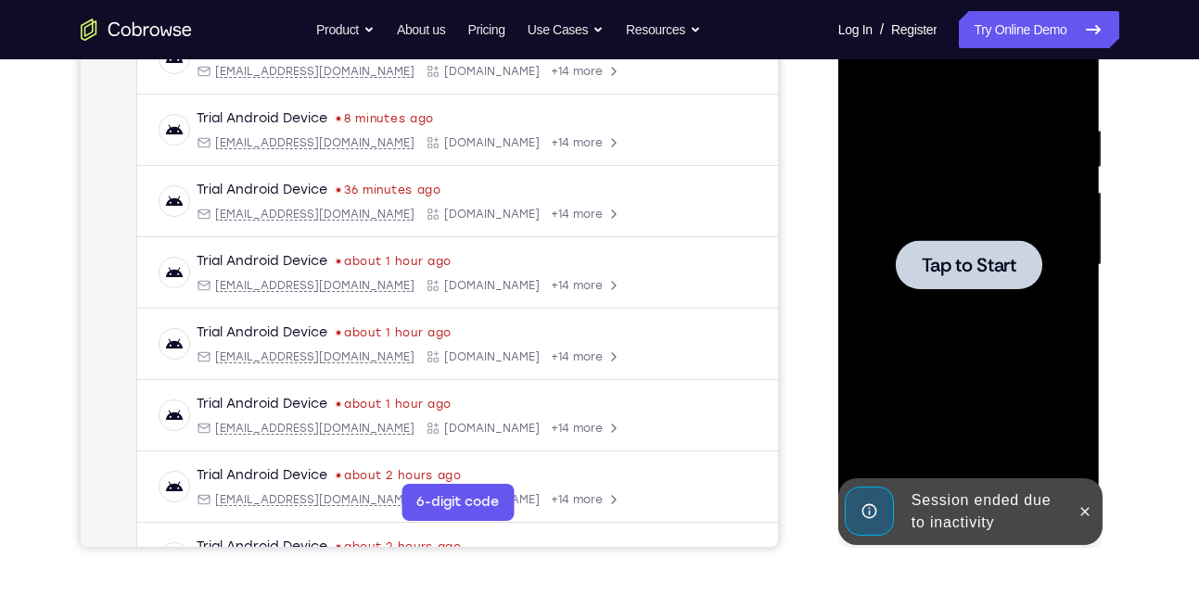
click at [936, 260] on span "Tap to Start" at bounding box center [968, 265] width 95 height 19
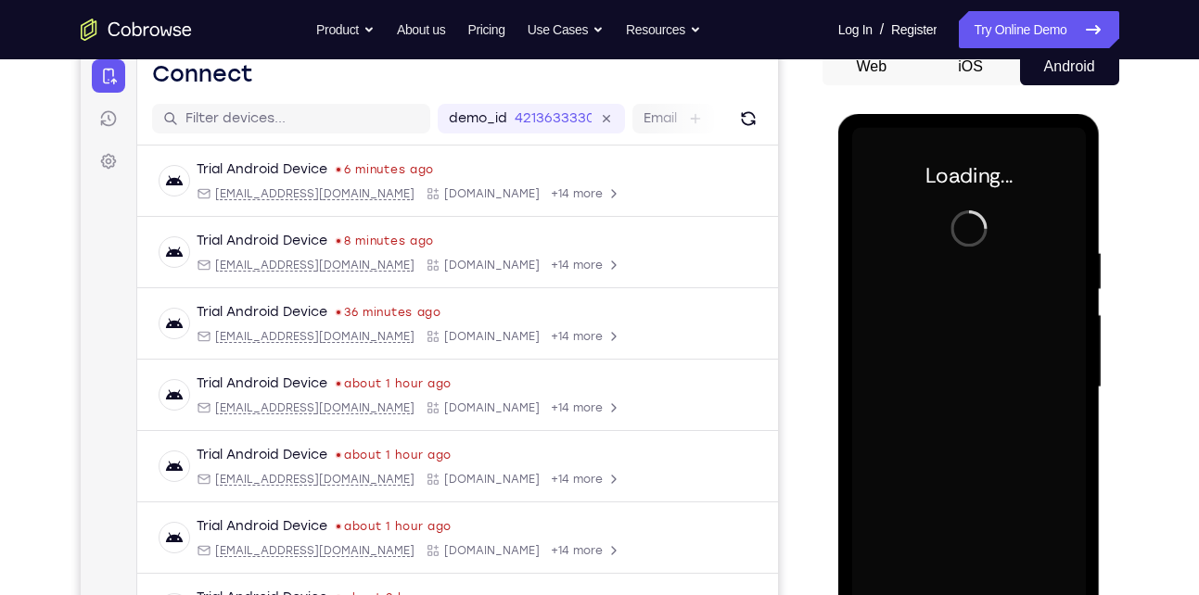
scroll to position [192, 0]
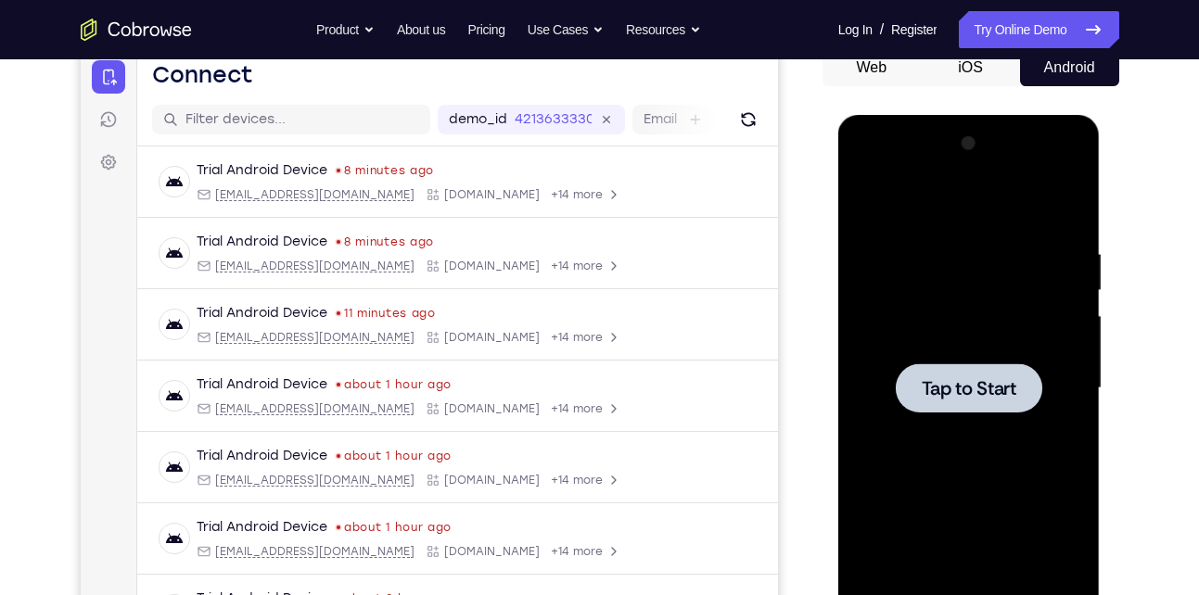
click at [974, 416] on div at bounding box center [969, 388] width 234 height 519
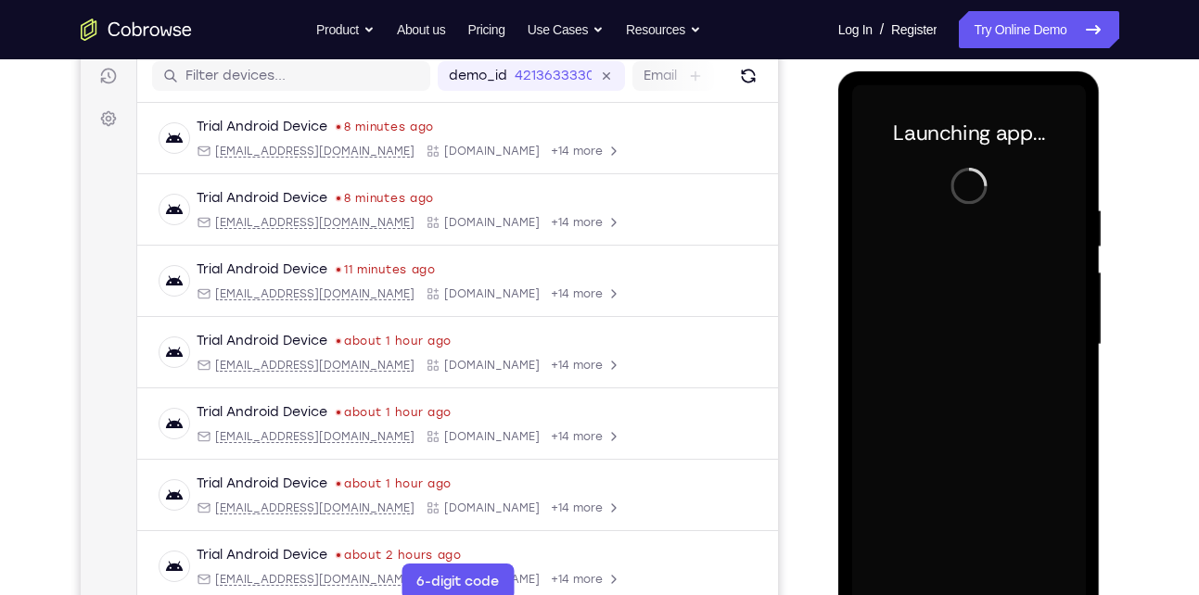
scroll to position [236, 0]
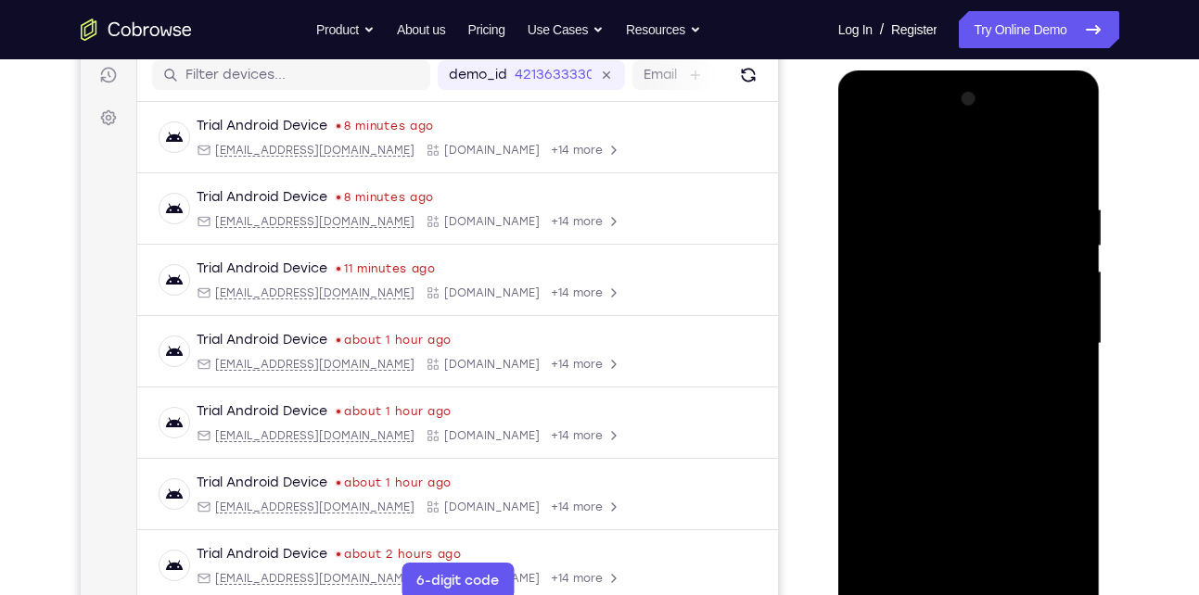
click at [921, 414] on div at bounding box center [969, 343] width 234 height 519
click at [969, 586] on div at bounding box center [969, 343] width 234 height 519
click at [1042, 525] on div at bounding box center [969, 343] width 234 height 519
click at [948, 153] on div at bounding box center [969, 343] width 234 height 519
click at [1051, 343] on div at bounding box center [969, 343] width 234 height 519
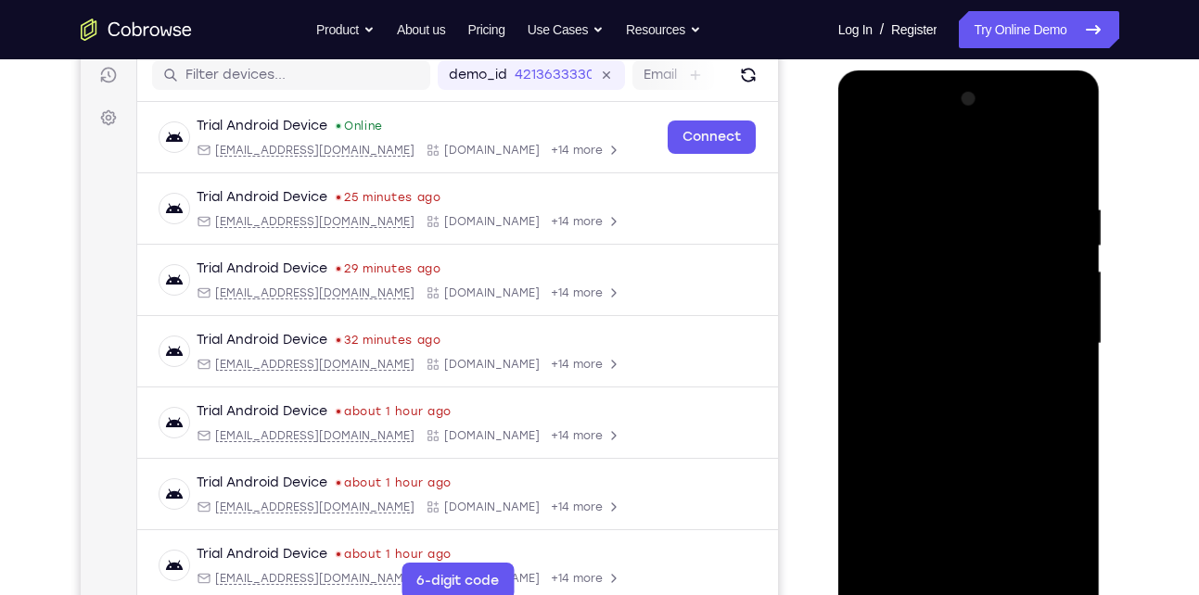
click at [949, 377] on div at bounding box center [969, 343] width 234 height 519
click at [953, 323] on div at bounding box center [969, 343] width 234 height 519
click at [930, 311] on div at bounding box center [969, 343] width 234 height 519
click at [951, 342] on div at bounding box center [969, 343] width 234 height 519
click at [936, 397] on div at bounding box center [969, 343] width 234 height 519
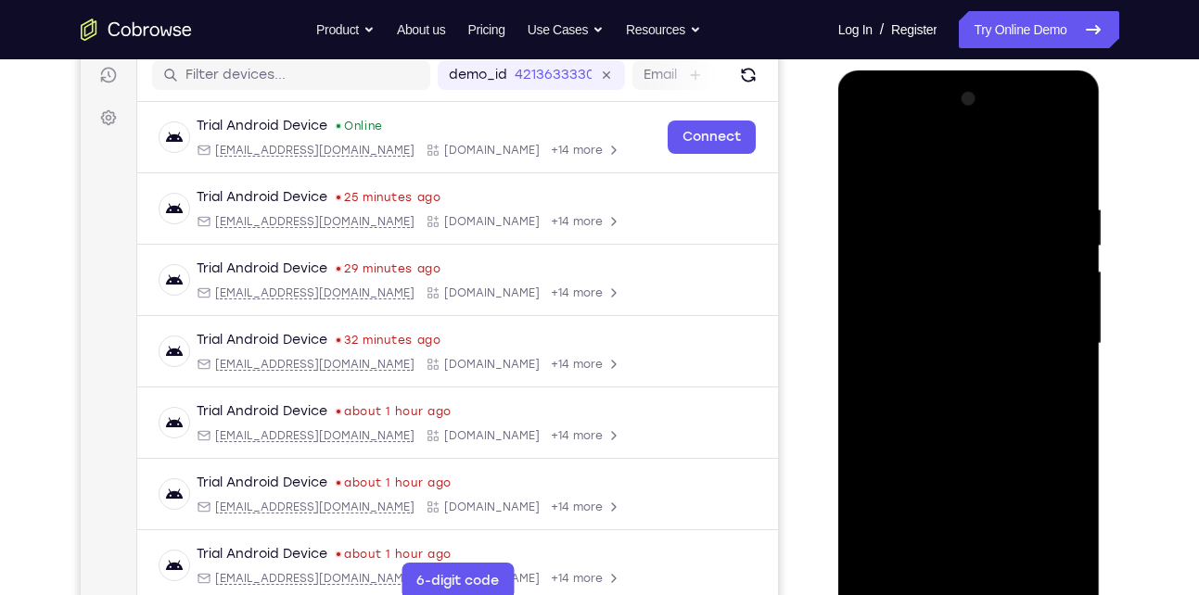
click at [995, 396] on div at bounding box center [969, 343] width 234 height 519
click at [960, 549] on div at bounding box center [969, 343] width 234 height 519
click at [1050, 159] on div at bounding box center [969, 343] width 234 height 519
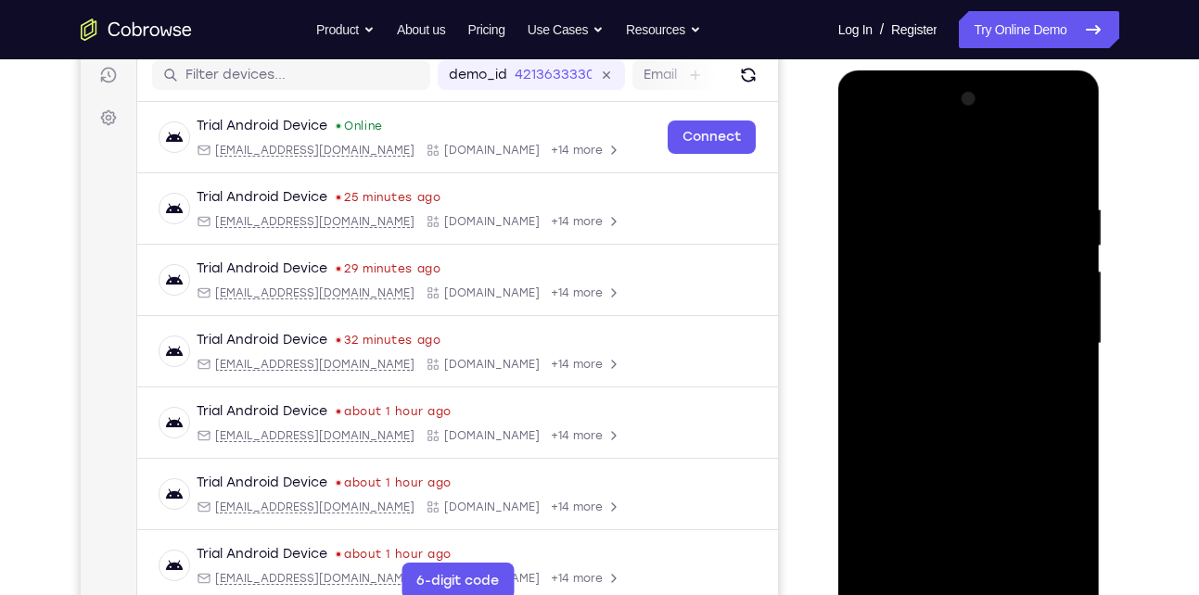
click at [1064, 191] on div at bounding box center [969, 343] width 234 height 519
click at [968, 553] on div at bounding box center [969, 343] width 234 height 519
click at [906, 591] on div at bounding box center [969, 343] width 234 height 519
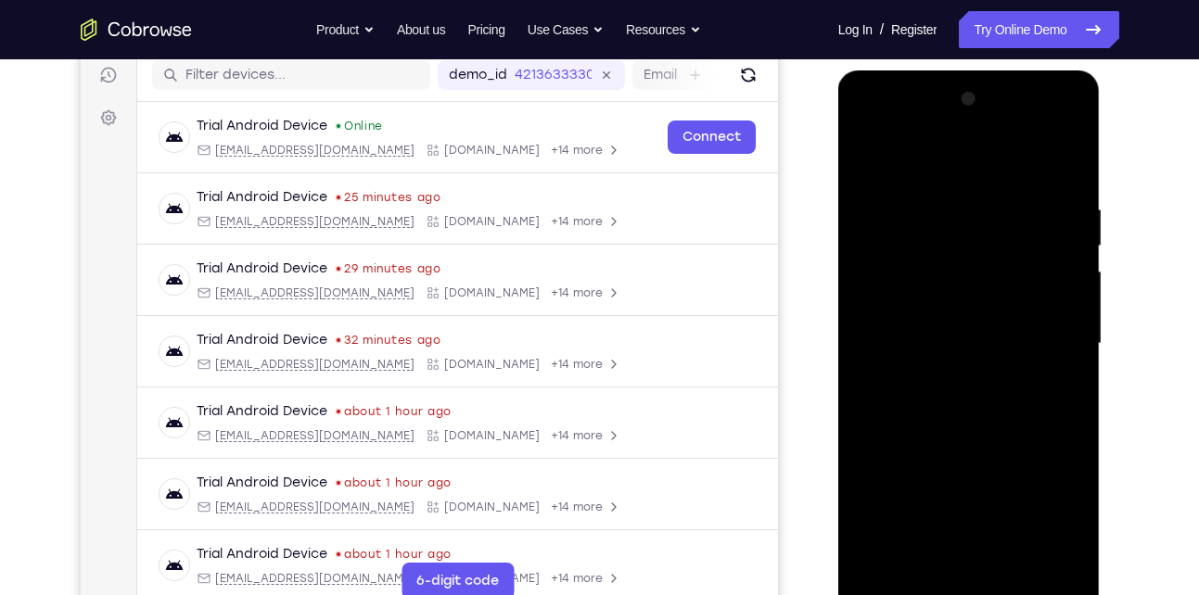
click at [910, 584] on div at bounding box center [969, 343] width 234 height 519
click at [886, 302] on div at bounding box center [969, 343] width 234 height 519
click at [974, 431] on div at bounding box center [969, 343] width 234 height 519
drag, startPoint x: 948, startPoint y: 418, endPoint x: 962, endPoint y: 218, distance: 200.7
click at [962, 218] on div at bounding box center [969, 343] width 234 height 519
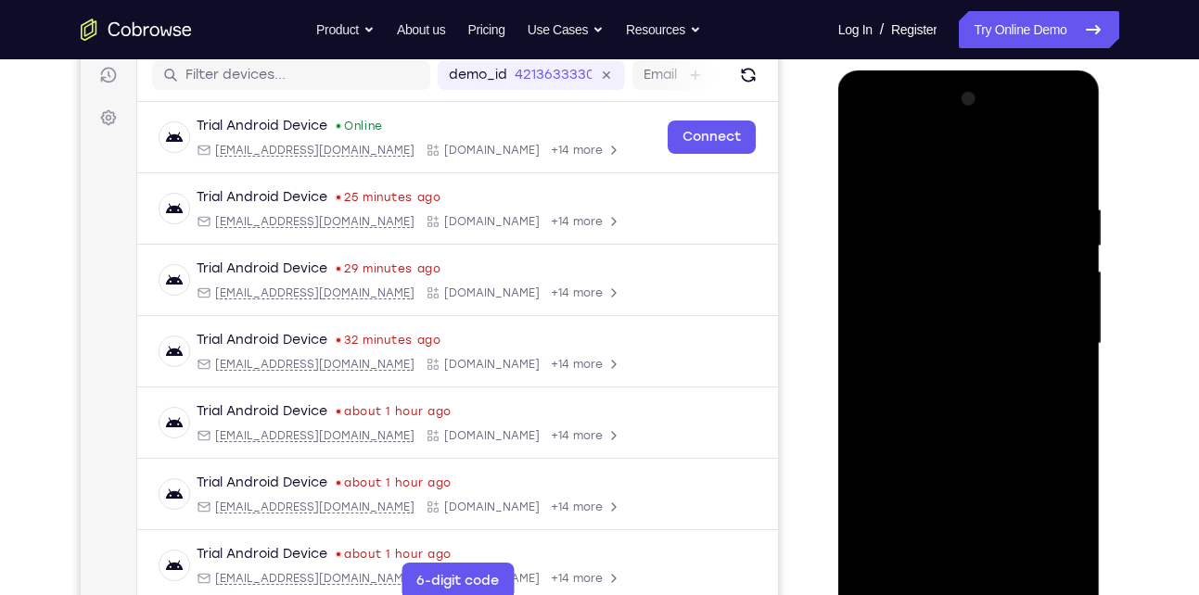
click at [1013, 561] on div at bounding box center [969, 343] width 234 height 519
click at [975, 447] on div at bounding box center [969, 343] width 234 height 519
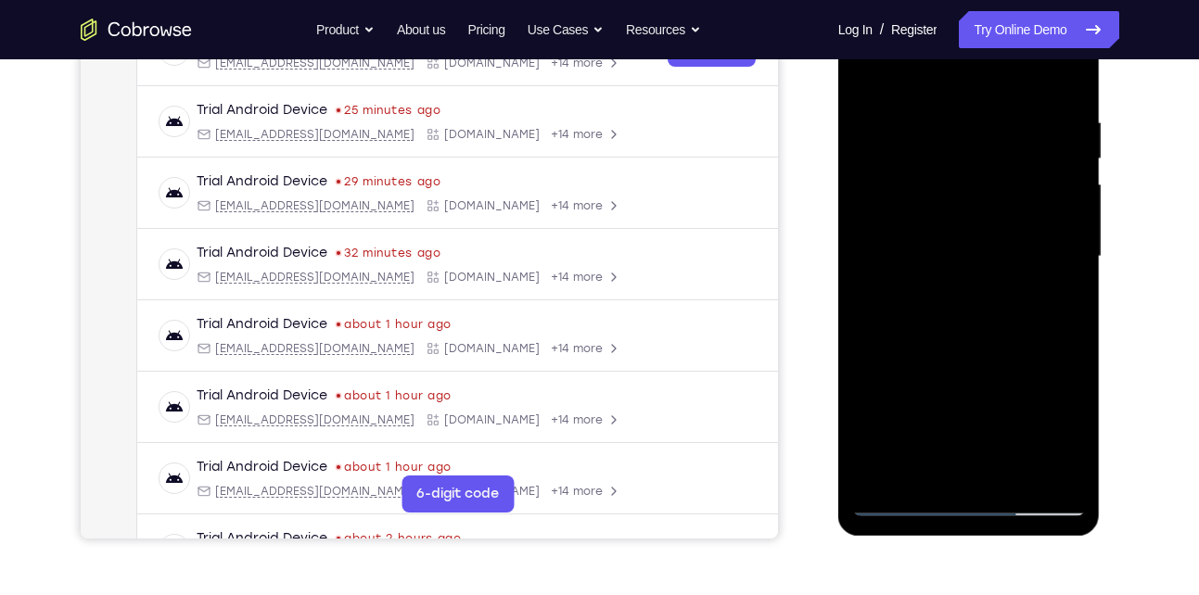
scroll to position [324, 0]
click at [893, 497] on div at bounding box center [969, 255] width 234 height 519
click at [878, 467] on div at bounding box center [969, 255] width 234 height 519
click at [941, 101] on div at bounding box center [969, 255] width 234 height 519
click at [1050, 299] on div at bounding box center [969, 255] width 234 height 519
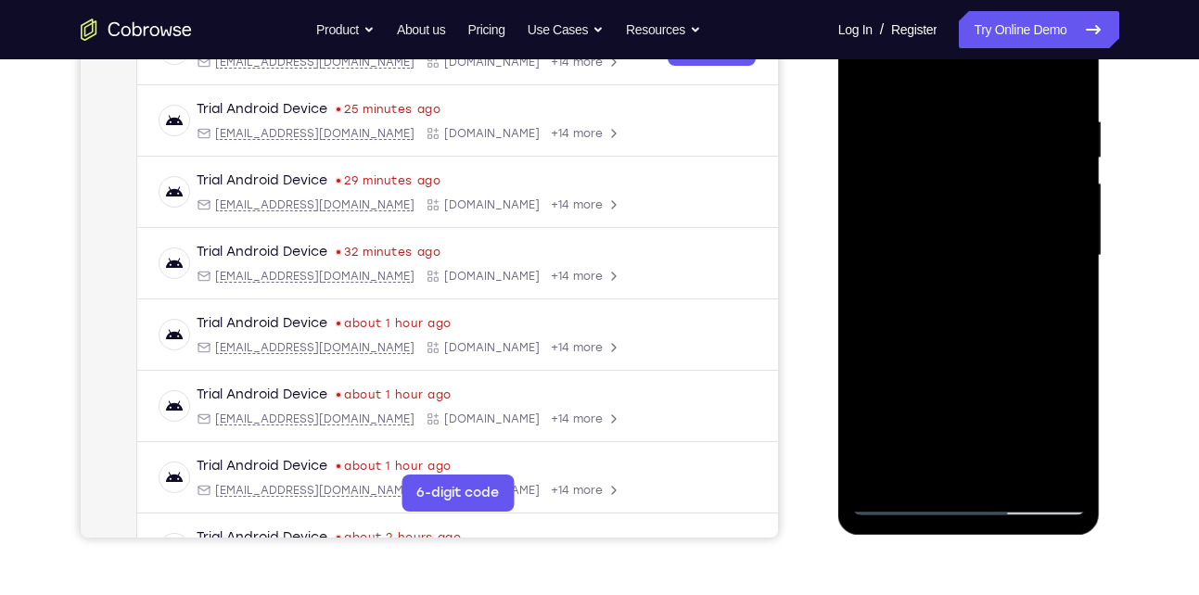
click at [1038, 466] on div at bounding box center [969, 255] width 234 height 519
click at [1057, 222] on div at bounding box center [969, 255] width 234 height 519
click at [870, 229] on div at bounding box center [969, 255] width 234 height 519
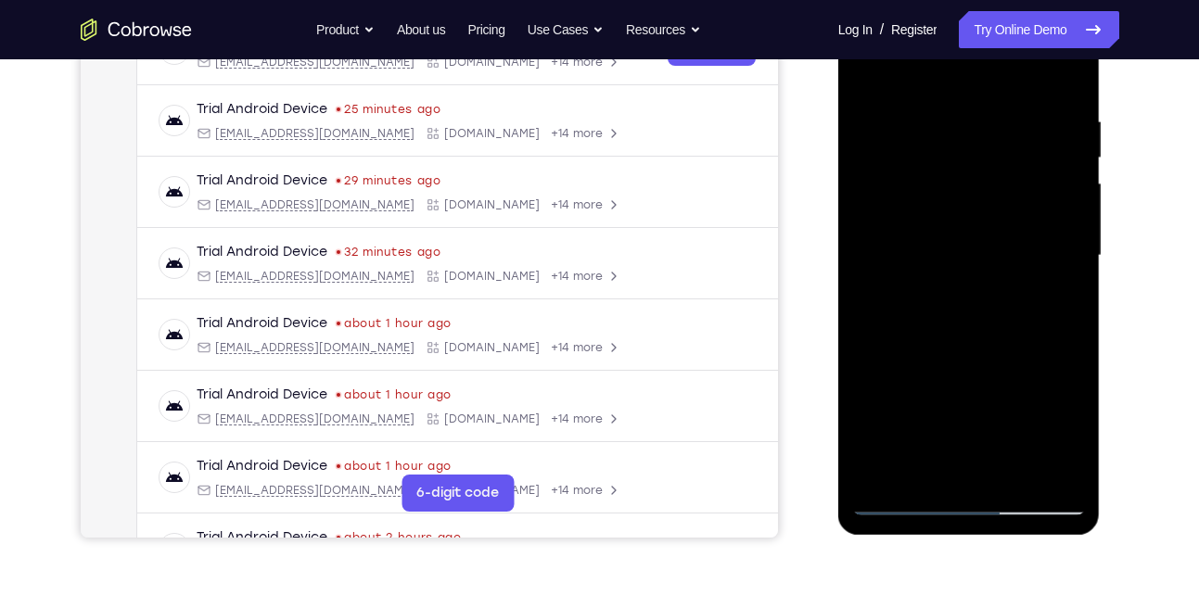
click at [870, 229] on div at bounding box center [969, 255] width 234 height 519
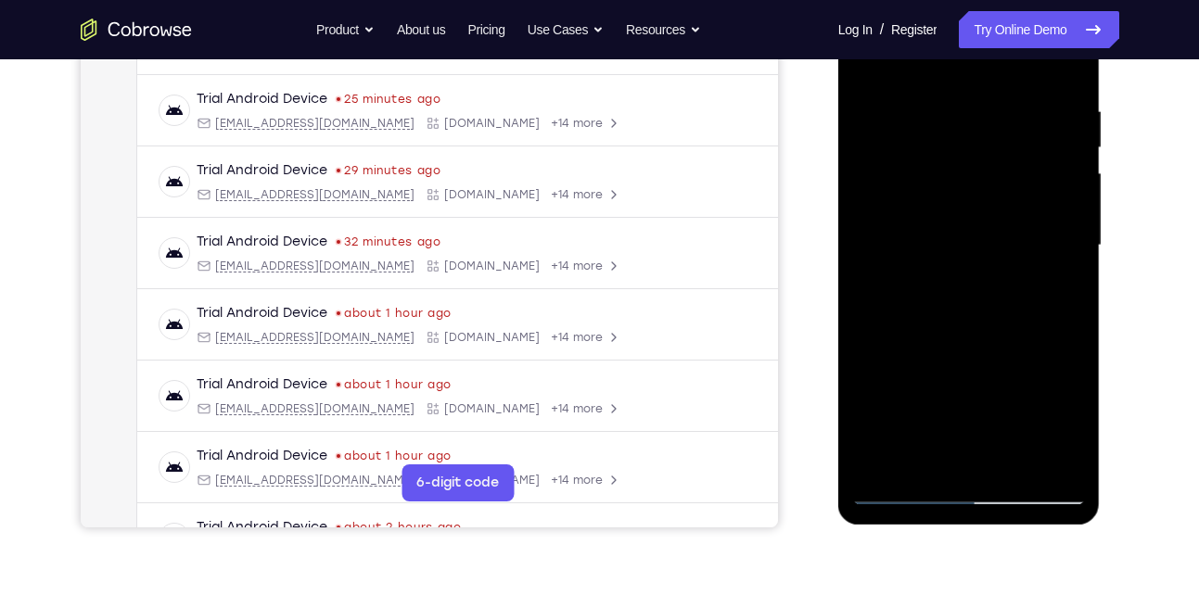
scroll to position [333, 0]
drag, startPoint x: 1033, startPoint y: 265, endPoint x: 1045, endPoint y: 179, distance: 87.1
click at [1045, 179] on div at bounding box center [969, 247] width 234 height 519
click at [1064, 65] on div at bounding box center [969, 247] width 234 height 519
click at [1051, 97] on div at bounding box center [969, 247] width 234 height 519
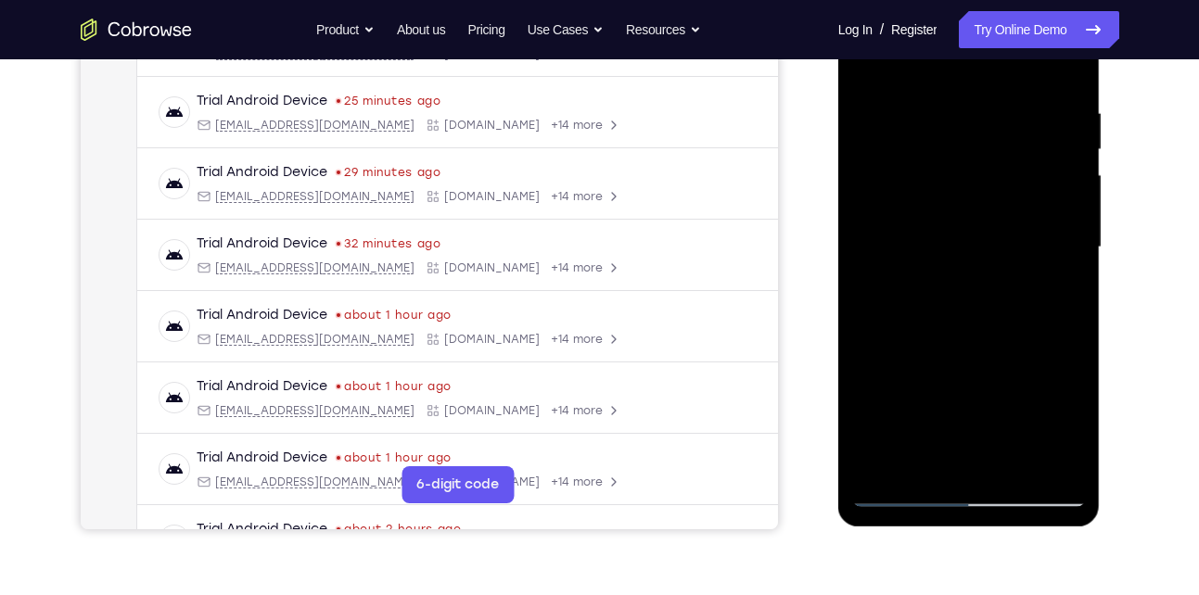
click at [1068, 274] on div at bounding box center [969, 247] width 234 height 519
click at [1064, 64] on div at bounding box center [969, 247] width 234 height 519
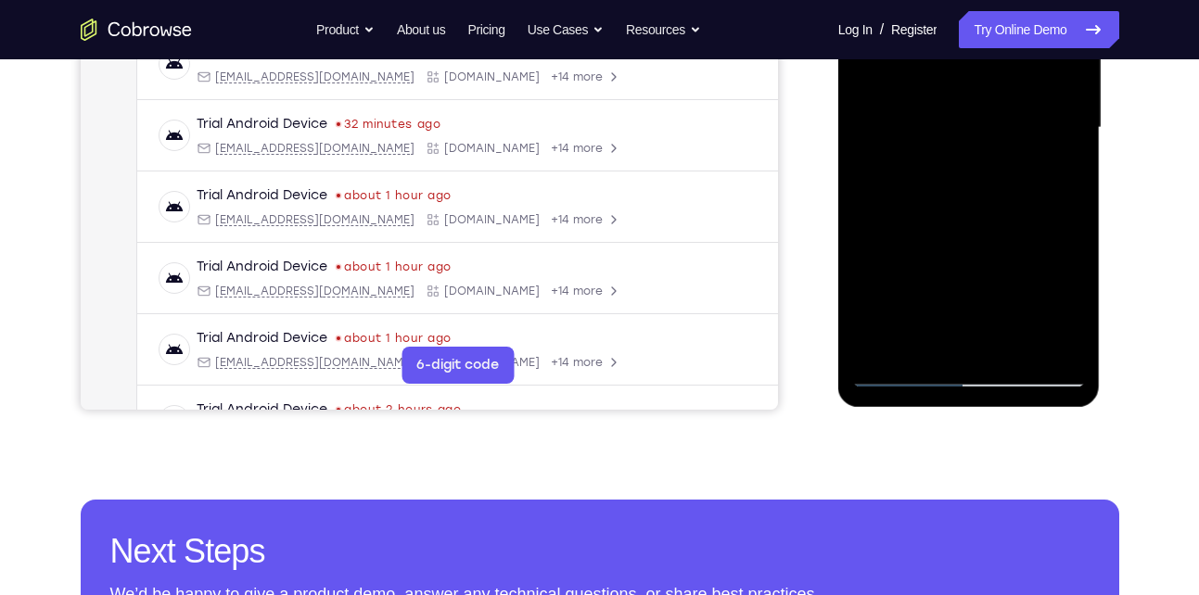
scroll to position [454, 0]
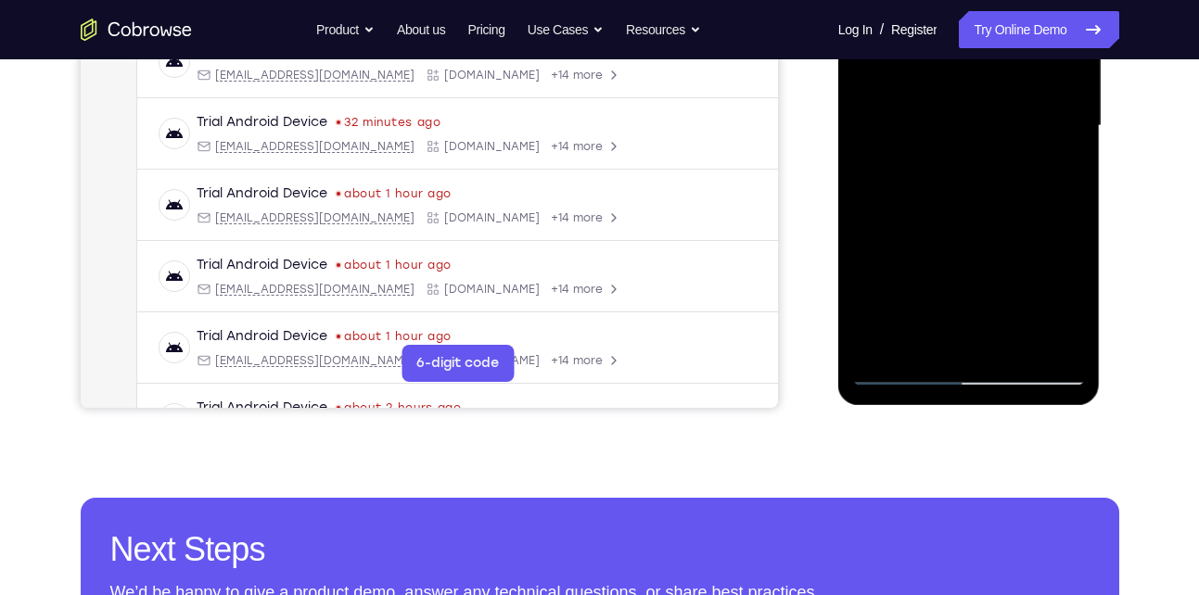
click at [925, 347] on div at bounding box center [969, 126] width 234 height 519
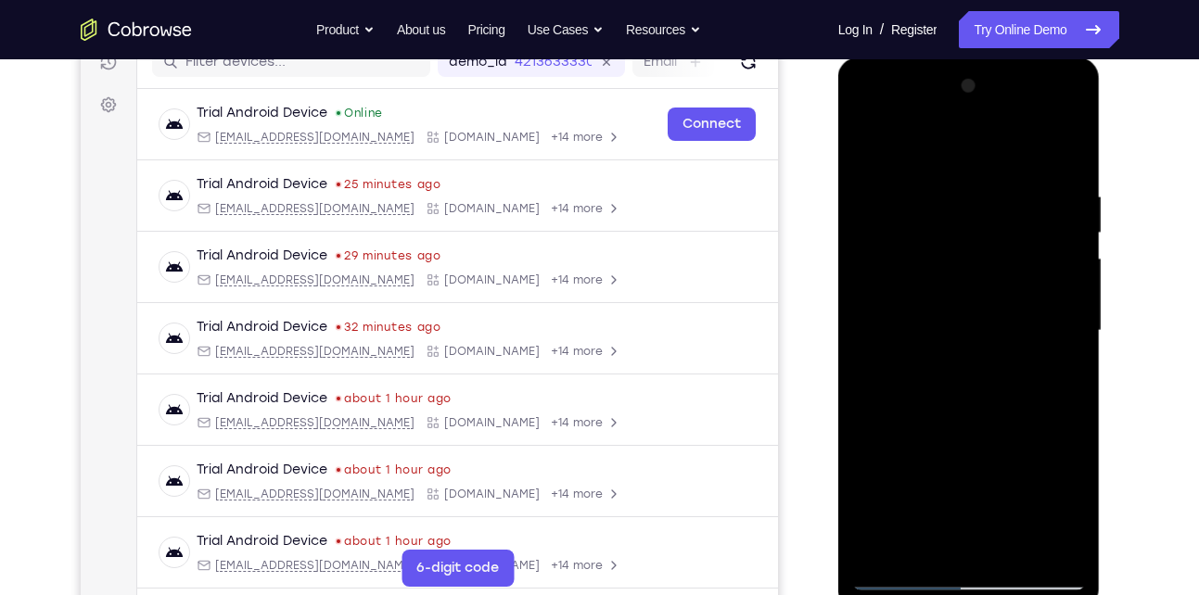
scroll to position [248, 0]
click at [966, 142] on div at bounding box center [969, 331] width 234 height 519
click at [912, 232] on div at bounding box center [969, 331] width 234 height 519
click at [861, 189] on div at bounding box center [969, 331] width 234 height 519
click at [1010, 283] on div at bounding box center [969, 331] width 234 height 519
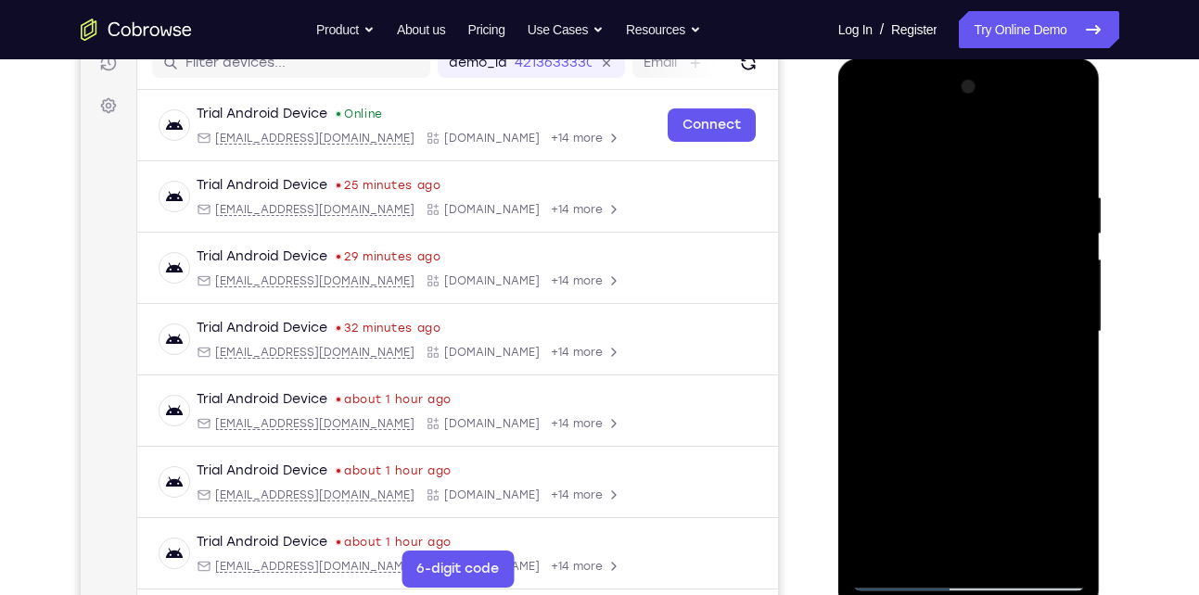
click at [913, 273] on div at bounding box center [969, 331] width 234 height 519
click at [915, 373] on div at bounding box center [969, 331] width 234 height 519
drag, startPoint x: 915, startPoint y: 373, endPoint x: 934, endPoint y: 275, distance: 99.1
click at [934, 275] on div at bounding box center [969, 331] width 234 height 519
click at [1043, 298] on div at bounding box center [969, 331] width 234 height 519
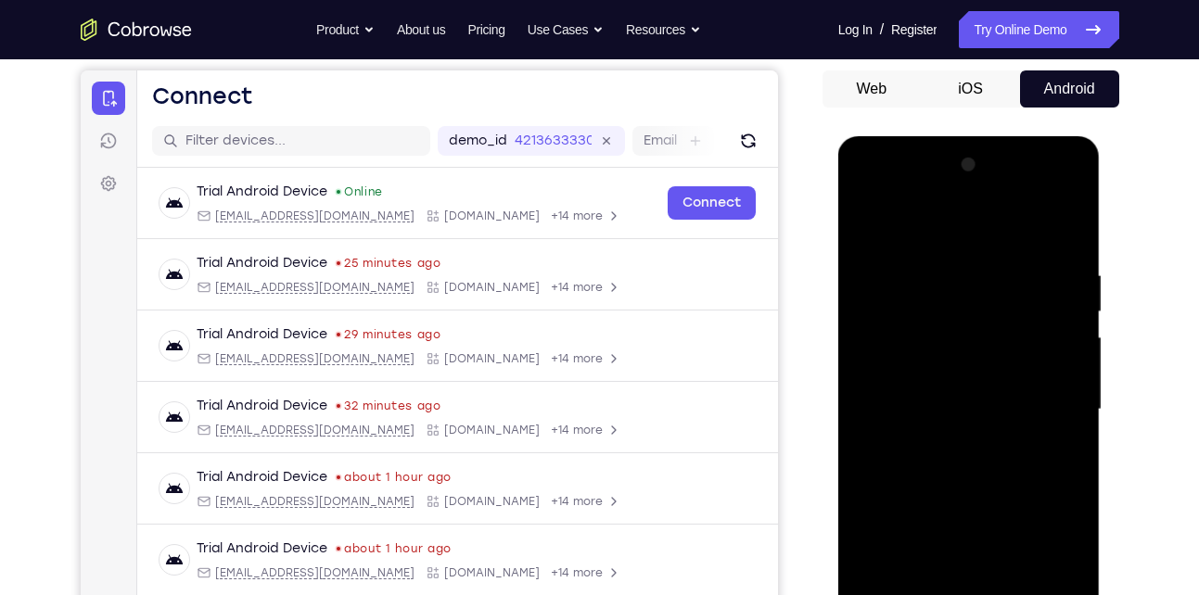
scroll to position [167, 0]
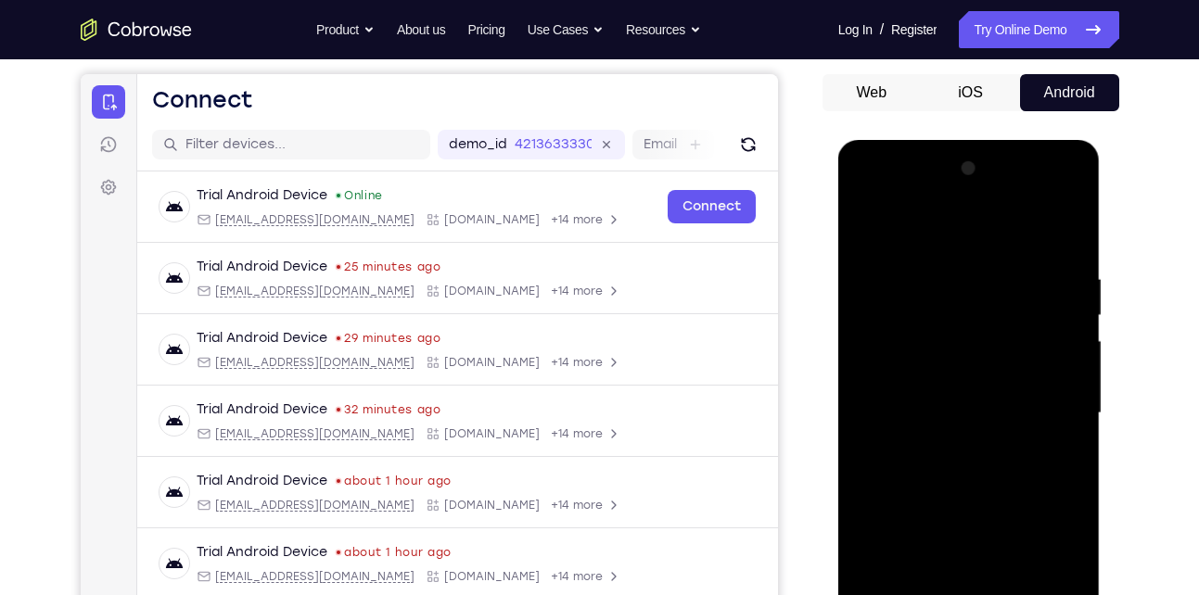
drag, startPoint x: 955, startPoint y: 302, endPoint x: 977, endPoint y: 412, distance: 111.6
click at [977, 412] on div at bounding box center [969, 413] width 234 height 519
drag, startPoint x: 977, startPoint y: 458, endPoint x: 985, endPoint y: 323, distance: 135.6
click at [985, 323] on div at bounding box center [969, 413] width 234 height 519
drag, startPoint x: 972, startPoint y: 456, endPoint x: 963, endPoint y: 304, distance: 152.3
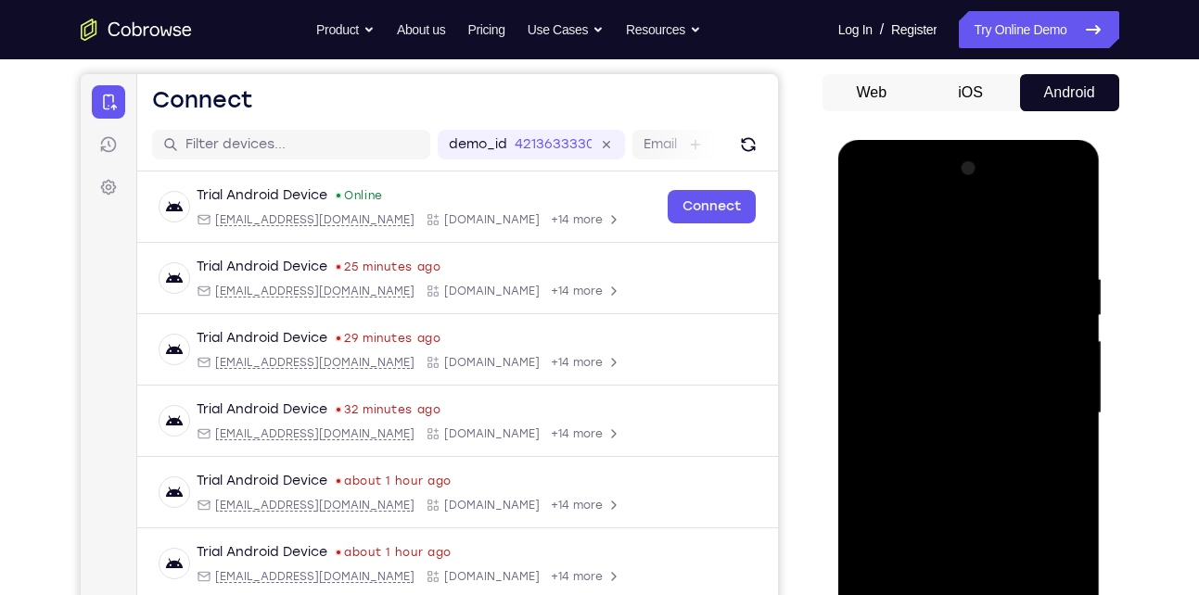
click at [963, 304] on div at bounding box center [969, 413] width 234 height 519
drag, startPoint x: 958, startPoint y: 497, endPoint x: 976, endPoint y: 346, distance: 152.2
click at [976, 346] on div at bounding box center [969, 413] width 234 height 519
drag, startPoint x: 962, startPoint y: 517, endPoint x: 966, endPoint y: 342, distance: 175.3
click at [966, 342] on div at bounding box center [969, 413] width 234 height 519
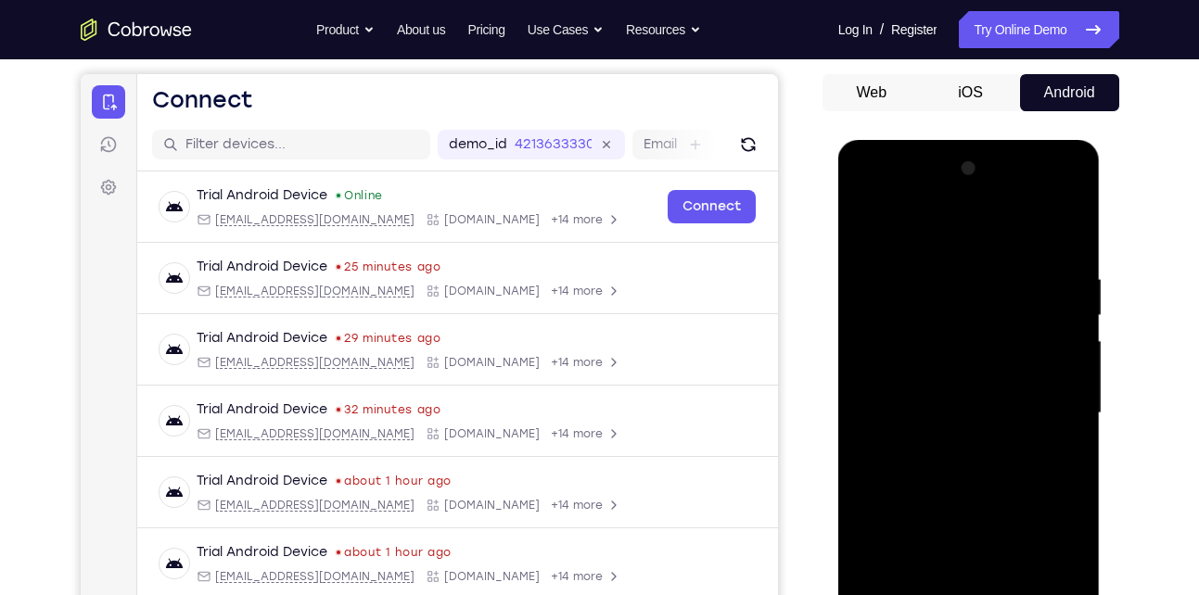
drag, startPoint x: 966, startPoint y: 462, endPoint x: 973, endPoint y: 288, distance: 173.5
click at [973, 288] on div at bounding box center [969, 413] width 234 height 519
drag, startPoint x: 959, startPoint y: 395, endPoint x: 969, endPoint y: 275, distance: 120.0
click at [969, 275] on div at bounding box center [969, 413] width 234 height 519
drag, startPoint x: 957, startPoint y: 414, endPoint x: 955, endPoint y: 262, distance: 152.0
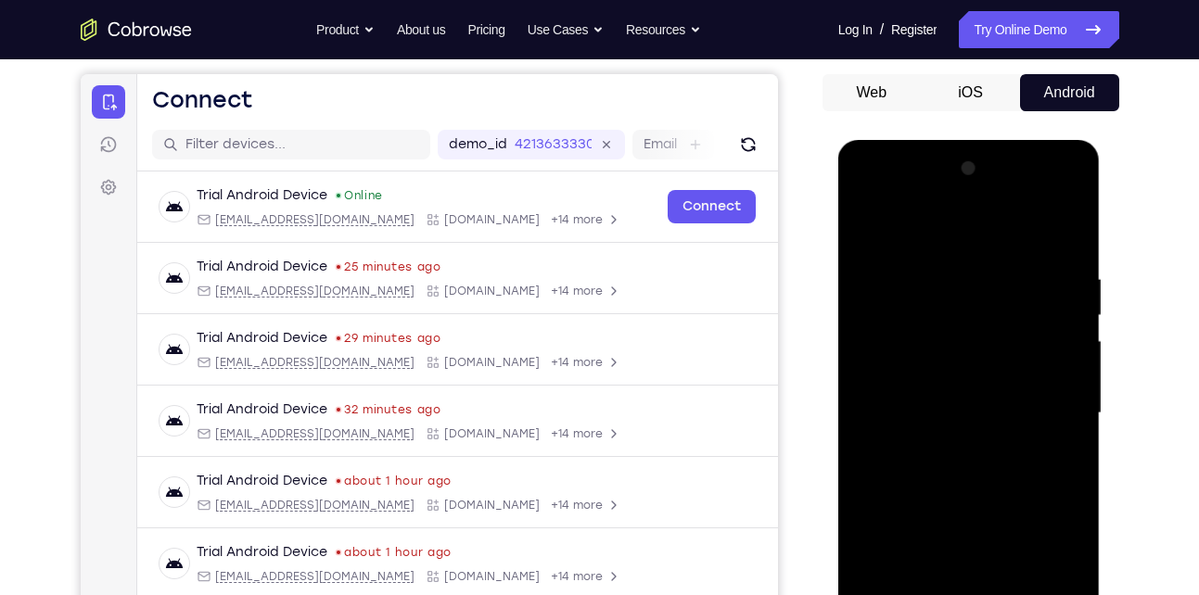
click at [955, 262] on div at bounding box center [969, 413] width 234 height 519
click at [868, 218] on div at bounding box center [969, 413] width 234 height 519
click at [865, 228] on div at bounding box center [969, 413] width 234 height 519
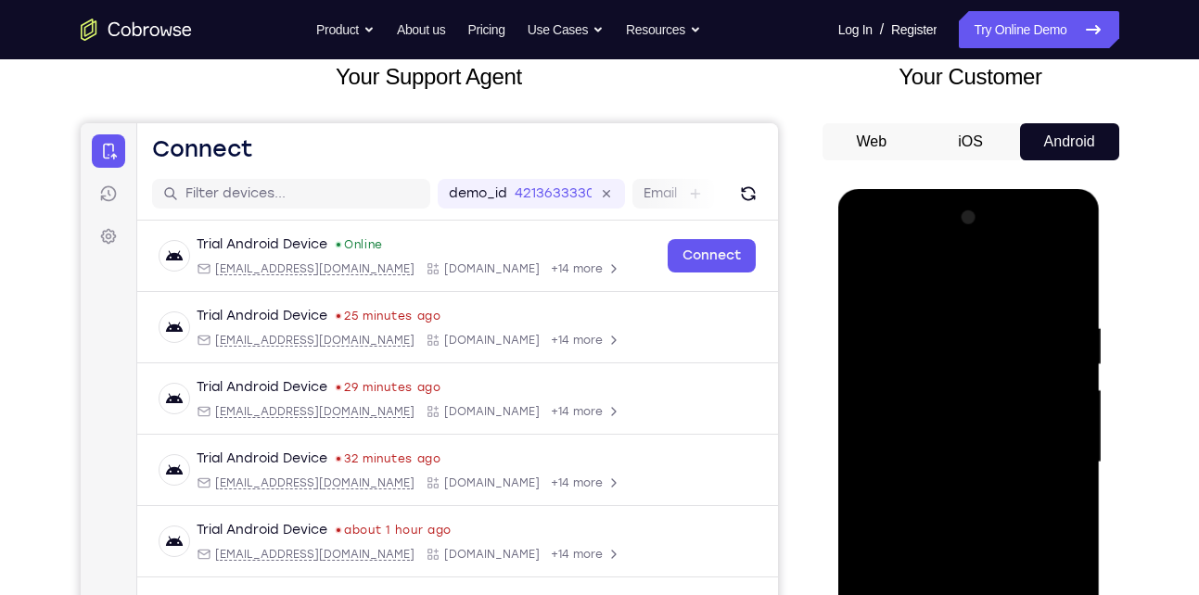
scroll to position [96, 0]
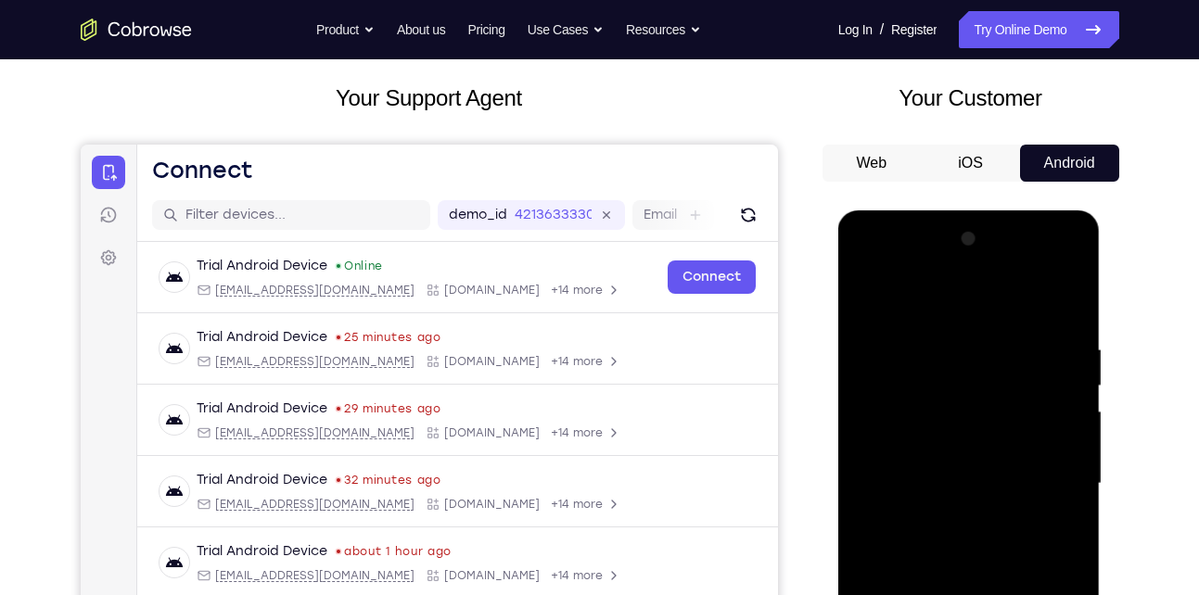
click at [906, 377] on div at bounding box center [969, 483] width 234 height 519
drag, startPoint x: 921, startPoint y: 468, endPoint x: 921, endPoint y: 373, distance: 95.5
click at [921, 373] on div at bounding box center [969, 483] width 234 height 519
drag, startPoint x: 923, startPoint y: 441, endPoint x: 924, endPoint y: 362, distance: 79.7
click at [924, 362] on div at bounding box center [969, 483] width 234 height 519
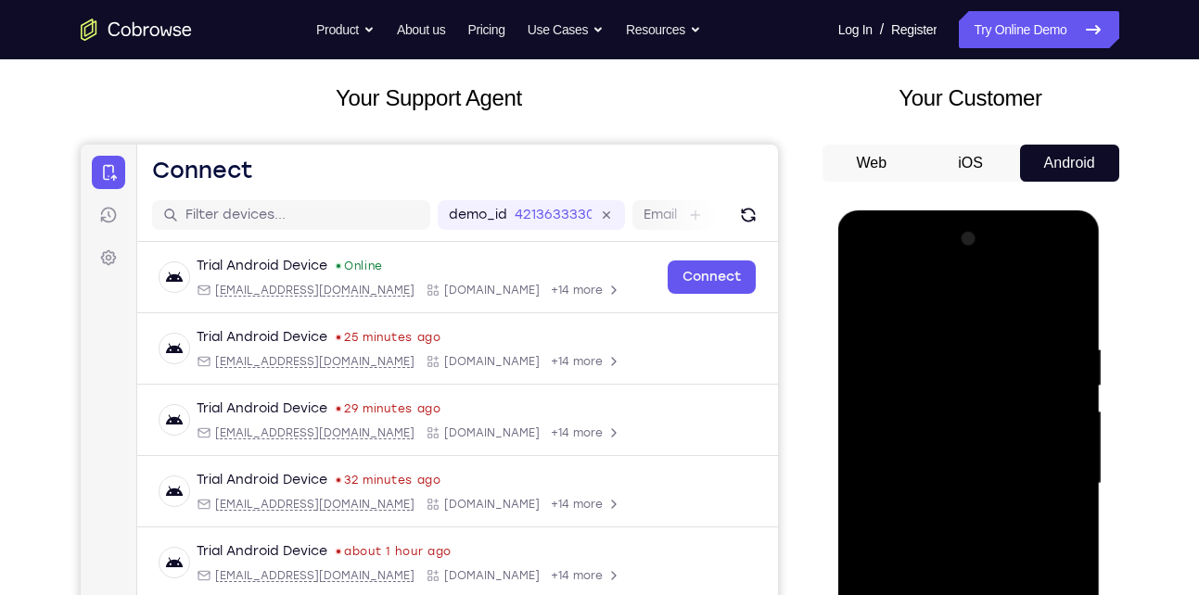
click at [908, 402] on div at bounding box center [969, 483] width 234 height 519
click at [868, 291] on div at bounding box center [969, 483] width 234 height 519
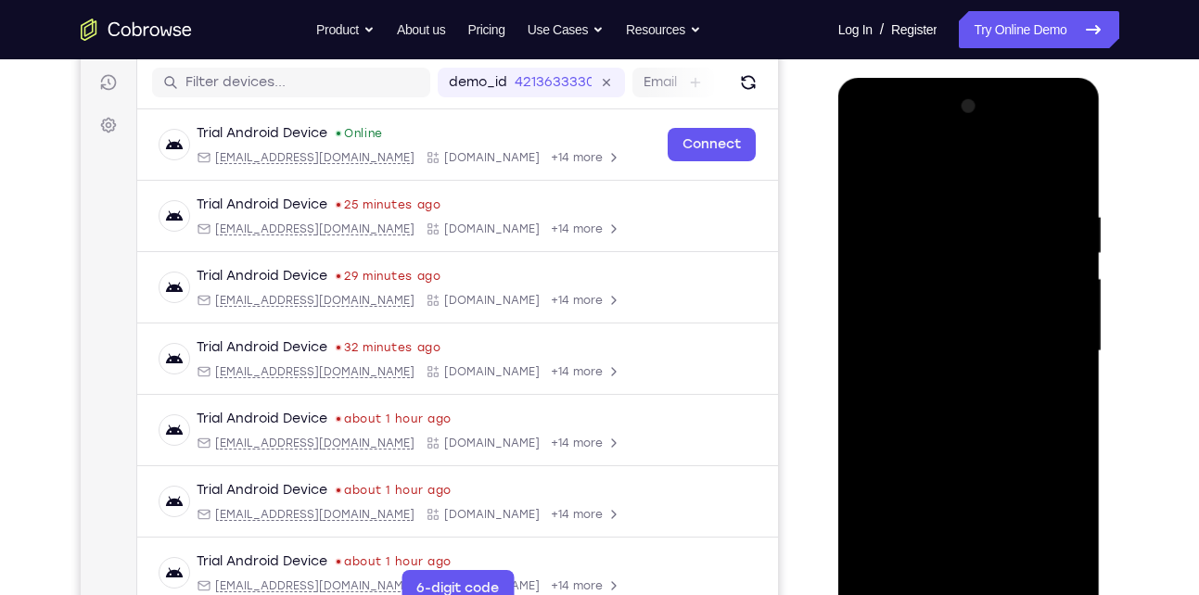
scroll to position [309, 0]
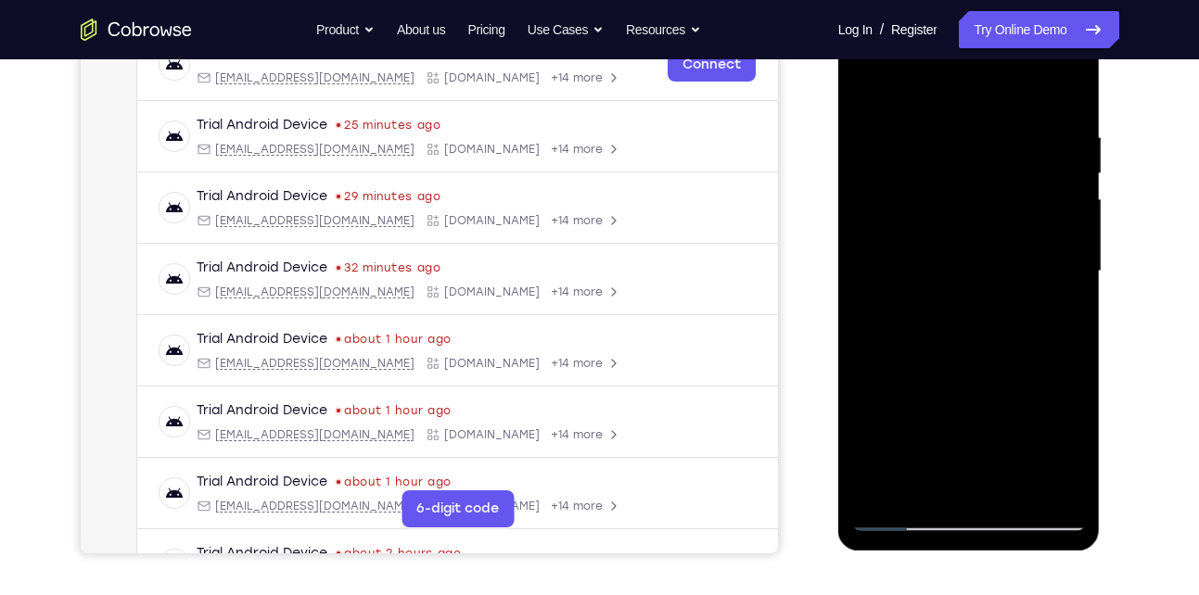
click at [967, 340] on div at bounding box center [969, 271] width 234 height 519
drag, startPoint x: 965, startPoint y: 402, endPoint x: 977, endPoint y: 226, distance: 176.6
click at [977, 226] on div at bounding box center [969, 271] width 234 height 519
drag, startPoint x: 960, startPoint y: 398, endPoint x: 962, endPoint y: 246, distance: 152.0
click at [962, 246] on div at bounding box center [969, 271] width 234 height 519
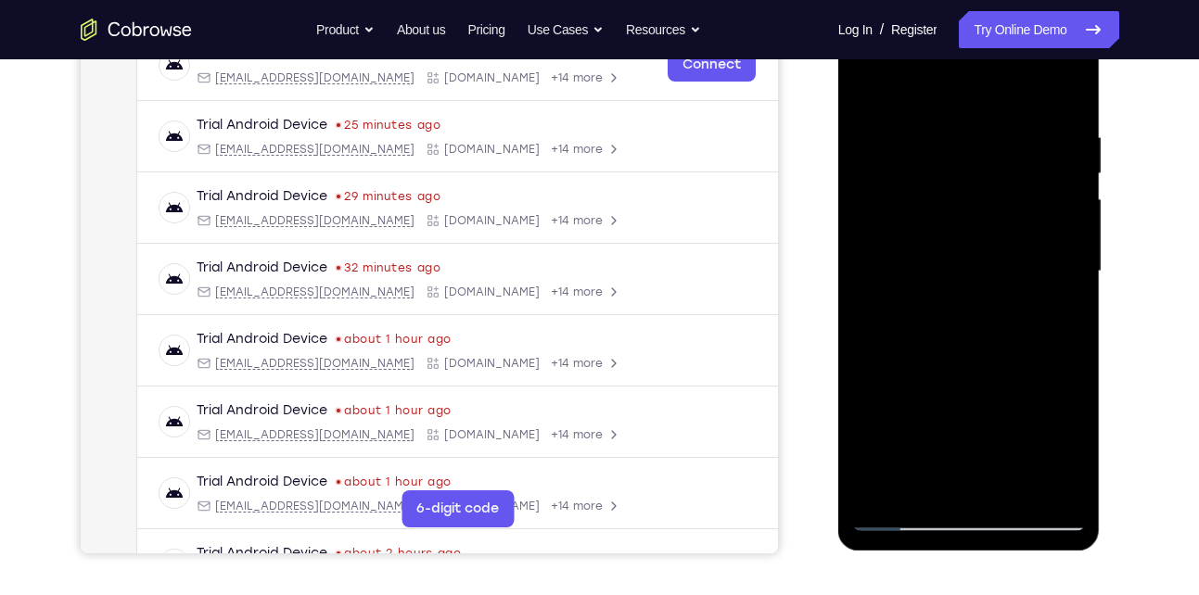
click at [903, 375] on div at bounding box center [969, 271] width 234 height 519
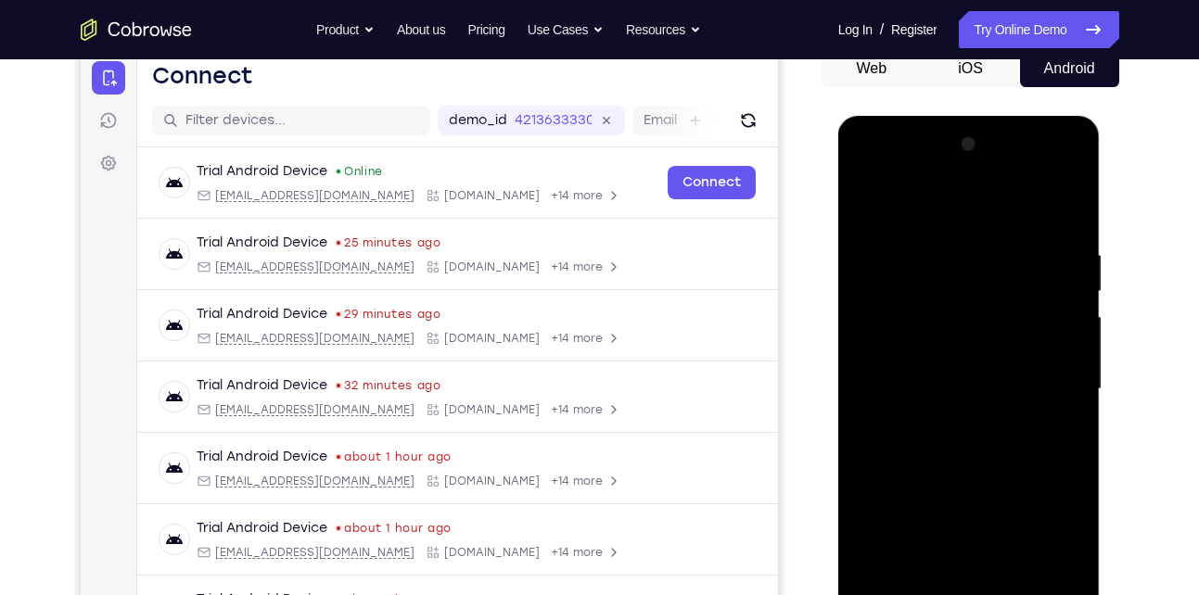
scroll to position [190, 0]
drag, startPoint x: 970, startPoint y: 268, endPoint x: 967, endPoint y: 341, distance: 73.3
click at [967, 341] on div at bounding box center [969, 390] width 234 height 519
click at [905, 431] on div at bounding box center [969, 390] width 234 height 519
click at [1019, 325] on div at bounding box center [969, 390] width 234 height 519
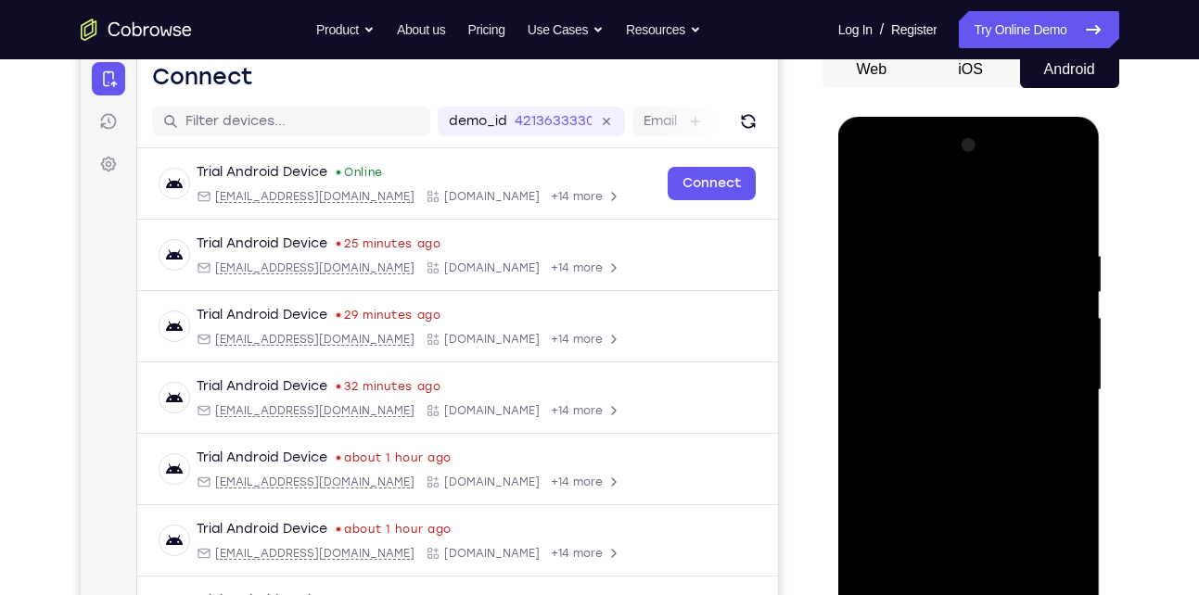
click at [894, 297] on div at bounding box center [969, 390] width 234 height 519
drag, startPoint x: 919, startPoint y: 402, endPoint x: 927, endPoint y: 324, distance: 78.3
click at [927, 324] on div at bounding box center [969, 390] width 234 height 519
drag, startPoint x: 902, startPoint y: 425, endPoint x: 907, endPoint y: 349, distance: 76.2
click at [907, 349] on div at bounding box center [969, 390] width 234 height 519
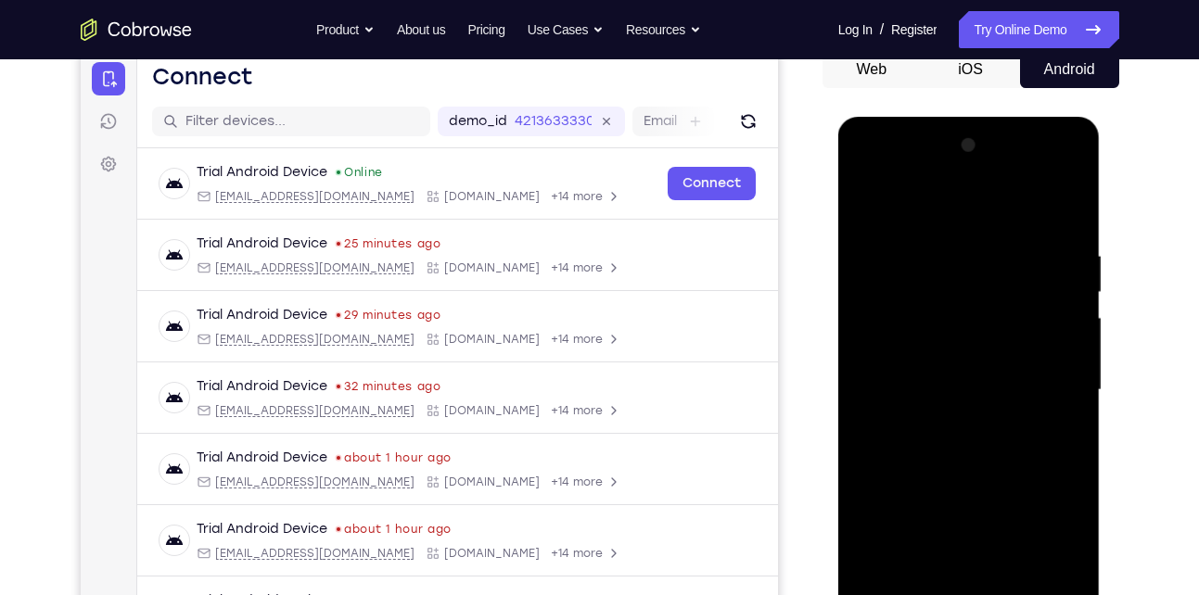
click at [943, 417] on div at bounding box center [969, 390] width 234 height 519
click at [1072, 294] on div at bounding box center [969, 390] width 234 height 519
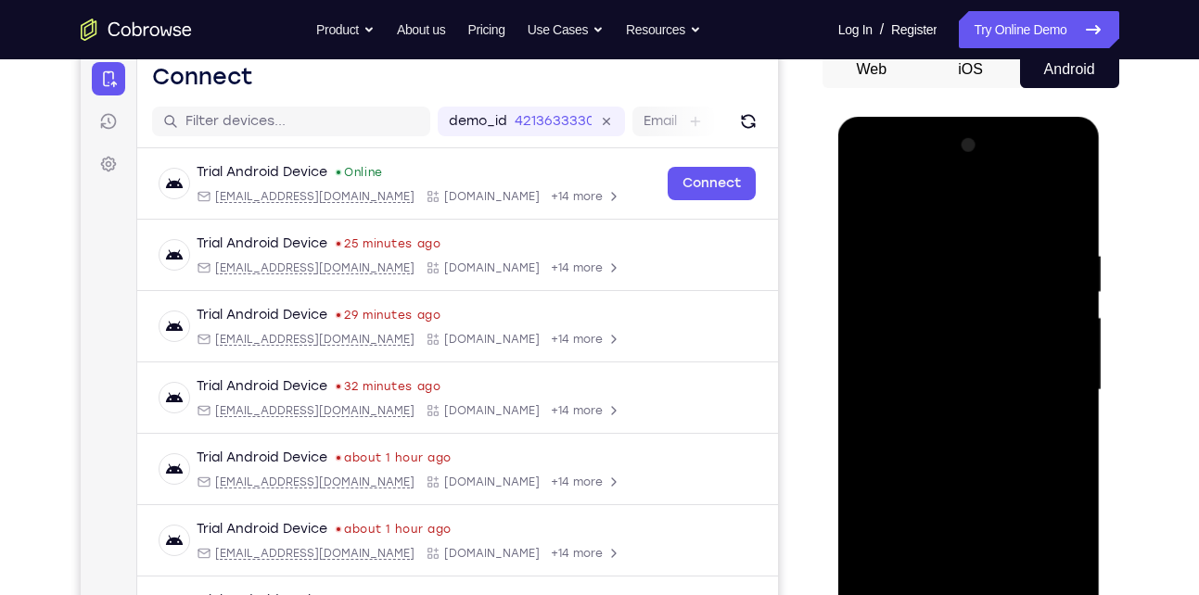
click at [1072, 294] on div at bounding box center [969, 390] width 234 height 519
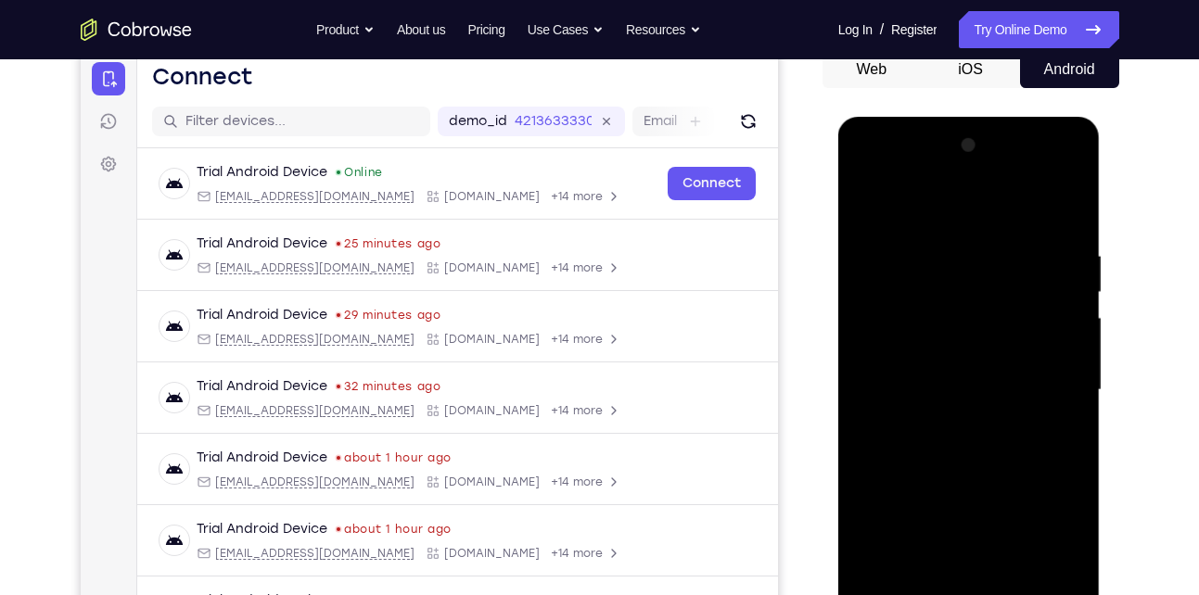
click at [1072, 294] on div at bounding box center [969, 390] width 234 height 519
click at [872, 206] on div at bounding box center [969, 390] width 234 height 519
drag, startPoint x: 927, startPoint y: 400, endPoint x: 958, endPoint y: 266, distance: 137.9
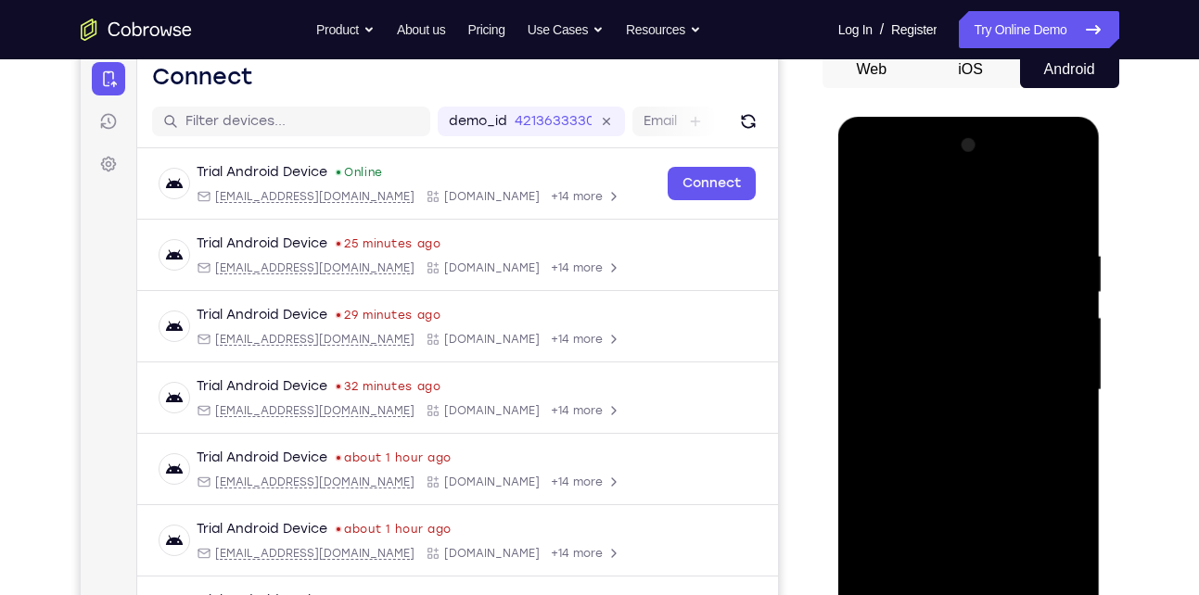
click at [958, 266] on div at bounding box center [969, 390] width 234 height 519
click at [905, 367] on div at bounding box center [969, 390] width 234 height 519
click at [1070, 296] on div at bounding box center [969, 390] width 234 height 519
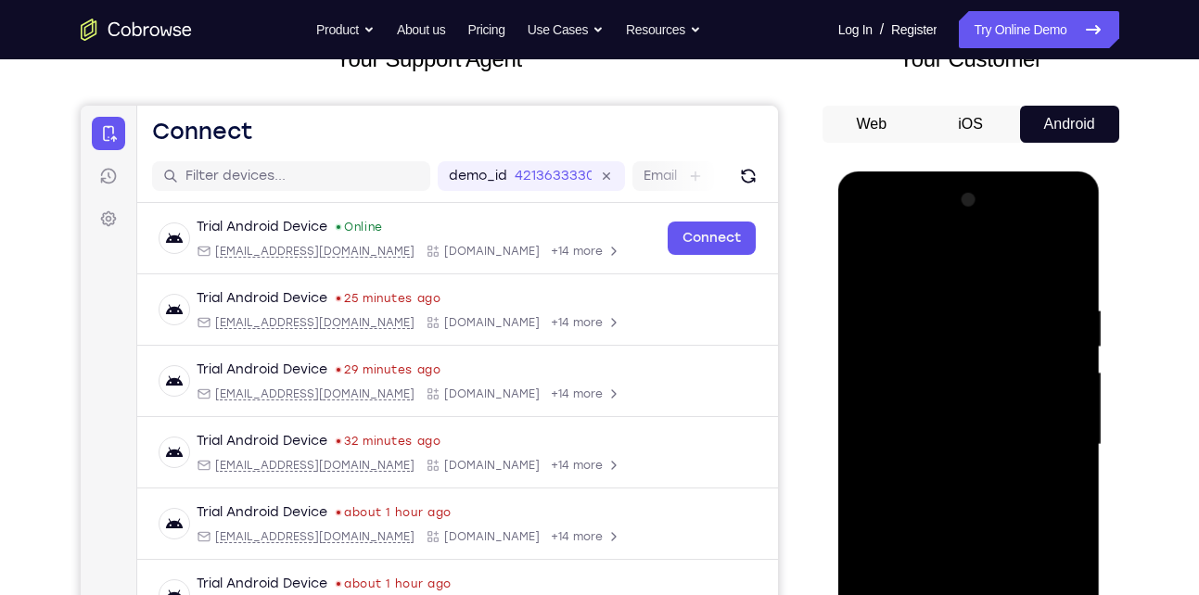
scroll to position [133, 0]
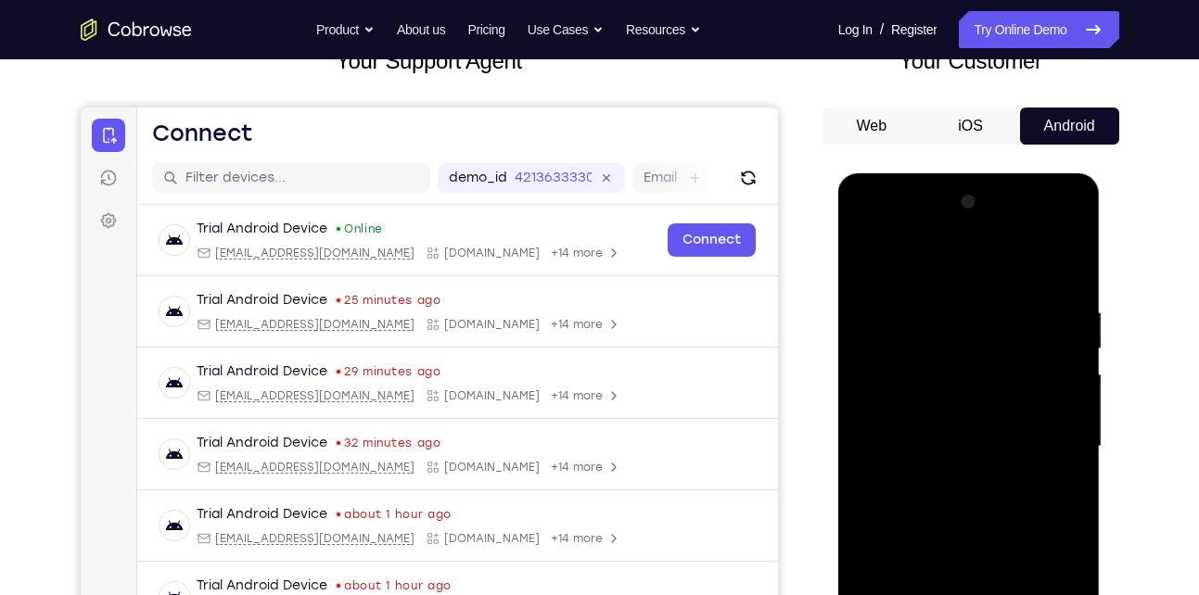
click at [1073, 354] on div at bounding box center [969, 446] width 234 height 519
drag, startPoint x: 990, startPoint y: 356, endPoint x: 998, endPoint y: 425, distance: 69.0
click at [998, 425] on div at bounding box center [969, 446] width 234 height 519
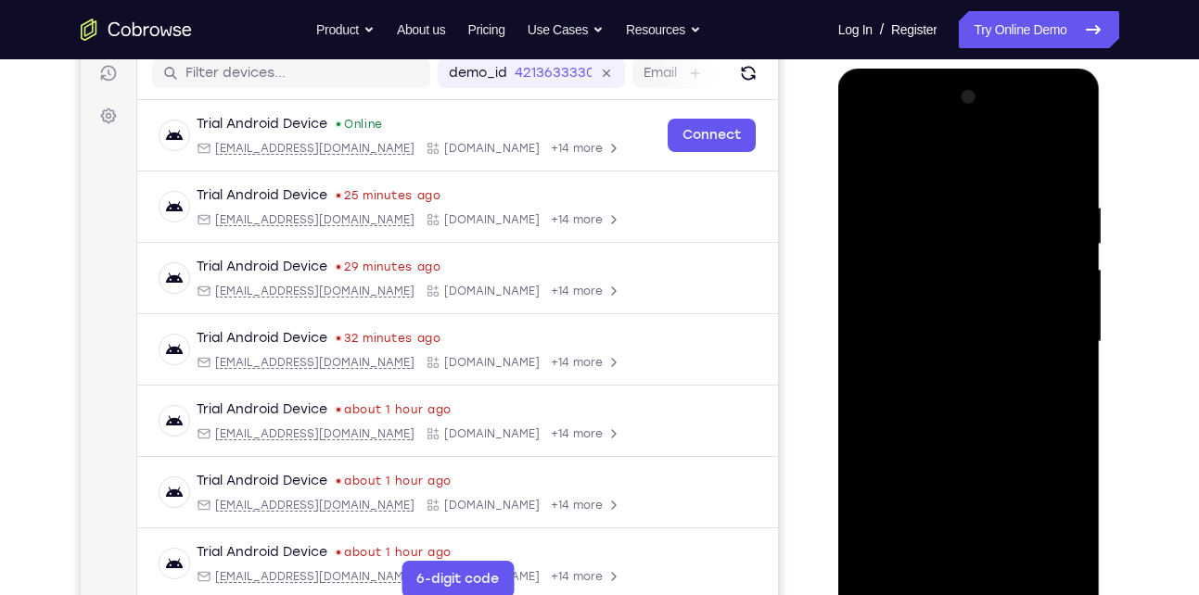
scroll to position [239, 0]
click at [1074, 311] on div at bounding box center [969, 341] width 234 height 519
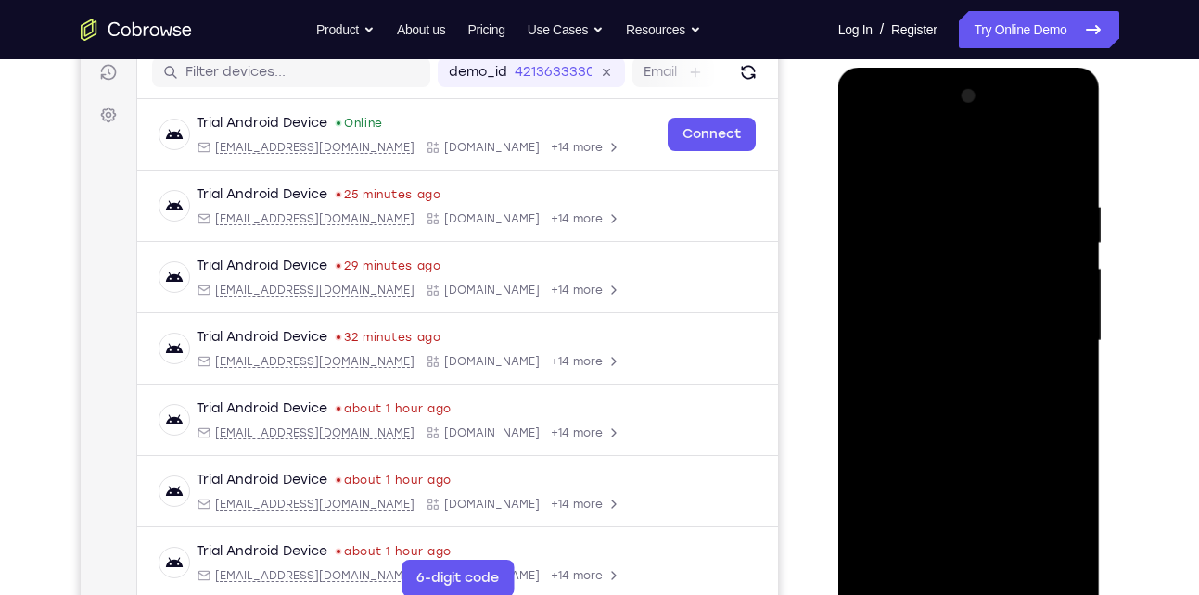
click at [1074, 311] on div at bounding box center [969, 341] width 234 height 519
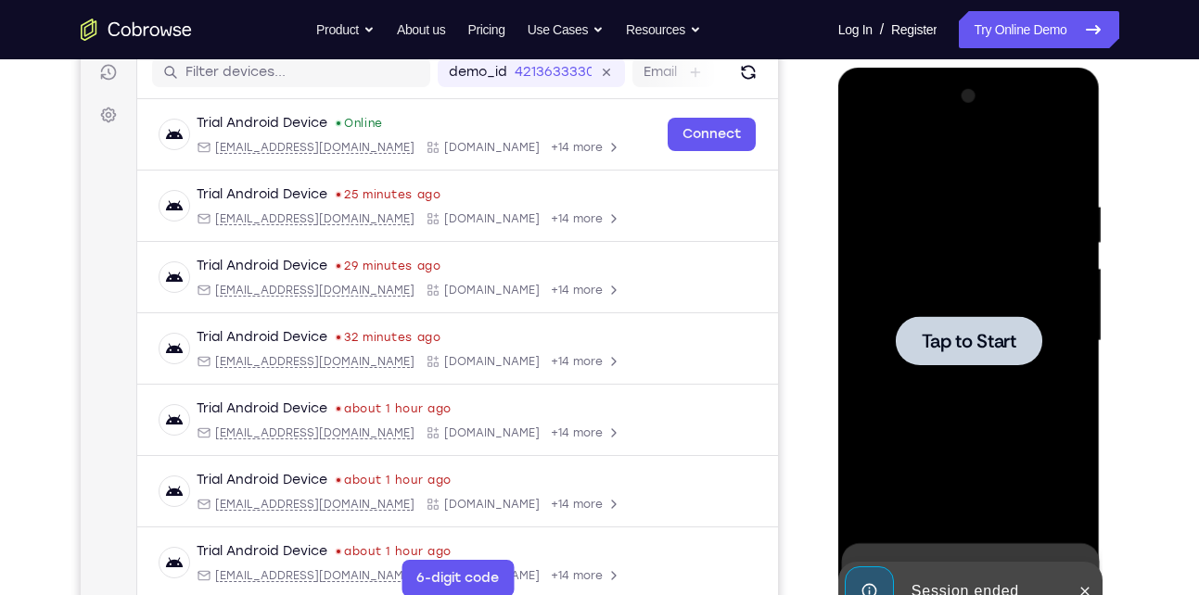
click at [1004, 332] on span "Tap to Start" at bounding box center [968, 341] width 95 height 19
